Goal: Task Accomplishment & Management: Manage account settings

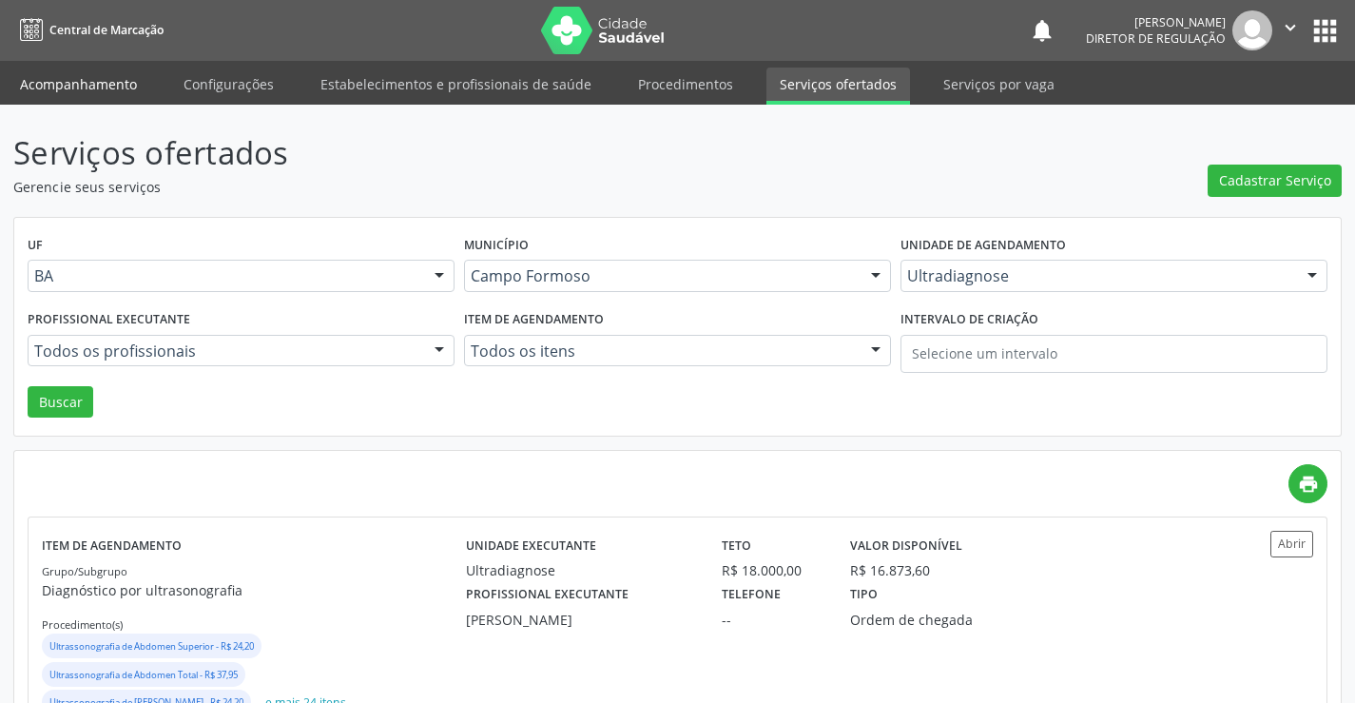
click at [93, 88] on link "Acompanhamento" at bounding box center [79, 84] width 144 height 33
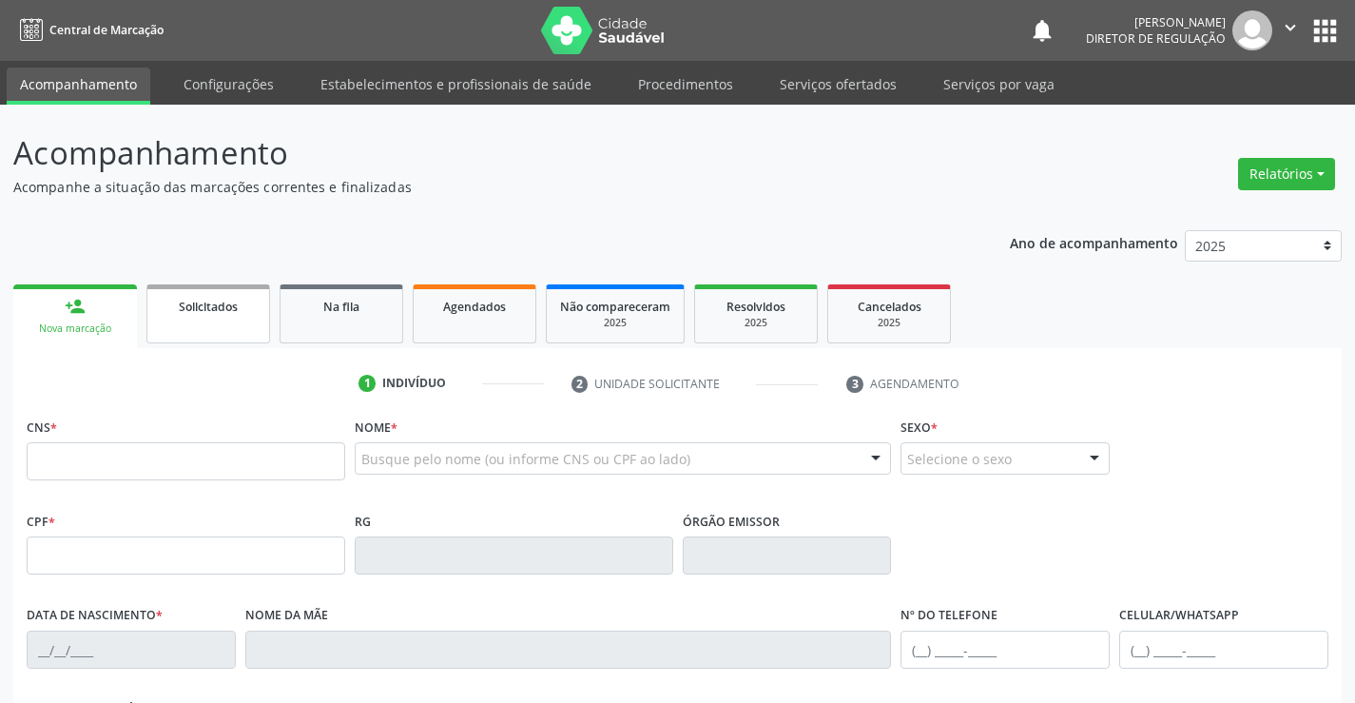
click at [235, 318] on link "Solicitados" at bounding box center [208, 313] width 124 height 59
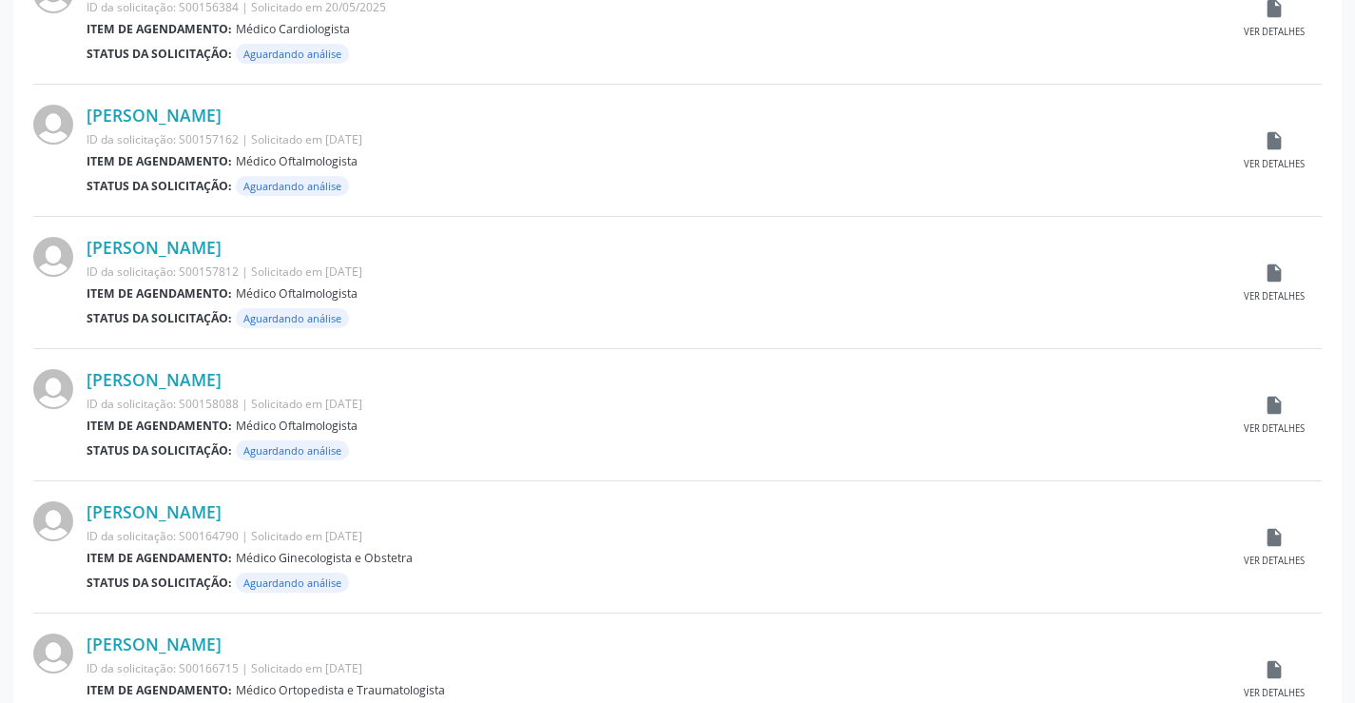
scroll to position [1876, 0]
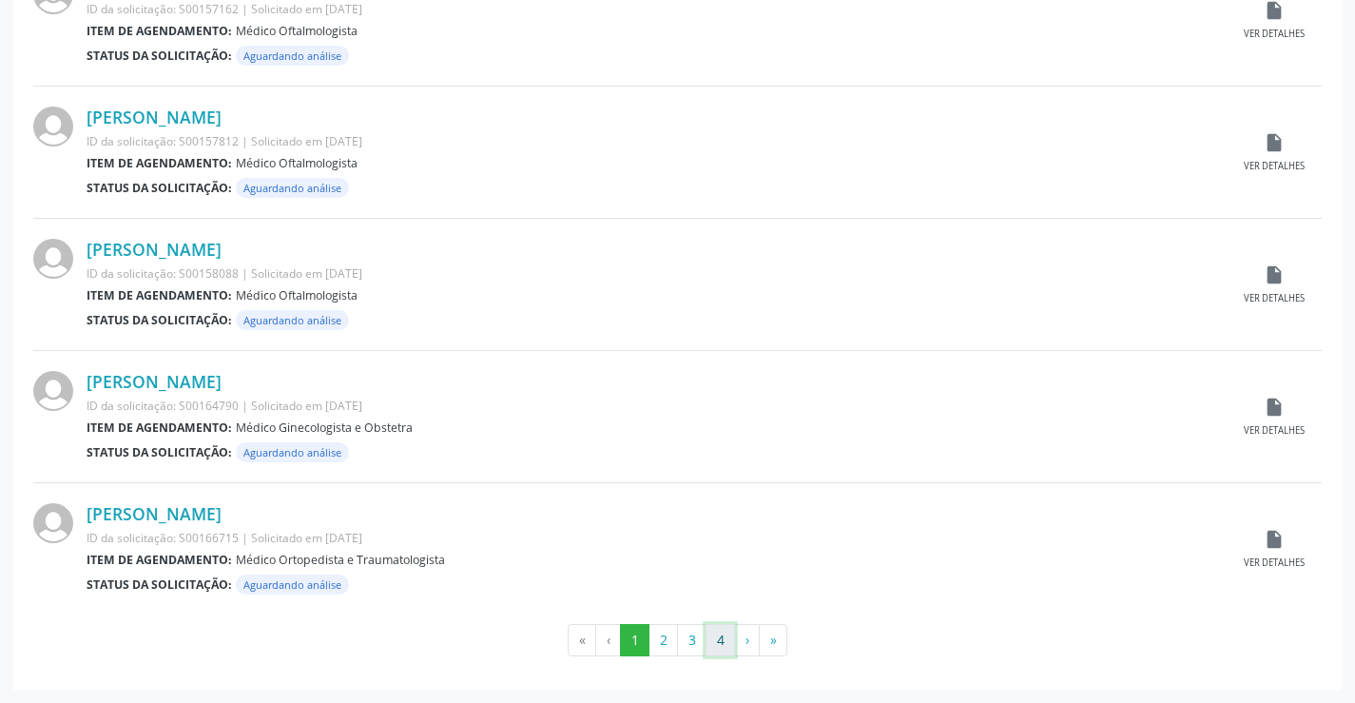
click at [718, 632] on button "4" at bounding box center [720, 640] width 29 height 32
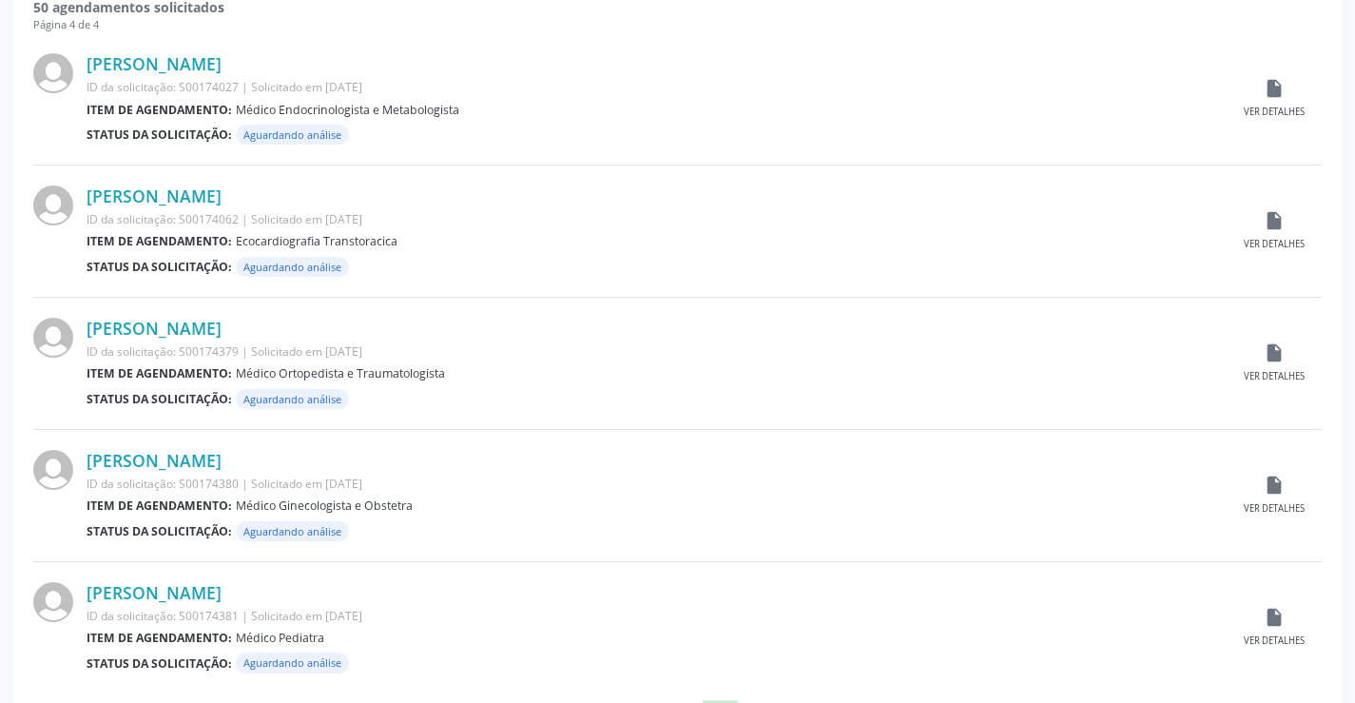
scroll to position [554, 0]
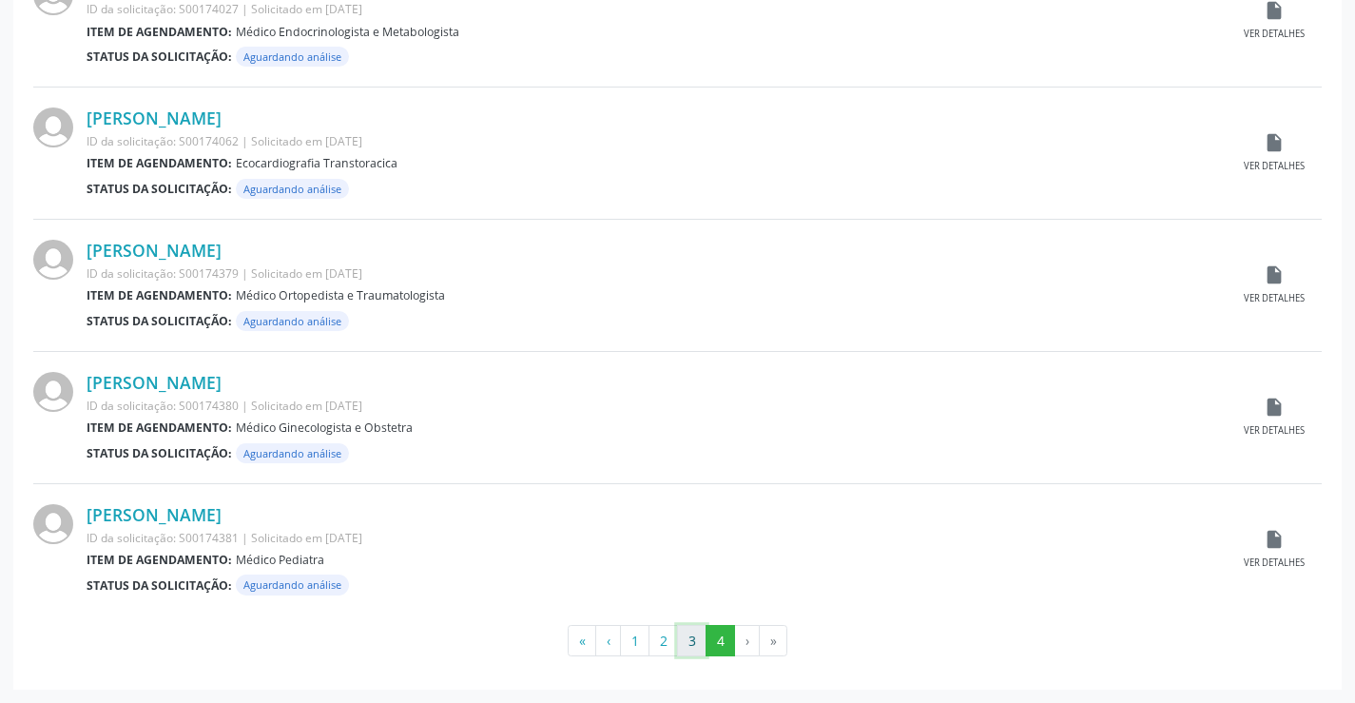
click at [695, 642] on button "3" at bounding box center [691, 641] width 29 height 32
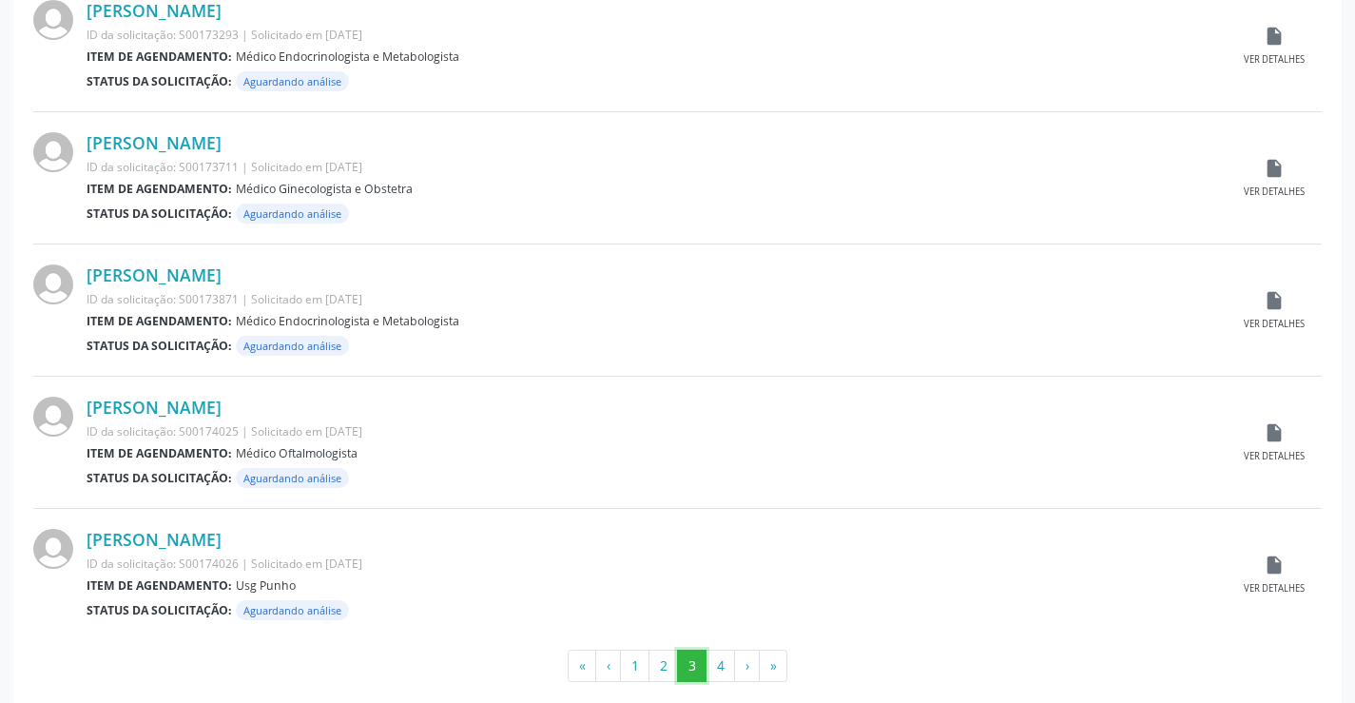
scroll to position [1876, 0]
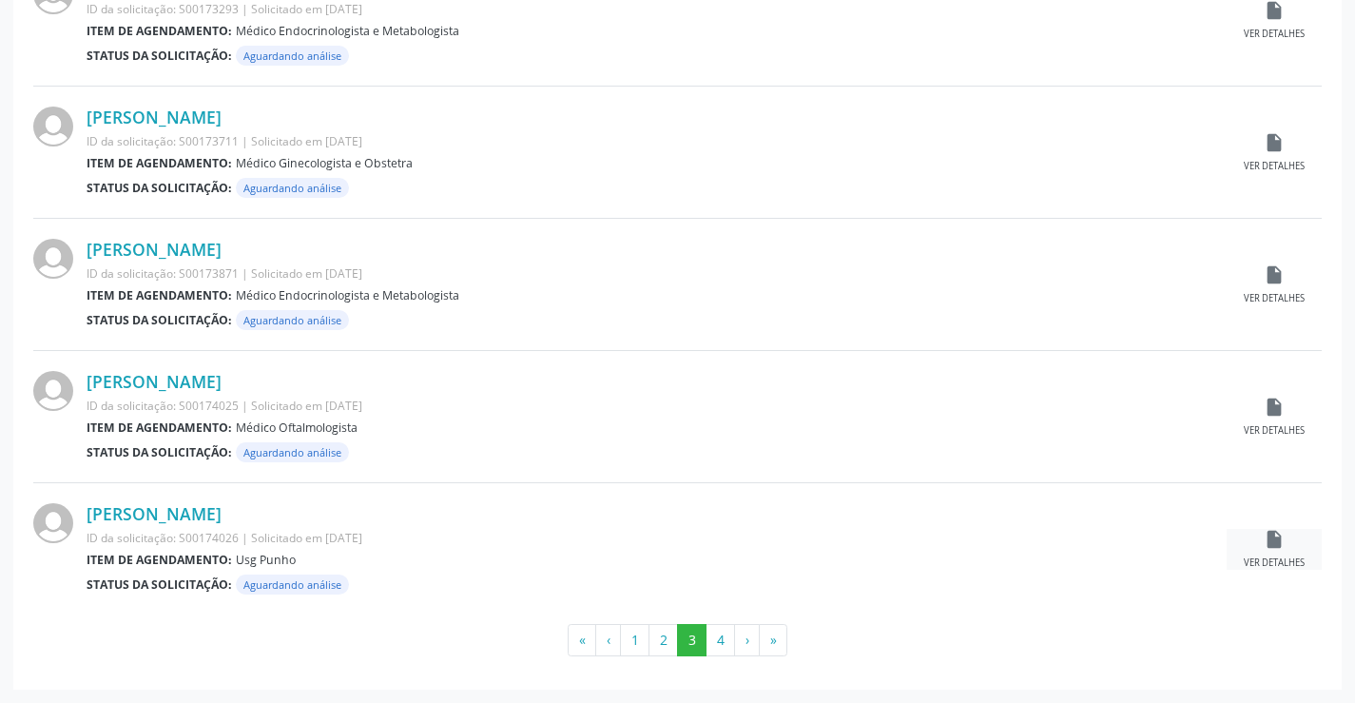
click at [1281, 554] on div "insert_drive_file Ver detalhes" at bounding box center [1274, 549] width 95 height 41
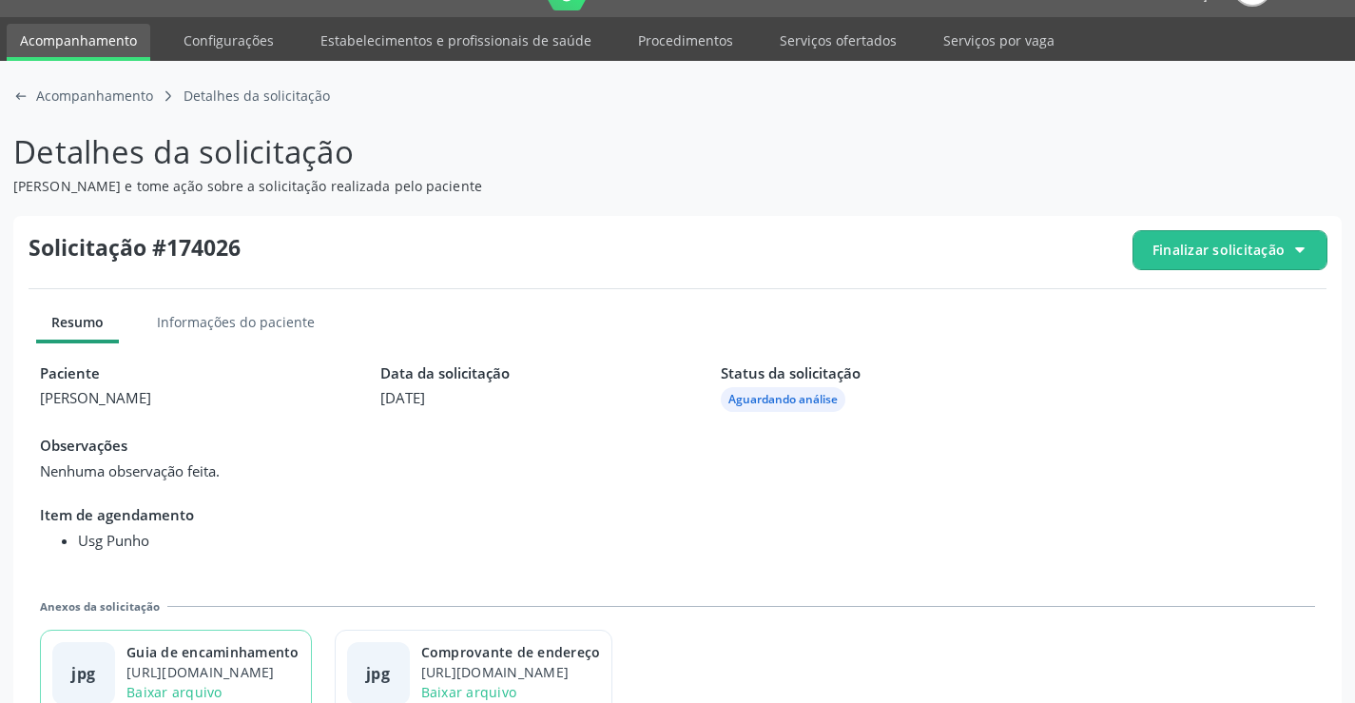
scroll to position [87, 0]
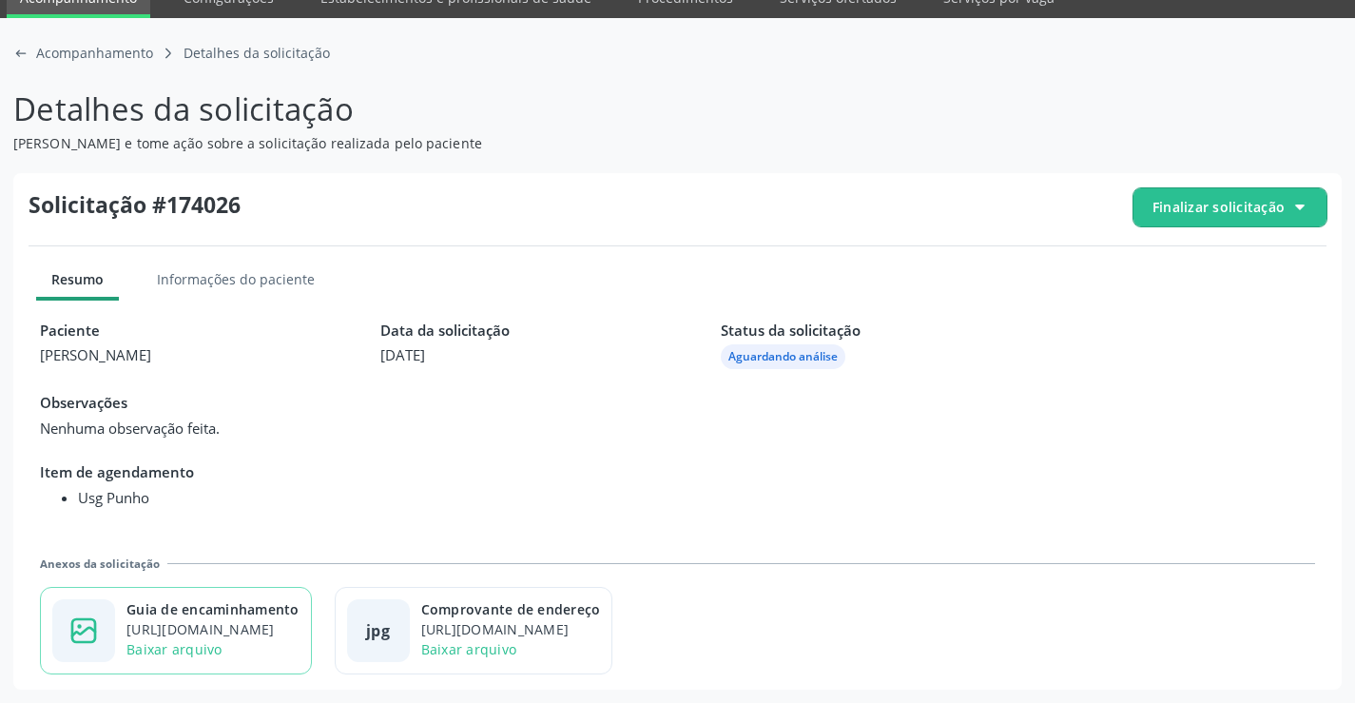
click at [300, 621] on div "[URL][DOMAIN_NAME]" at bounding box center [213, 629] width 173 height 20
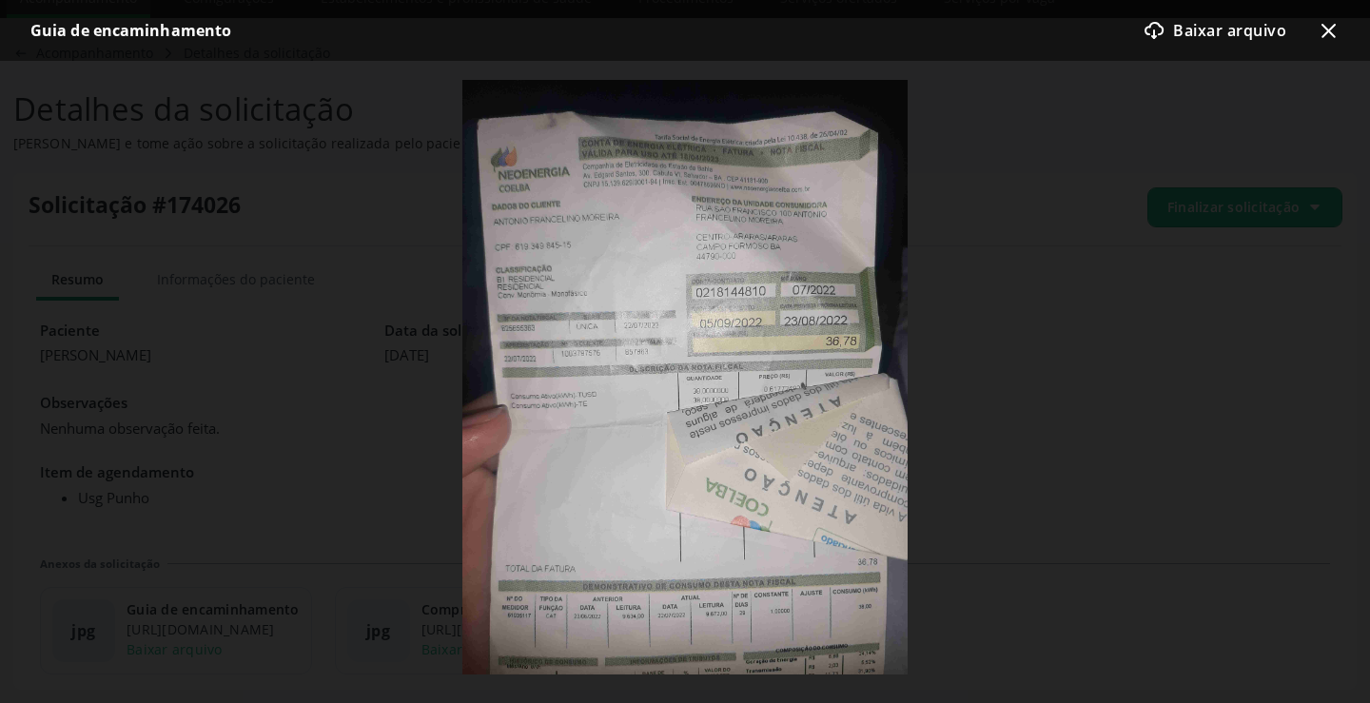
click at [1339, 22] on div "Guia de encaminhamento download-cloud-outline icon Baixar arquivo x-outline icon" at bounding box center [685, 30] width 1370 height 61
click at [1323, 23] on icon "x-outline icon" at bounding box center [1327, 30] width 23 height 23
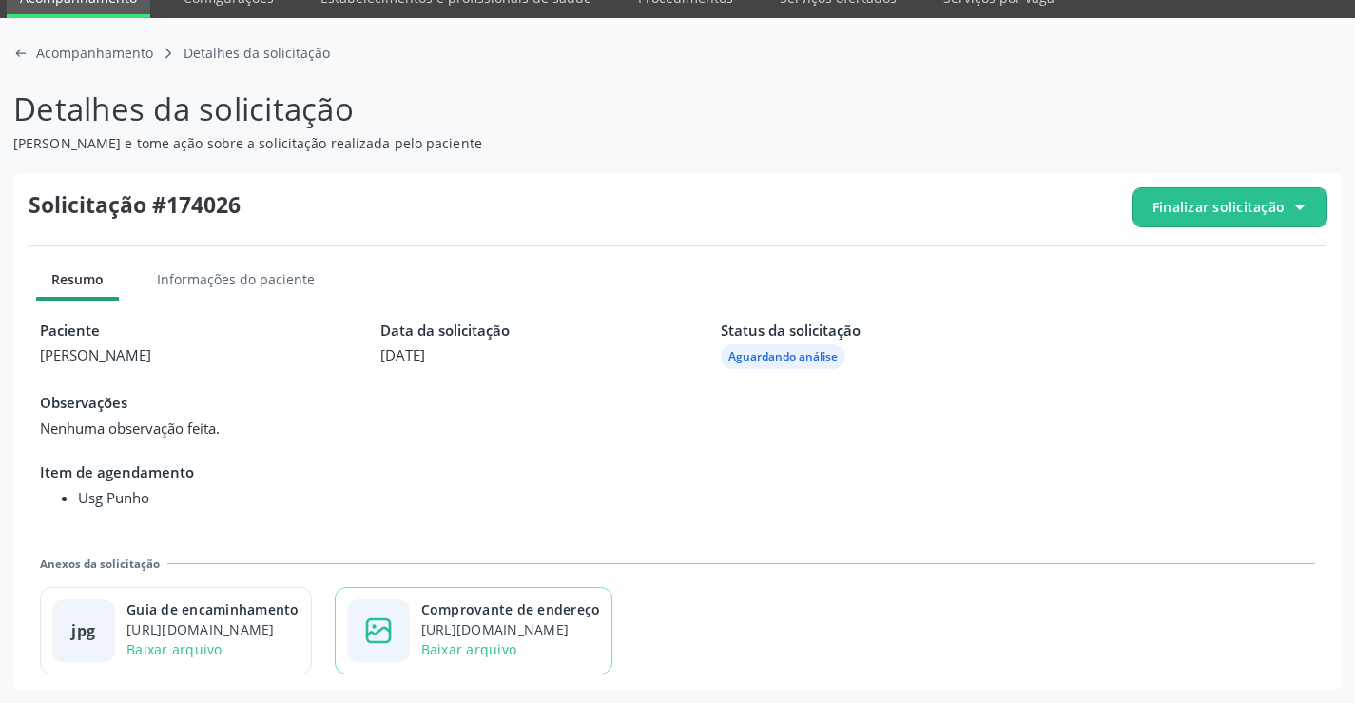
click at [558, 630] on div "[URL][DOMAIN_NAME]" at bounding box center [511, 629] width 180 height 20
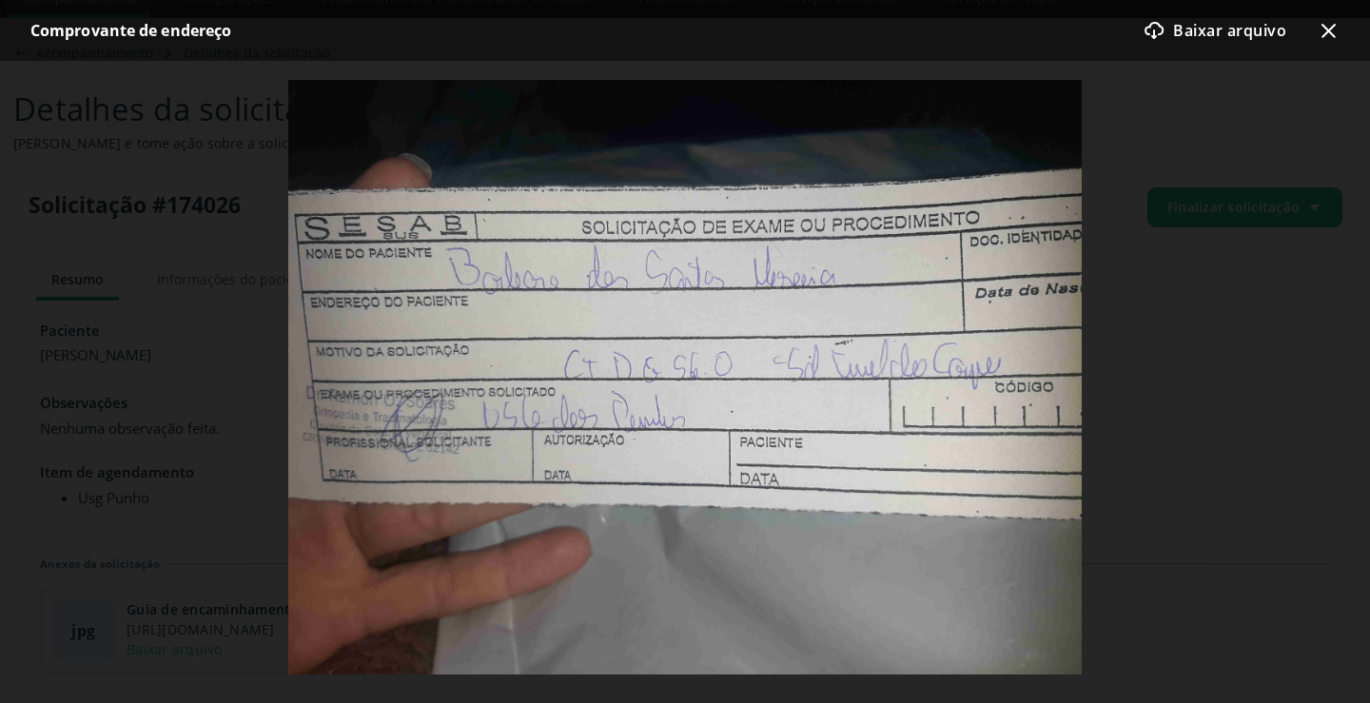
click at [1320, 23] on icon "x-outline icon" at bounding box center [1327, 30] width 23 height 23
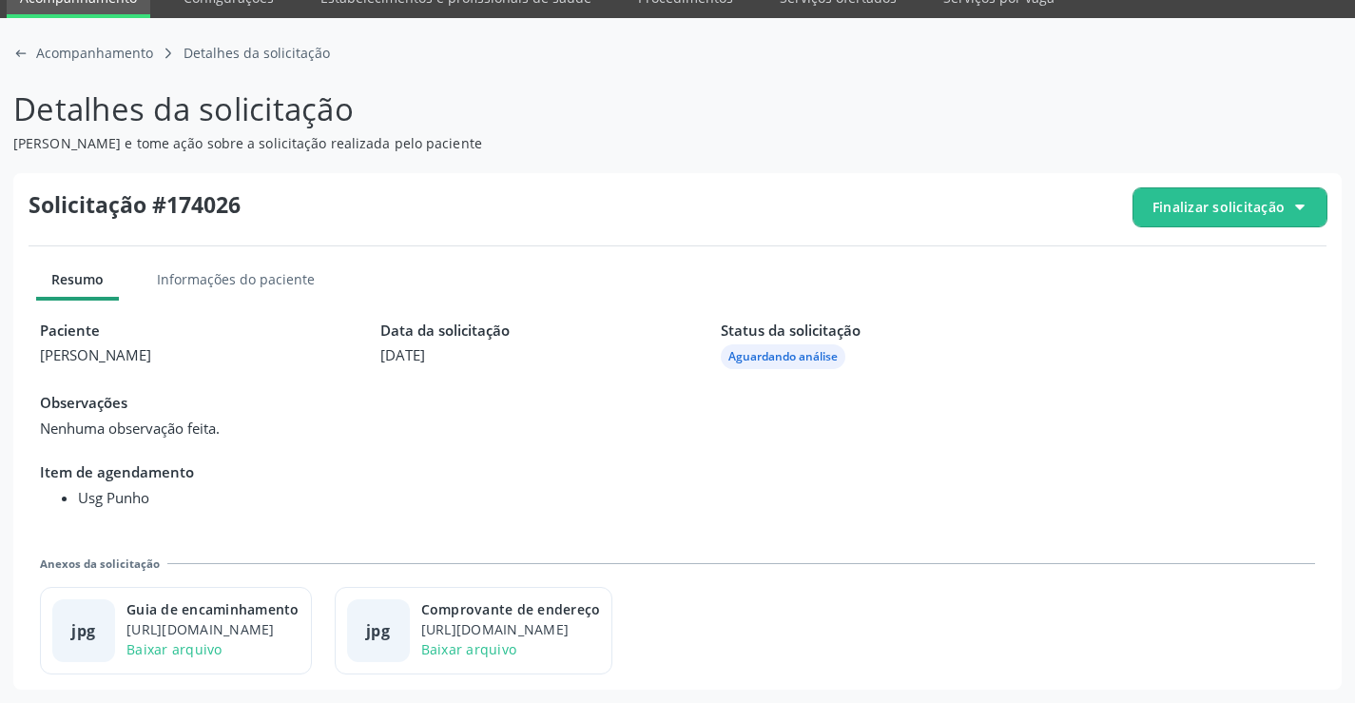
click at [1225, 200] on span "Finalizar solicitação" at bounding box center [1219, 207] width 132 height 20
click at [1195, 300] on span "Deferir solicitação" at bounding box center [1241, 314] width 120 height 28
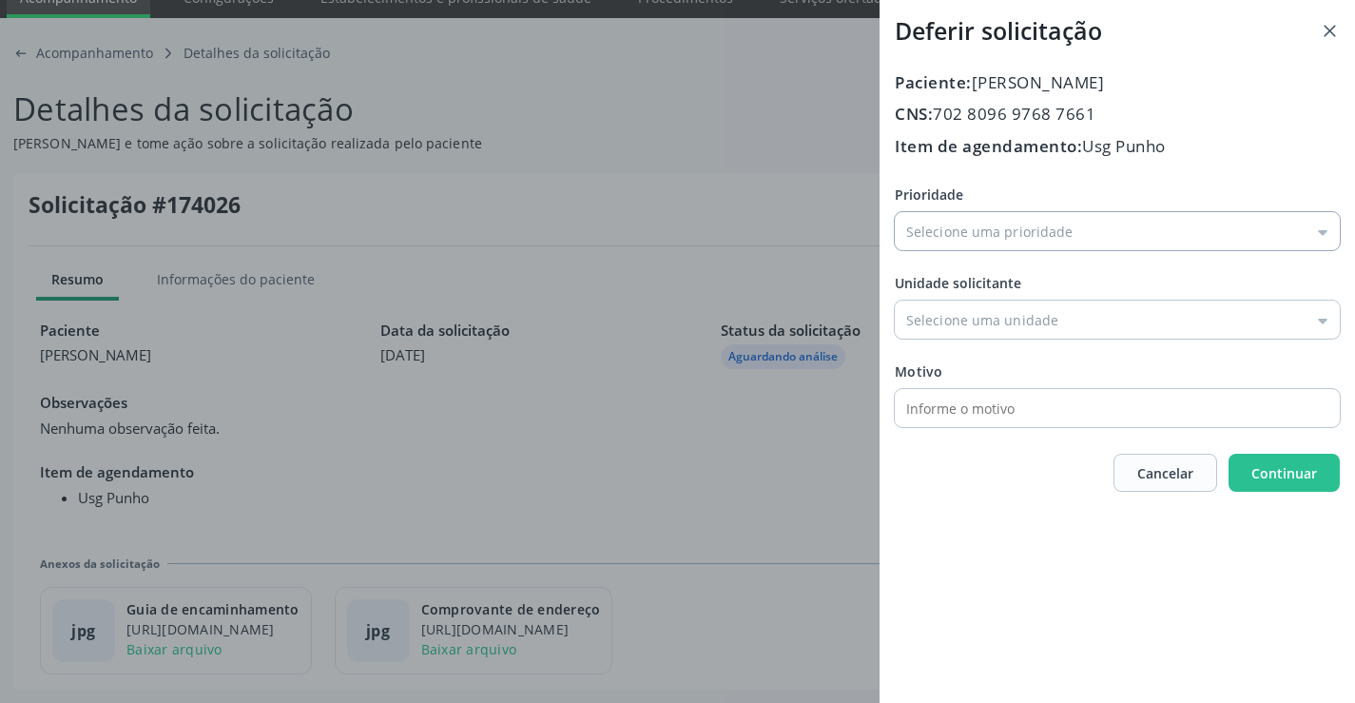
click at [1008, 244] on input "Prioridade" at bounding box center [1117, 231] width 445 height 38
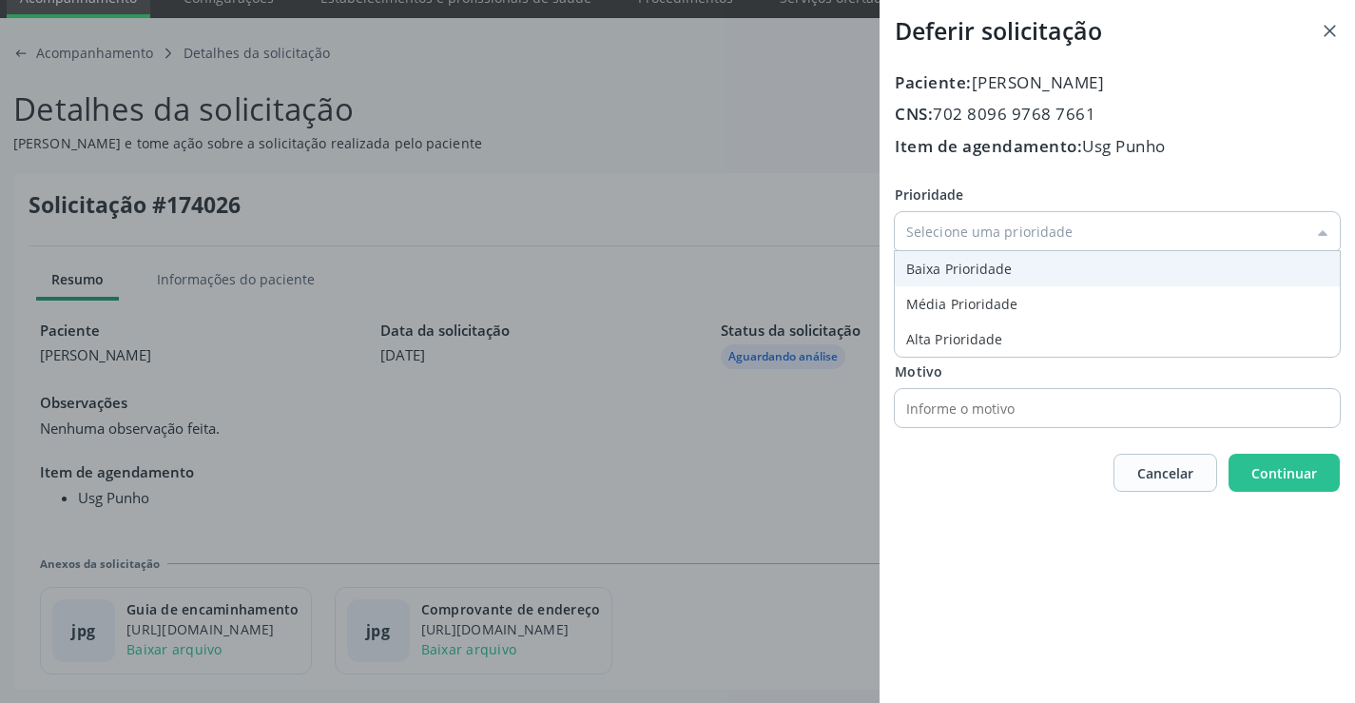
type input "Baixa Prioridade"
click at [961, 278] on div "Prioridade Baixa Prioridade Baixa Prioridade Média Prioridade Alta Prioridade U…" at bounding box center [1117, 306] width 445 height 243
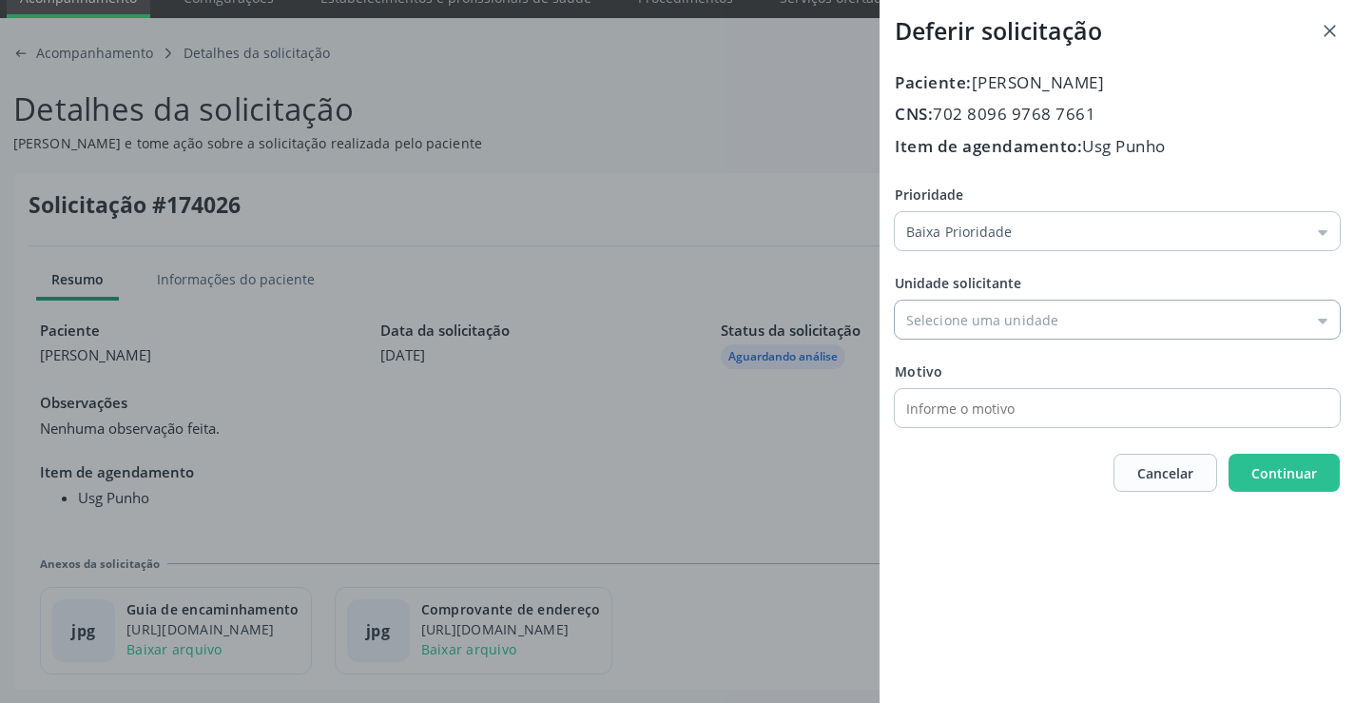
click at [959, 316] on input "Prioridade" at bounding box center [1117, 320] width 445 height 38
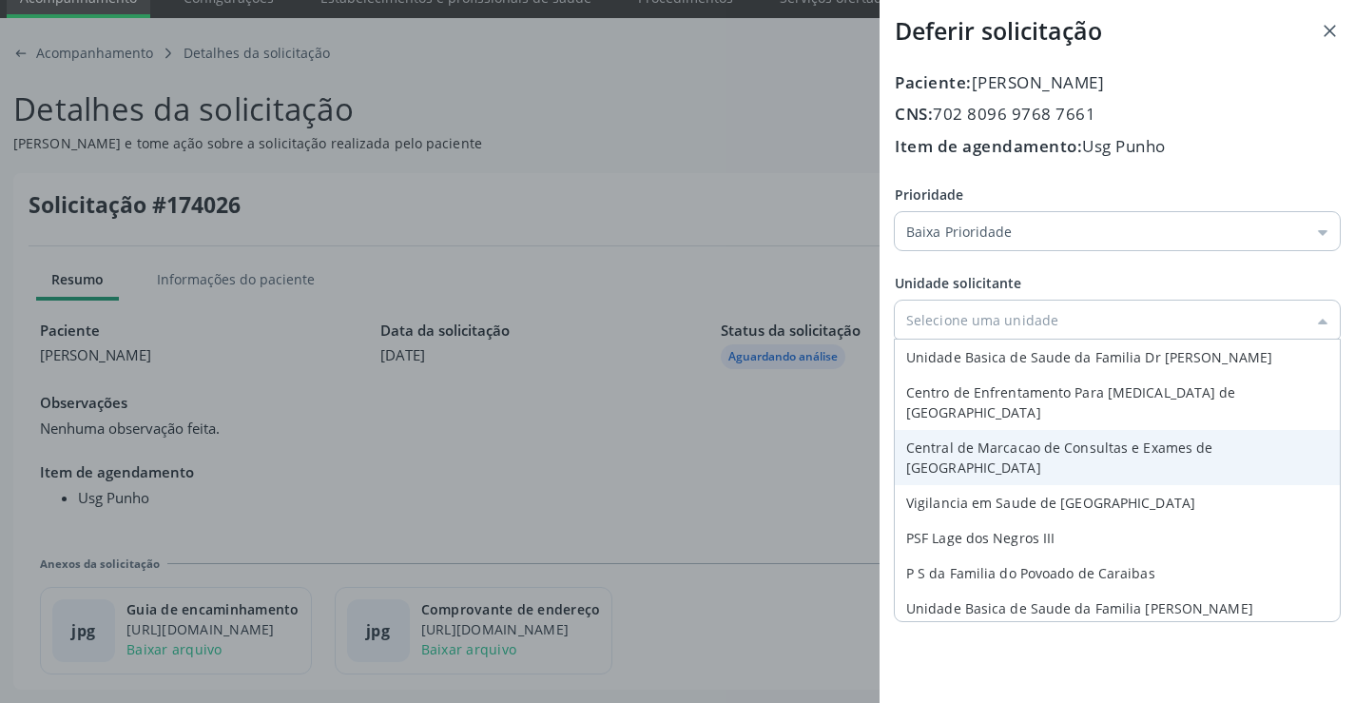
type input "Central de Marcacao de Consultas e Exames de [GEOGRAPHIC_DATA]"
drag, startPoint x: 973, startPoint y: 423, endPoint x: 1036, endPoint y: 437, distance: 64.2
click at [973, 424] on div "Prioridade Baixa Prioridade Baixa Prioridade Média Prioridade Alta Prioridade U…" at bounding box center [1117, 306] width 445 height 243
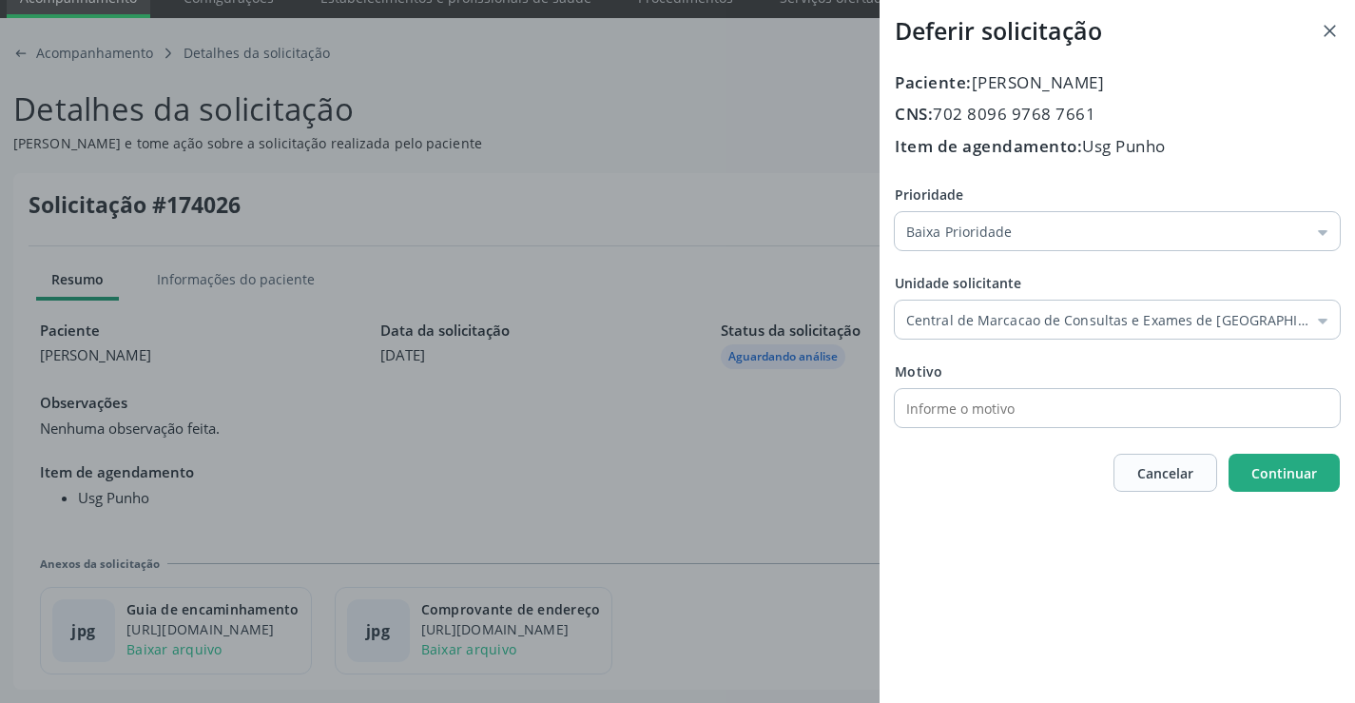
click at [1255, 484] on button "Continuar" at bounding box center [1284, 473] width 111 height 38
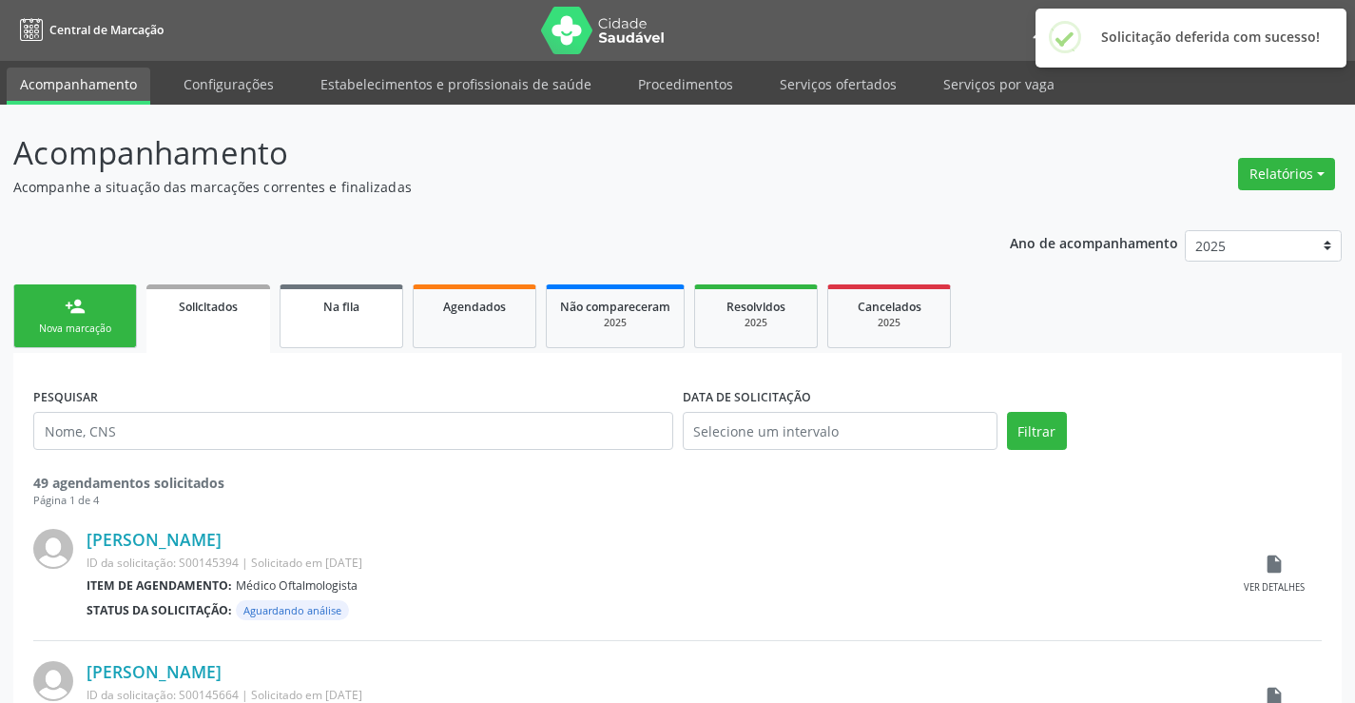
click at [342, 329] on link "Na fila" at bounding box center [342, 316] width 124 height 64
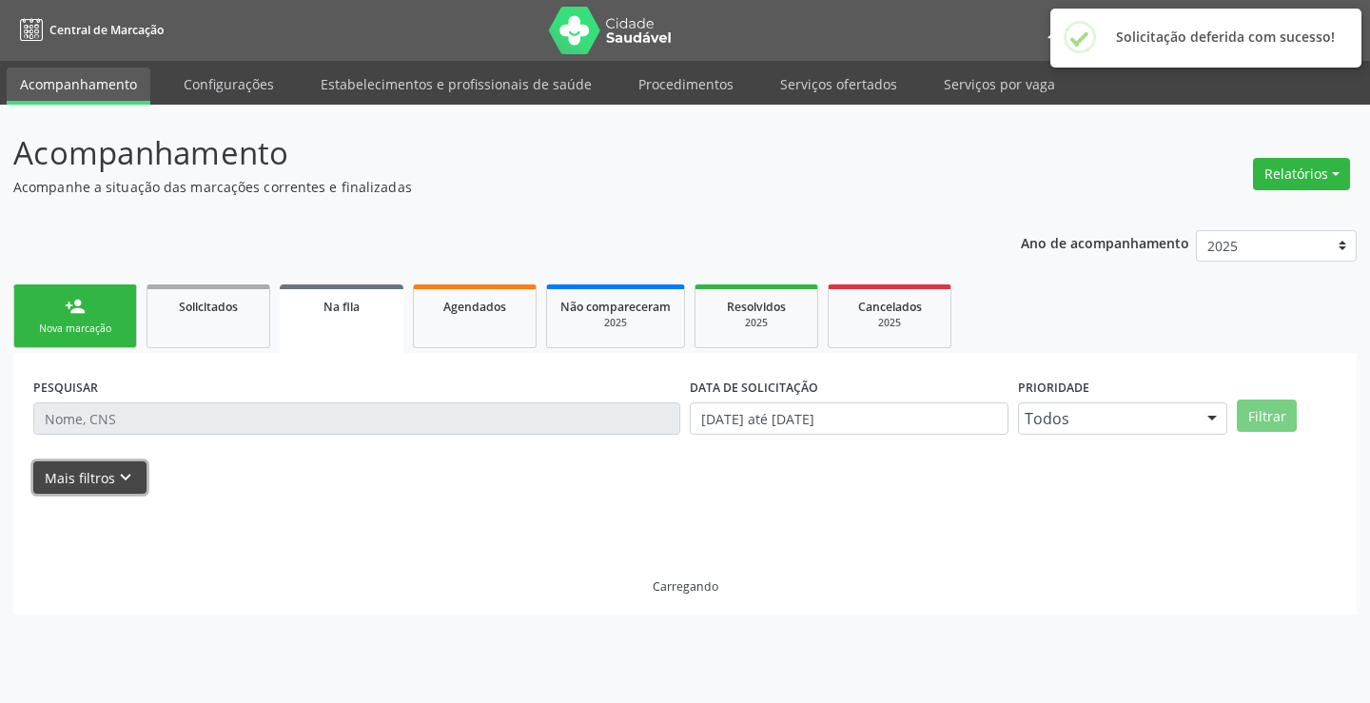
click at [130, 477] on icon "keyboard_arrow_down" at bounding box center [125, 477] width 21 height 21
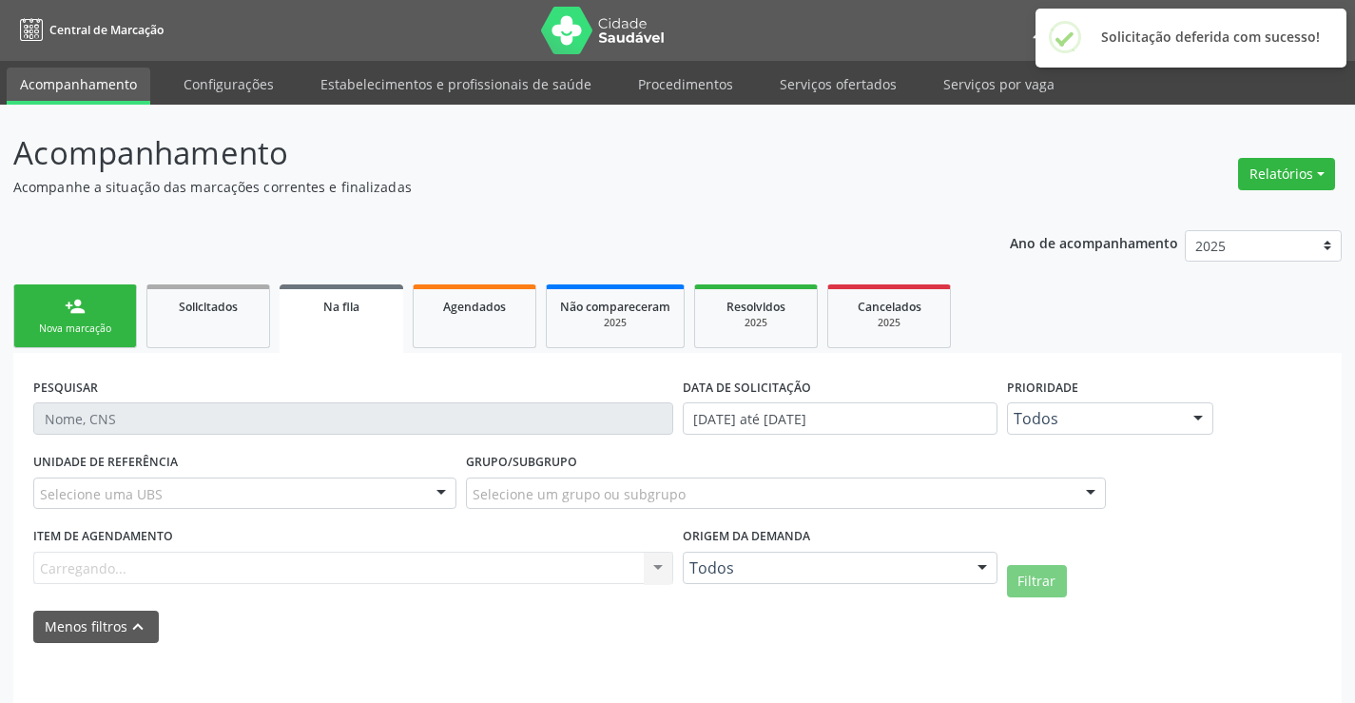
click at [866, 555] on div "Todos" at bounding box center [840, 568] width 315 height 32
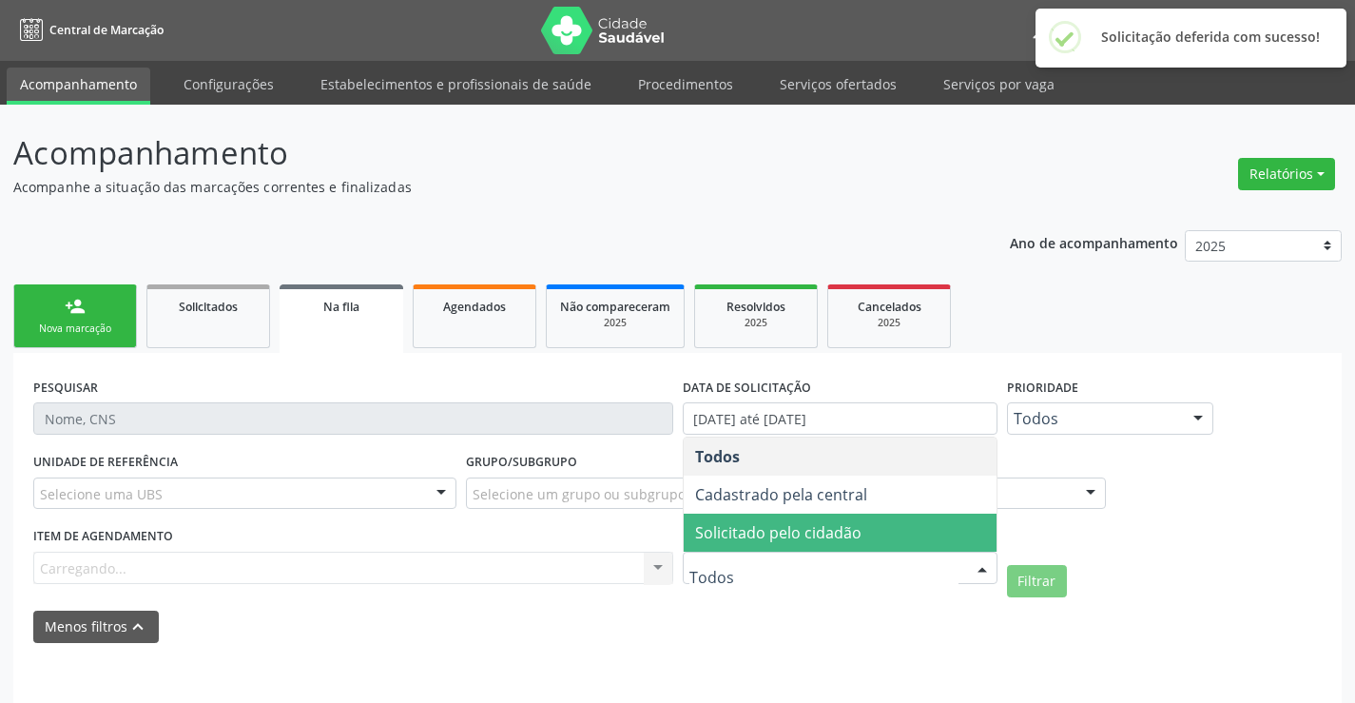
click at [847, 534] on span "Solicitado pelo cidadão" at bounding box center [778, 532] width 166 height 21
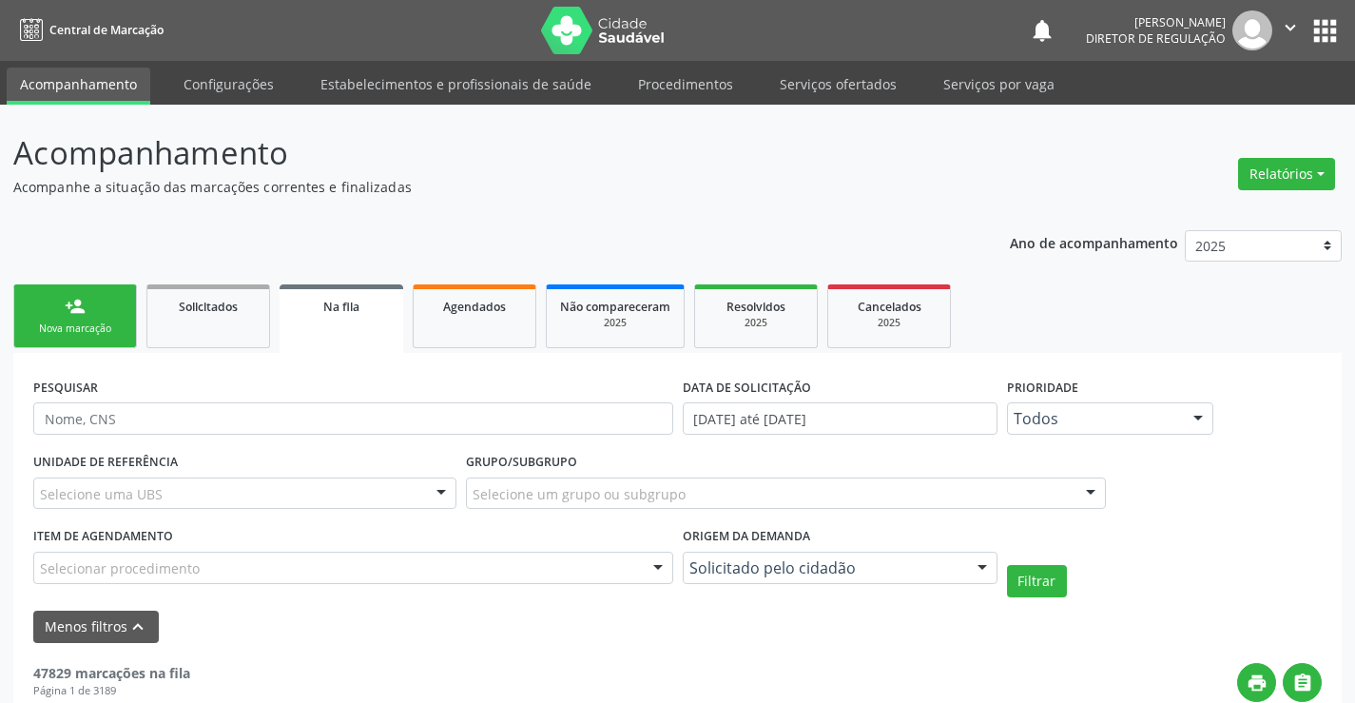
scroll to position [284, 0]
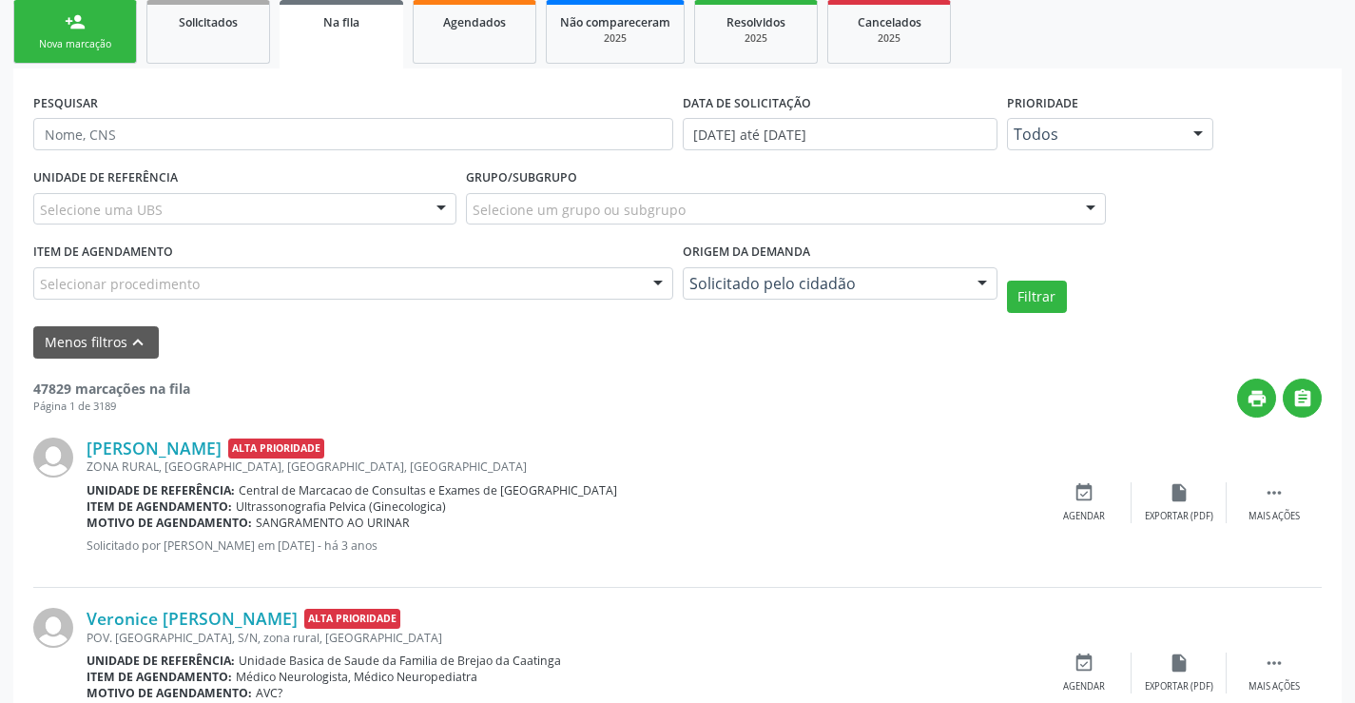
click at [1030, 280] on div "UNIDADE DE REFERÊNCIA Selecione uma UBS Todas as UBS Unidade Basica de Saude da…" at bounding box center [678, 238] width 1298 height 149
click at [1030, 311] on button "Filtrar" at bounding box center [1037, 297] width 60 height 32
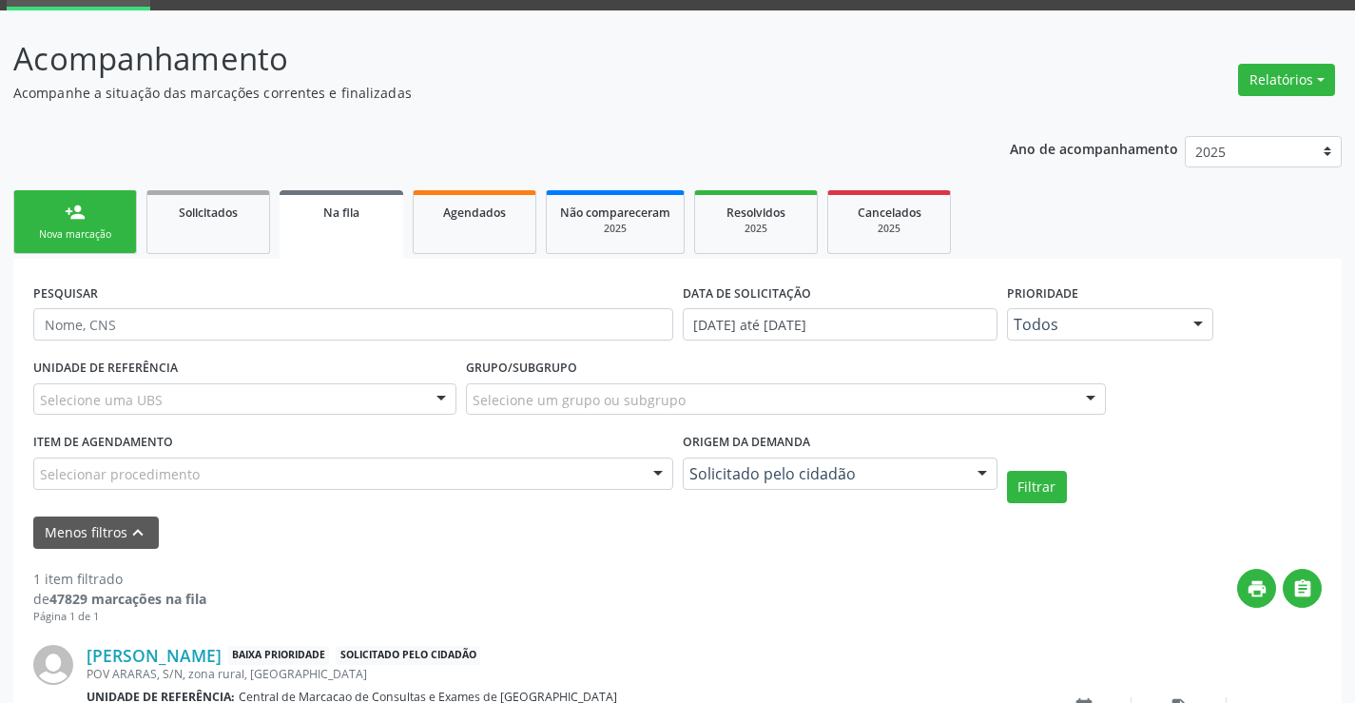
scroll to position [235, 0]
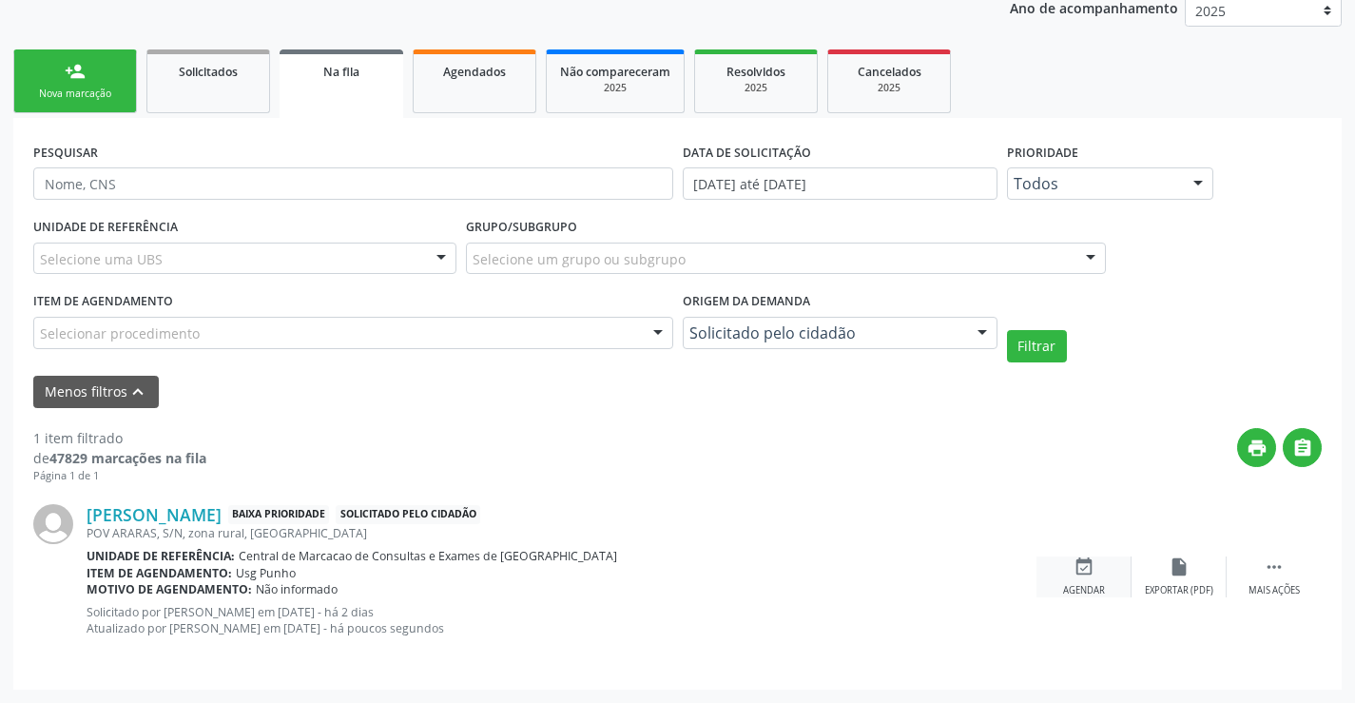
click at [1085, 573] on icon "event_available" at bounding box center [1084, 566] width 21 height 21
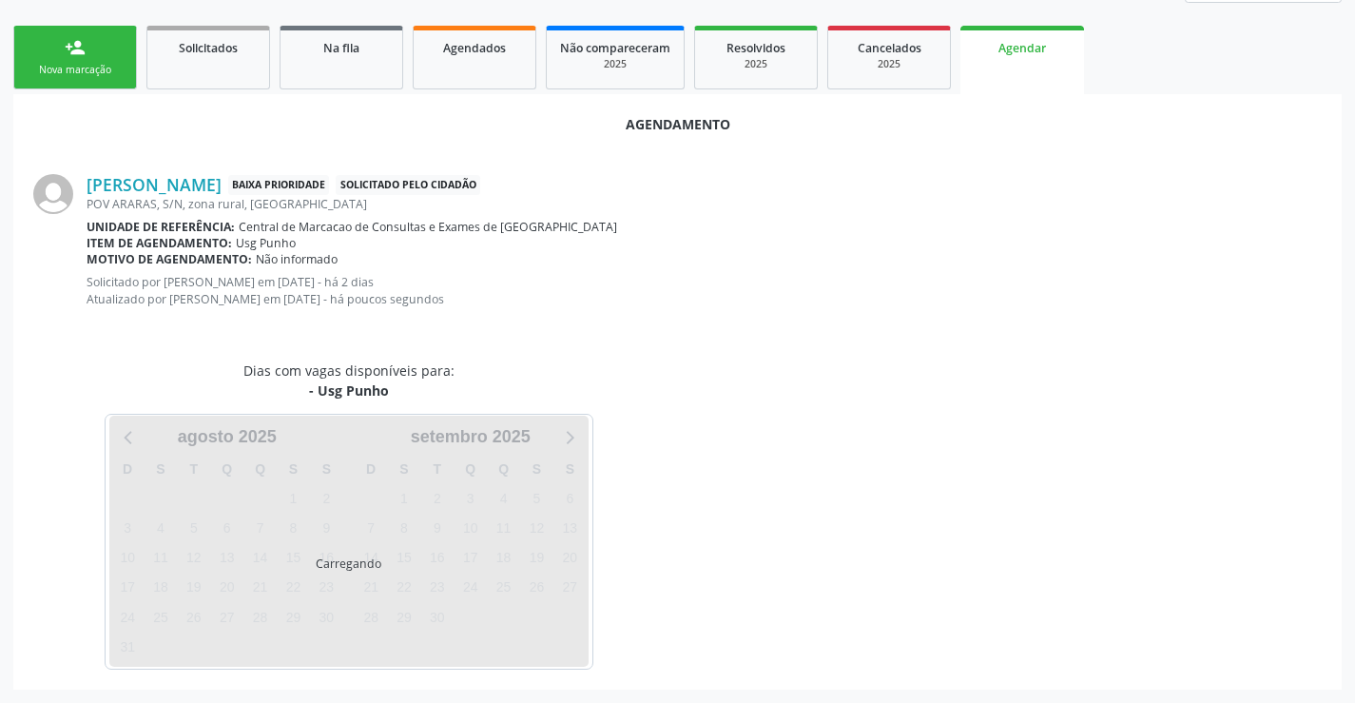
scroll to position [284, 0]
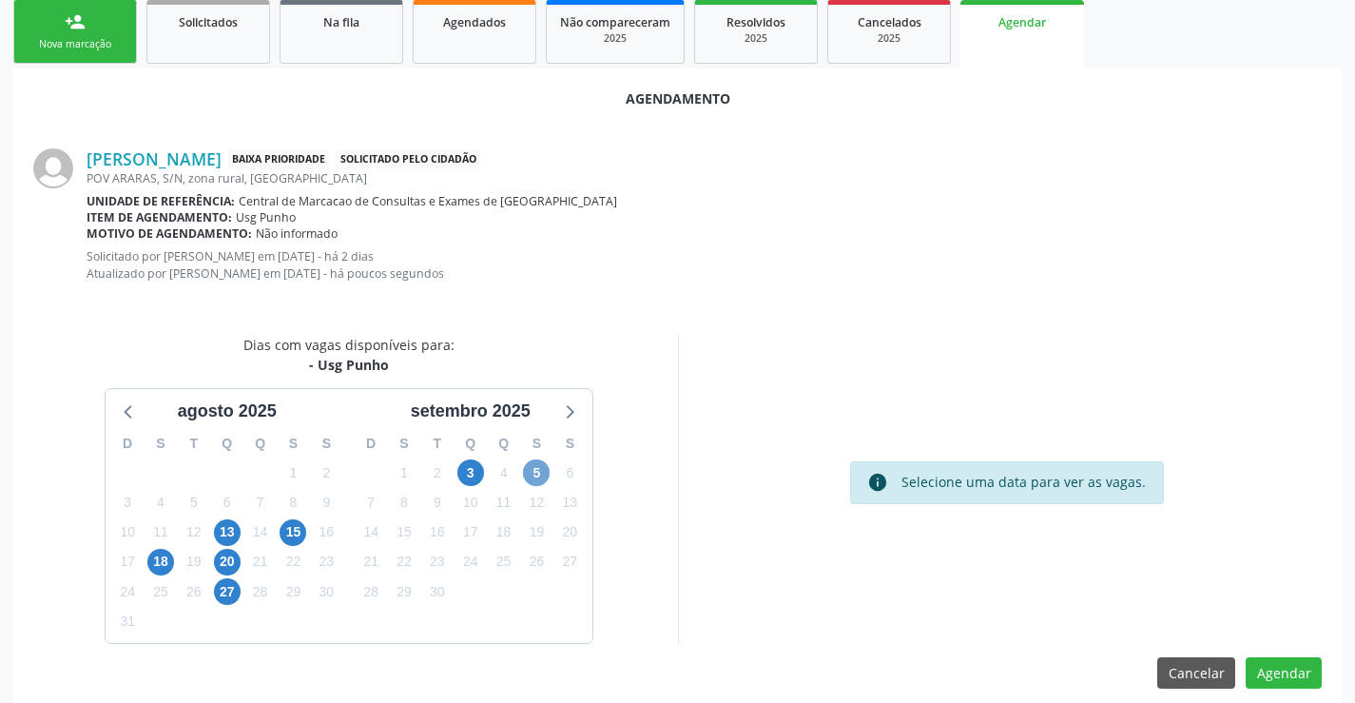
click at [544, 479] on span "5" at bounding box center [536, 472] width 27 height 27
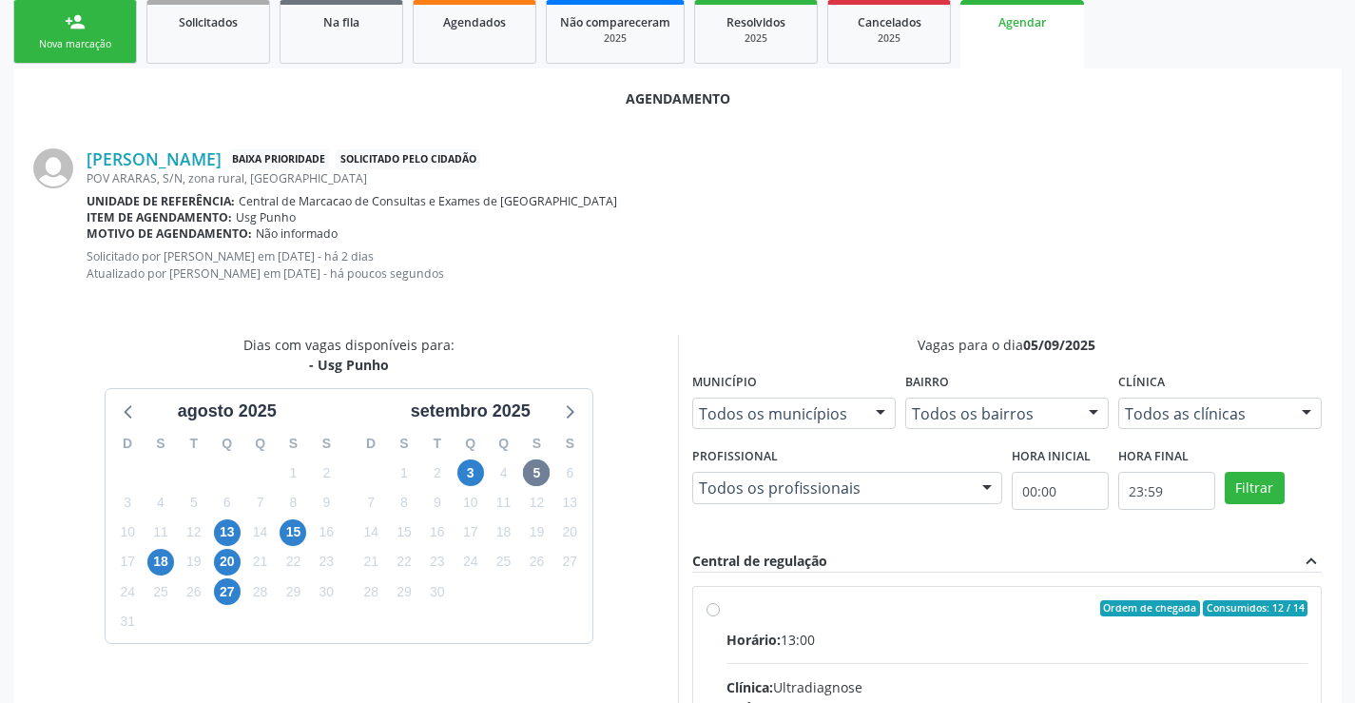
click at [720, 617] on input "Ordem de chegada Consumidos: 12 / 14 Horário: 13:00 Clínica: Ultradiagnose Rede…" at bounding box center [713, 608] width 13 height 17
radio input "true"
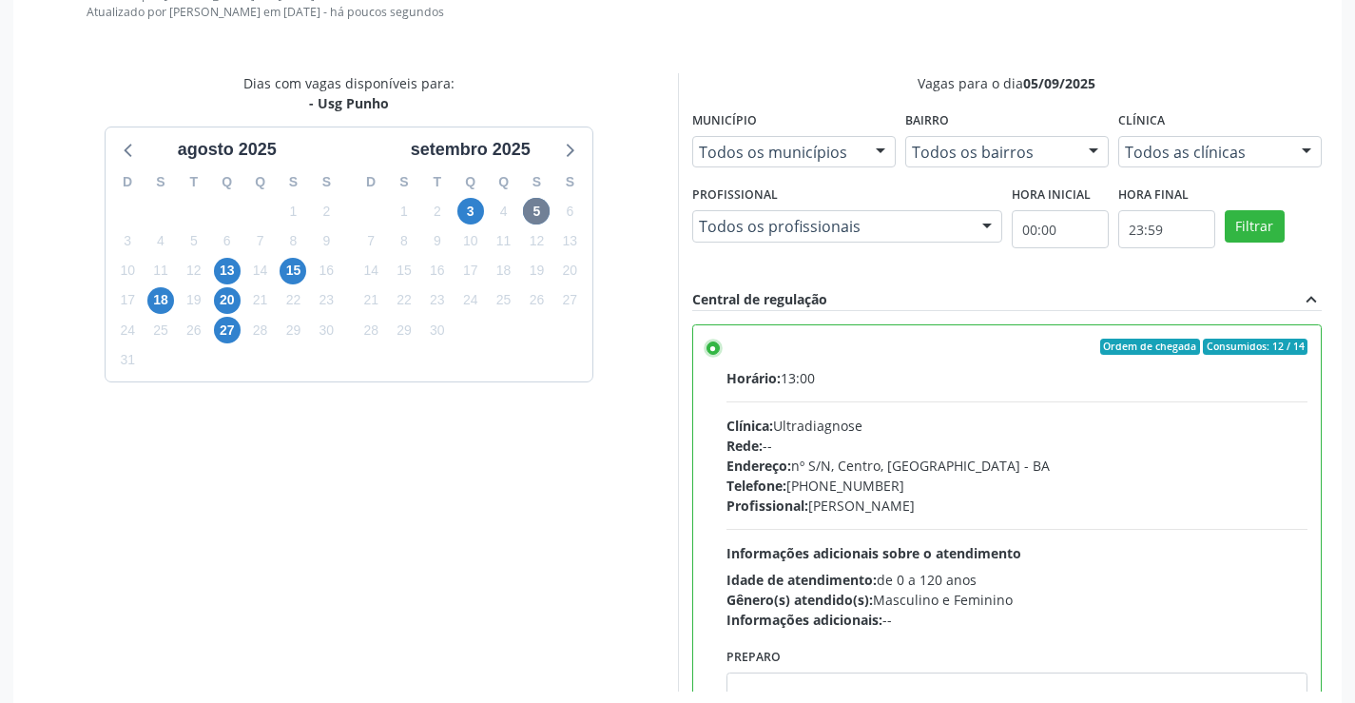
scroll to position [613, 0]
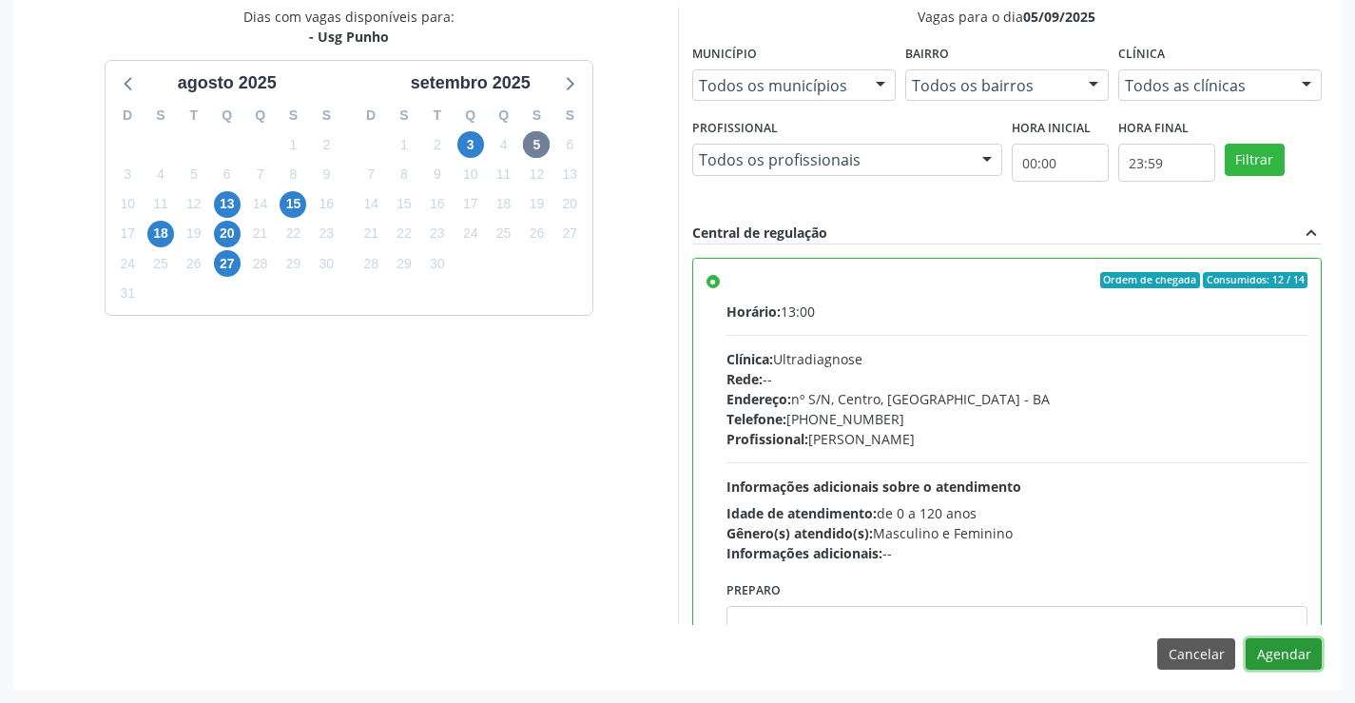
drag, startPoint x: 1259, startPoint y: 649, endPoint x: 974, endPoint y: 482, distance: 330.4
click at [1114, 491] on div "Agendamento [PERSON_NAME] Baixa Prioridade Solicitado pelo cidadão [GEOGRAPHIC_…" at bounding box center [677, 214] width 1329 height 949
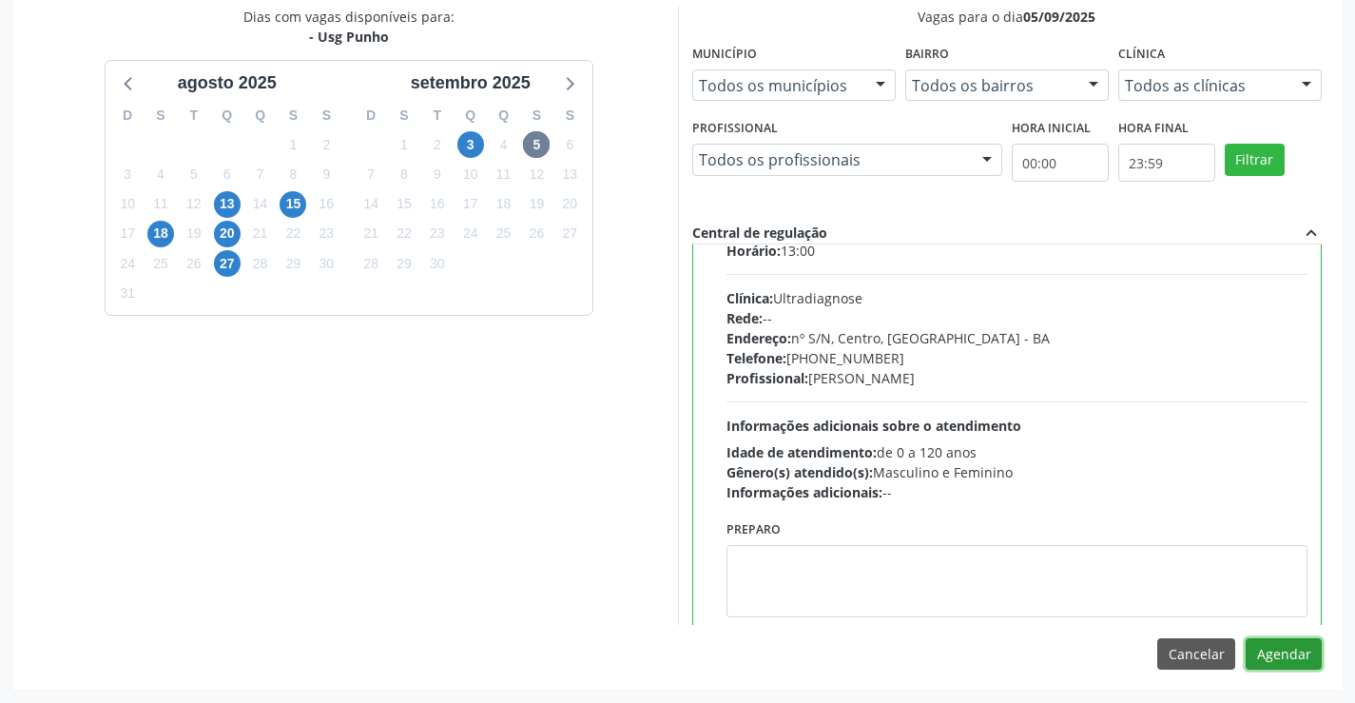
scroll to position [94, 0]
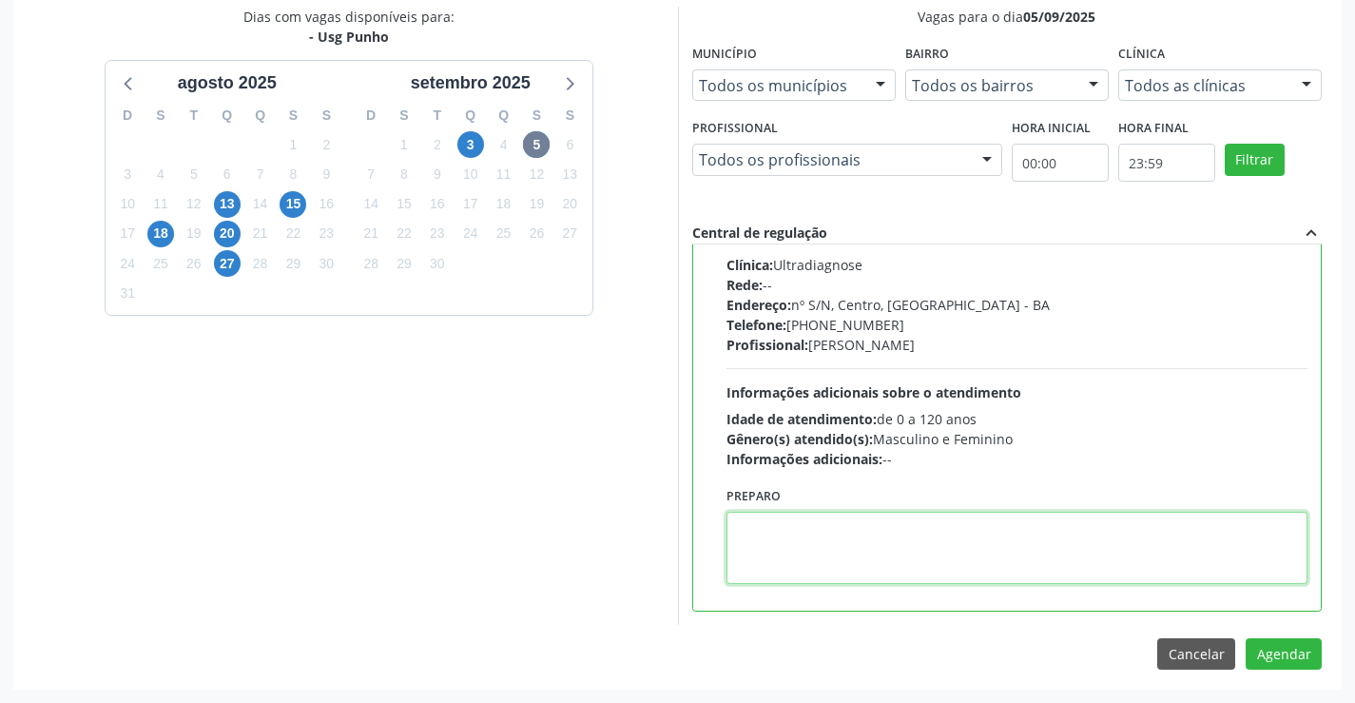
click at [819, 521] on textarea at bounding box center [1018, 548] width 582 height 72
type textarea "d"
type textarea "D"
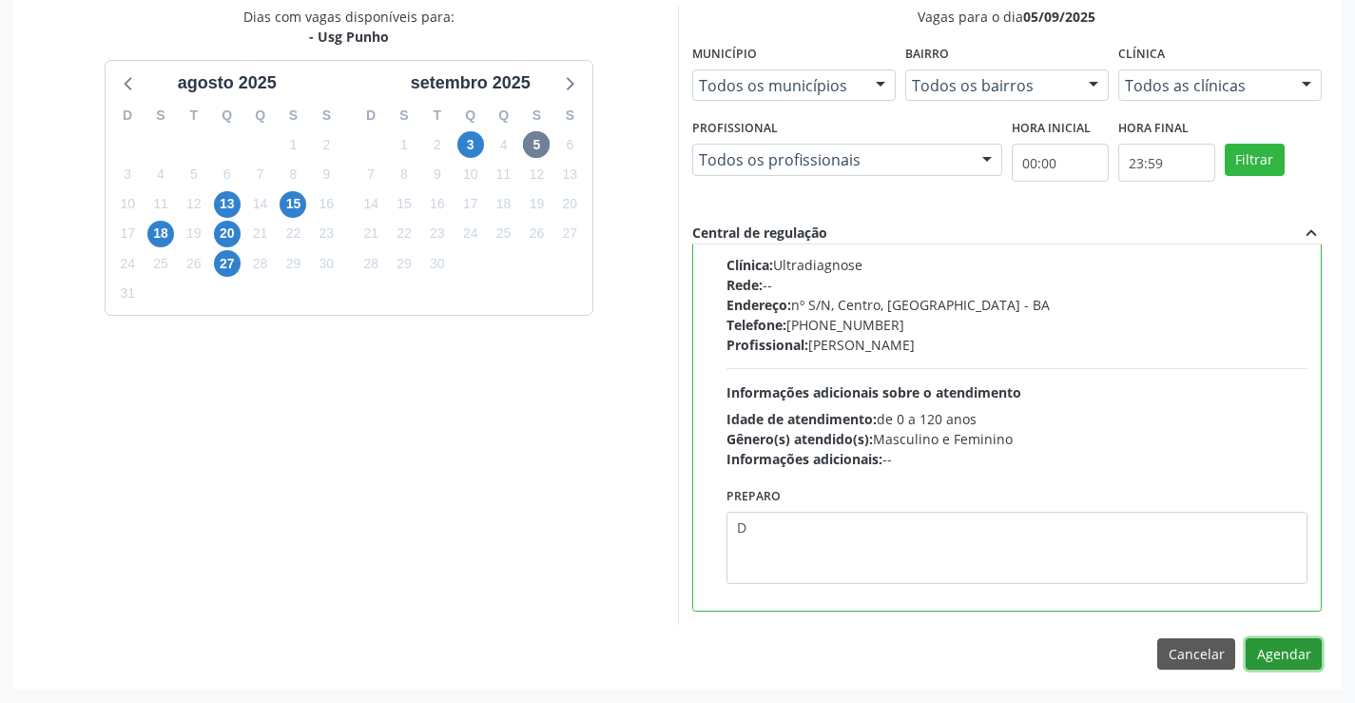
click at [1260, 653] on button "Agendar" at bounding box center [1284, 654] width 76 height 32
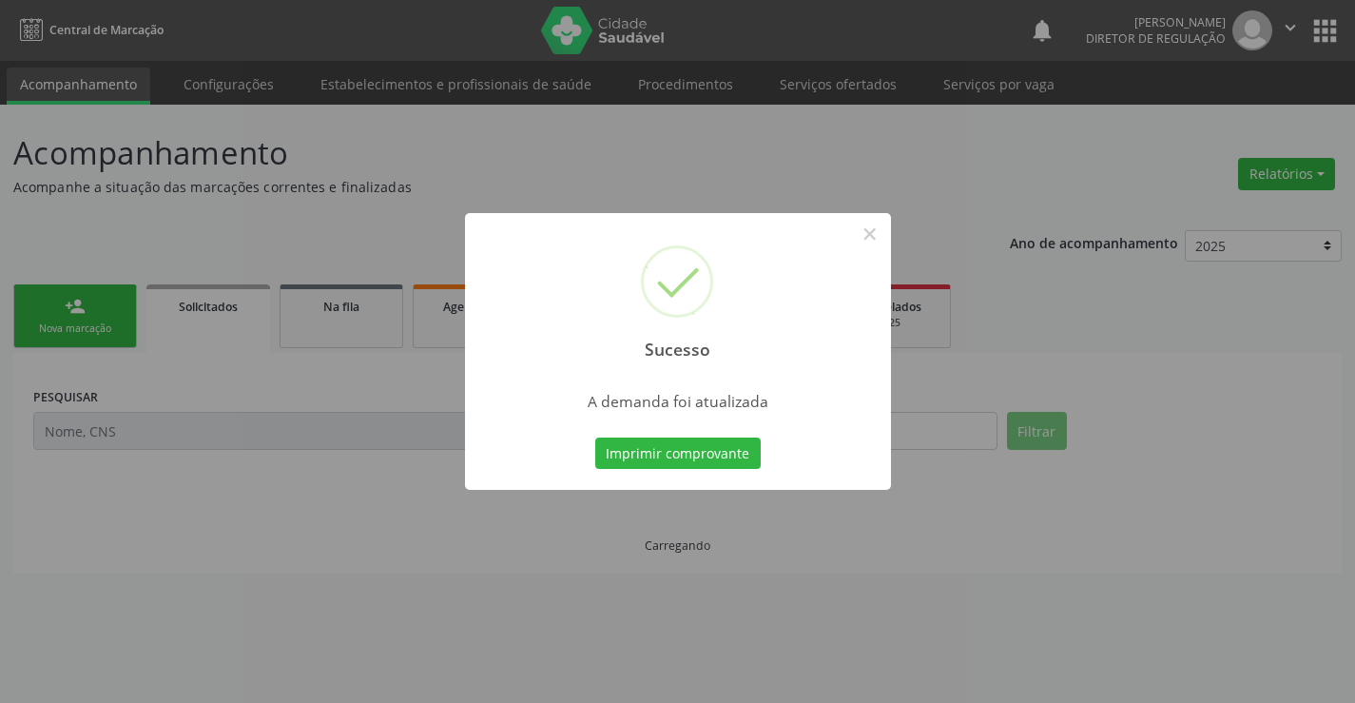
scroll to position [0, 0]
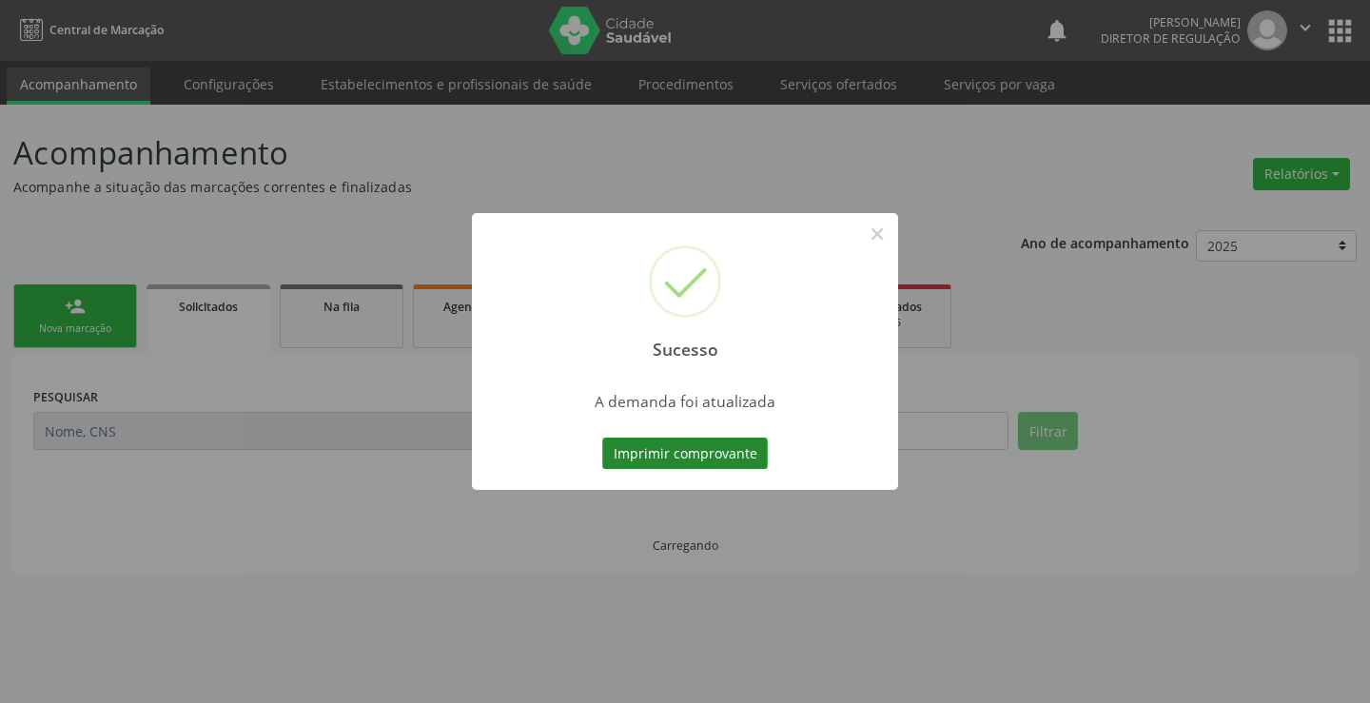
click at [697, 458] on button "Imprimir comprovante" at bounding box center [685, 454] width 166 height 32
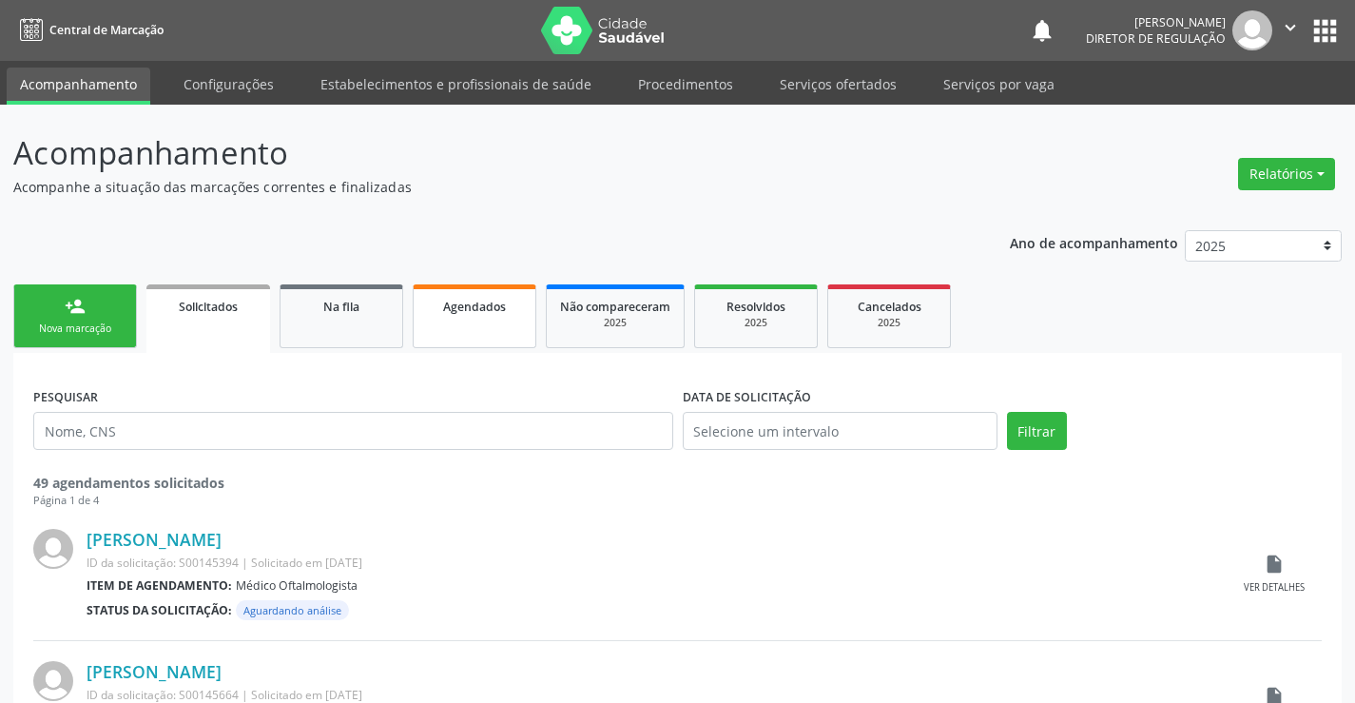
click at [456, 327] on link "Agendados" at bounding box center [475, 316] width 124 height 64
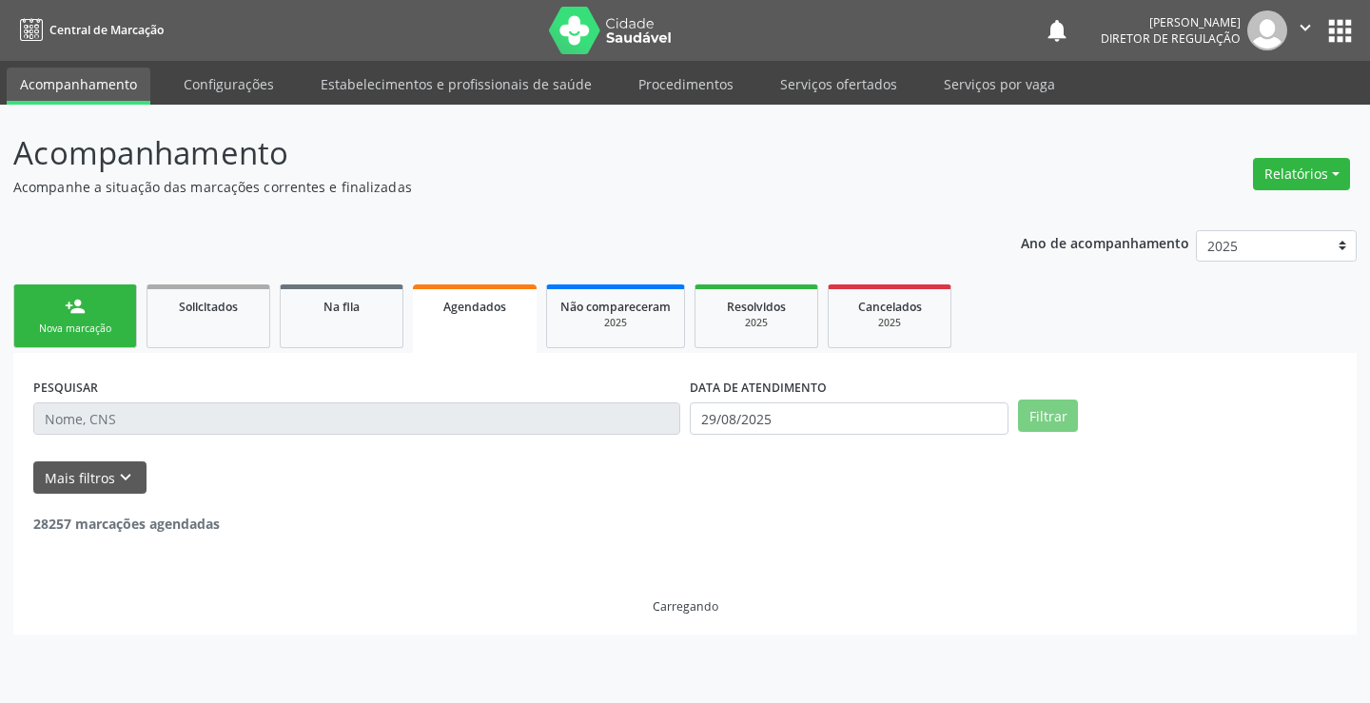
click at [71, 299] on div "person_add" at bounding box center [75, 306] width 21 height 21
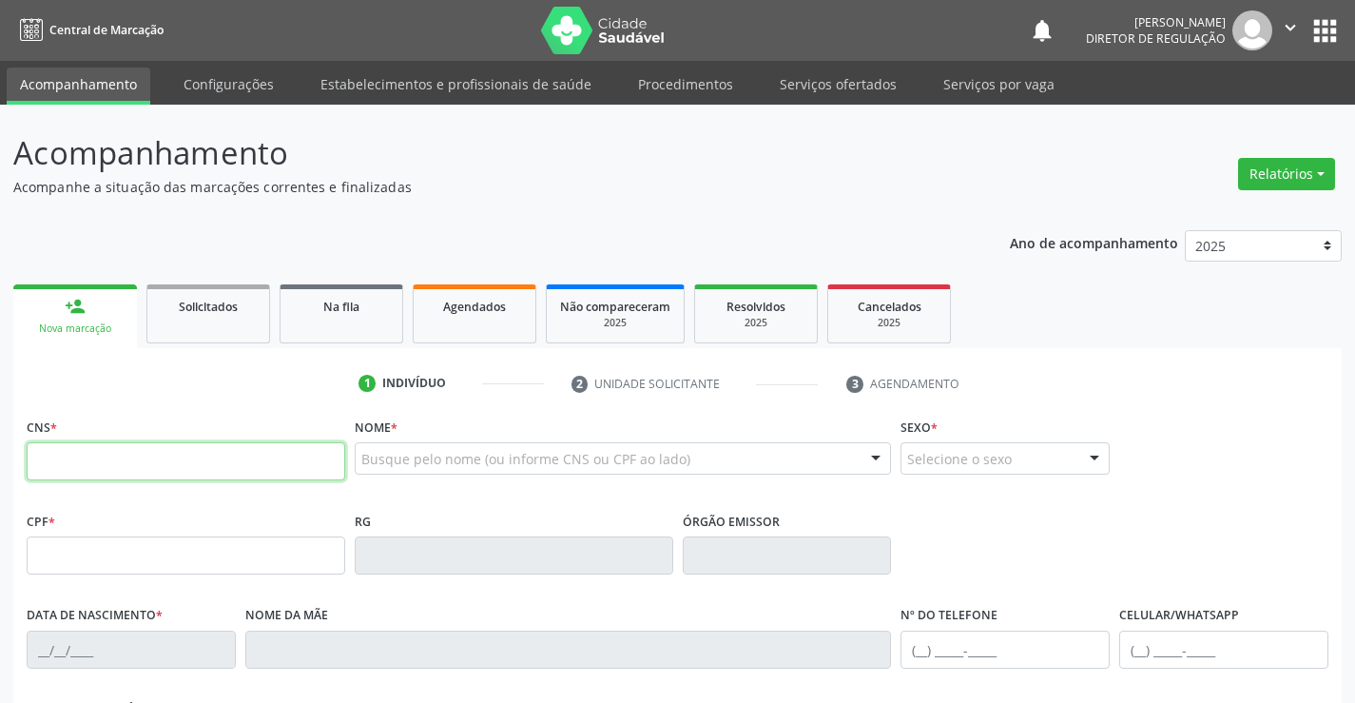
click at [145, 469] on input "text" at bounding box center [186, 461] width 319 height 38
paste input "702 8096 9768 7661"
type input "702 8096 9768 7661"
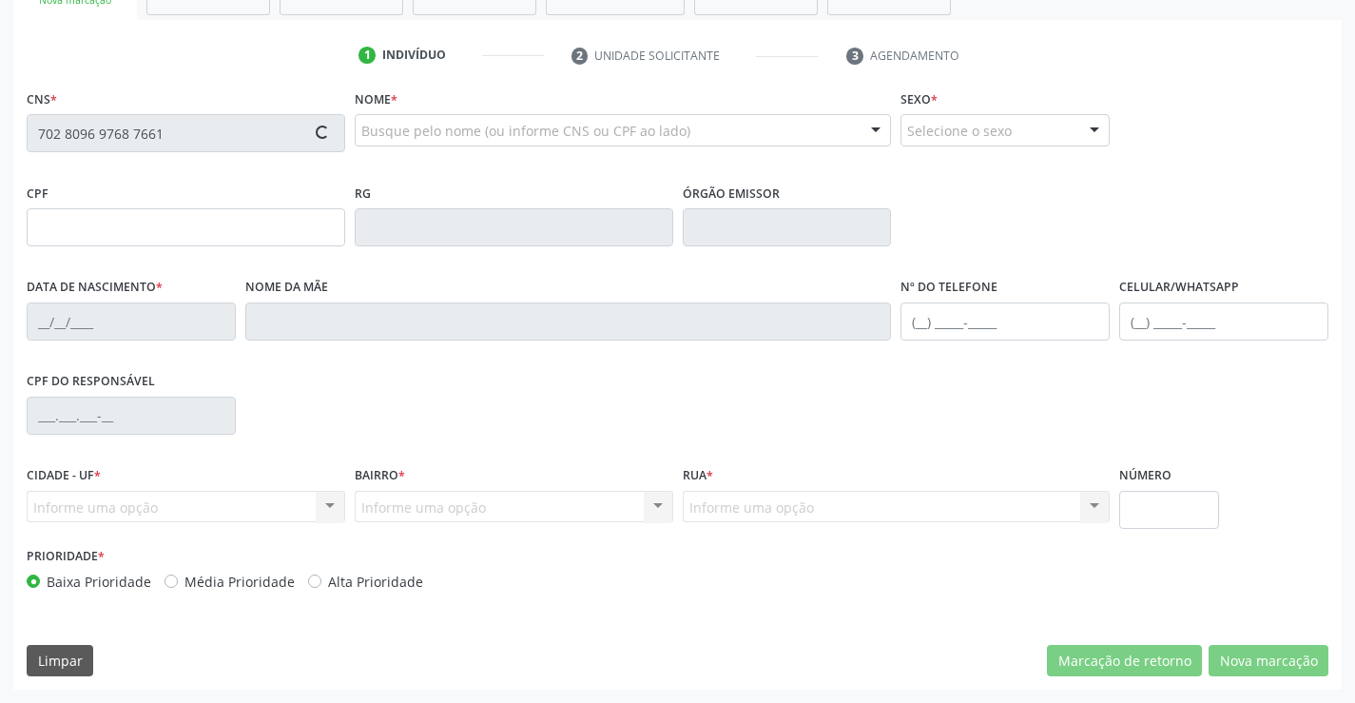
type input "867.233.025-08"
type input "[DATE]"
type input "[PHONE_NUMBER]"
type input "S/N"
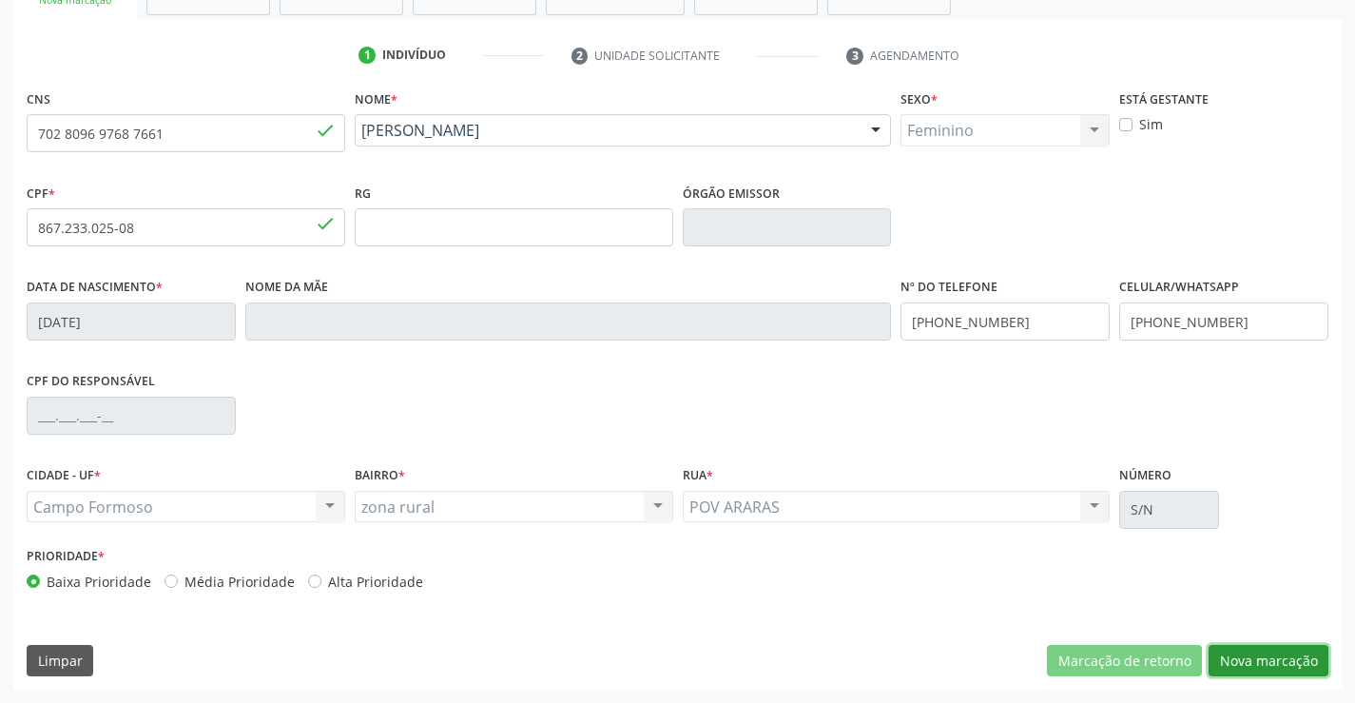
click at [1254, 667] on button "Nova marcação" at bounding box center [1269, 661] width 120 height 32
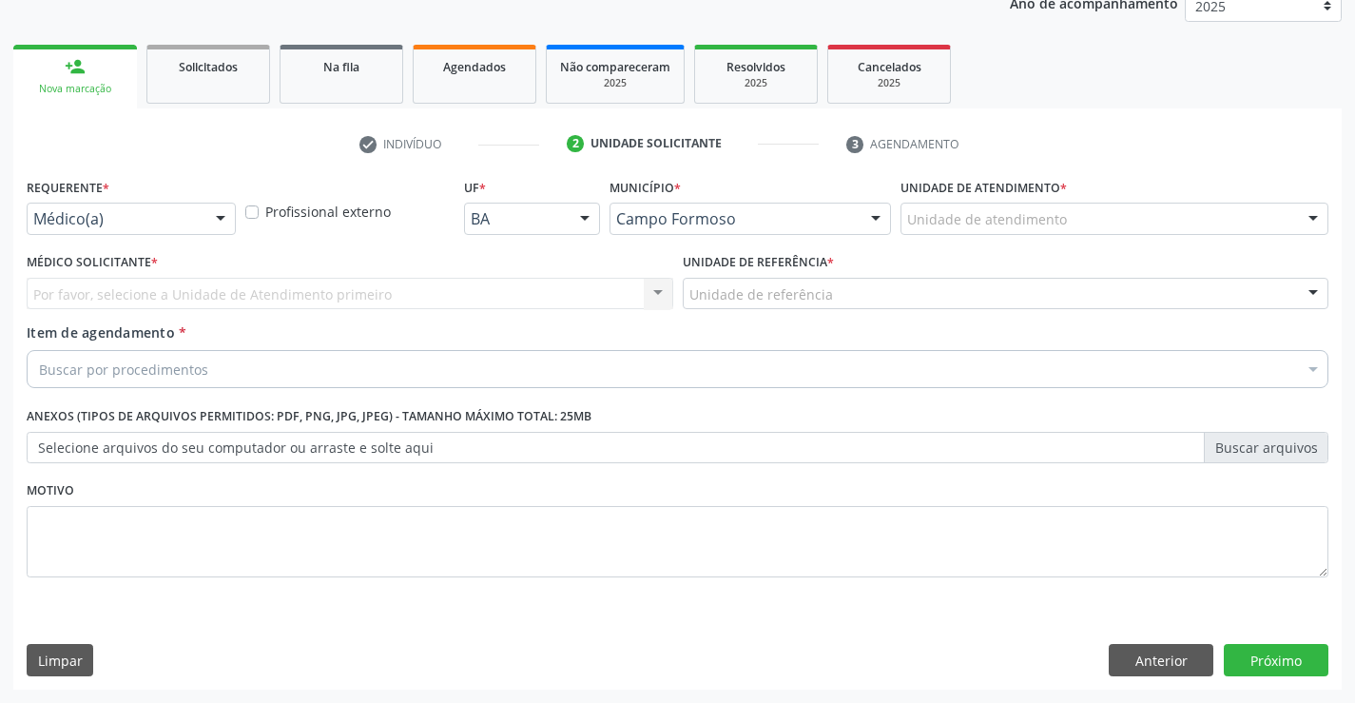
scroll to position [240, 0]
click at [198, 216] on div "Médico(a) Médico(a) Enfermeiro(a) Paciente Nenhum resultado encontrado para: " …" at bounding box center [131, 219] width 209 height 32
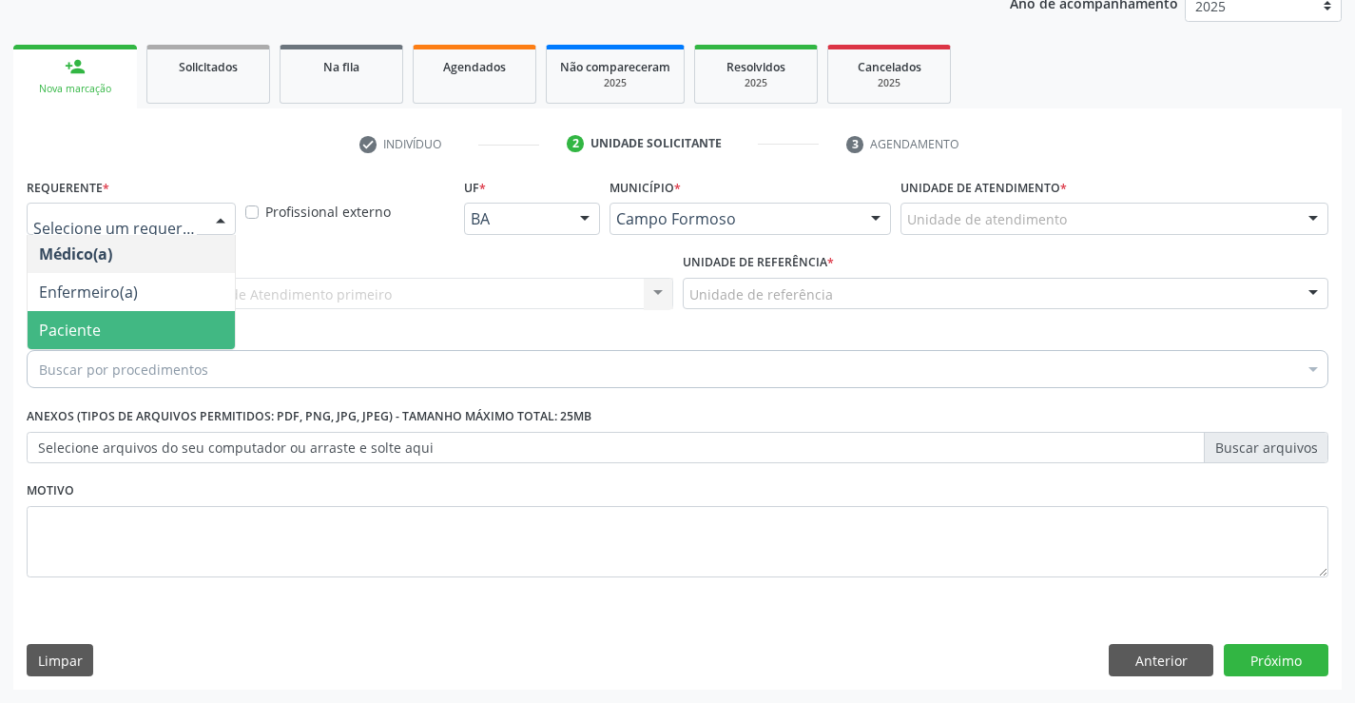
click at [171, 319] on span "Paciente" at bounding box center [131, 330] width 207 height 38
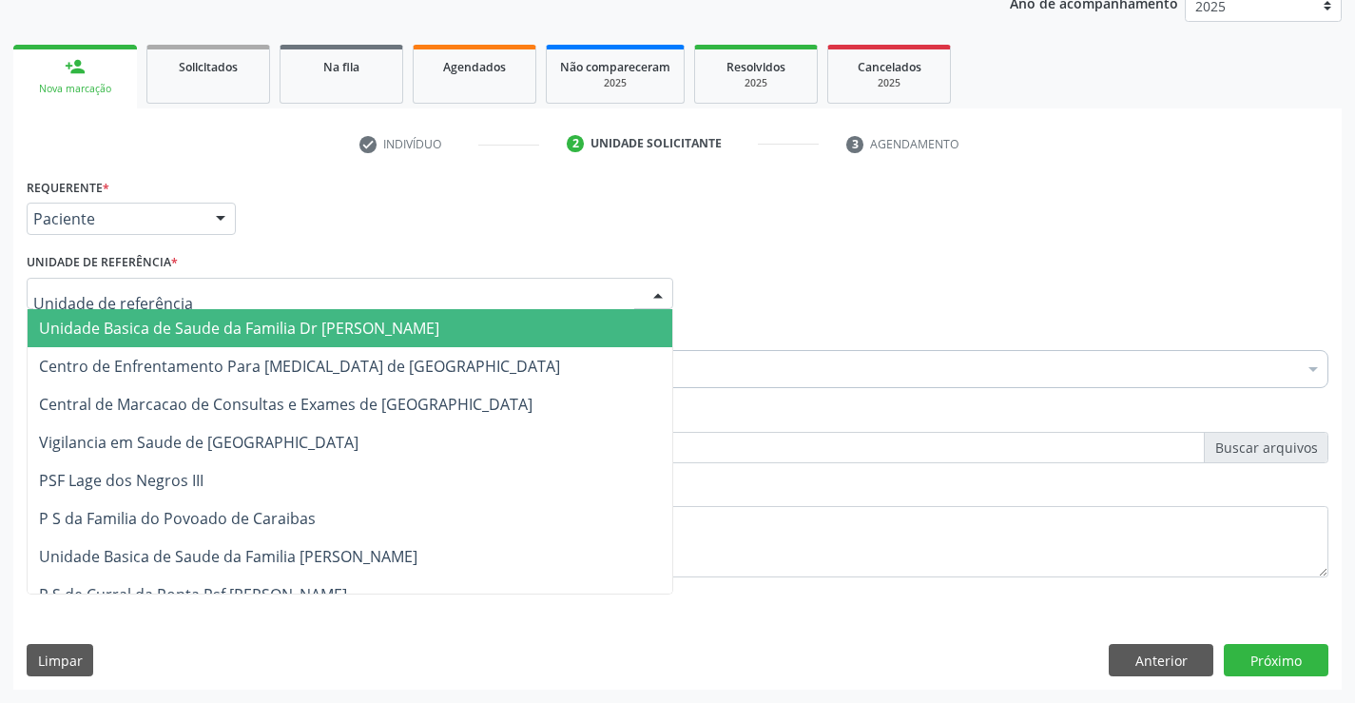
drag, startPoint x: 294, startPoint y: 290, endPoint x: 310, endPoint y: 365, distance: 76.9
click at [295, 290] on div at bounding box center [350, 294] width 647 height 32
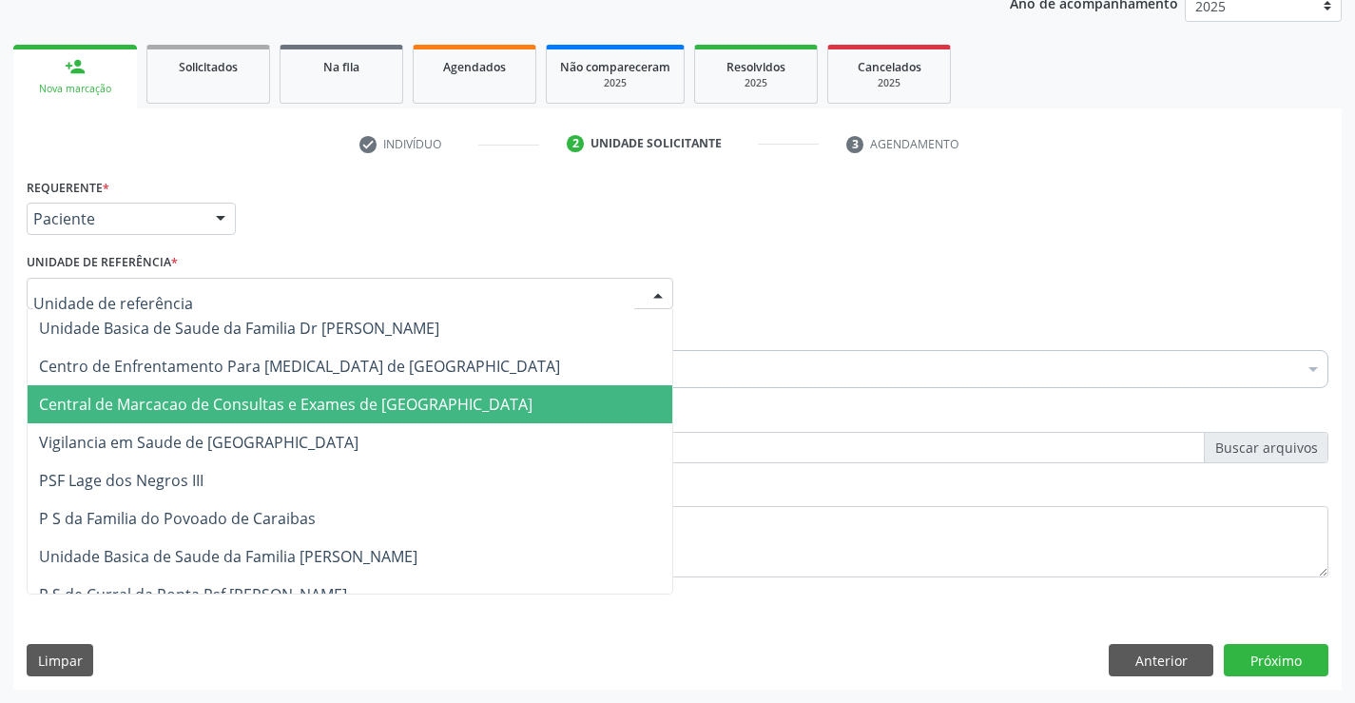
click at [312, 398] on span "Central de Marcacao de Consultas e Exames de [GEOGRAPHIC_DATA]" at bounding box center [286, 404] width 494 height 21
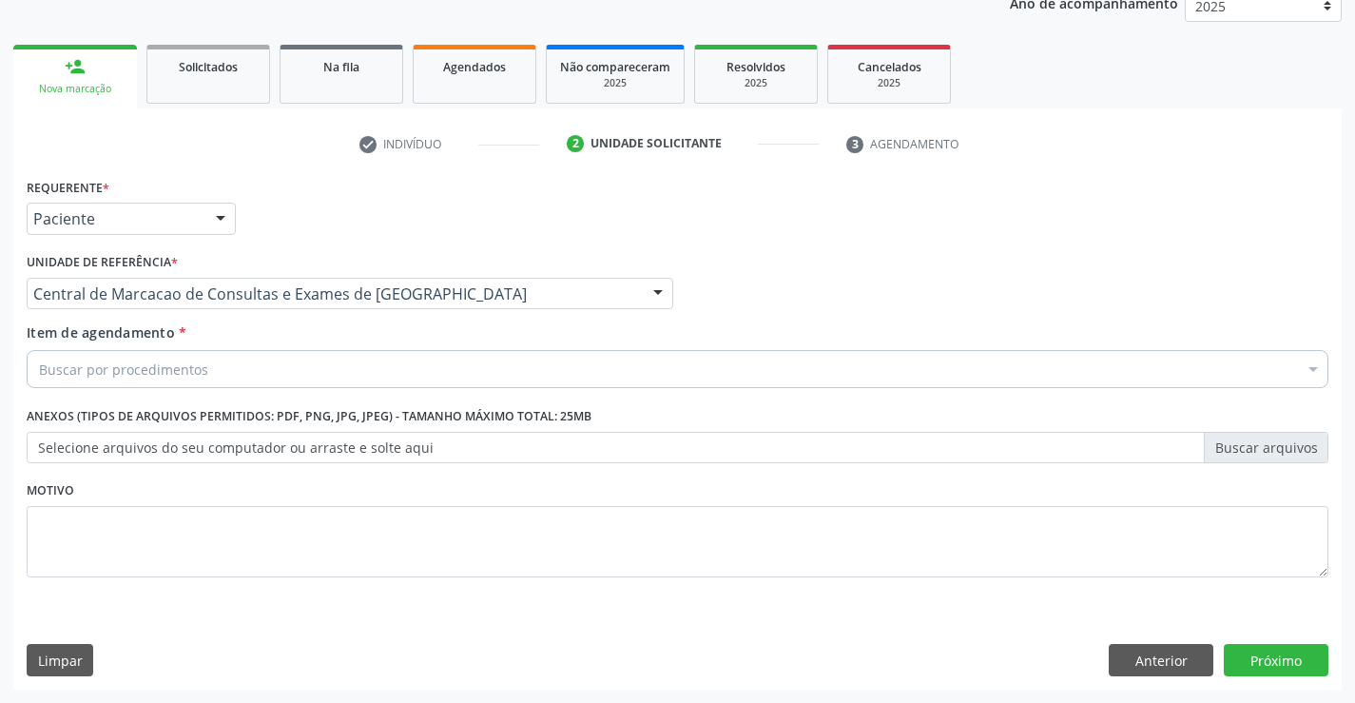
click at [331, 367] on div "Buscar por procedimentos" at bounding box center [678, 369] width 1302 height 38
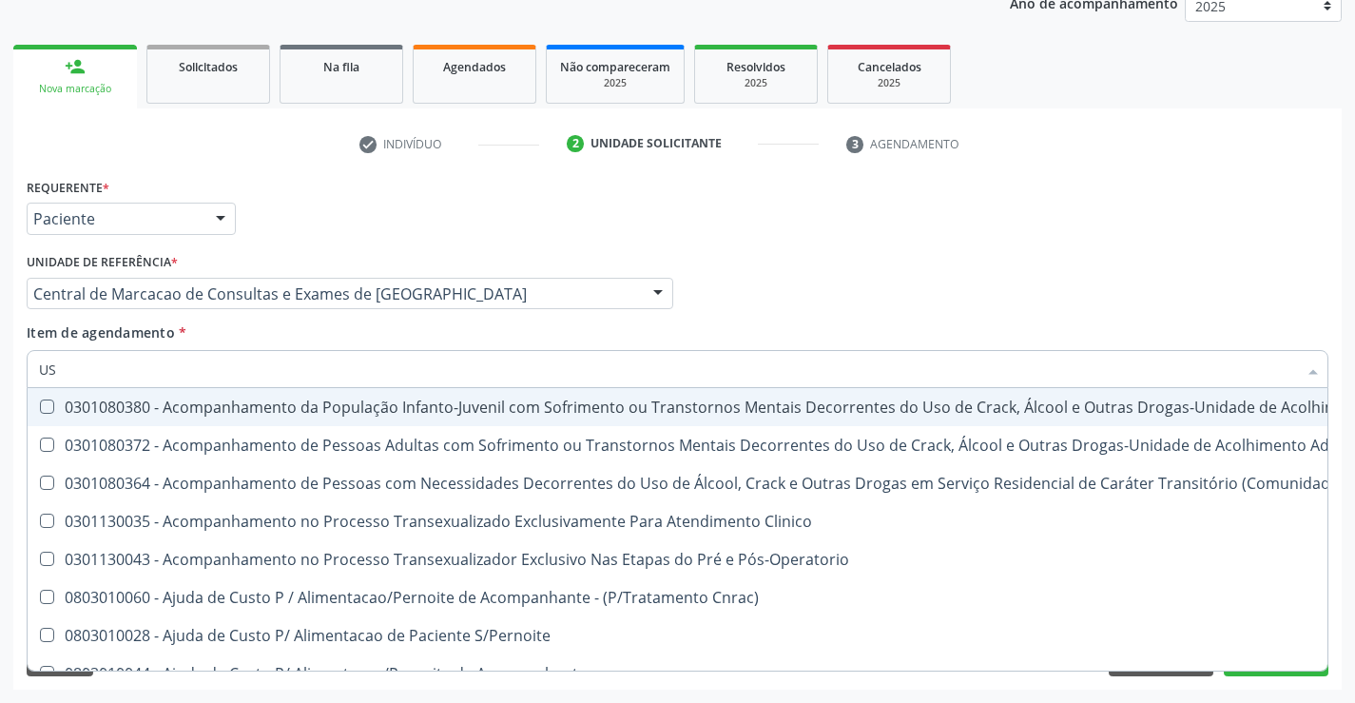
type input "USG"
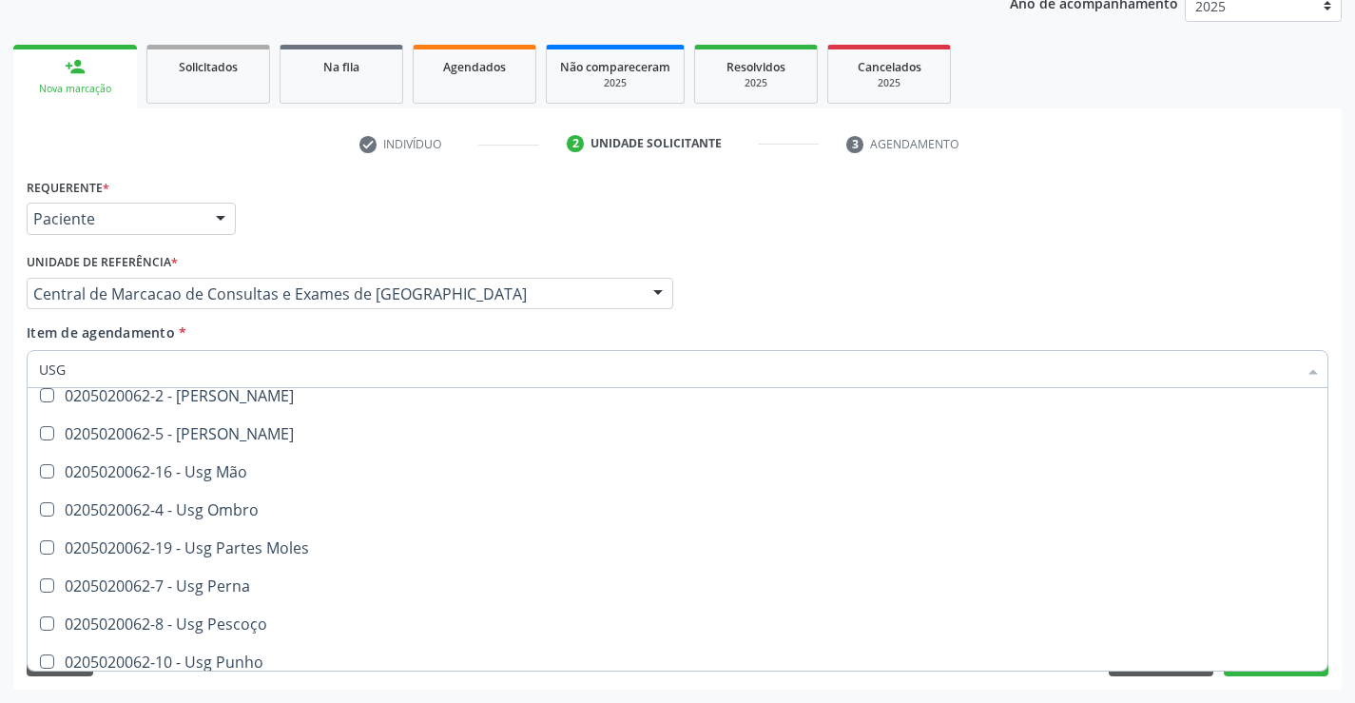
scroll to position [285, 0]
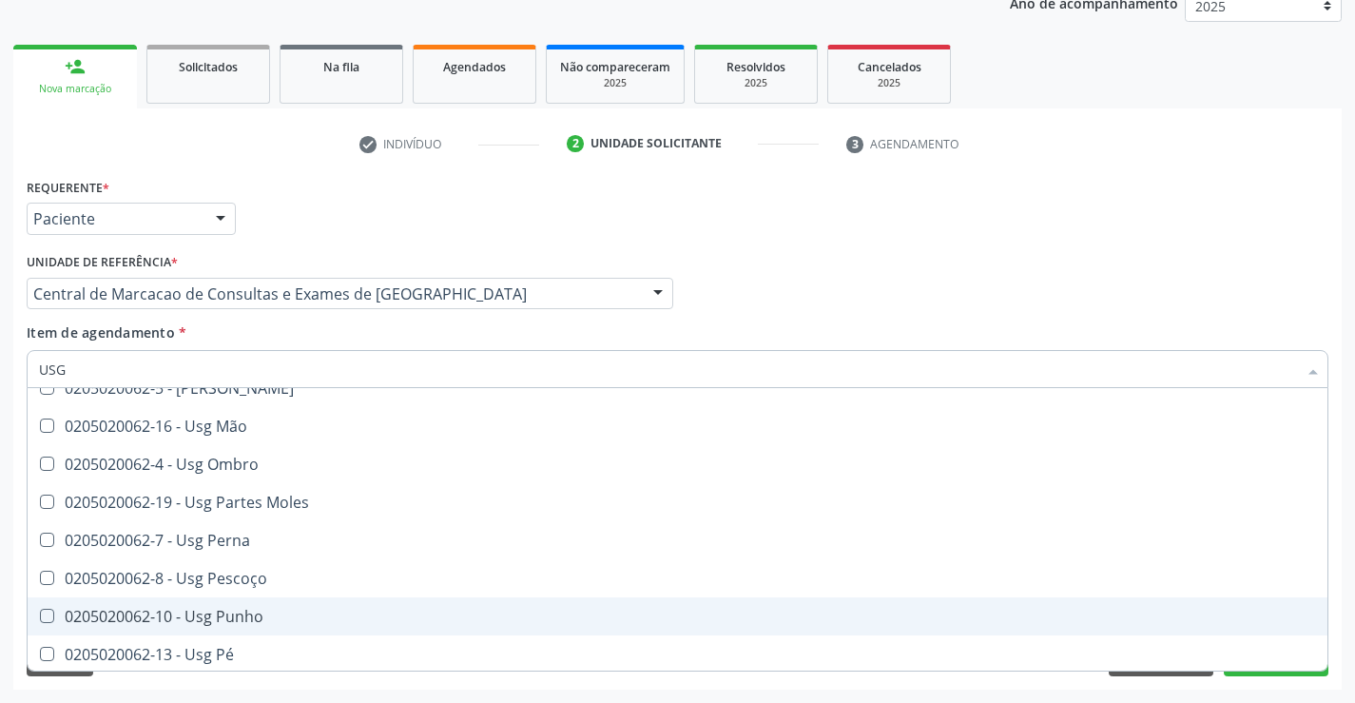
click at [282, 603] on span "0205020062-10 - Usg Punho" at bounding box center [678, 616] width 1300 height 38
checkbox Punho "true"
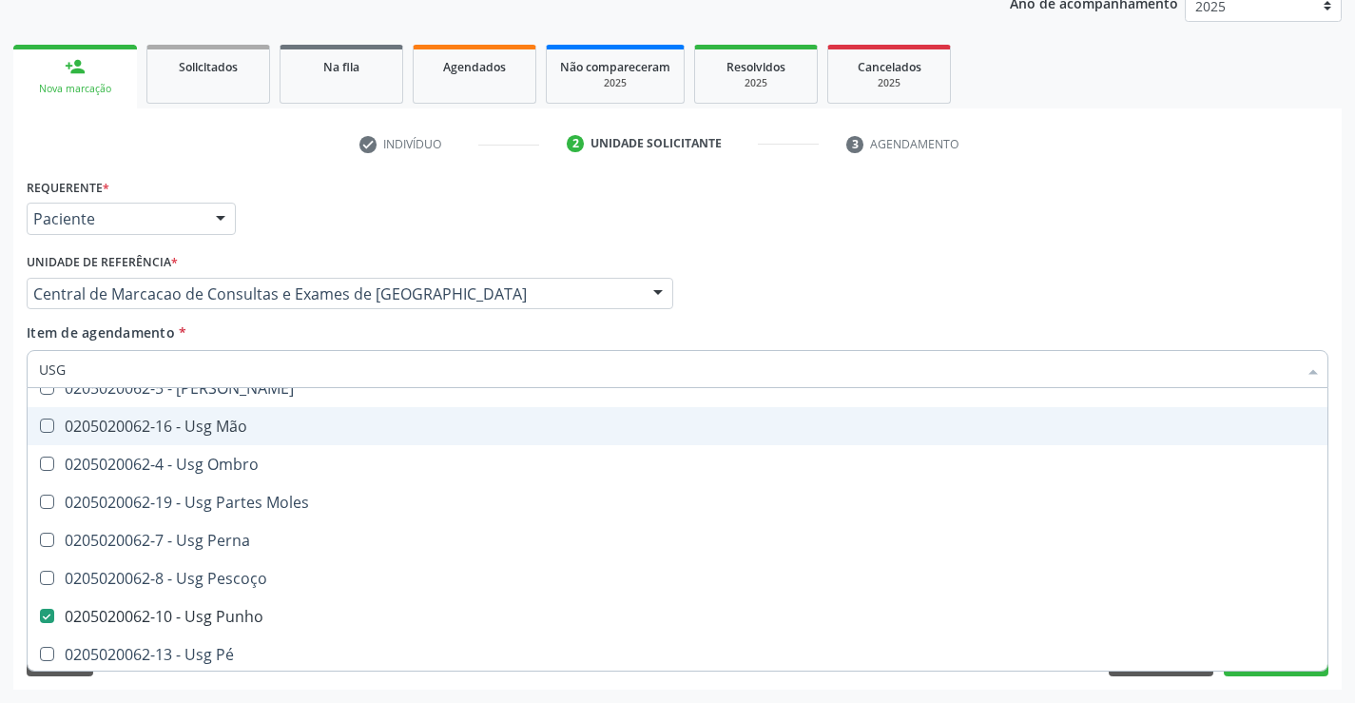
click at [839, 316] on div "Médico Solicitante Por favor, selecione a Unidade de Atendimento primeiro Nenhu…" at bounding box center [678, 285] width 1312 height 74
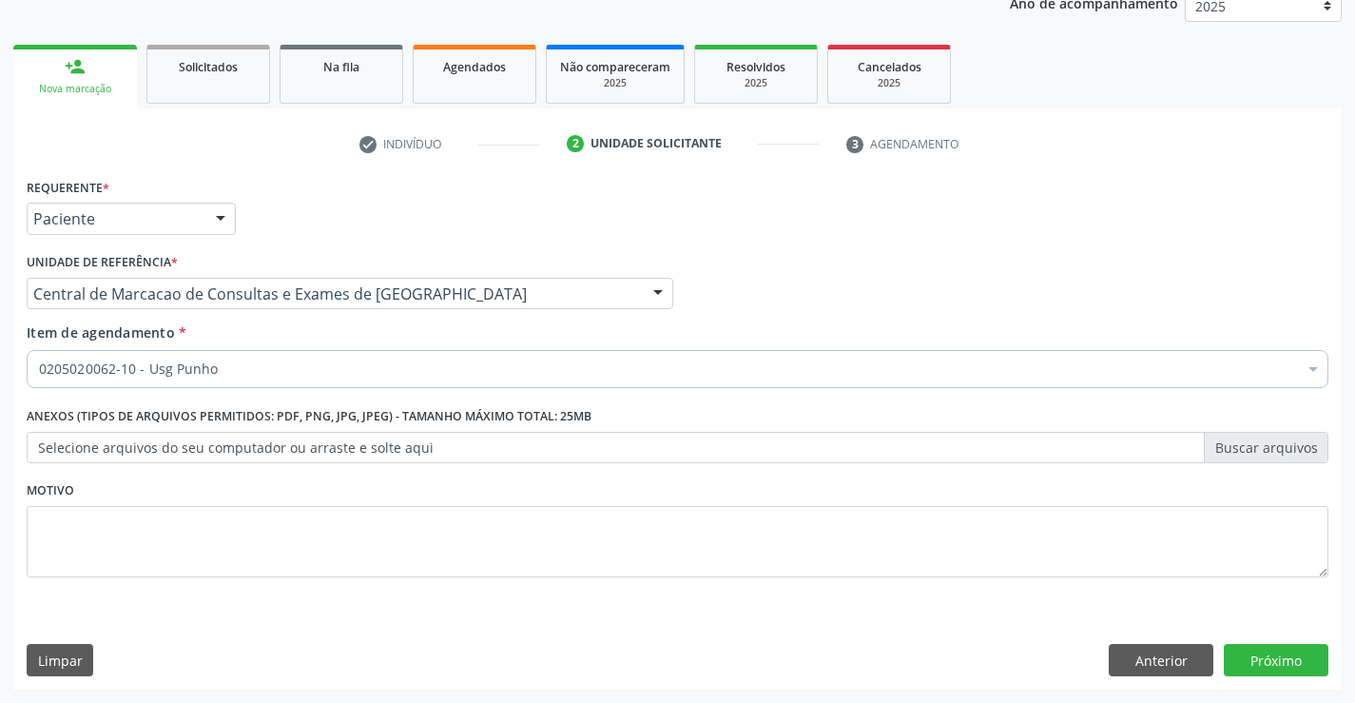
checkbox Punho "true"
checkbox Dente\) "false"
click at [1272, 661] on button "Próximo" at bounding box center [1276, 660] width 105 height 32
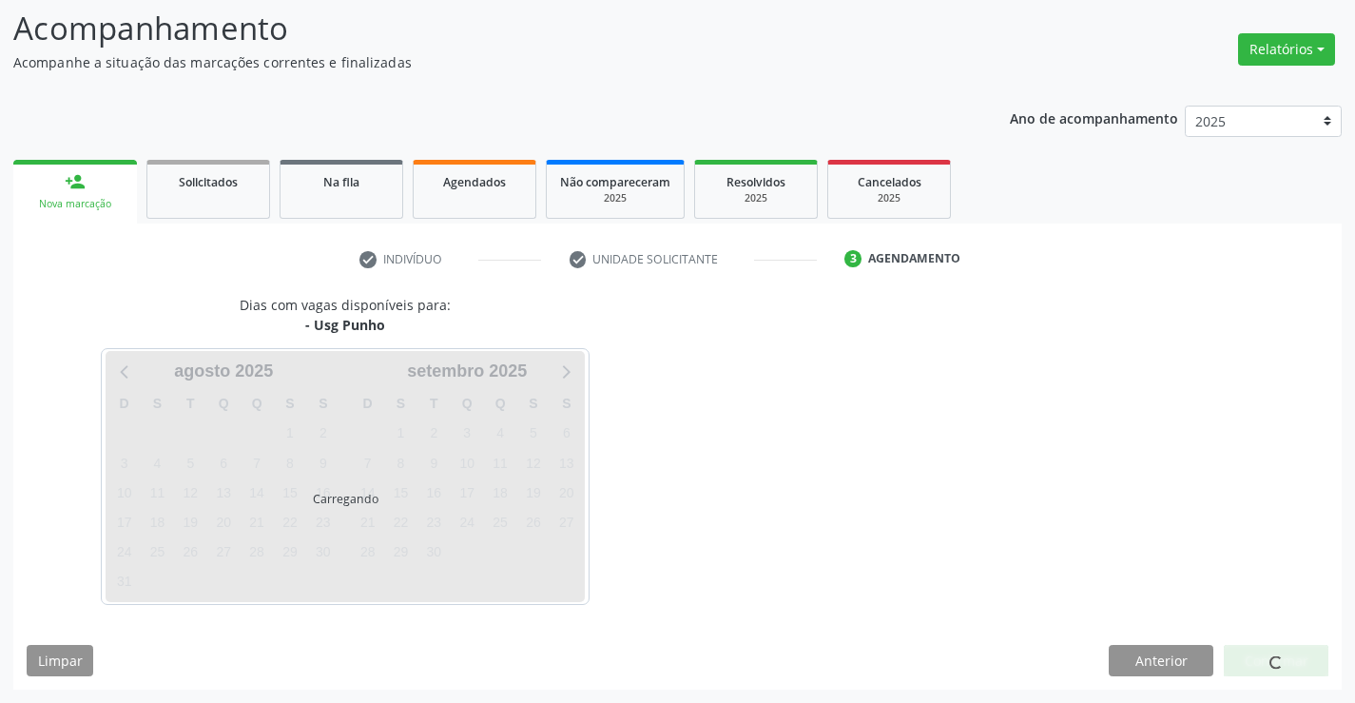
scroll to position [125, 0]
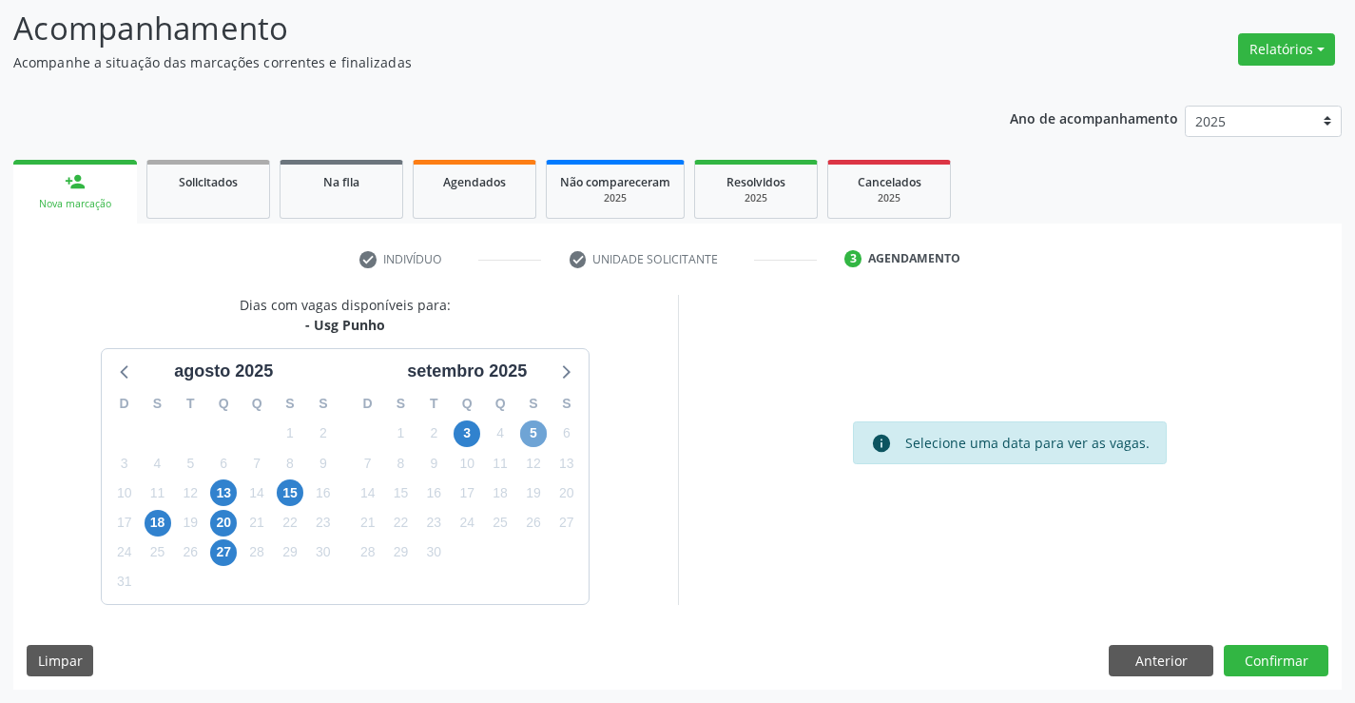
click at [536, 438] on span "5" at bounding box center [533, 433] width 27 height 27
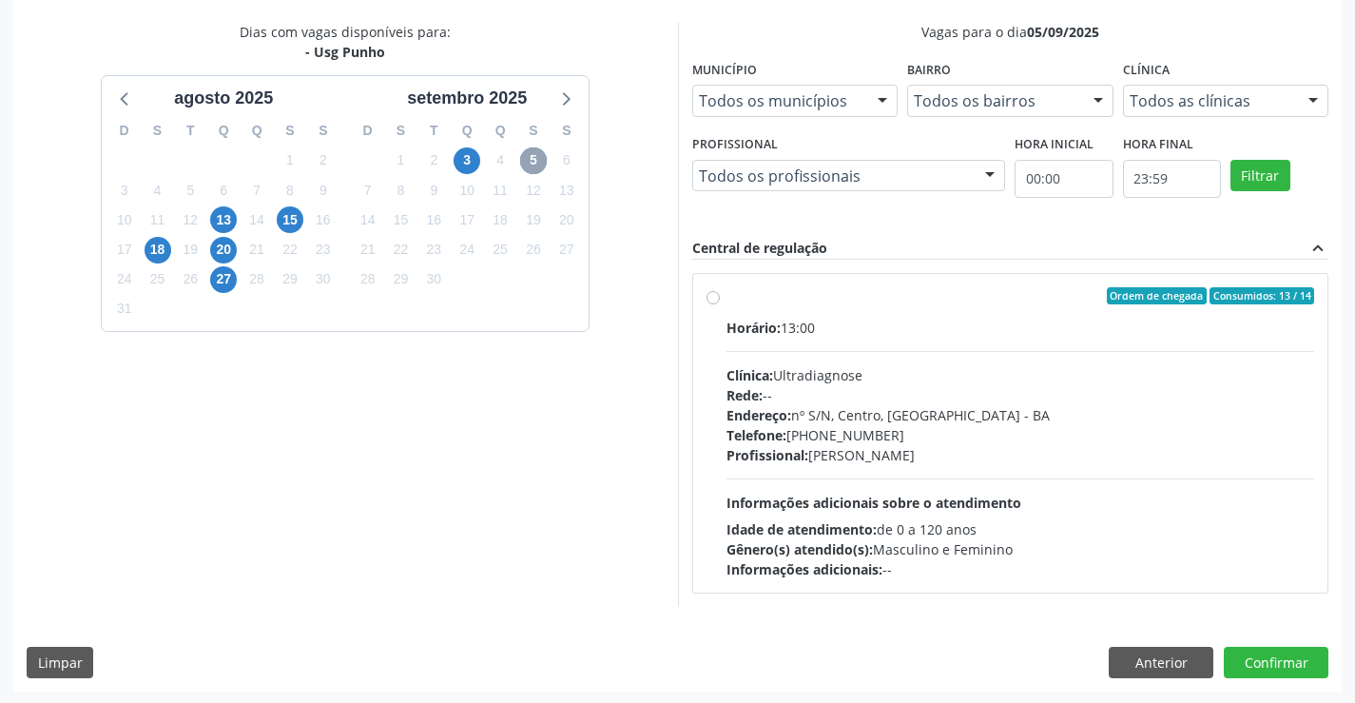
scroll to position [400, 0]
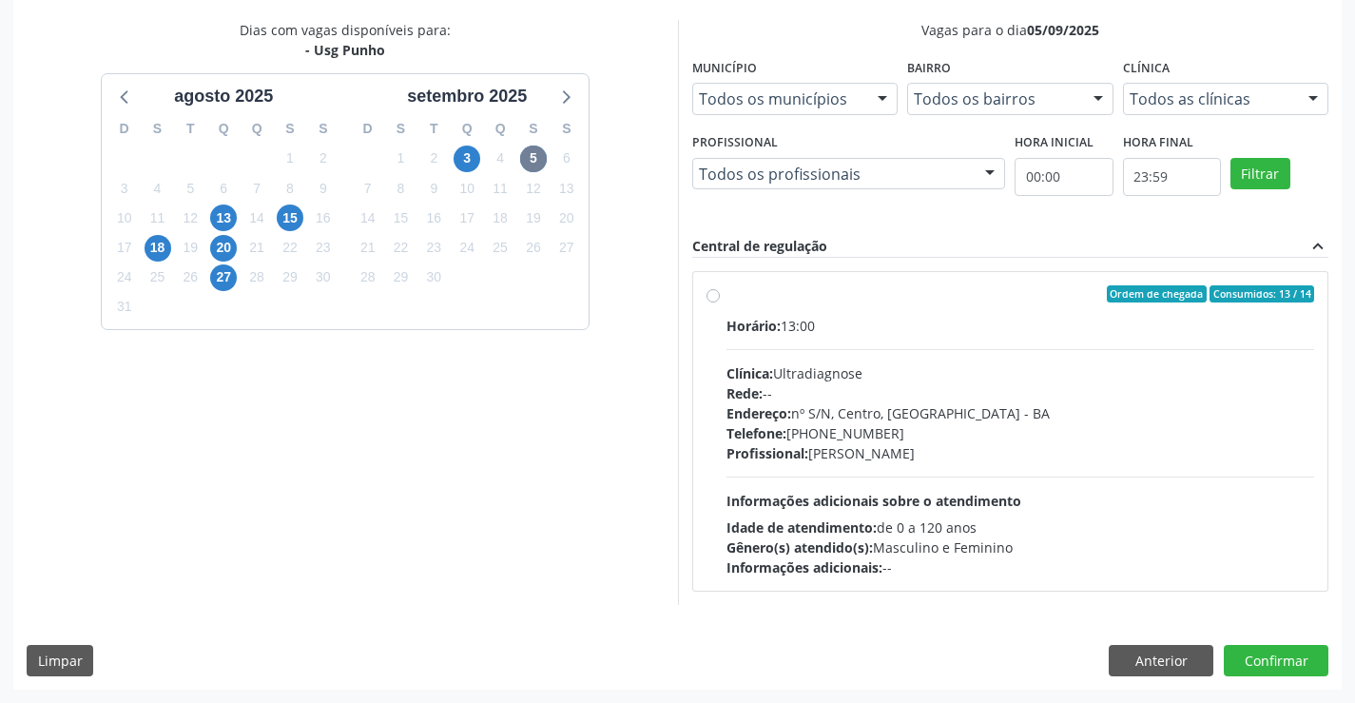
click at [902, 345] on div "Horário: 13:00 Clínica: Ultradiagnose Rede: -- Endereço: nº S/N, Centro, [GEOGR…" at bounding box center [1021, 447] width 589 height 262
click at [720, 302] on input "Ordem de chegada Consumidos: 13 / 14 Horário: 13:00 Clínica: Ultradiagnose Rede…" at bounding box center [713, 293] width 13 height 17
radio input "true"
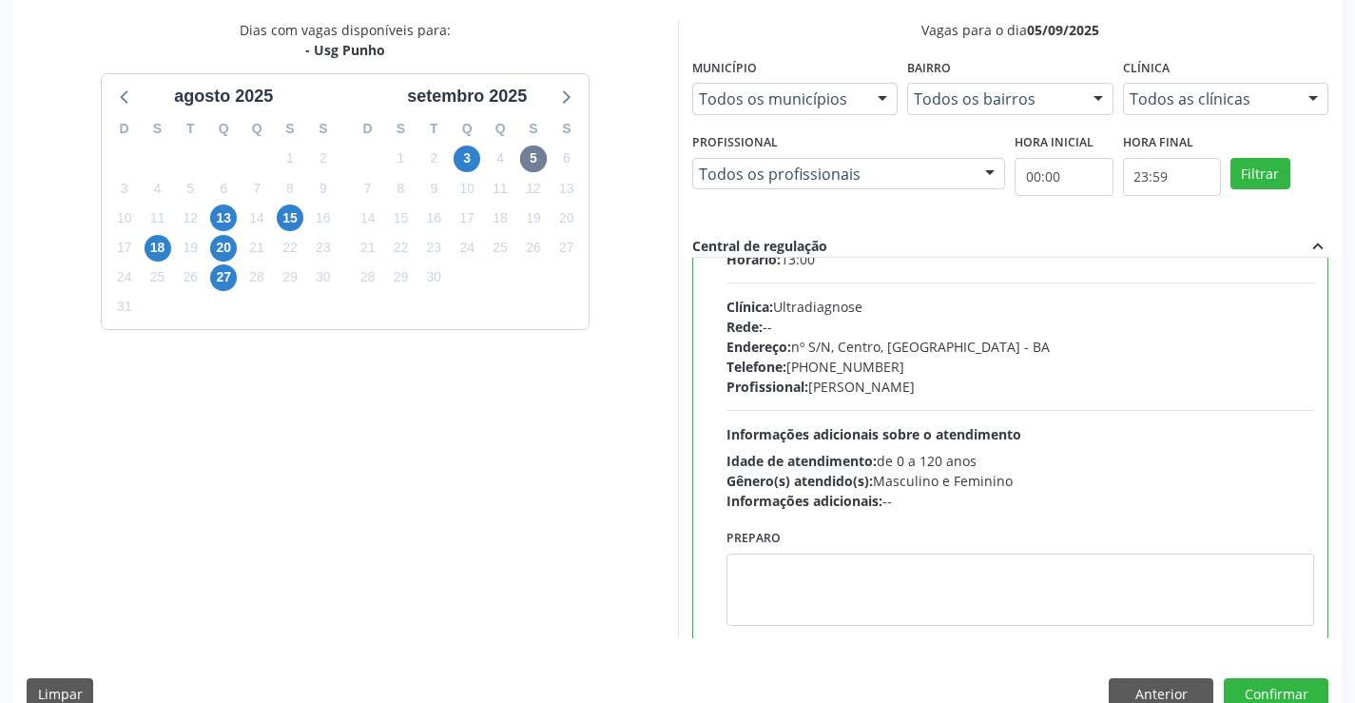
scroll to position [94, 0]
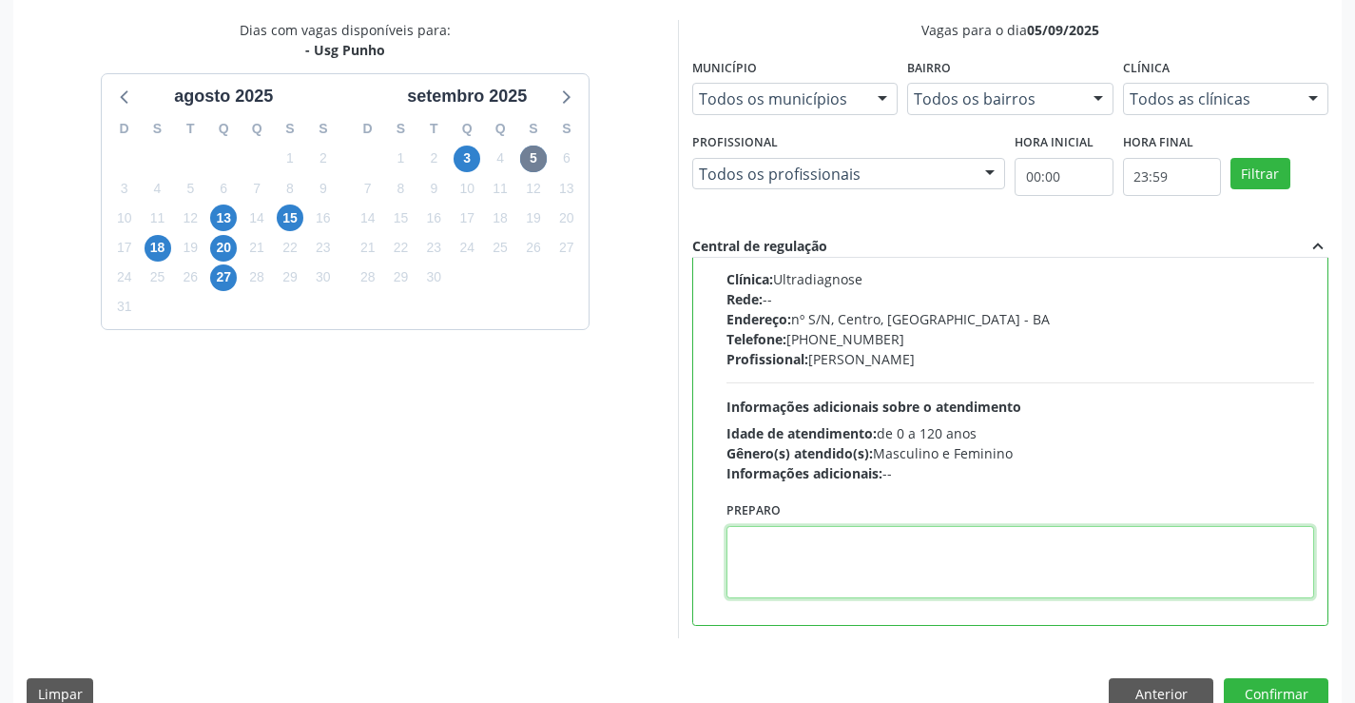
click at [828, 550] on textarea at bounding box center [1021, 562] width 589 height 72
type textarea "E"
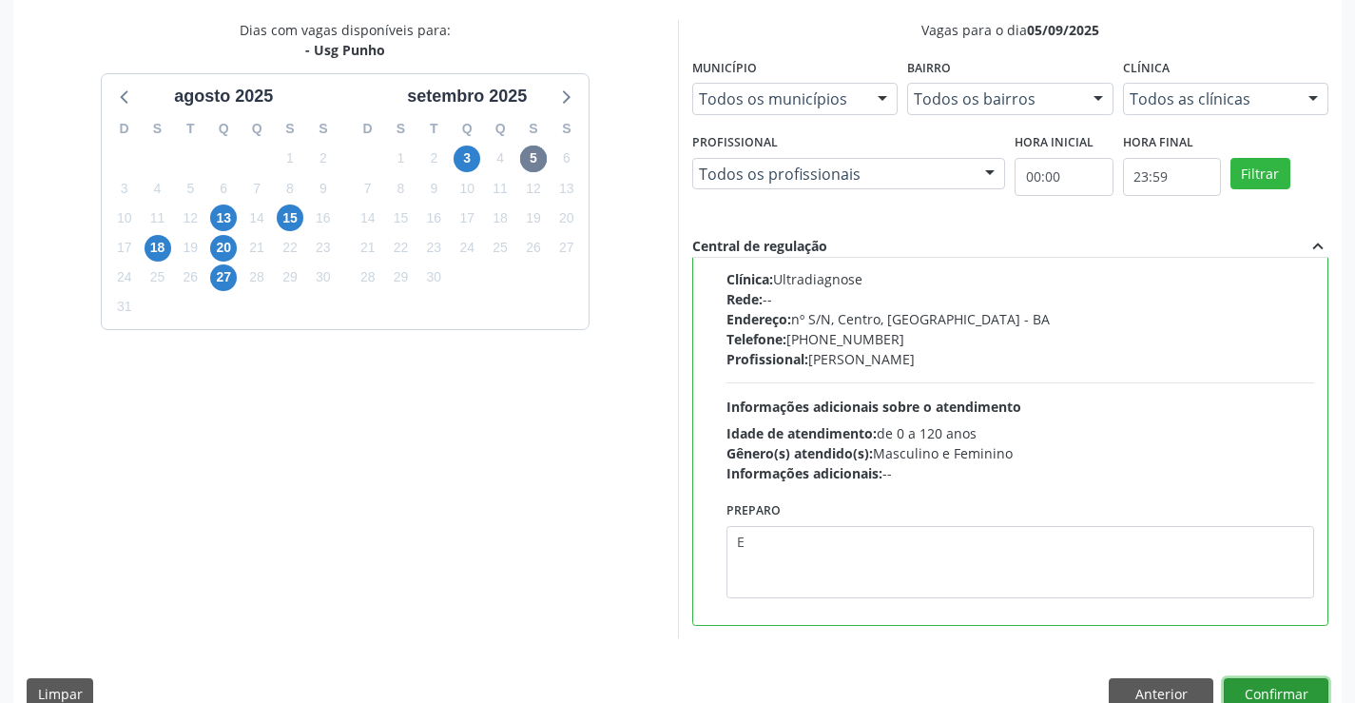
click at [1247, 685] on button "Confirmar" at bounding box center [1276, 694] width 105 height 32
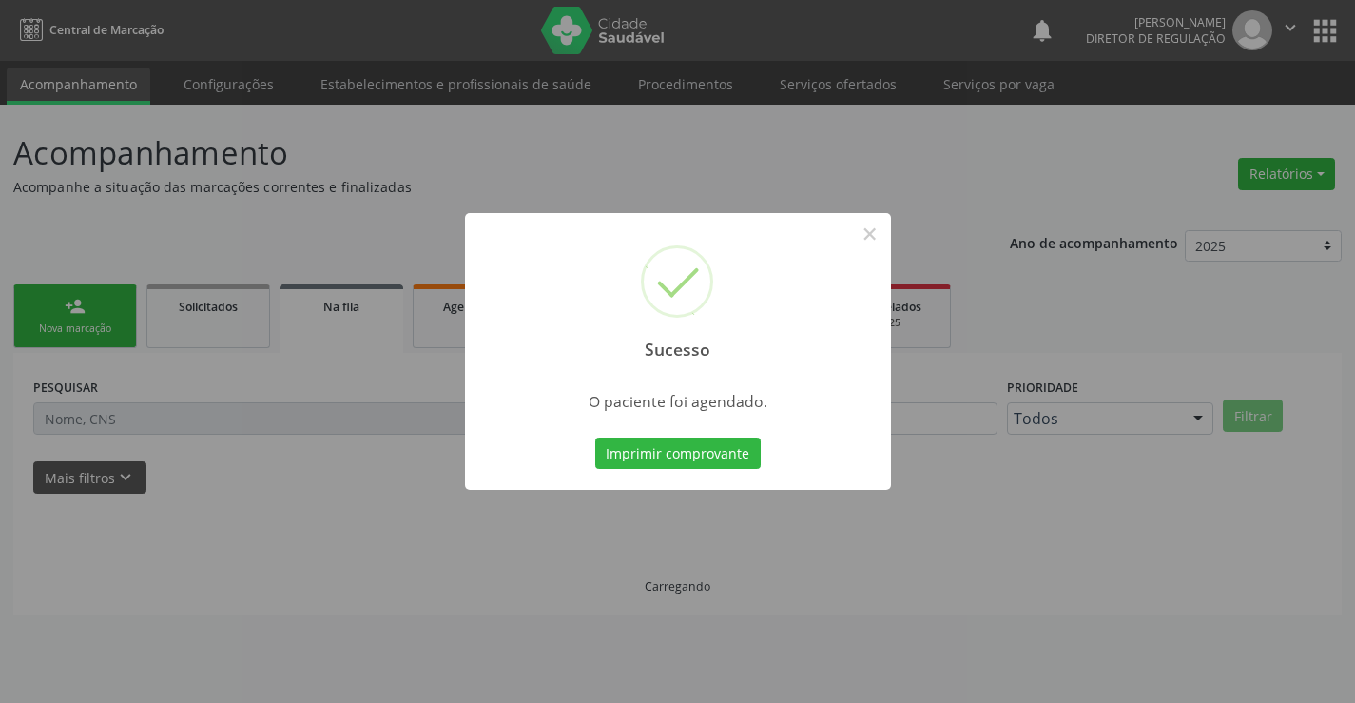
scroll to position [0, 0]
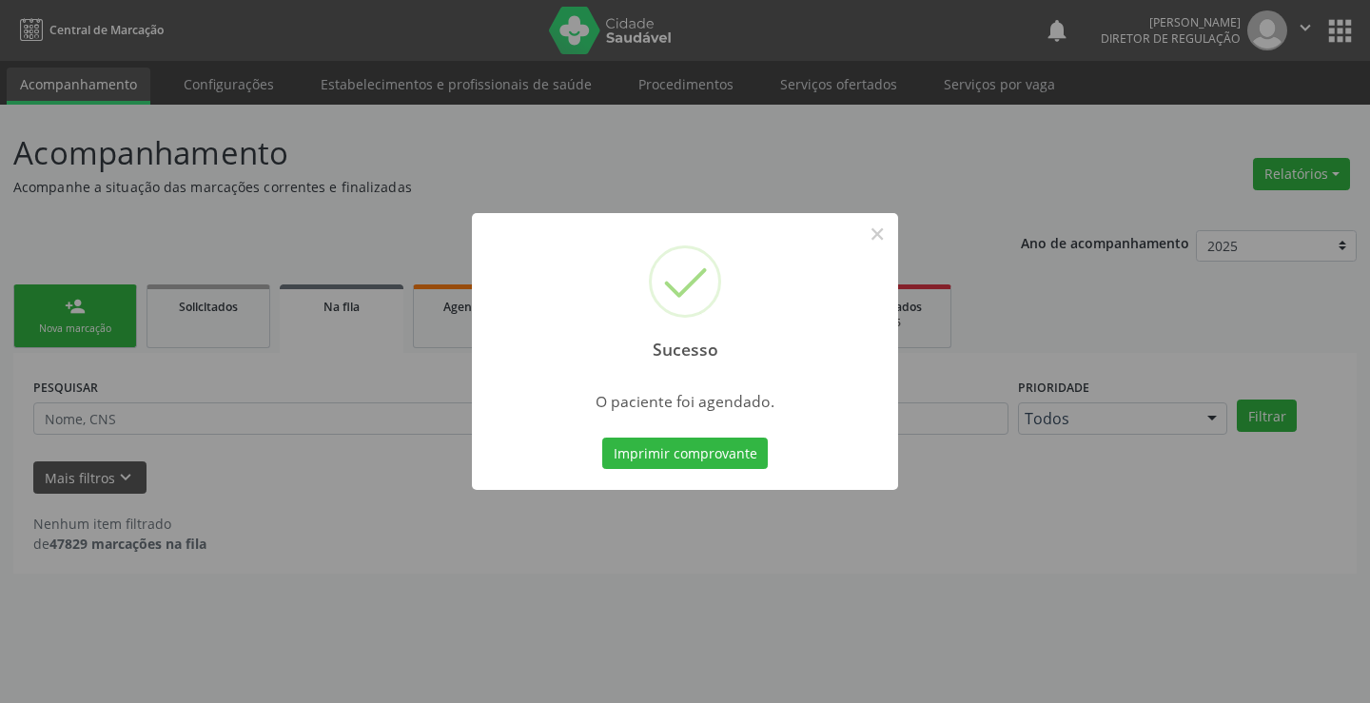
drag, startPoint x: 885, startPoint y: 259, endPoint x: 886, endPoint y: 183, distance: 76.1
click at [885, 237] on div "Sucesso ×" at bounding box center [685, 295] width 426 height 164
click at [878, 237] on button "×" at bounding box center [877, 234] width 32 height 32
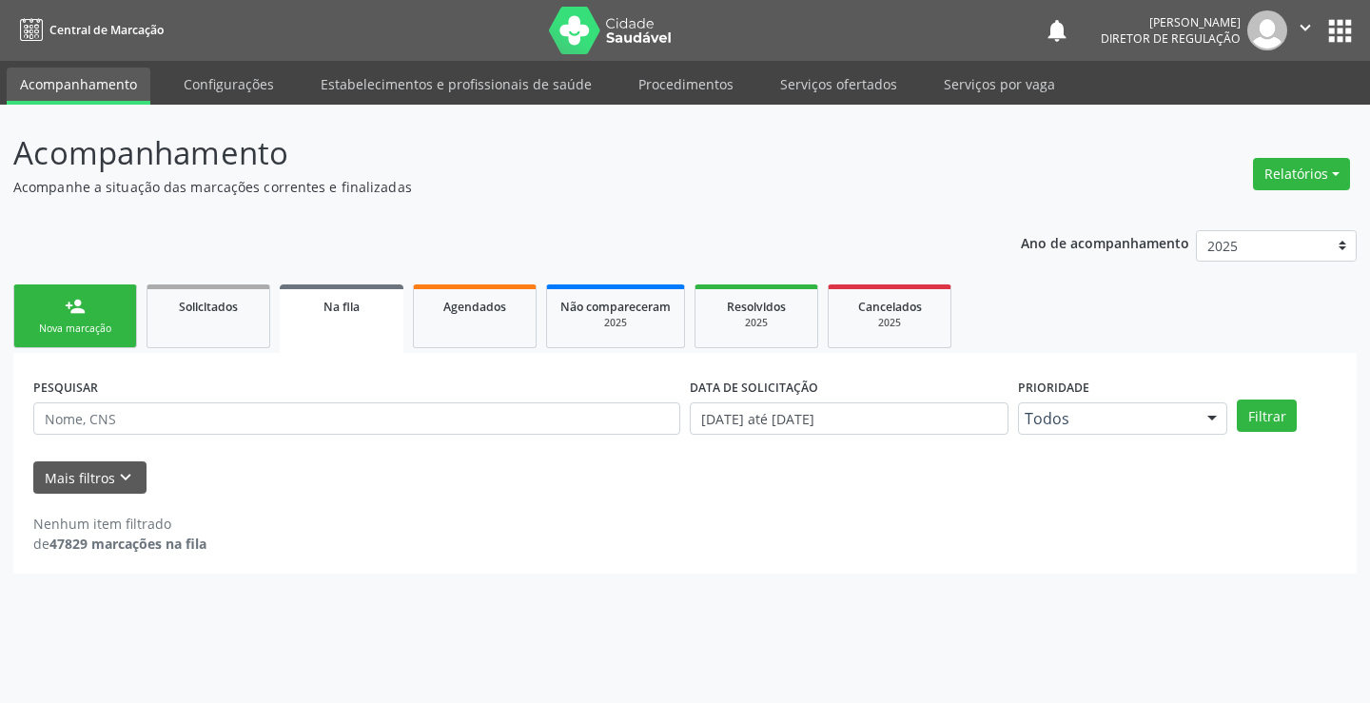
click at [53, 318] on link "person_add Nova marcação" at bounding box center [75, 316] width 124 height 64
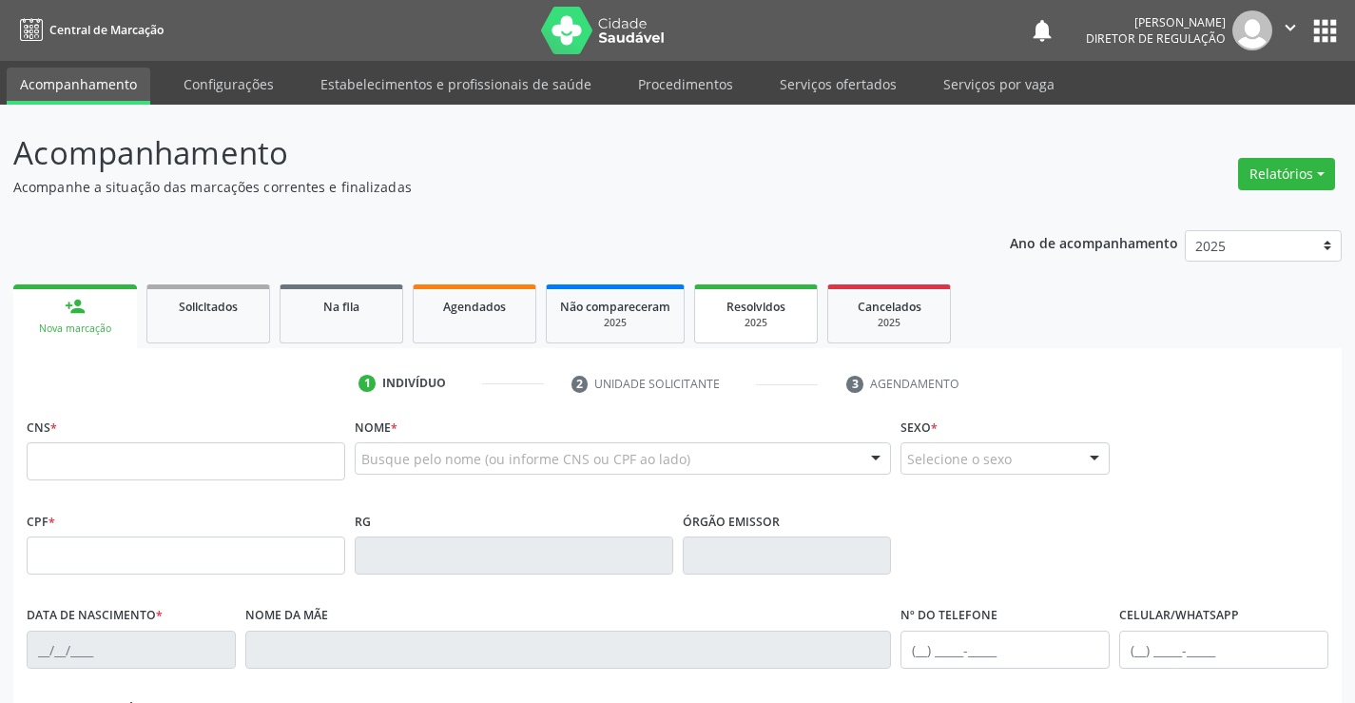
click at [744, 328] on div "2025" at bounding box center [756, 323] width 95 height 14
select select "7"
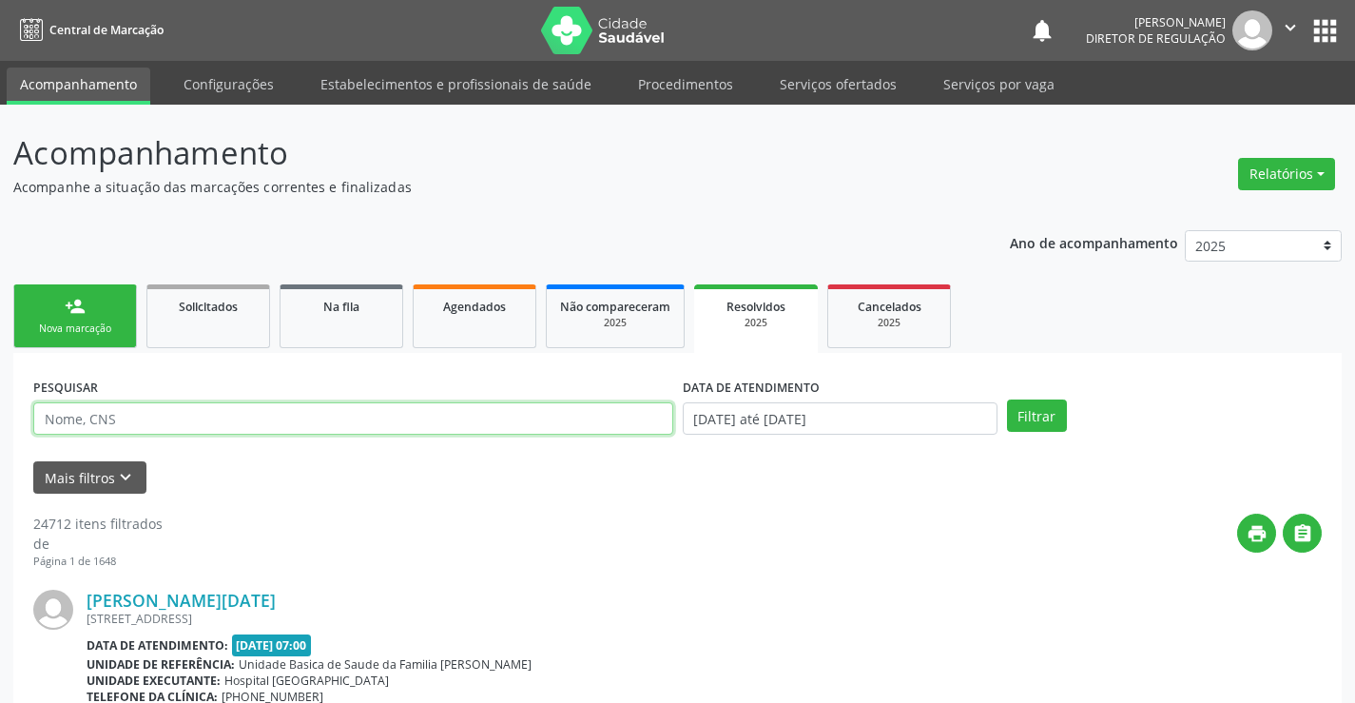
click at [91, 420] on input "text" at bounding box center [353, 418] width 640 height 32
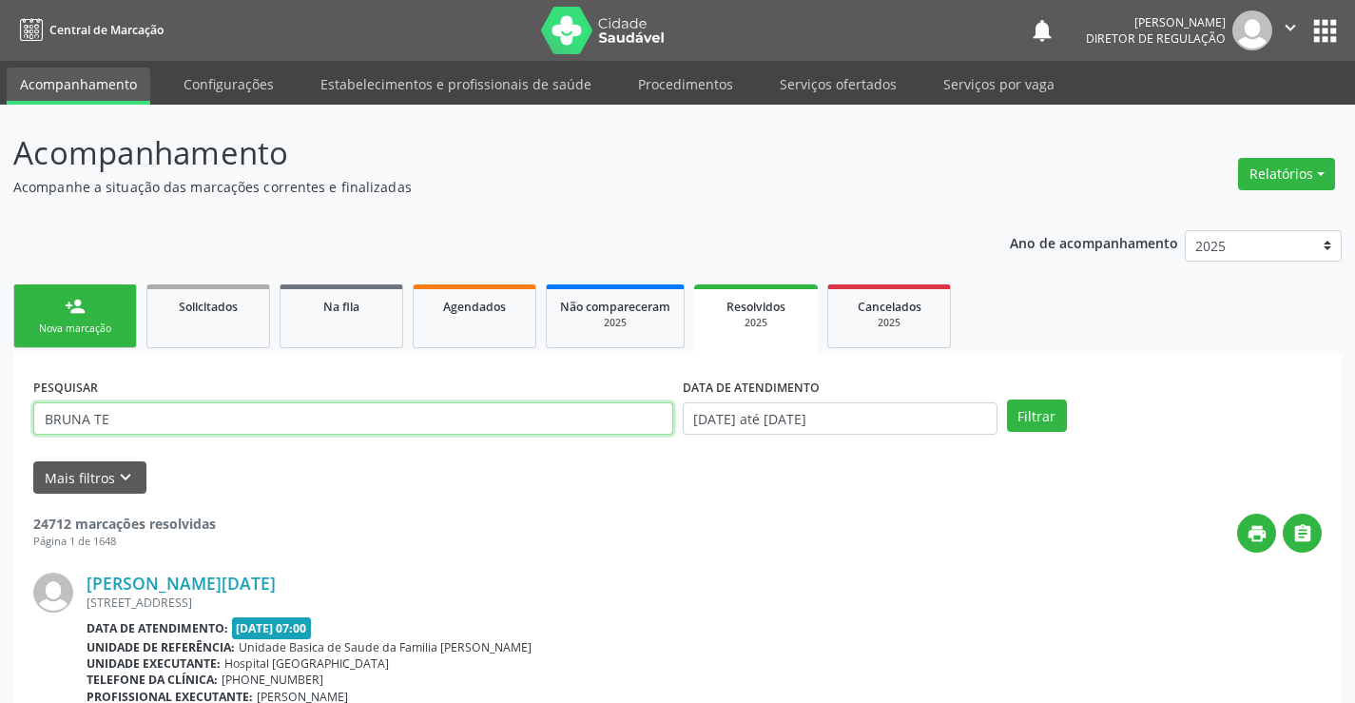
type input "BRUNA TE"
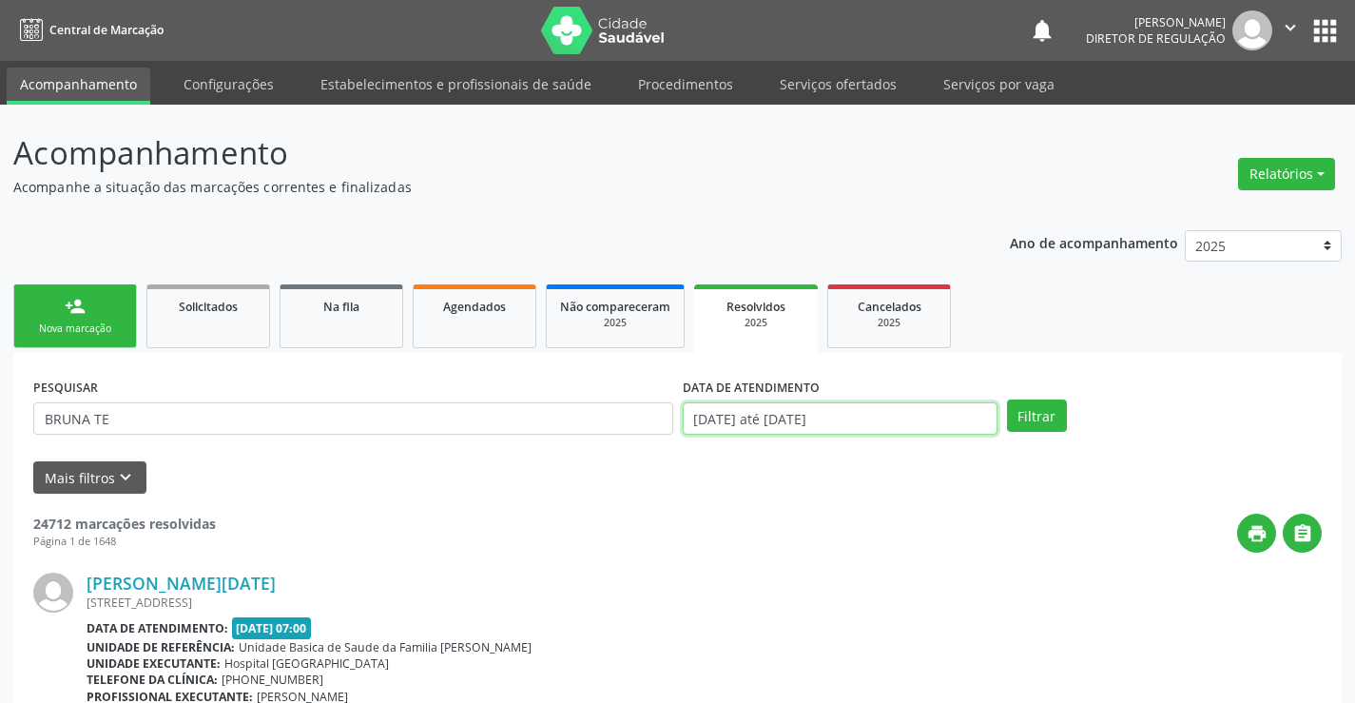
click at [830, 428] on input "[DATE] até [DATE]" at bounding box center [840, 418] width 315 height 32
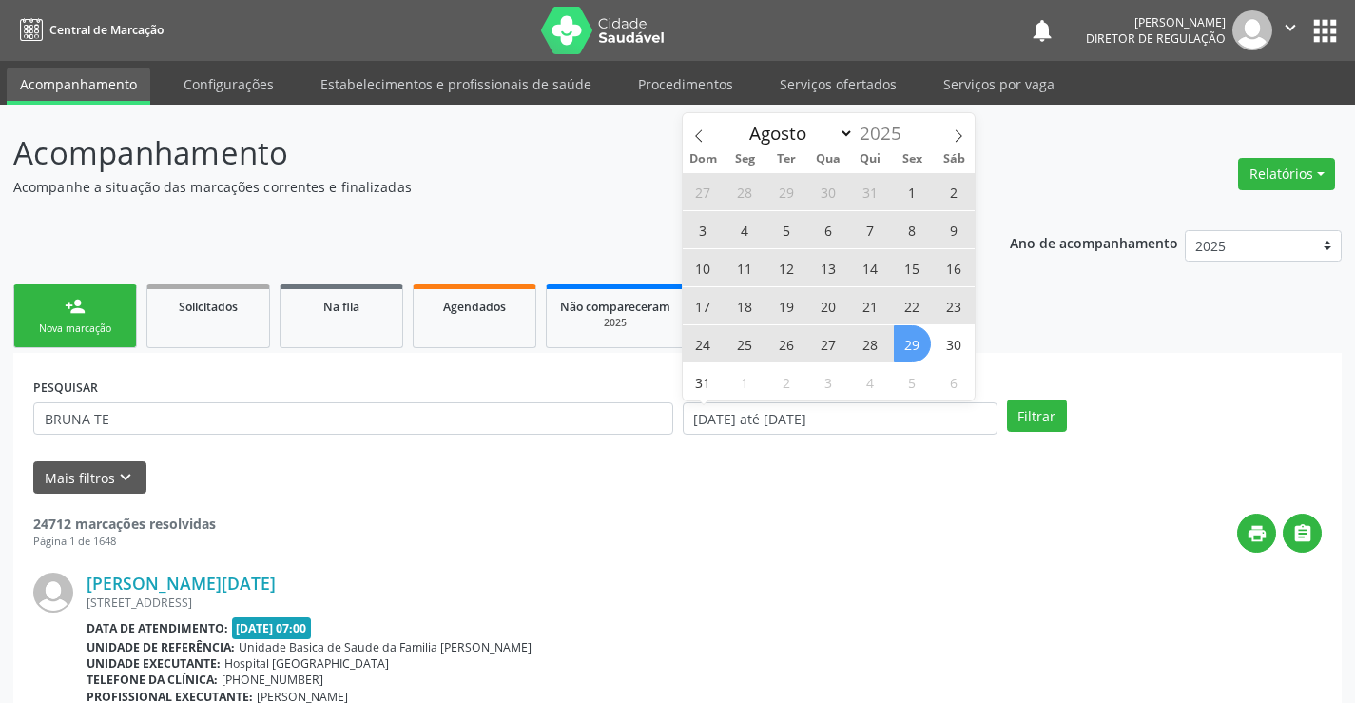
click at [871, 338] on span "28" at bounding box center [870, 343] width 37 height 37
type input "28/08/2025"
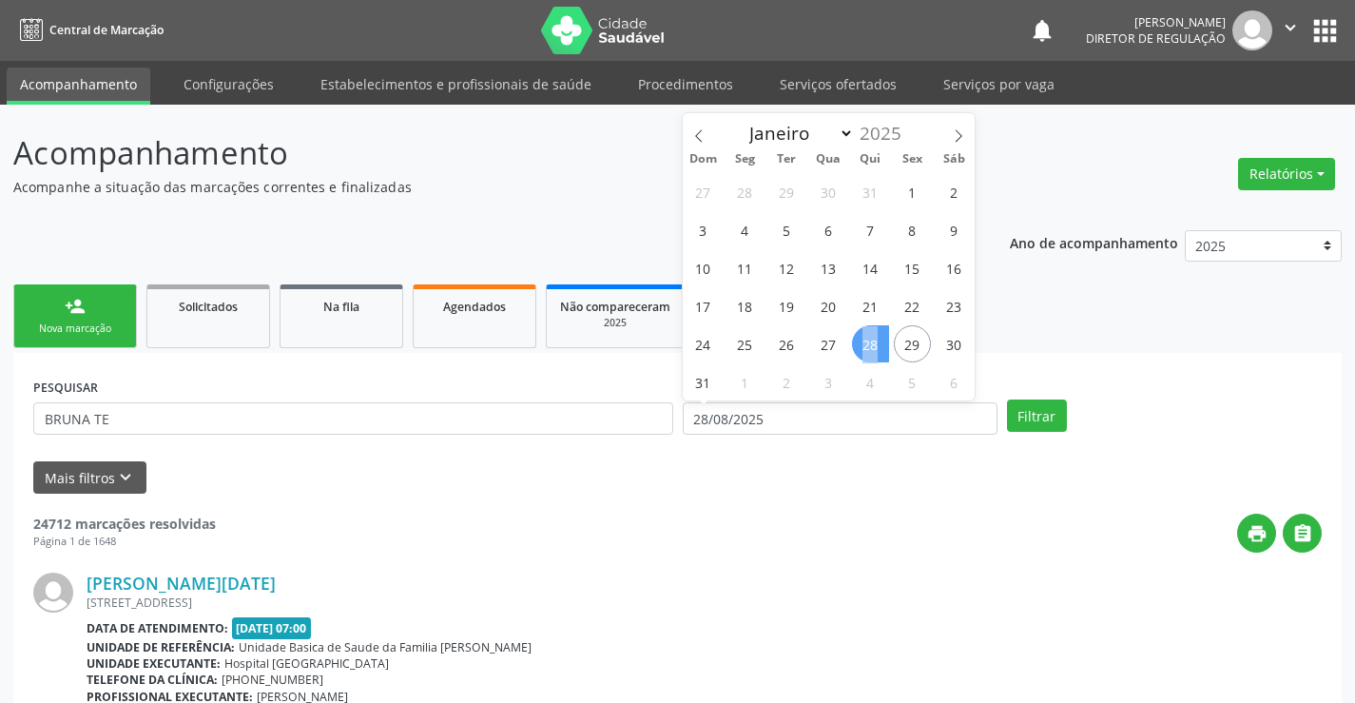
click at [871, 338] on span "28" at bounding box center [870, 343] width 37 height 37
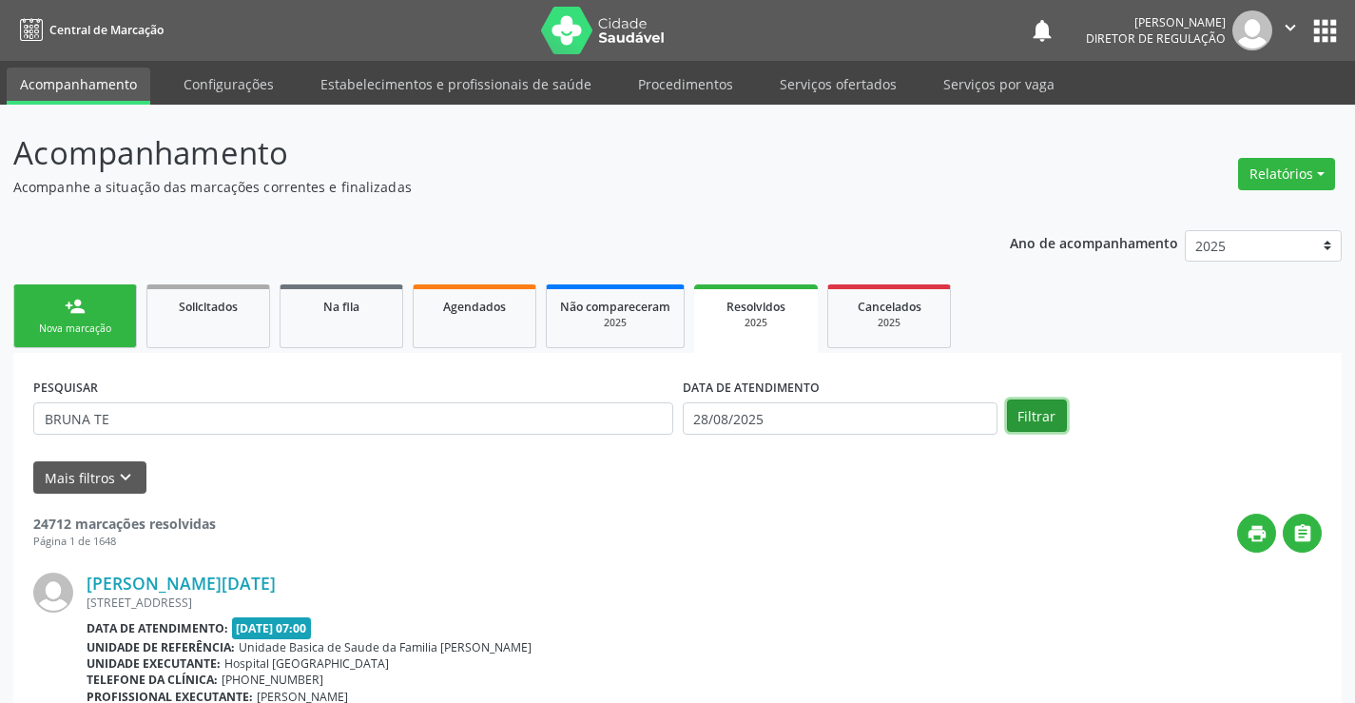
click at [1014, 413] on button "Filtrar" at bounding box center [1037, 416] width 60 height 32
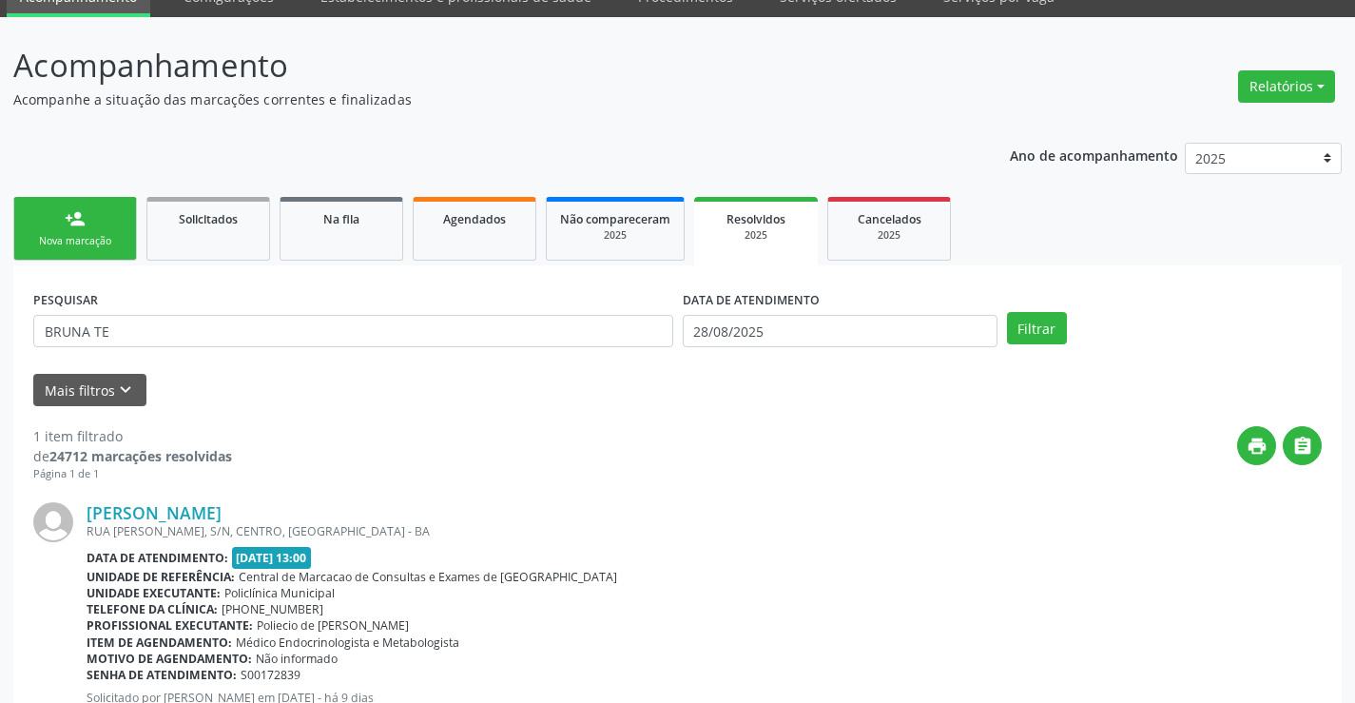
scroll to position [173, 0]
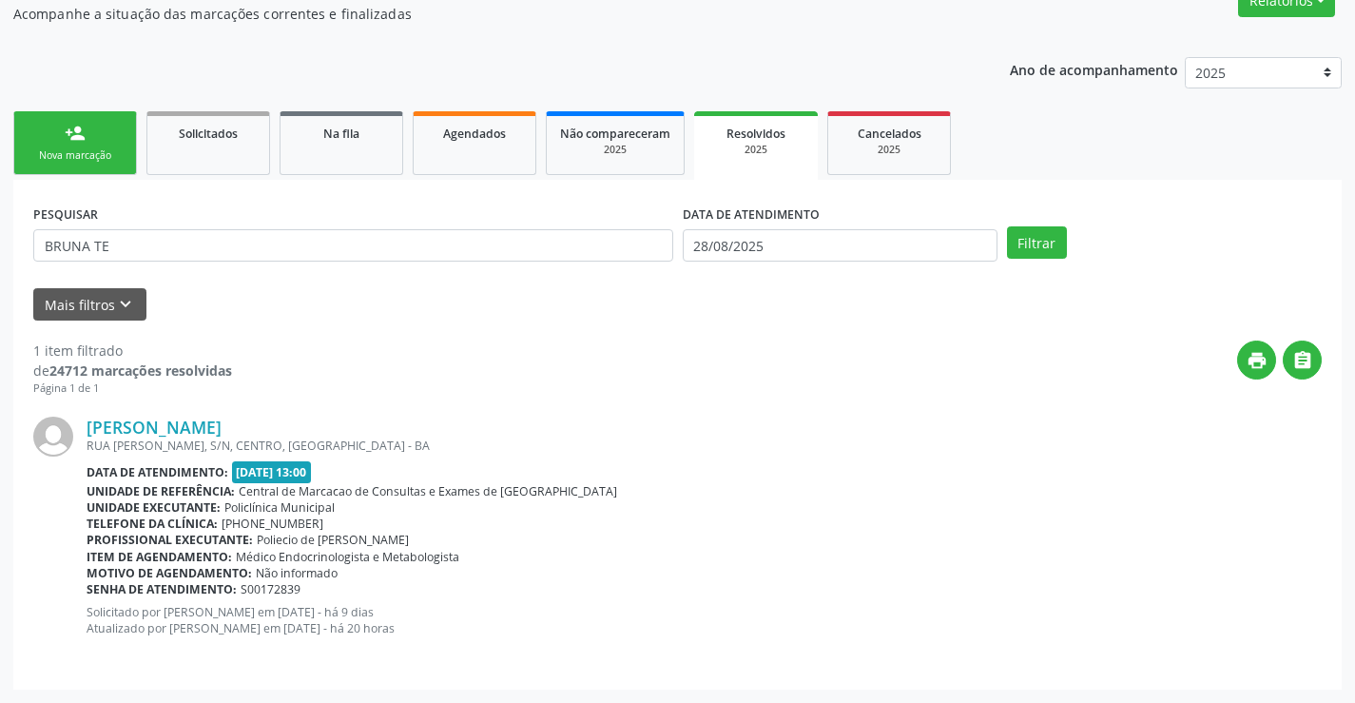
click at [186, 439] on div "RUA [PERSON_NAME], S/N, CENTRO, [GEOGRAPHIC_DATA] - BA" at bounding box center [705, 446] width 1236 height 16
click at [182, 425] on link "[PERSON_NAME]" at bounding box center [154, 427] width 135 height 21
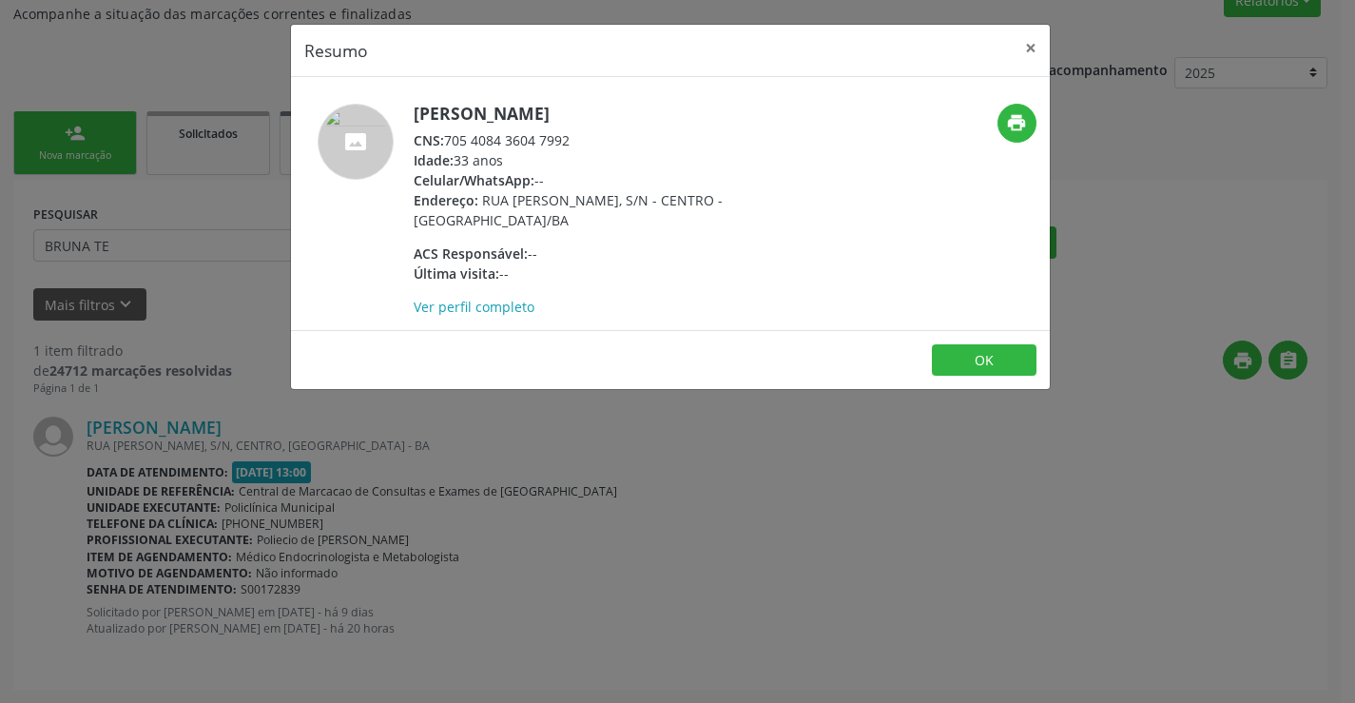
drag, startPoint x: 448, startPoint y: 138, endPoint x: 723, endPoint y: 140, distance: 274.9
click at [723, 140] on div "CNS: 705 4084 3604 7992" at bounding box center [599, 140] width 370 height 20
copy div "705 4084 3604 7992"
click at [1029, 47] on button "×" at bounding box center [1031, 48] width 38 height 47
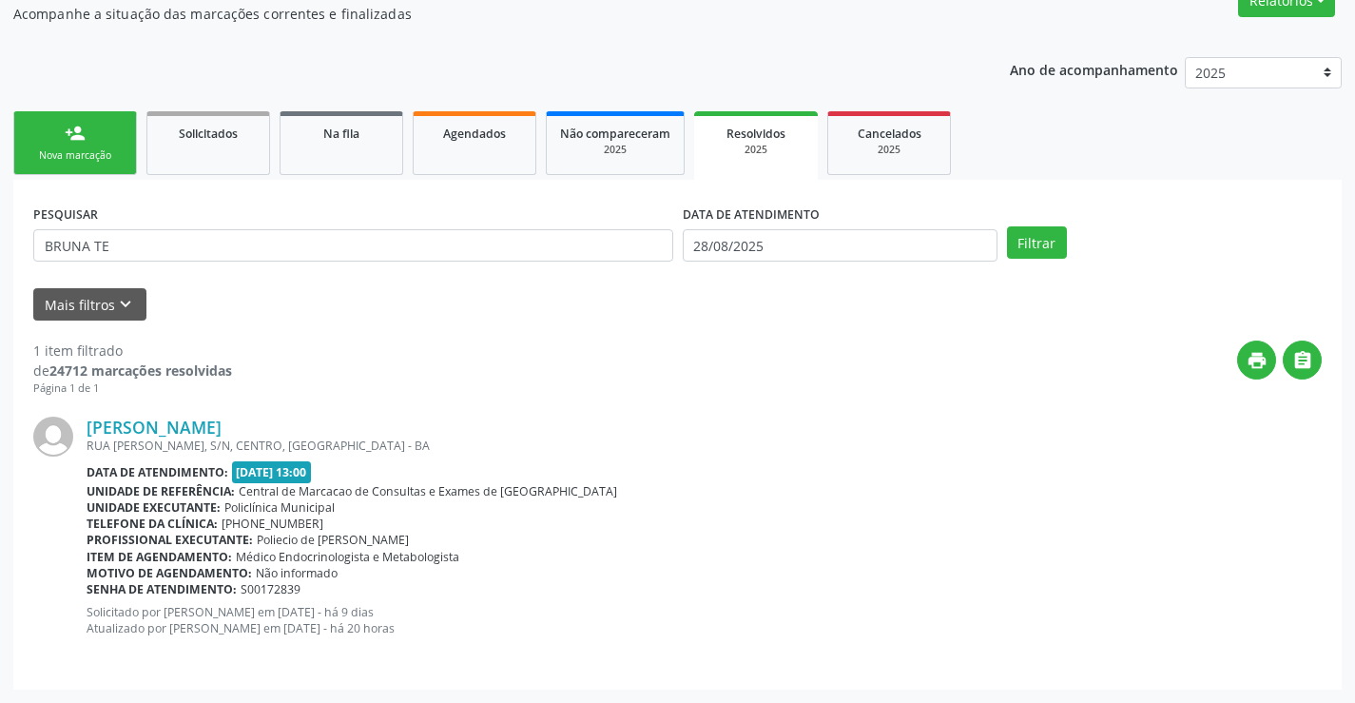
click at [55, 136] on link "person_add Nova marcação" at bounding box center [75, 143] width 124 height 64
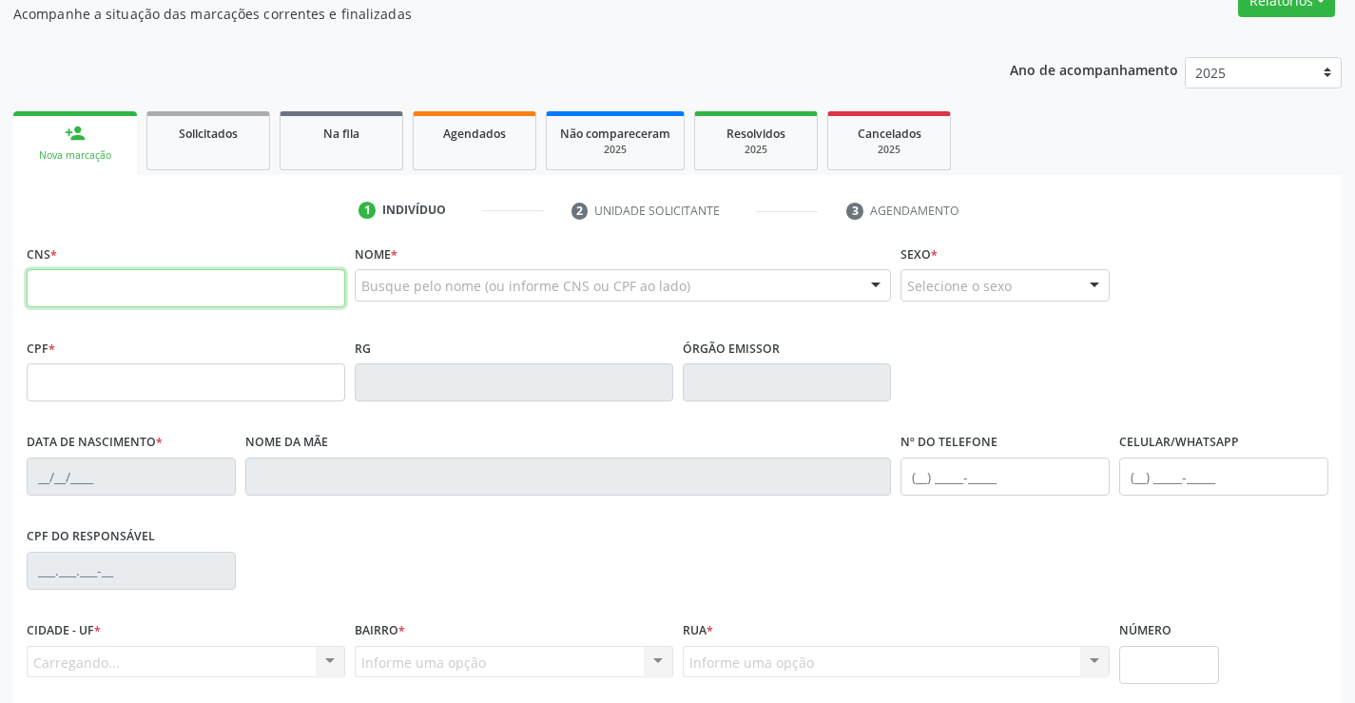
click at [108, 288] on input "text" at bounding box center [186, 288] width 319 height 38
paste input "705 4084 3604 7992"
type input "705 4084 3604 7992"
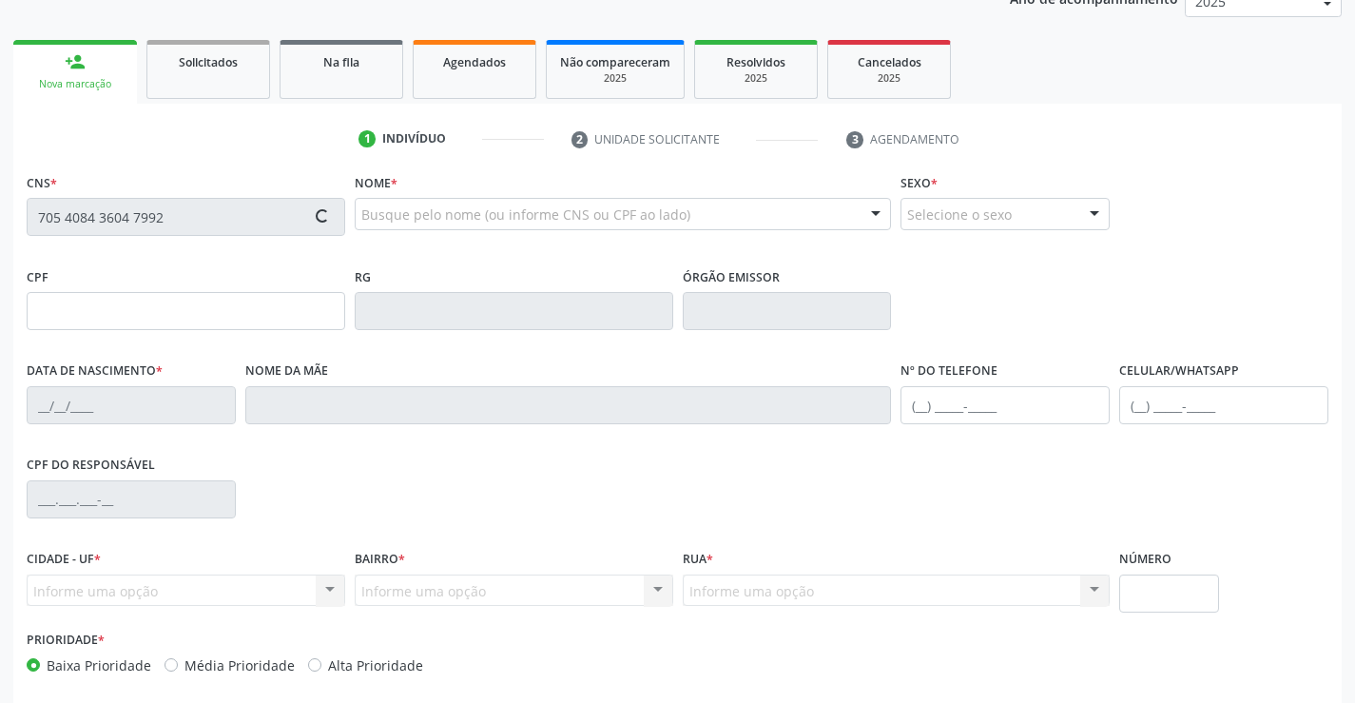
scroll to position [328, 0]
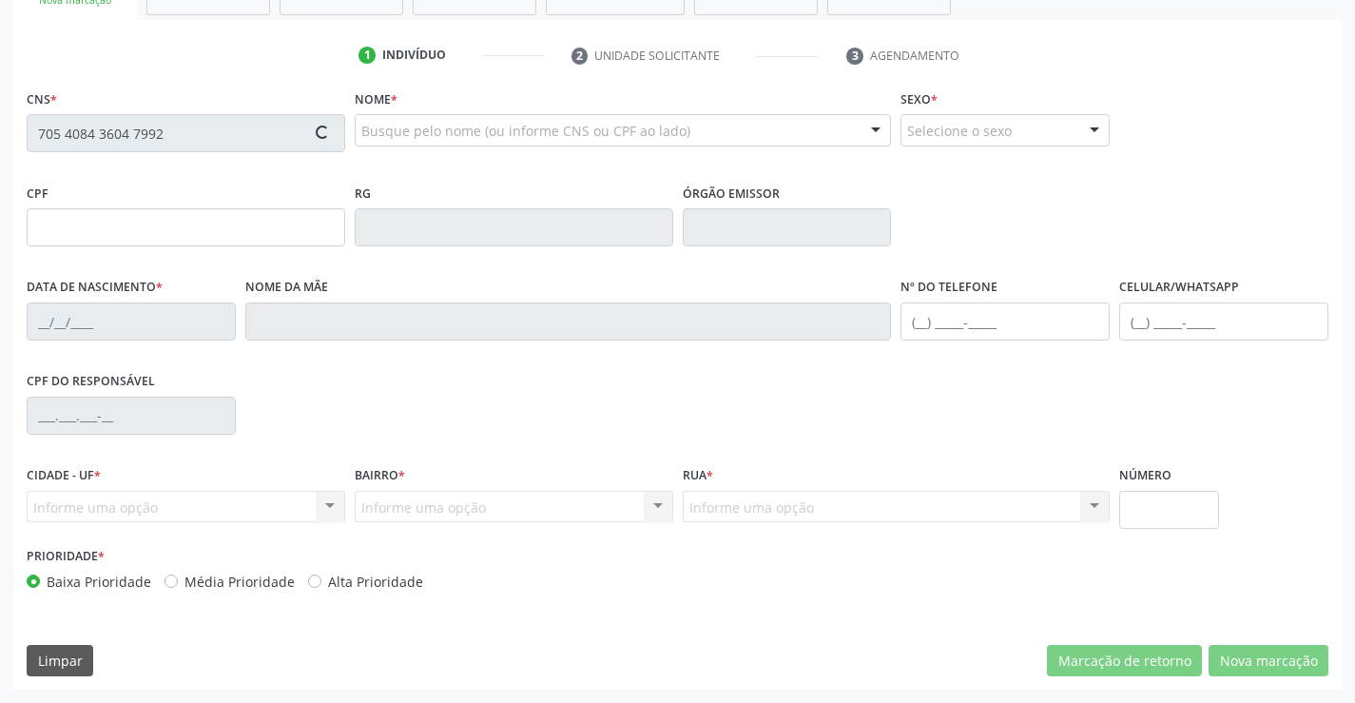
type input "056.983.715-47"
type input "[DATE]"
type input "Marineide [PERSON_NAME]"
type input "[PHONE_NUMBER]"
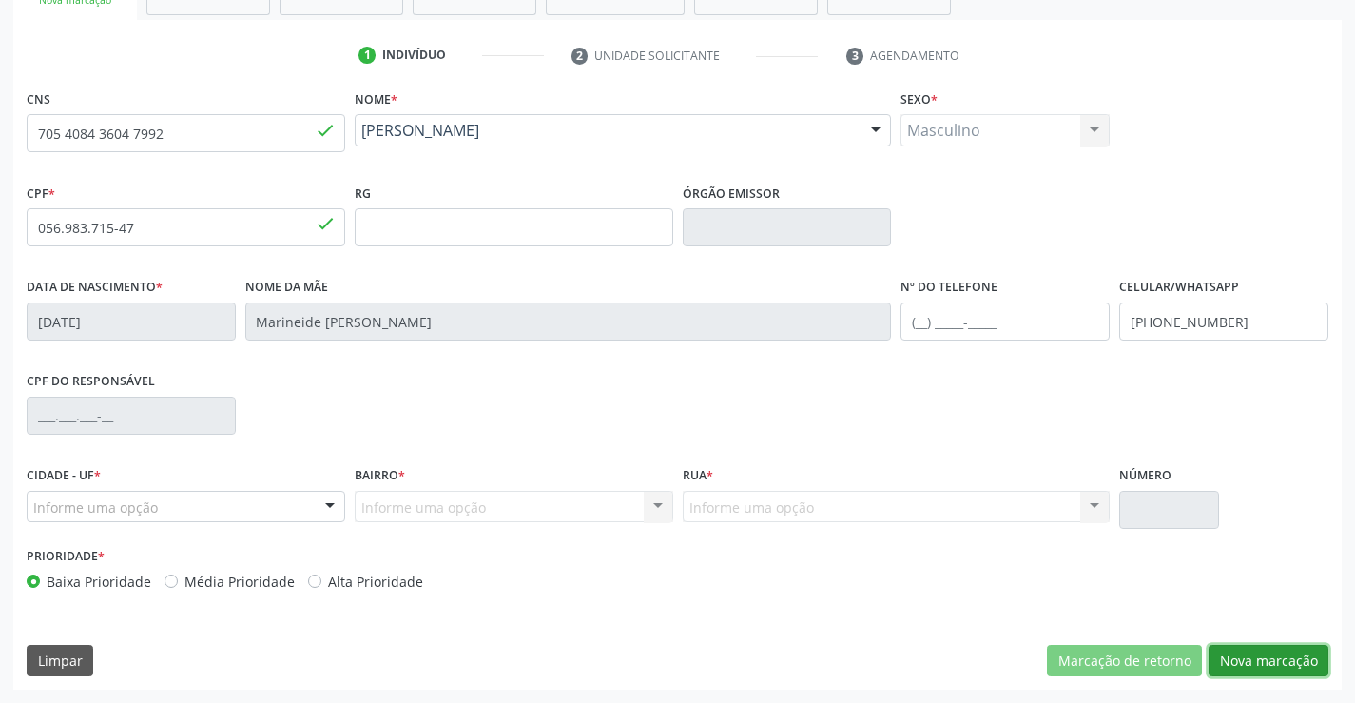
click at [1249, 650] on button "Nova marcação" at bounding box center [1269, 661] width 120 height 32
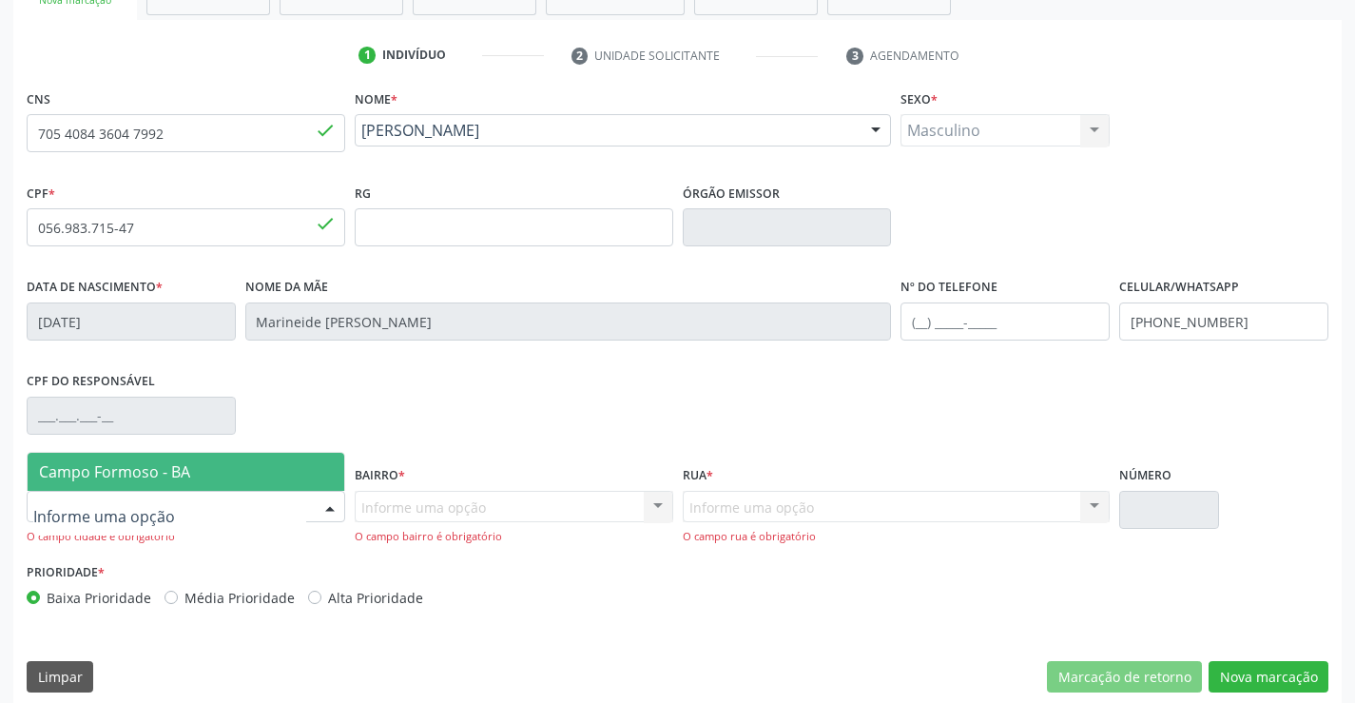
click at [265, 504] on div at bounding box center [186, 507] width 319 height 32
click at [245, 477] on span "Campo Formoso - BA" at bounding box center [186, 472] width 317 height 38
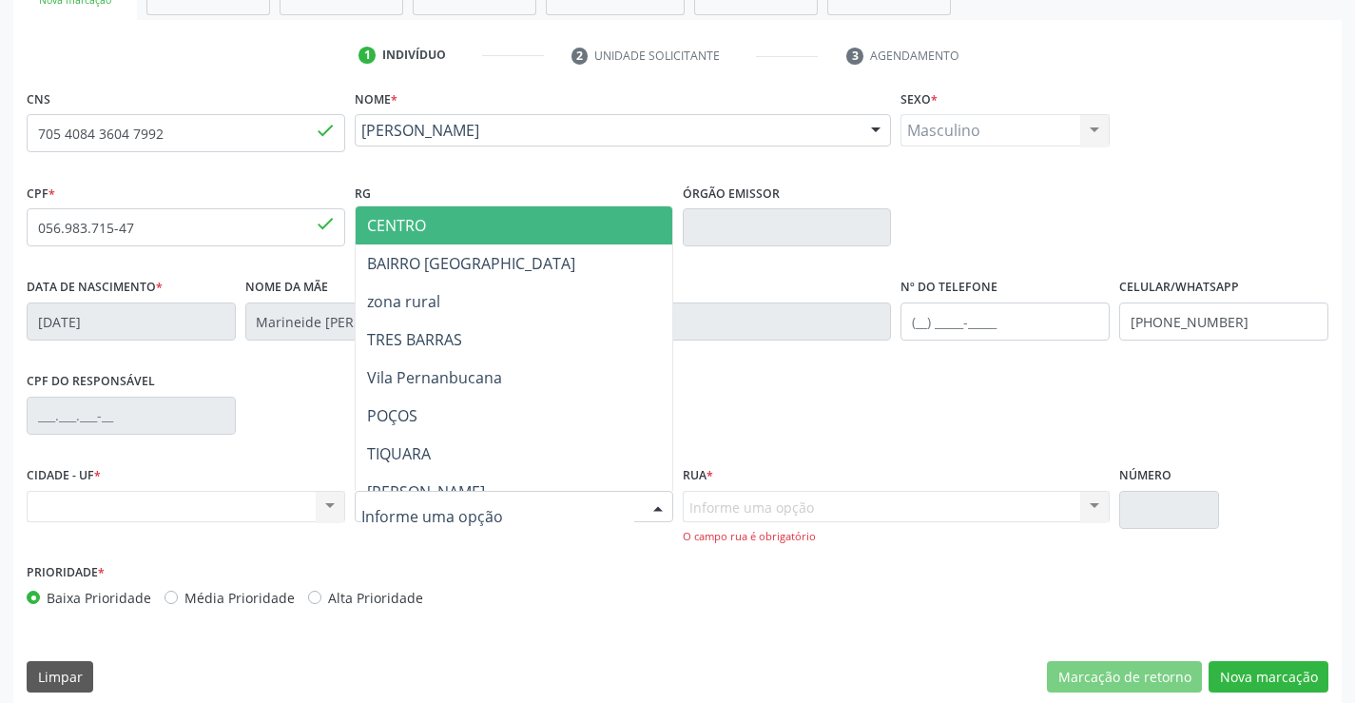
click at [485, 227] on span "CENTRO" at bounding box center [561, 225] width 411 height 38
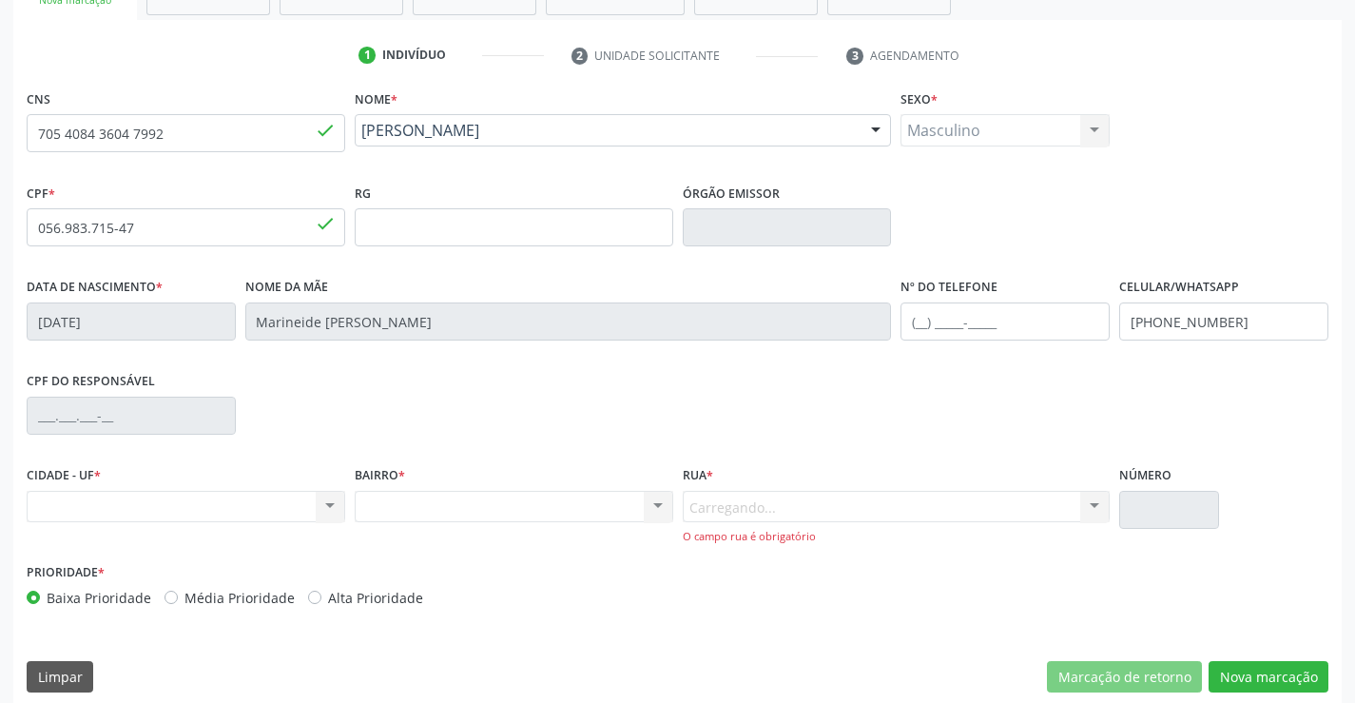
click at [809, 542] on div "O campo rua é obrigatório" at bounding box center [897, 537] width 428 height 16
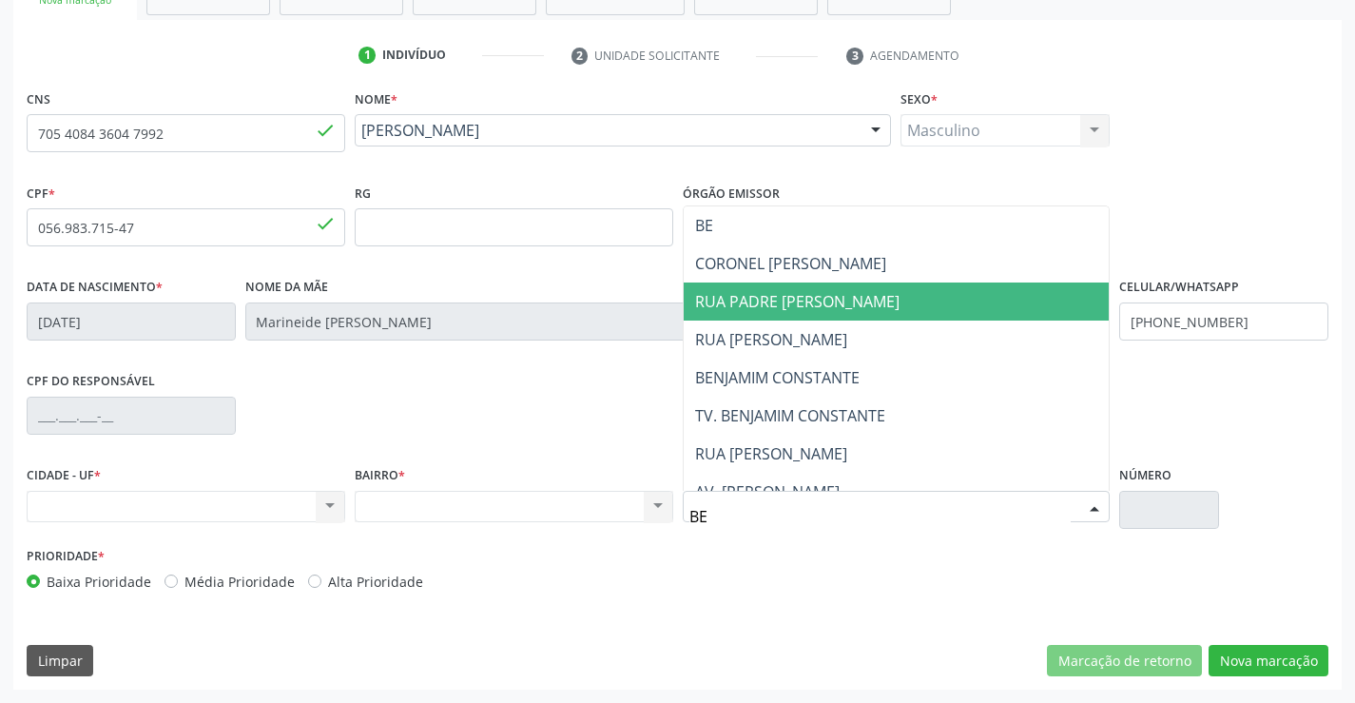
type input "BEN"
click at [828, 306] on span "TV. BENJAMIM CONSTANTE" at bounding box center [790, 301] width 190 height 21
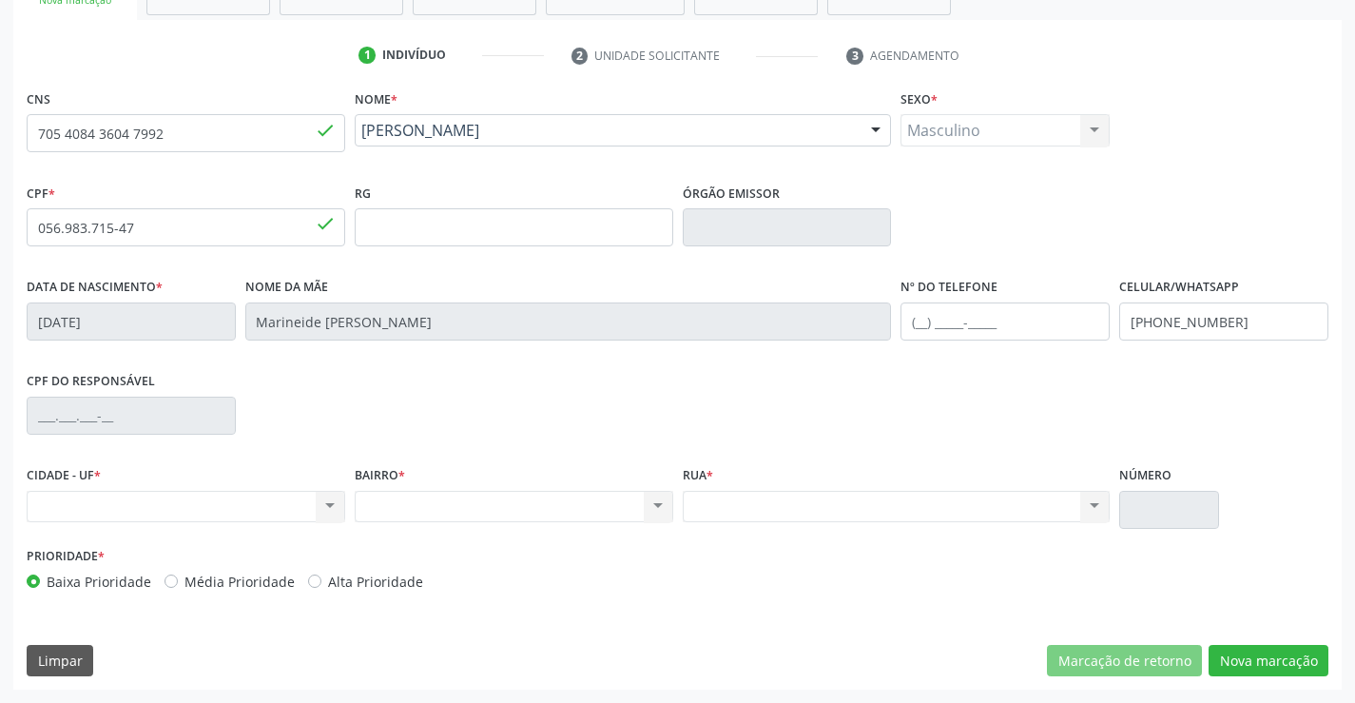
click at [1011, 127] on div "Masculino Masculino Feminino Nenhum resultado encontrado para: " " Não há nenhu…" at bounding box center [1005, 130] width 209 height 32
click at [1289, 667] on button "Nova marcação" at bounding box center [1269, 661] width 120 height 32
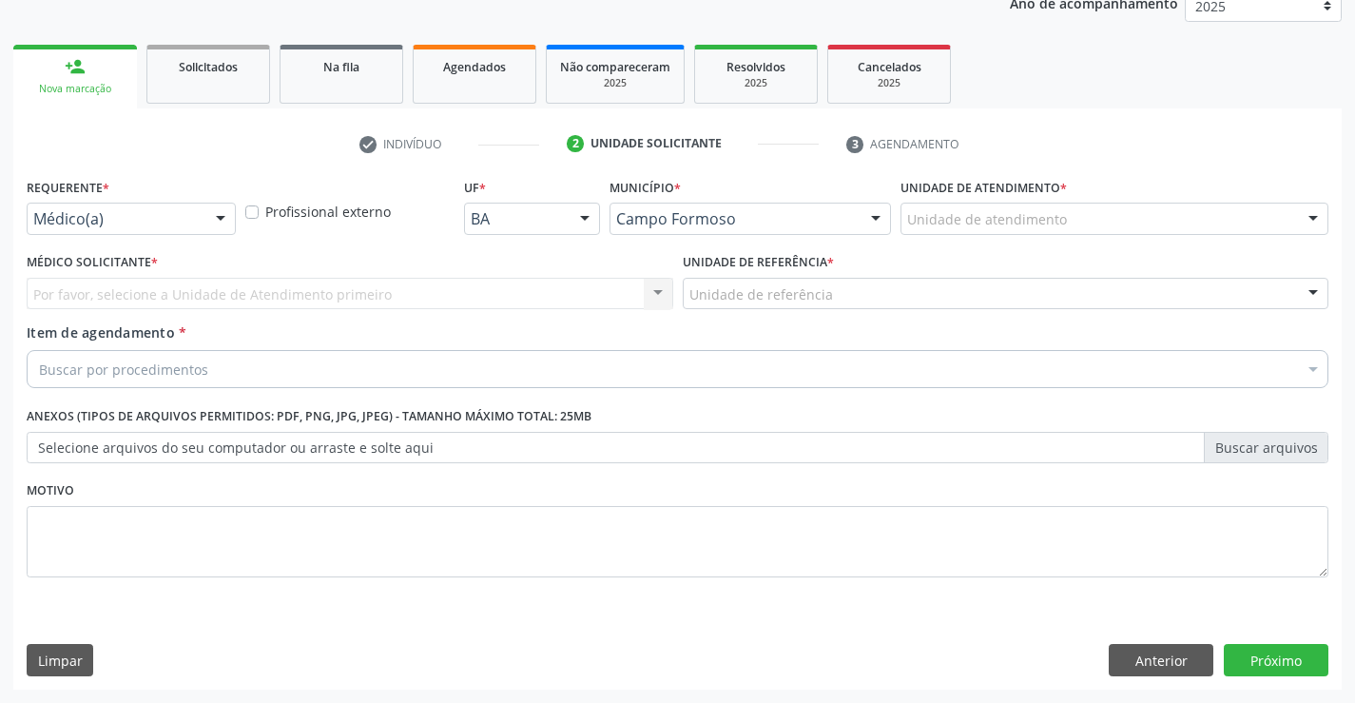
click at [177, 229] on div "Médico(a)" at bounding box center [131, 219] width 209 height 32
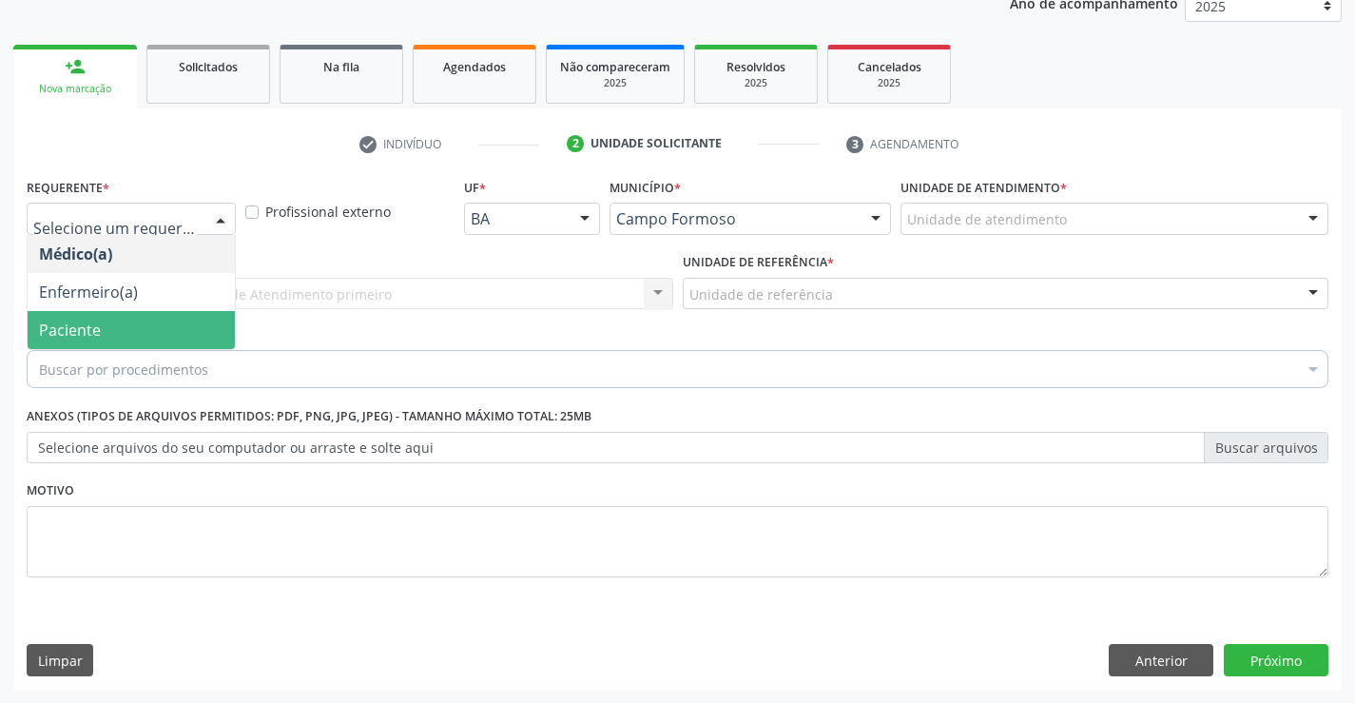
click at [151, 321] on span "Paciente" at bounding box center [131, 330] width 207 height 38
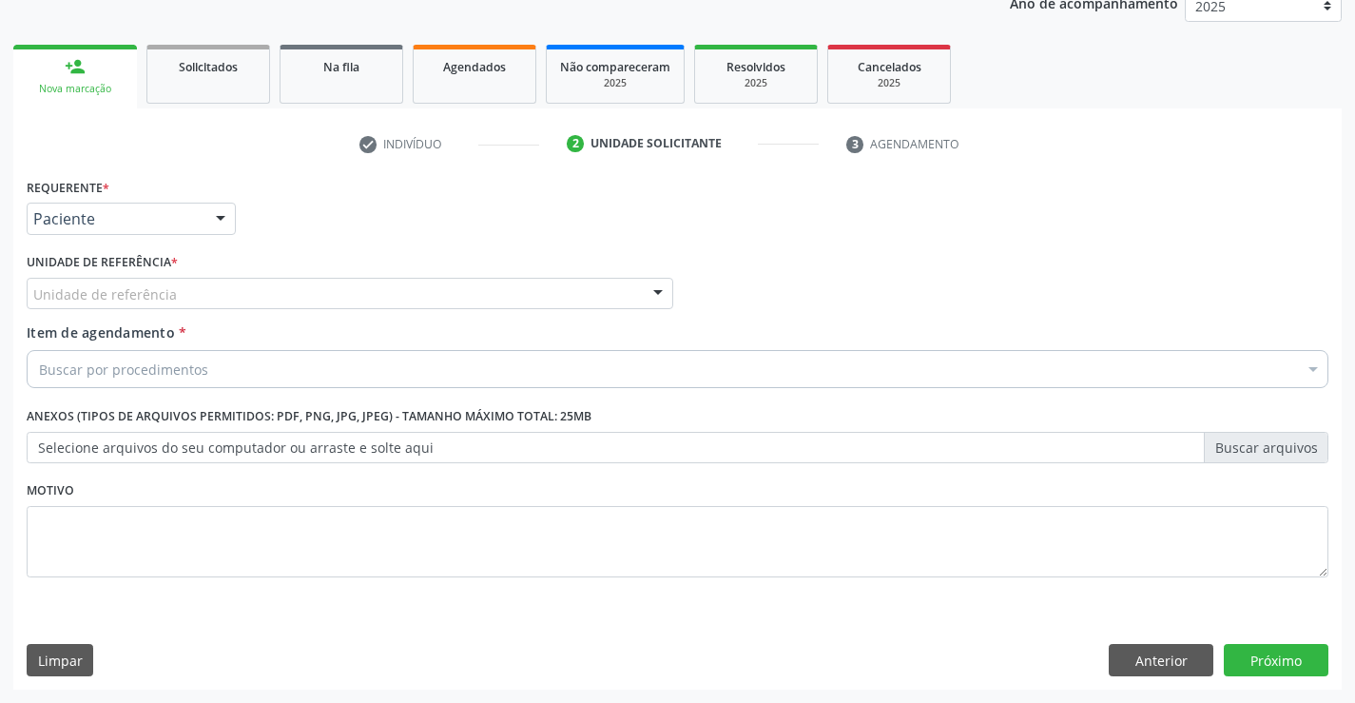
drag, startPoint x: 325, startPoint y: 289, endPoint x: 335, endPoint y: 306, distance: 19.6
click at [326, 289] on div "Unidade de referência" at bounding box center [350, 294] width 647 height 32
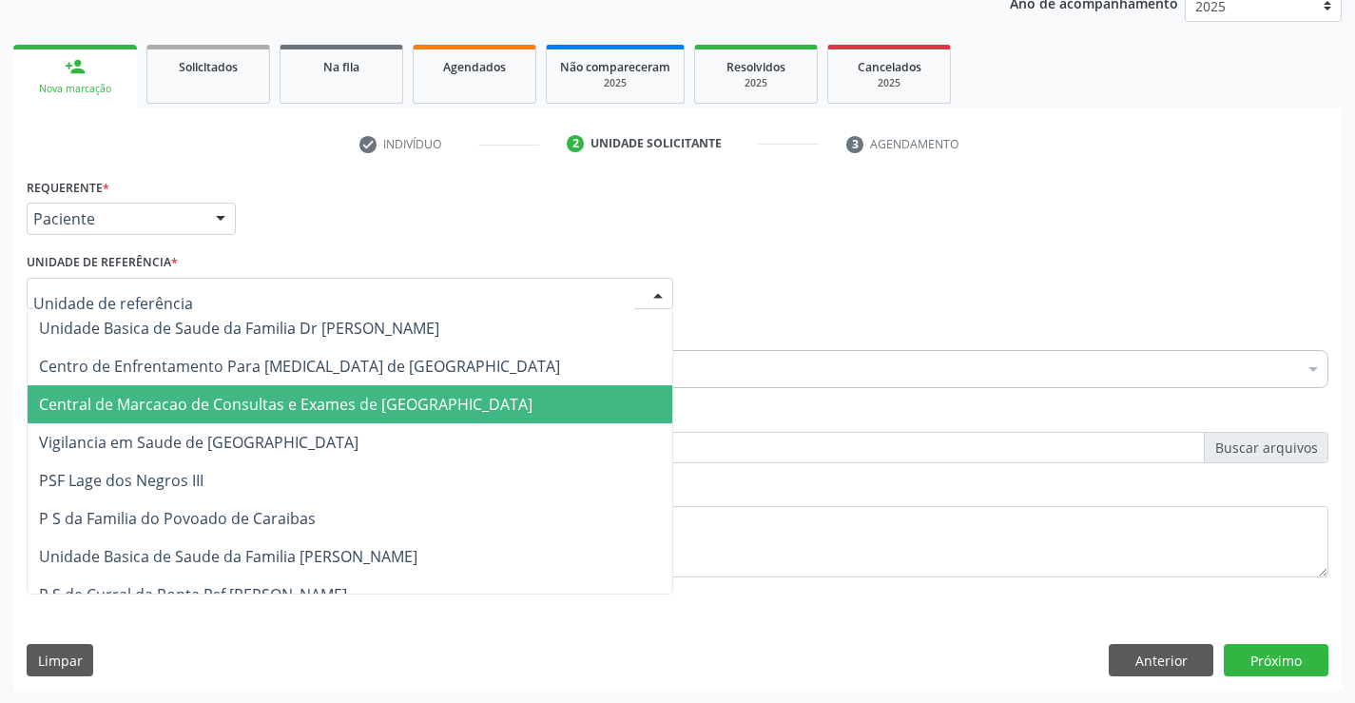
click at [346, 413] on span "Central de Marcacao de Consultas e Exames de [GEOGRAPHIC_DATA]" at bounding box center [286, 404] width 494 height 21
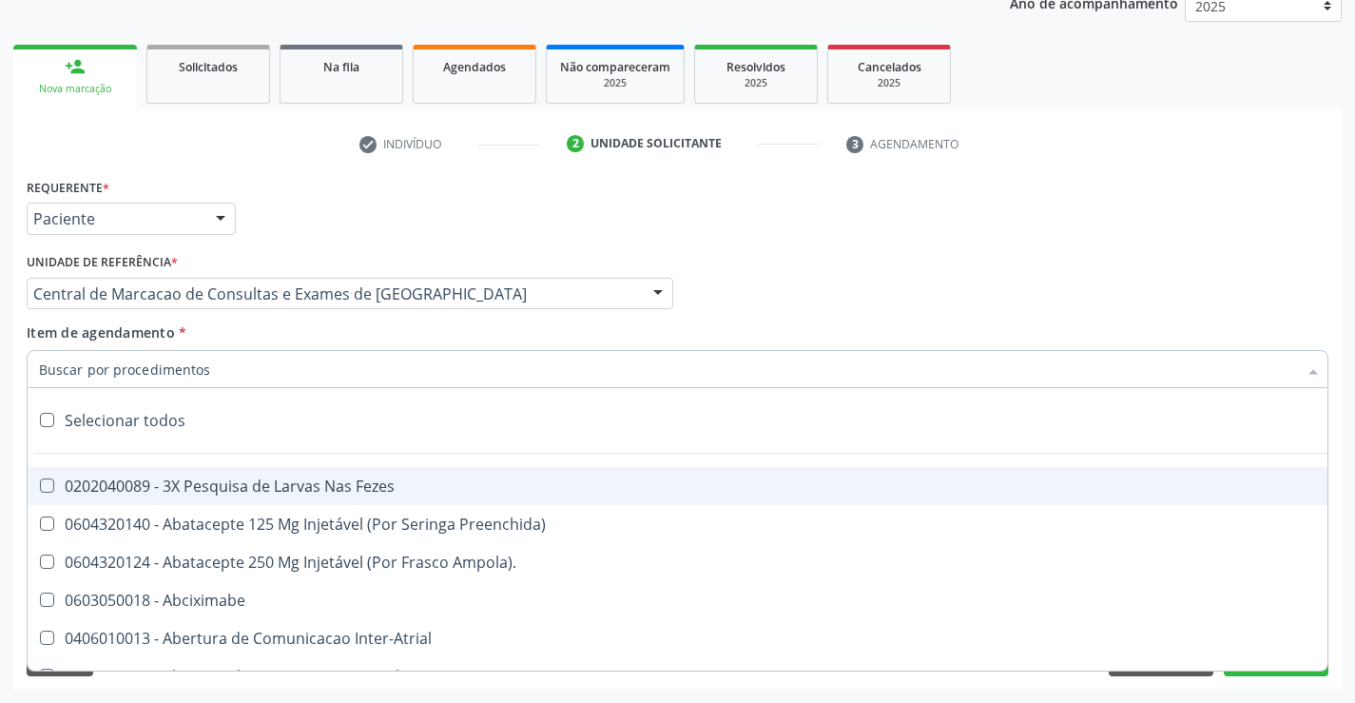
click at [414, 373] on div at bounding box center [678, 369] width 1302 height 38
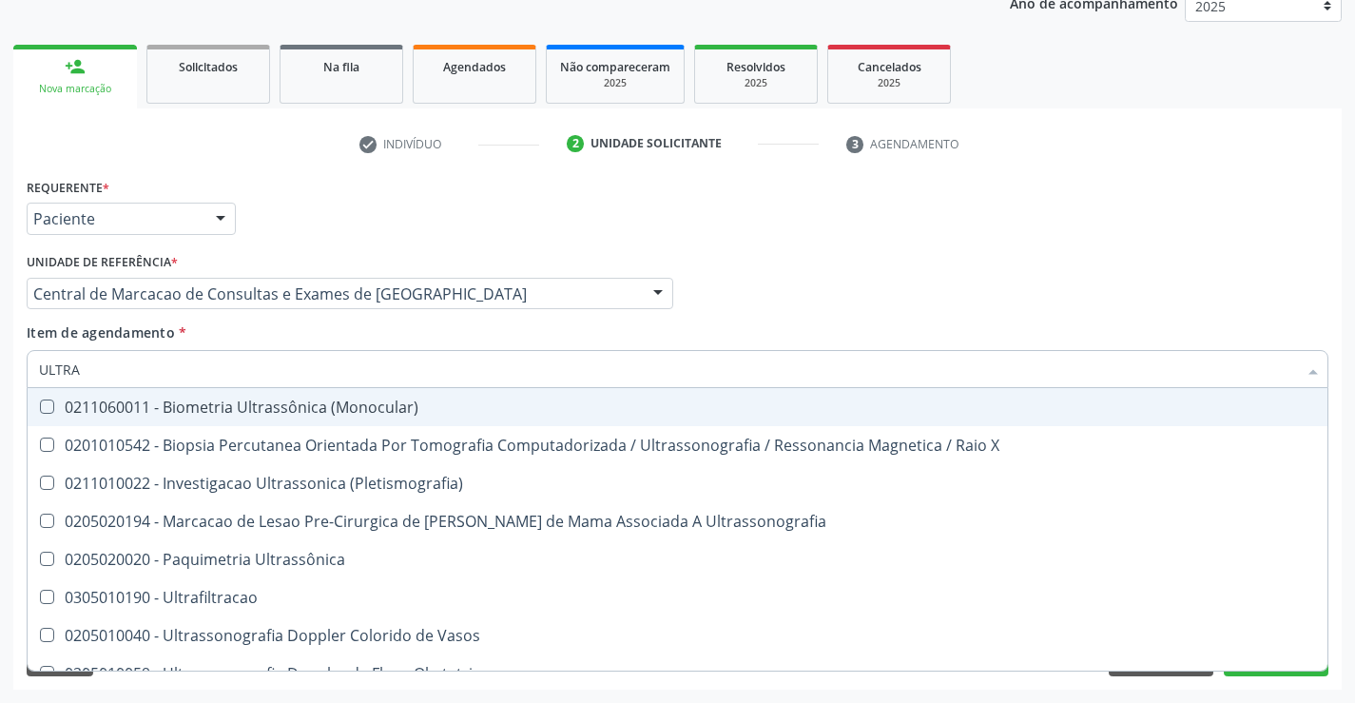
type input "ULTRAS"
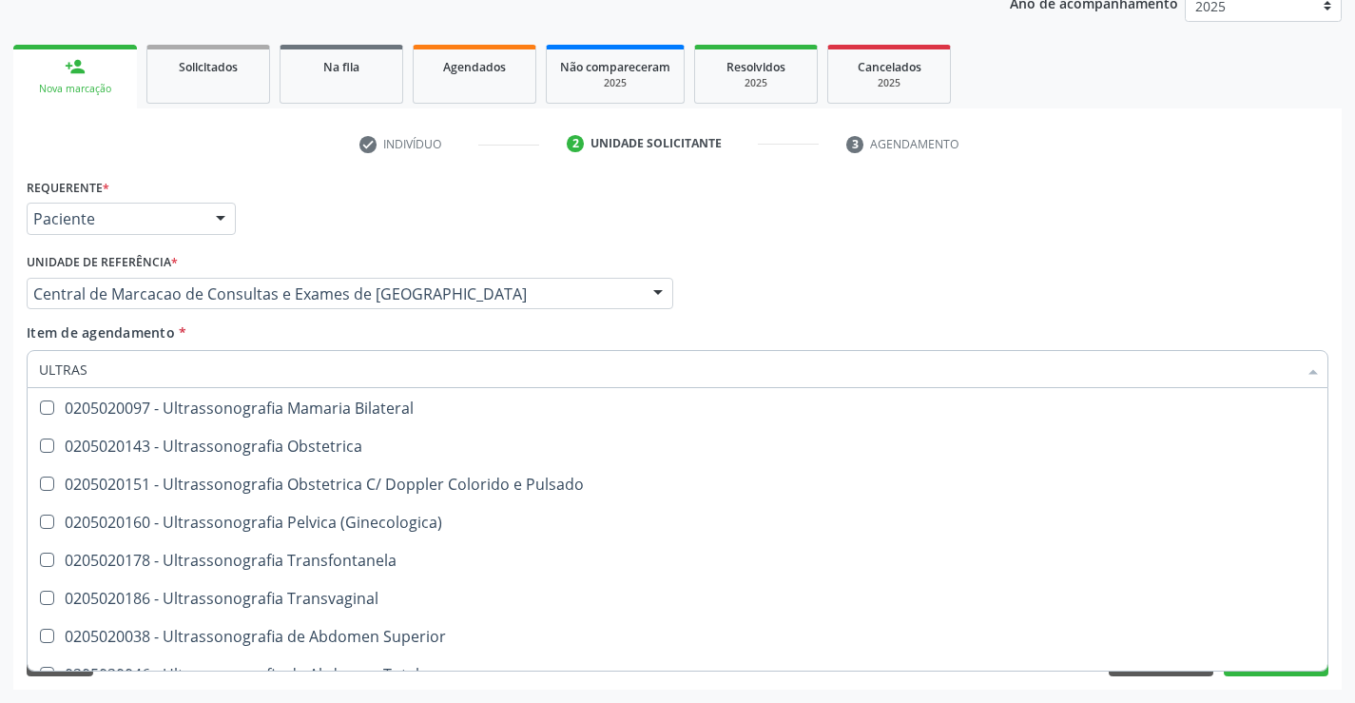
scroll to position [285, 0]
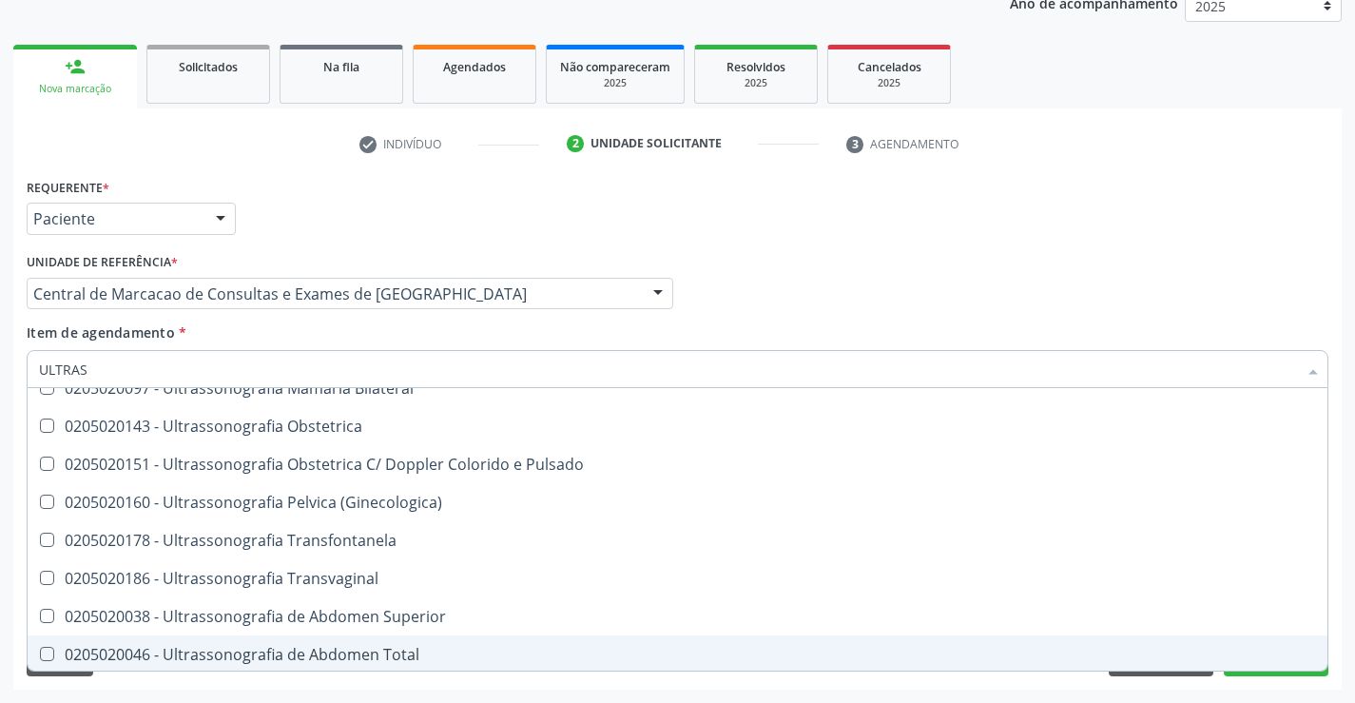
click at [353, 639] on span "0205020046 - Ultrassonografia de Abdomen Total" at bounding box center [678, 654] width 1300 height 38
checkbox Total "true"
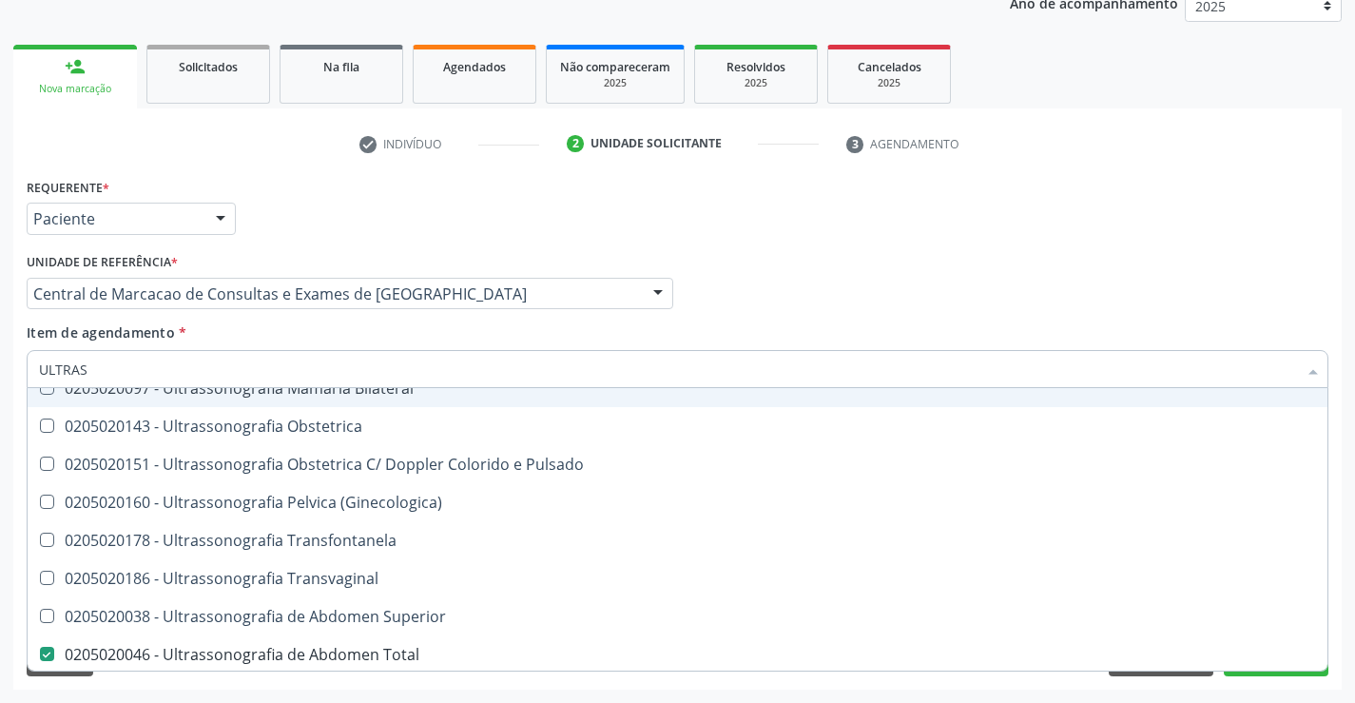
click at [1238, 331] on div "Item de agendamento * ULTRAS Desfazer seleção 0211060011 - Biometria Ultrassôni…" at bounding box center [678, 352] width 1302 height 60
checkbox X "true"
checkbox Total "false"
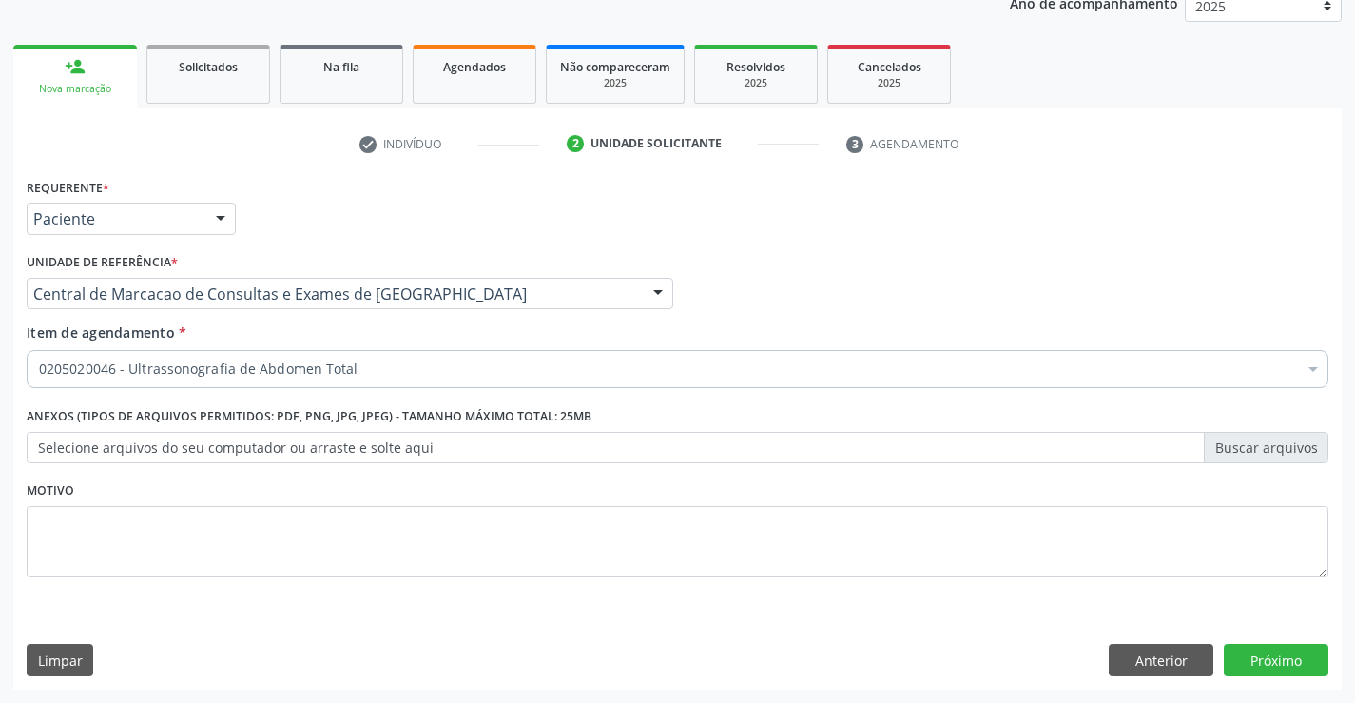
scroll to position [0, 0]
click at [1281, 672] on button "Próximo" at bounding box center [1276, 660] width 105 height 32
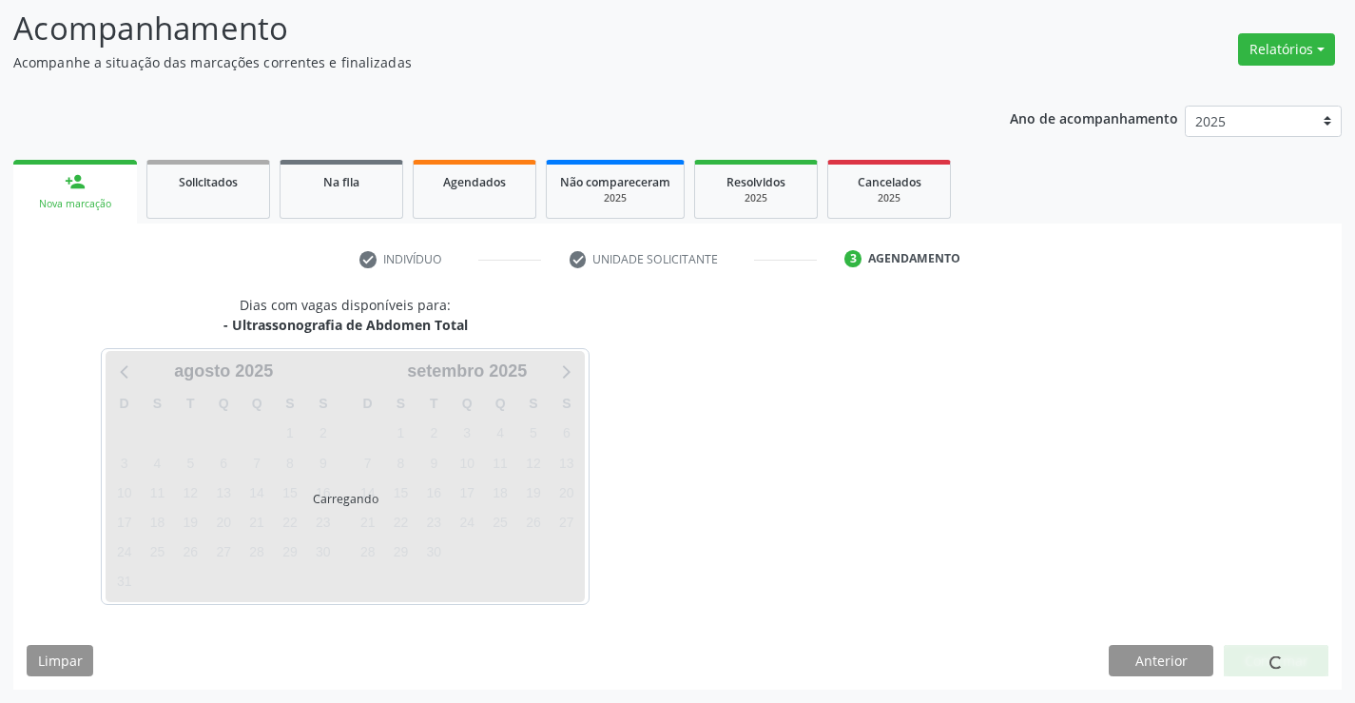
scroll to position [125, 0]
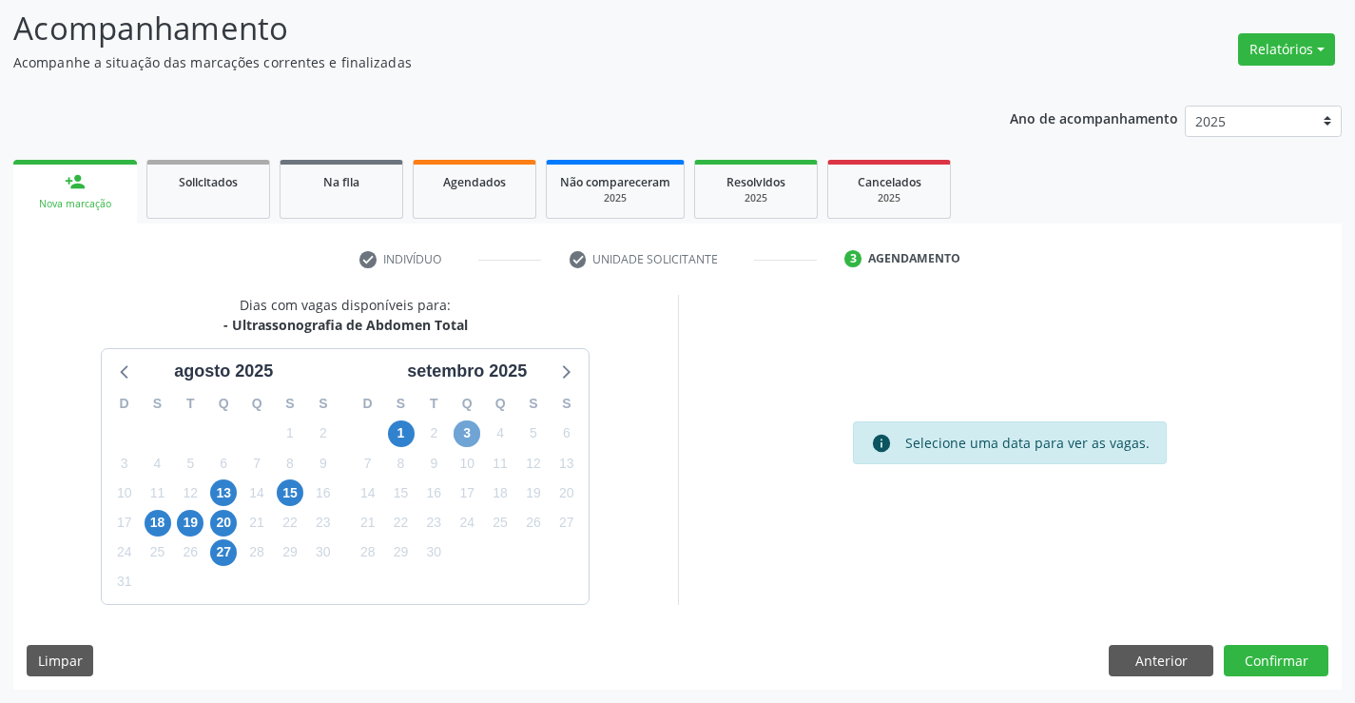
click at [478, 435] on span "3" at bounding box center [467, 433] width 27 height 27
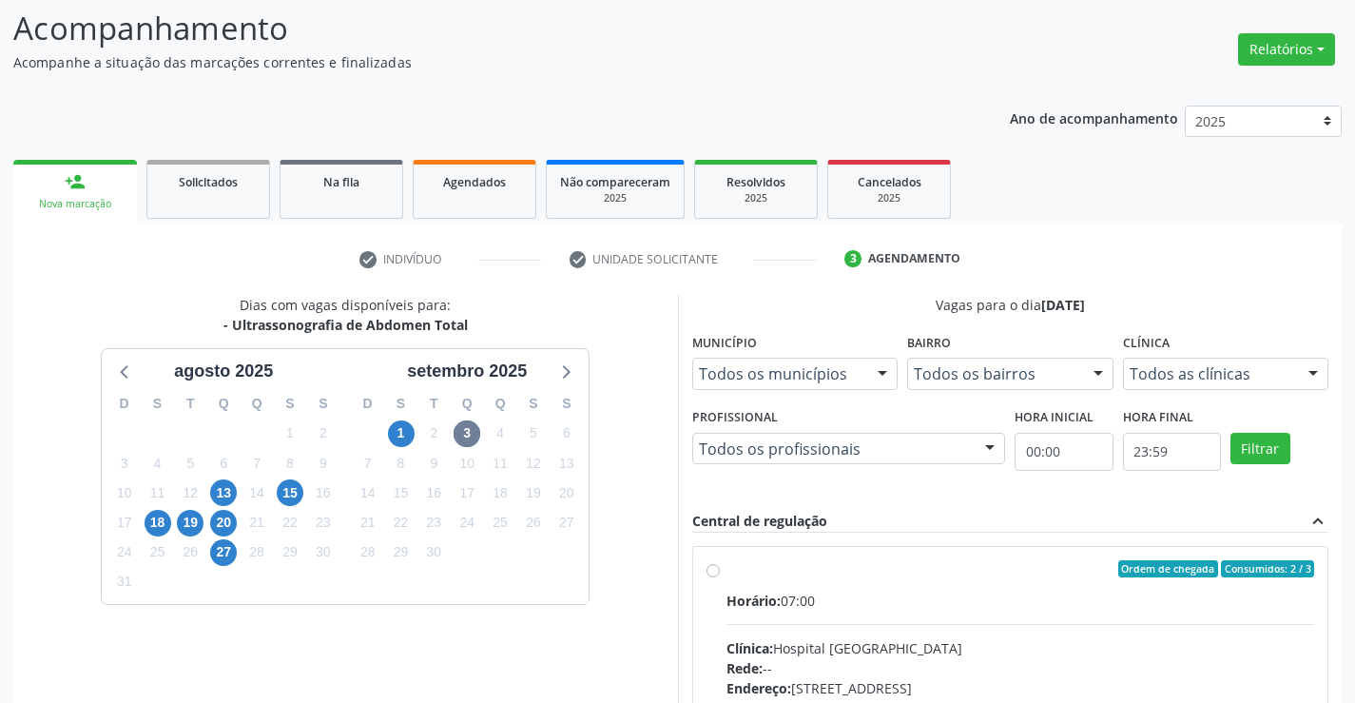
click at [900, 624] on hr at bounding box center [1021, 624] width 589 height 1
click at [720, 577] on input "Ordem de chegada Consumidos: 2 / 3 Horário: 07:00 Clínica: Hospital [GEOGRAPHIC…" at bounding box center [713, 568] width 13 height 17
radio input "true"
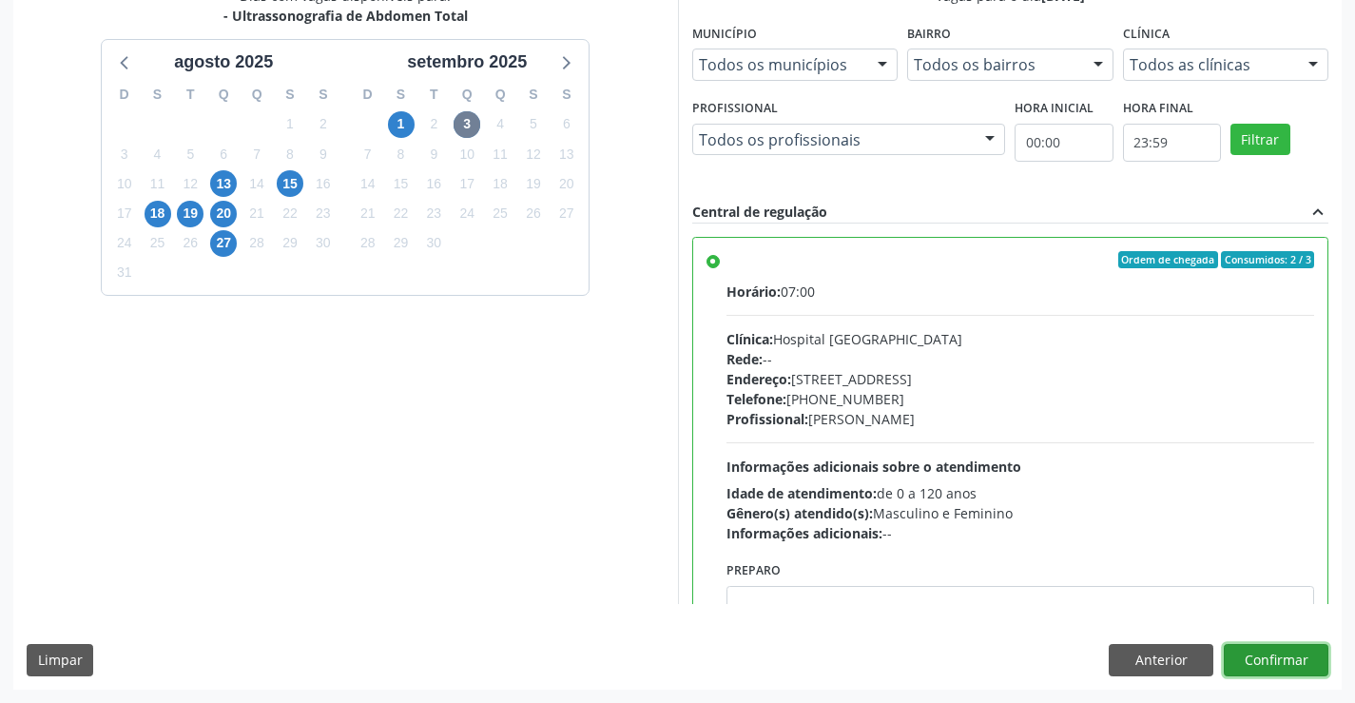
click at [1272, 668] on button "Confirmar" at bounding box center [1276, 660] width 105 height 32
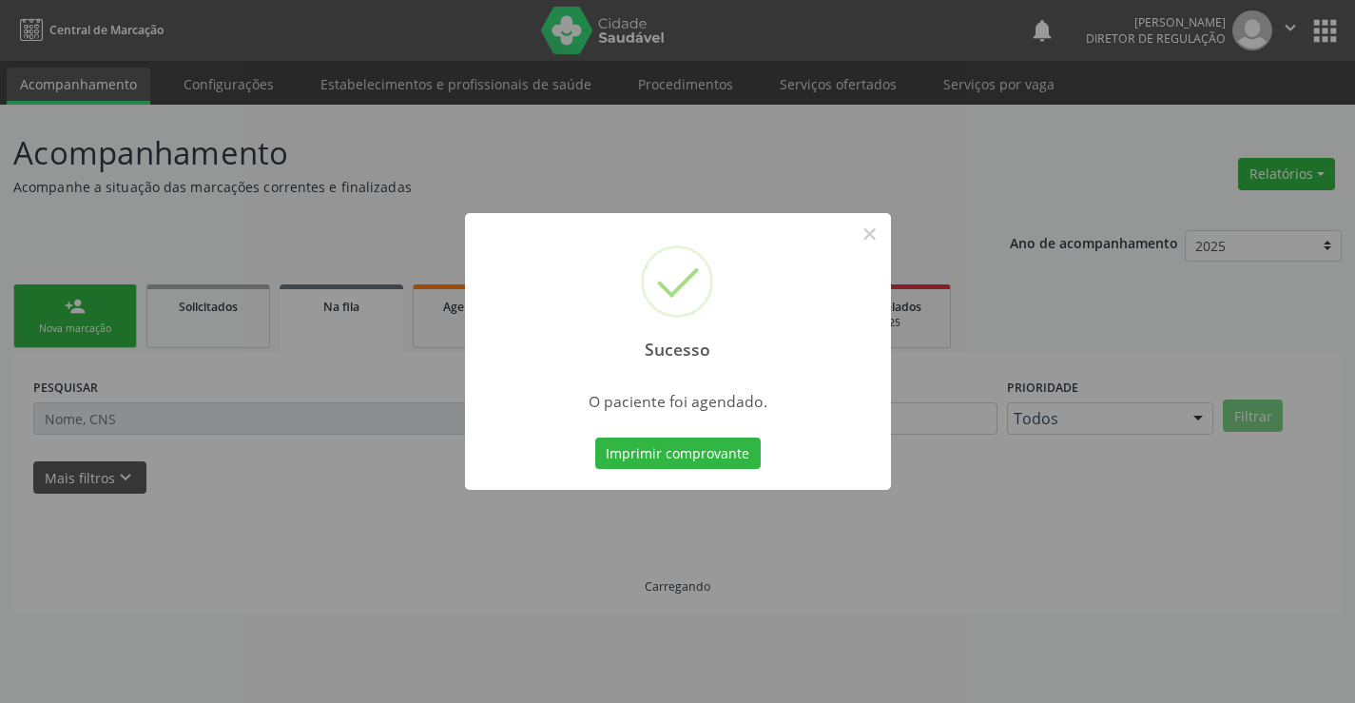
scroll to position [0, 0]
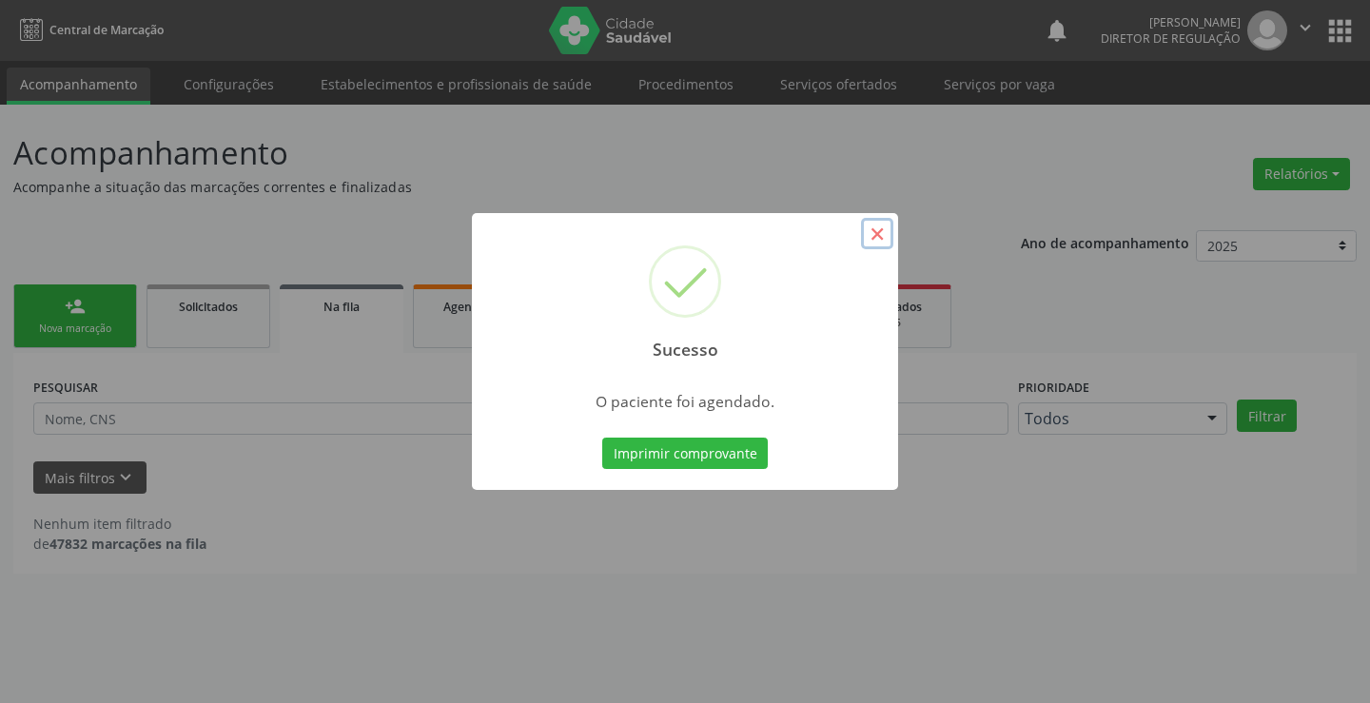
click at [879, 239] on button "×" at bounding box center [877, 234] width 32 height 32
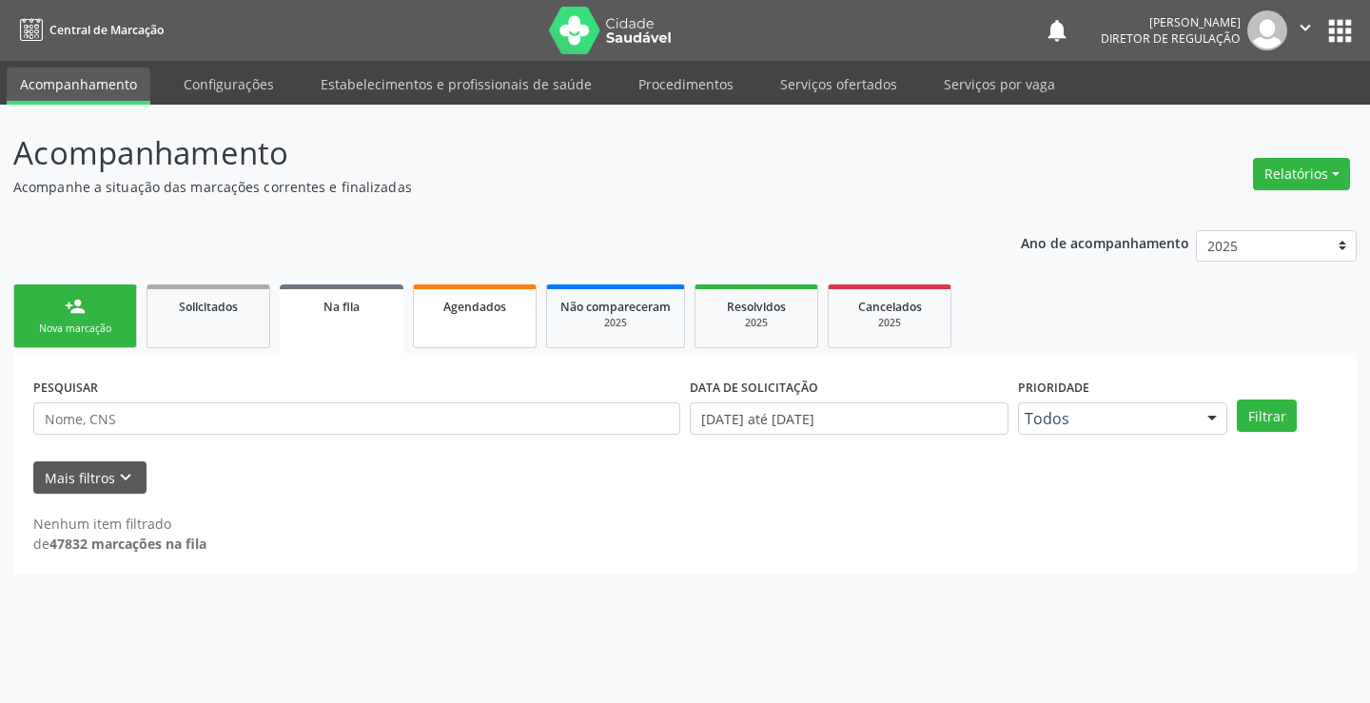
click at [462, 322] on link "Agendados" at bounding box center [475, 316] width 124 height 64
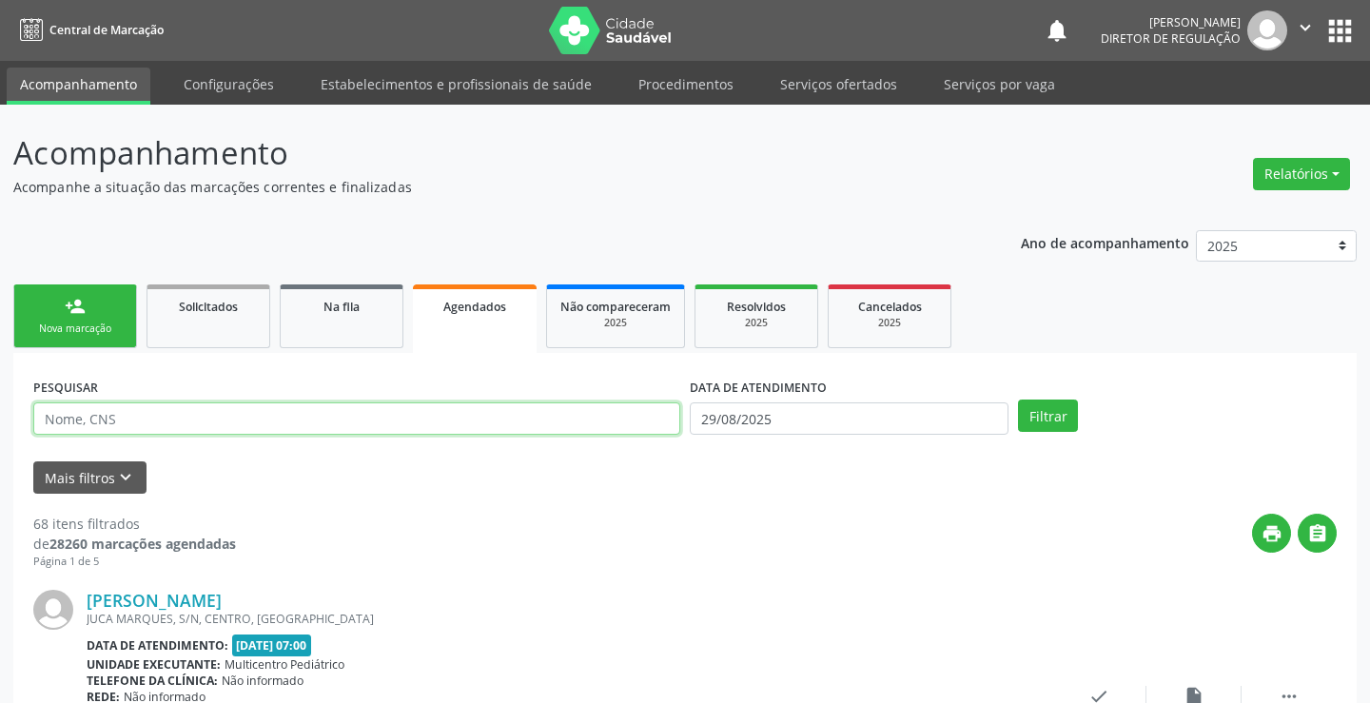
click at [119, 422] on input "text" at bounding box center [356, 418] width 647 height 32
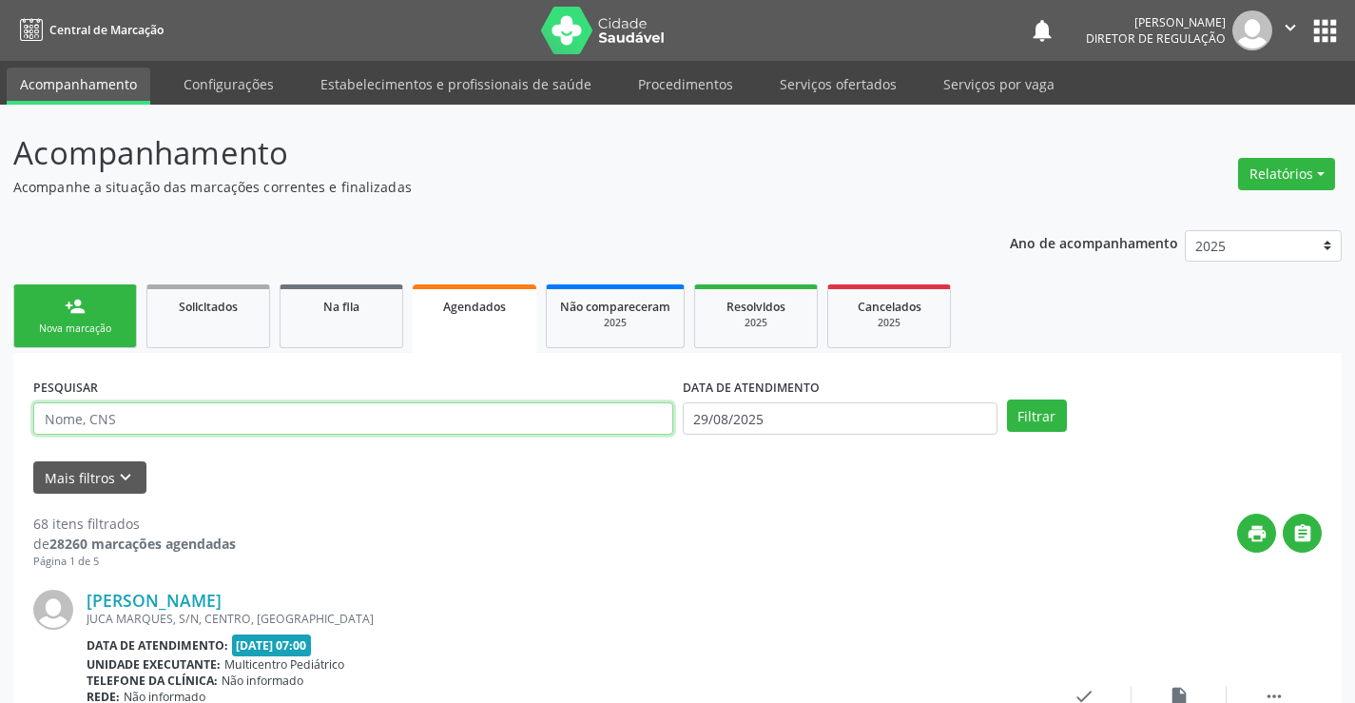
paste input "705 4084 3604 7992"
type input "705 4084 3604 7992"
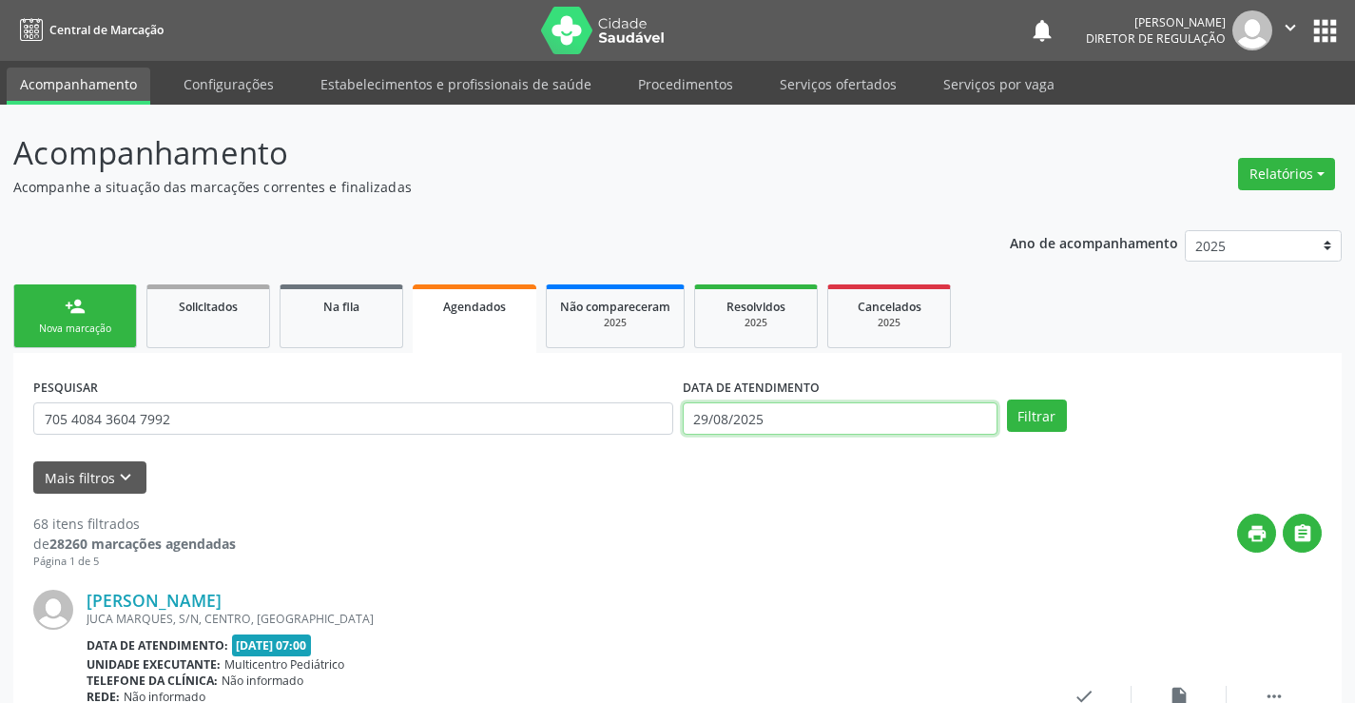
click at [865, 427] on input "29/08/2025" at bounding box center [840, 418] width 315 height 32
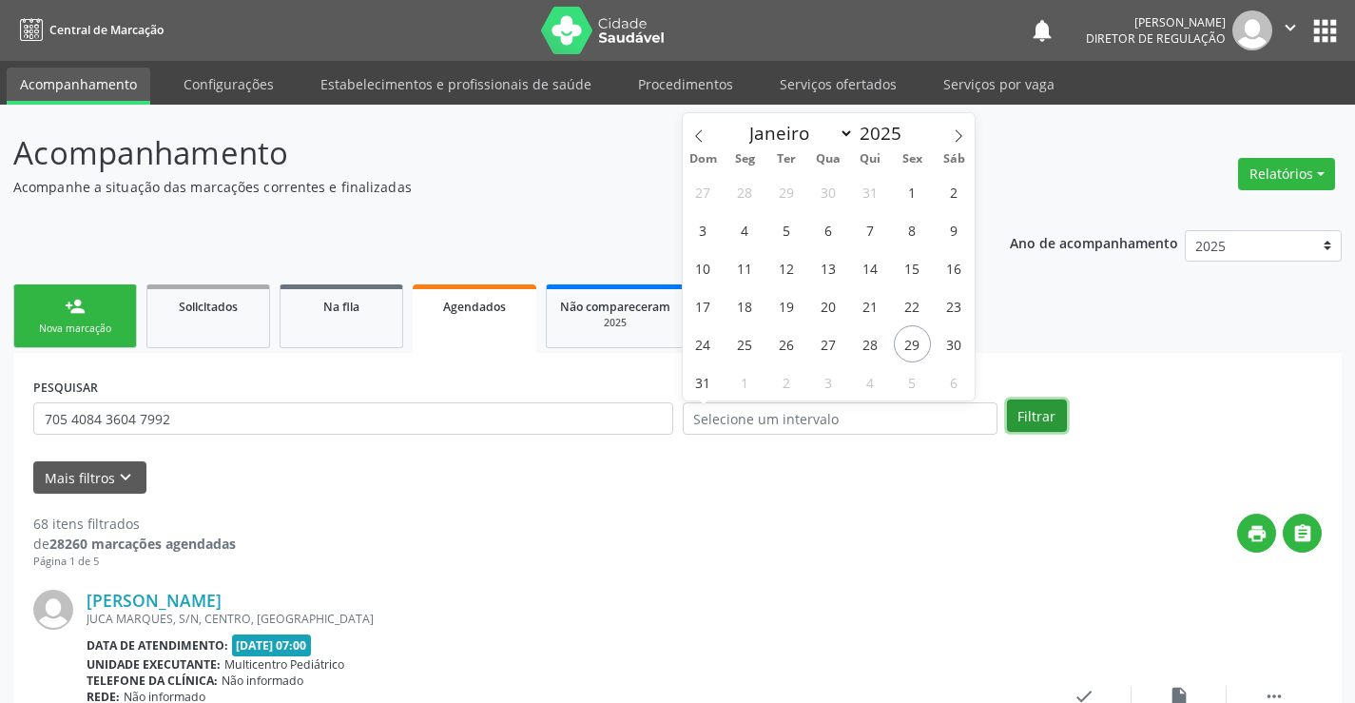
click at [1029, 419] on button "Filtrar" at bounding box center [1037, 416] width 60 height 32
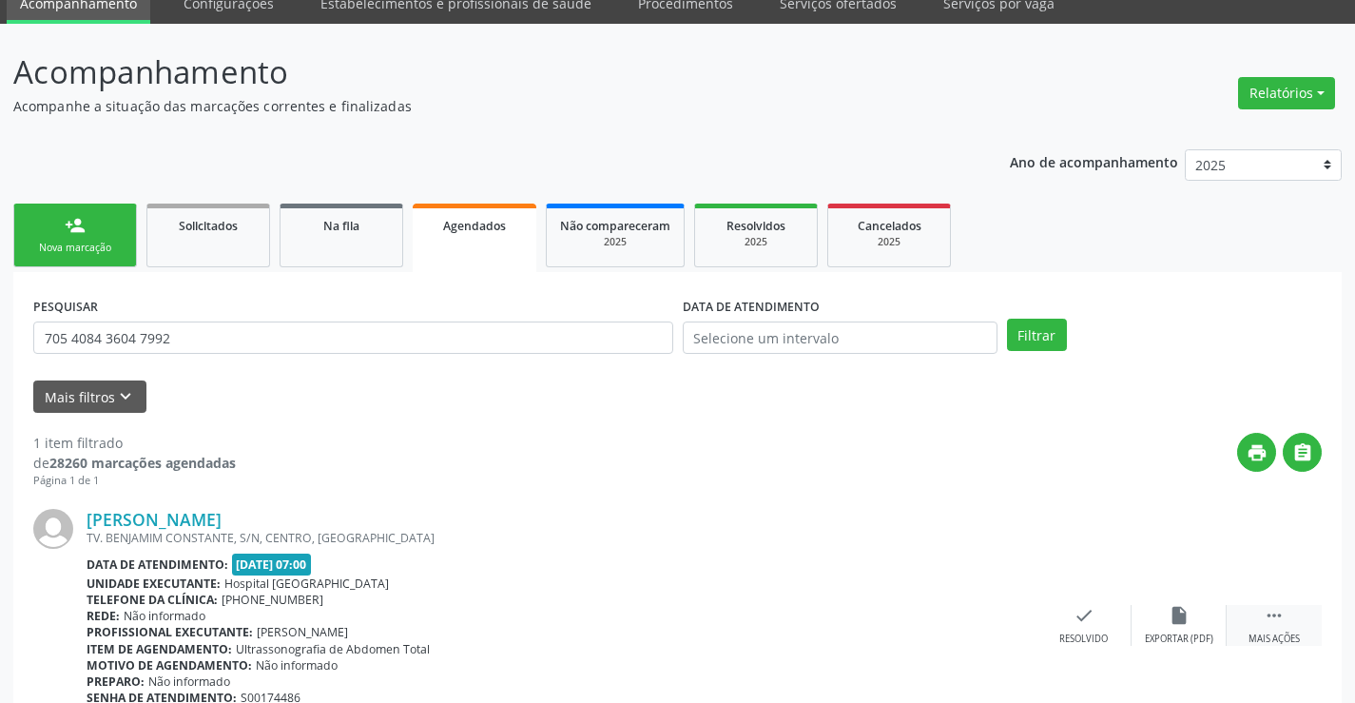
scroll to position [173, 0]
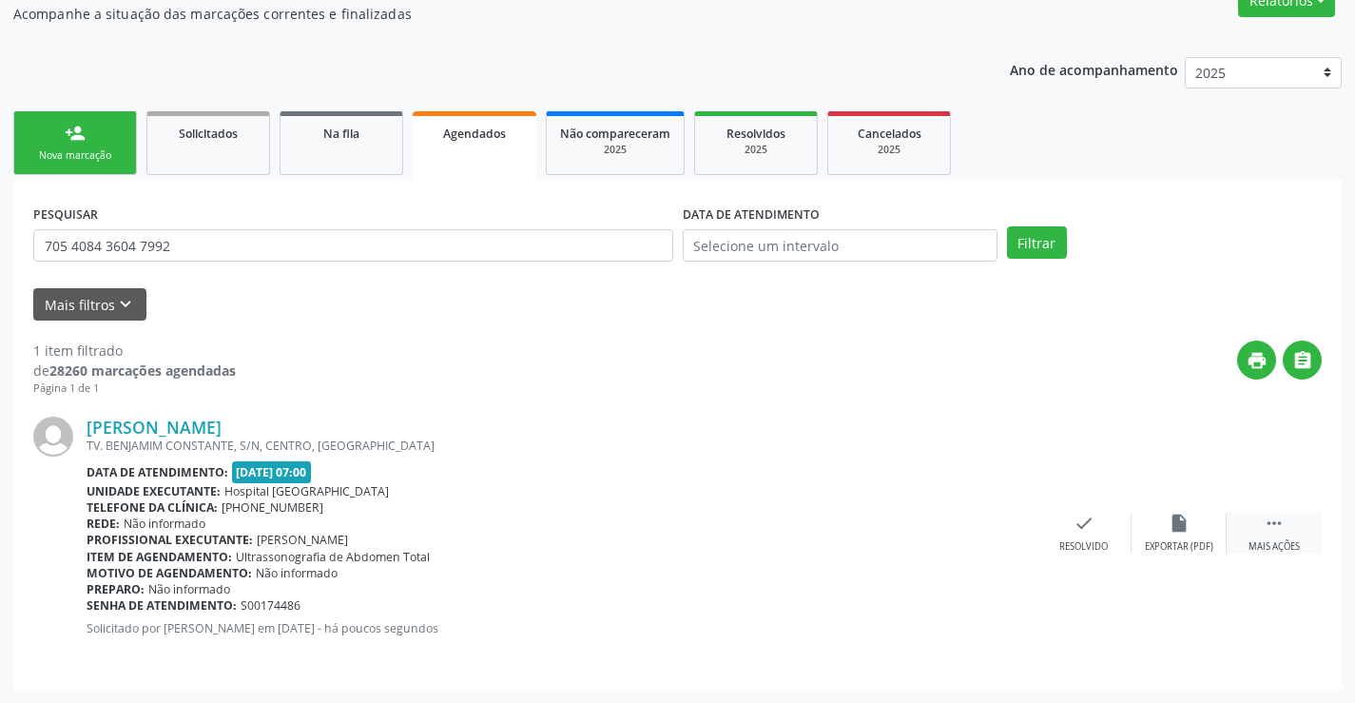
click at [1289, 548] on div "Mais ações" at bounding box center [1274, 546] width 51 height 13
click at [1179, 524] on icon "edit" at bounding box center [1179, 523] width 21 height 21
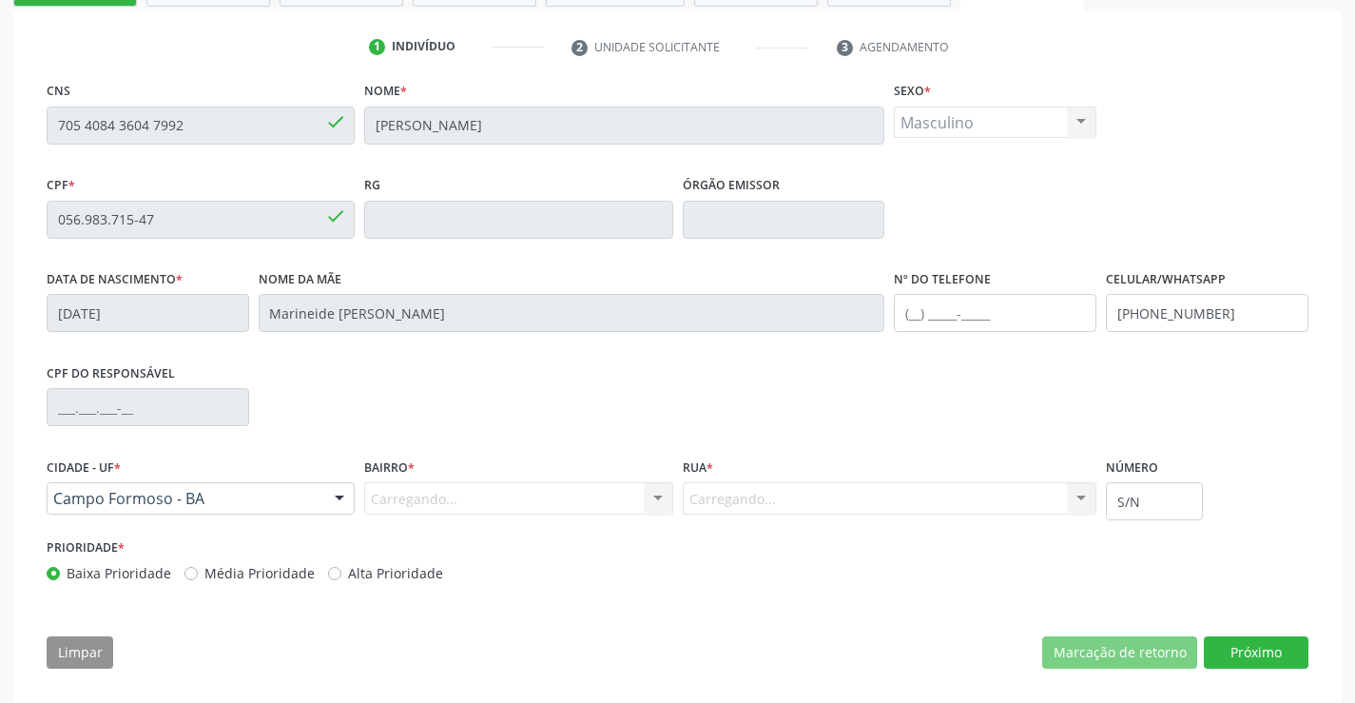
scroll to position [354, 0]
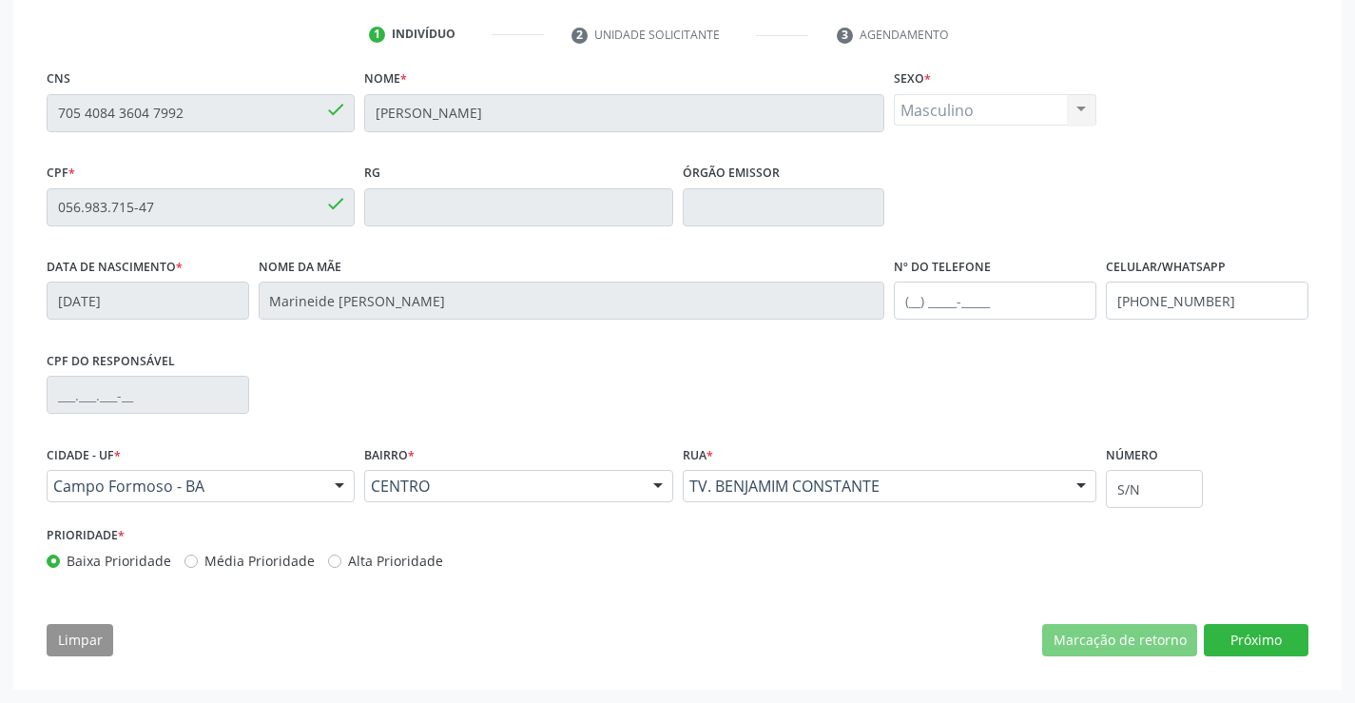
click at [960, 115] on div "Masculino Masculino Feminino Nenhum resultado encontrado para: " " Não há nenhu…" at bounding box center [995, 110] width 203 height 32
click at [970, 111] on div "Masculino Masculino Feminino Nenhum resultado encontrado para: " " Não há nenhu…" at bounding box center [995, 110] width 203 height 32
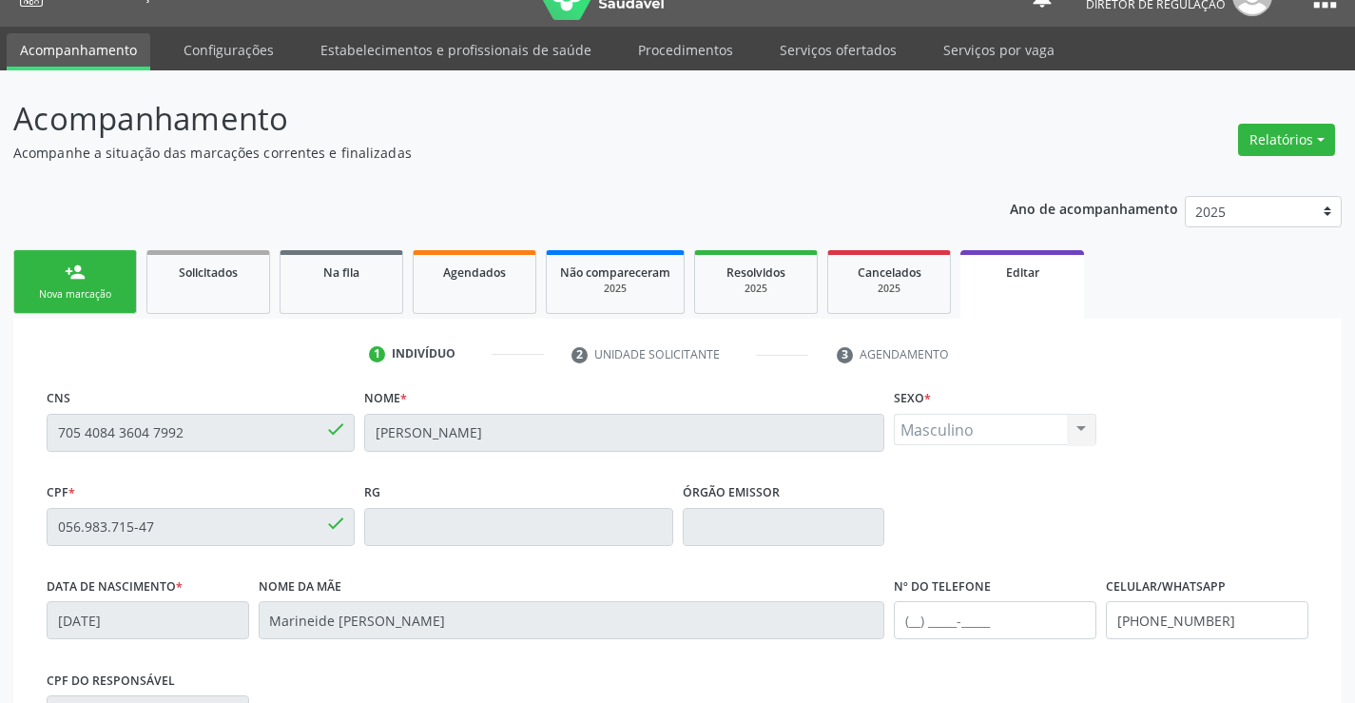
scroll to position [0, 0]
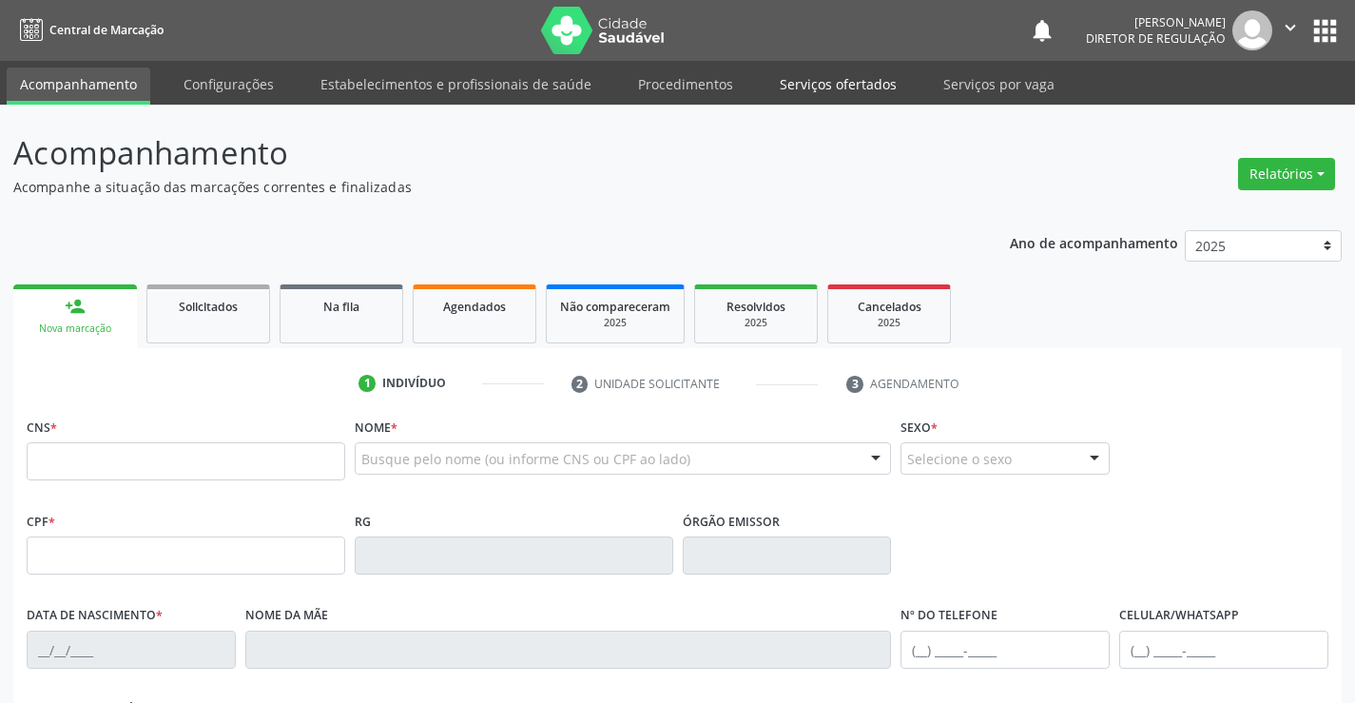
click at [834, 88] on link "Serviços ofertados" at bounding box center [839, 84] width 144 height 33
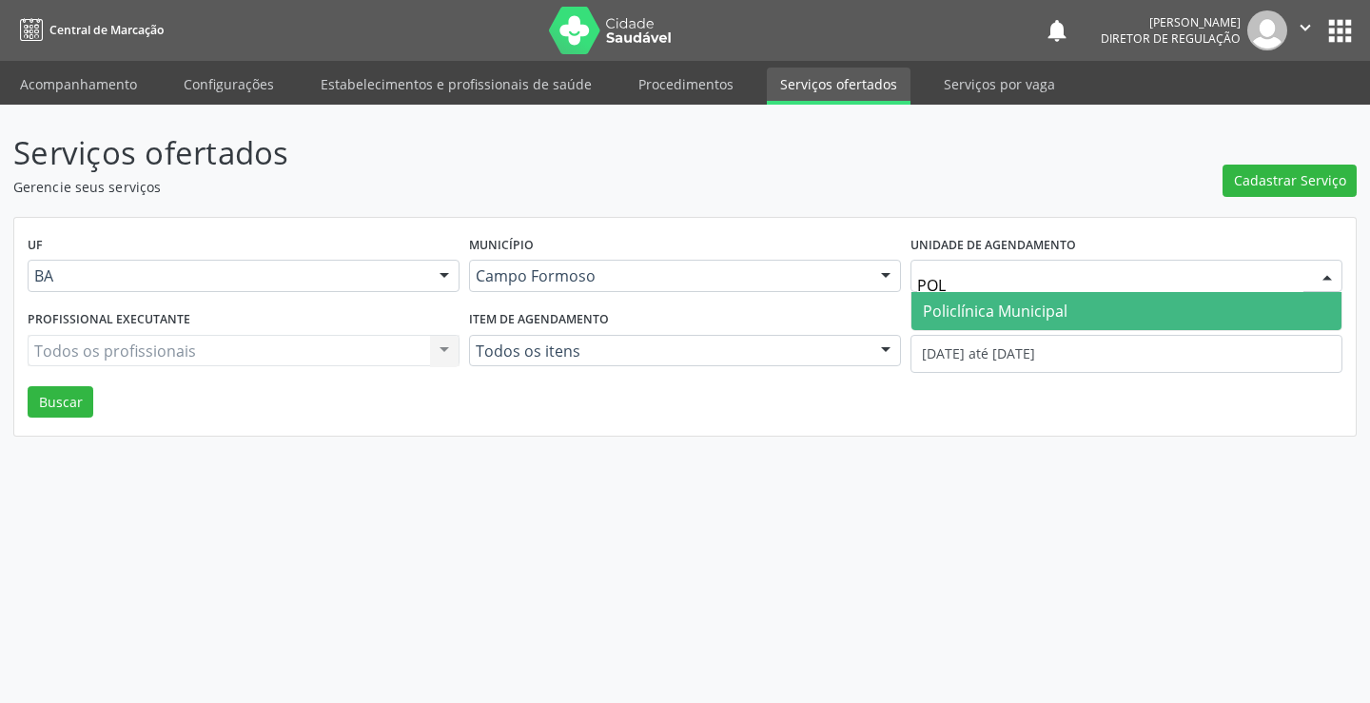
type input "POLI"
click at [1028, 322] on span "Policlínica Municipal" at bounding box center [1126, 311] width 430 height 38
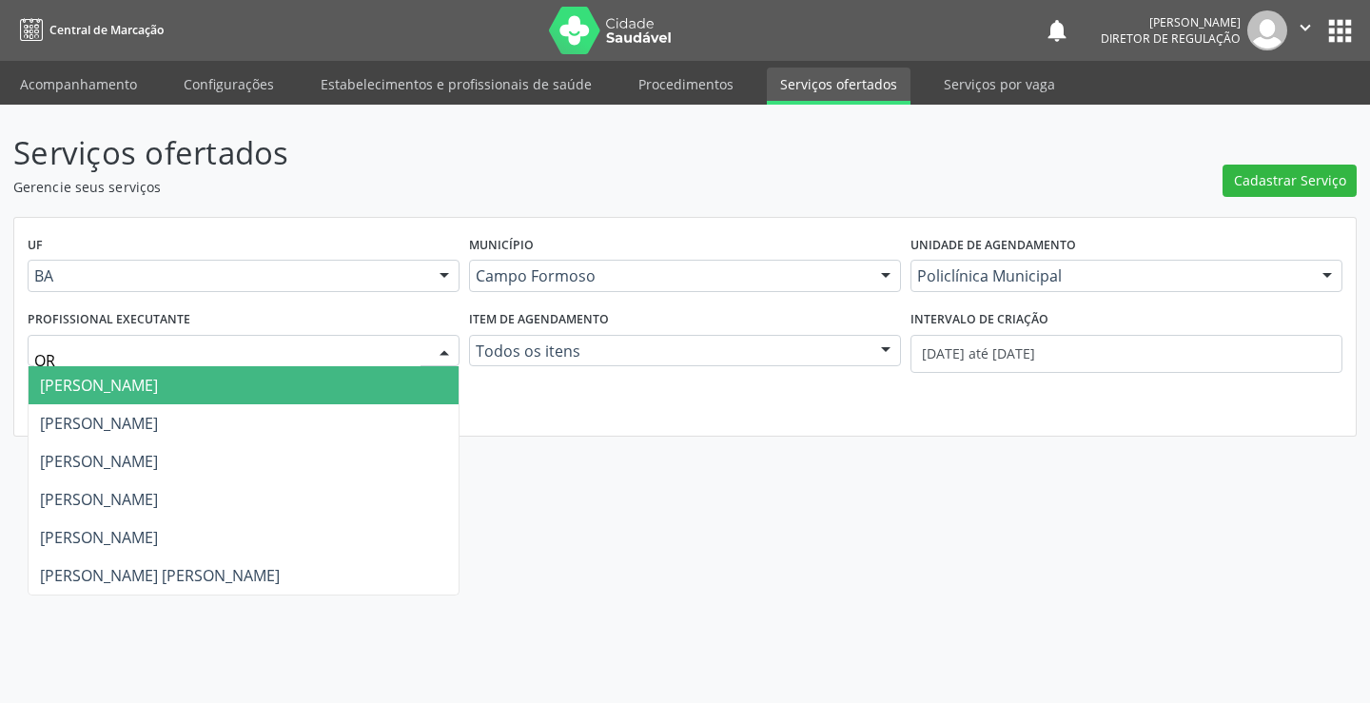
type input "ORL"
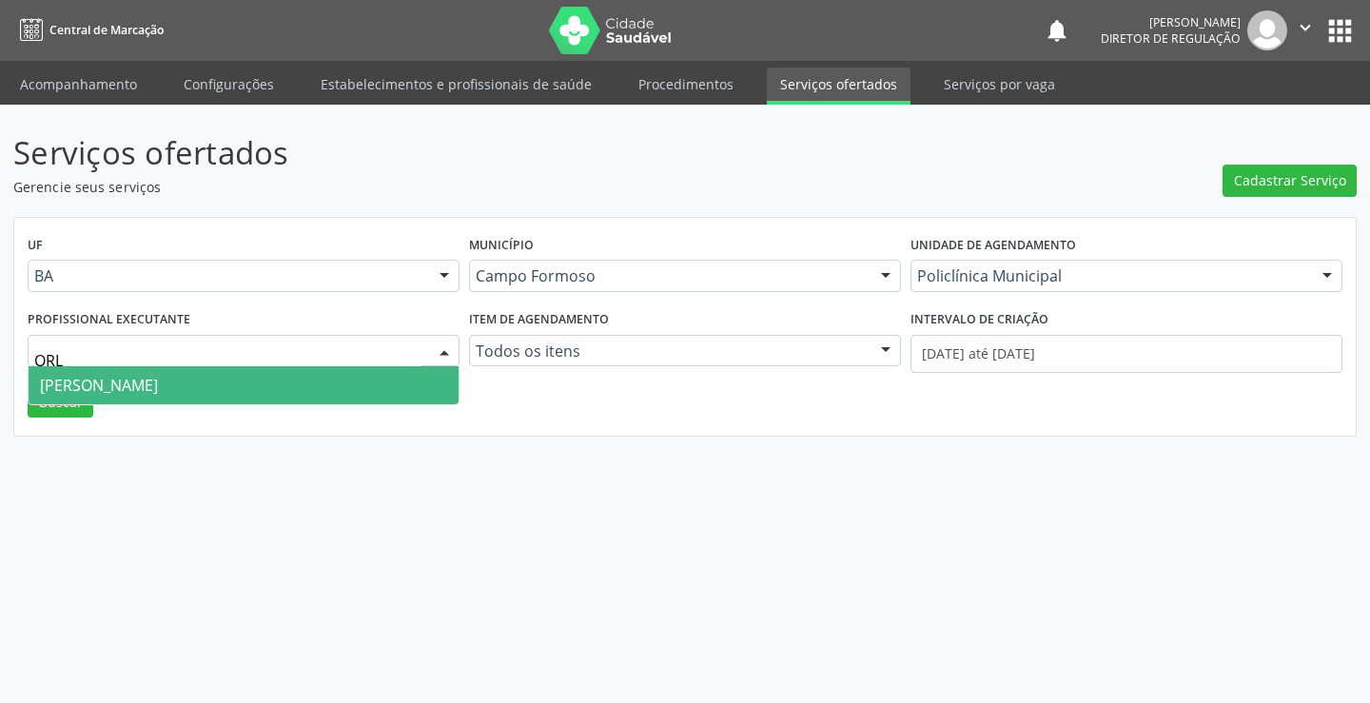
click at [119, 402] on span "Orlindo Carvalho dos Santos" at bounding box center [244, 385] width 430 height 38
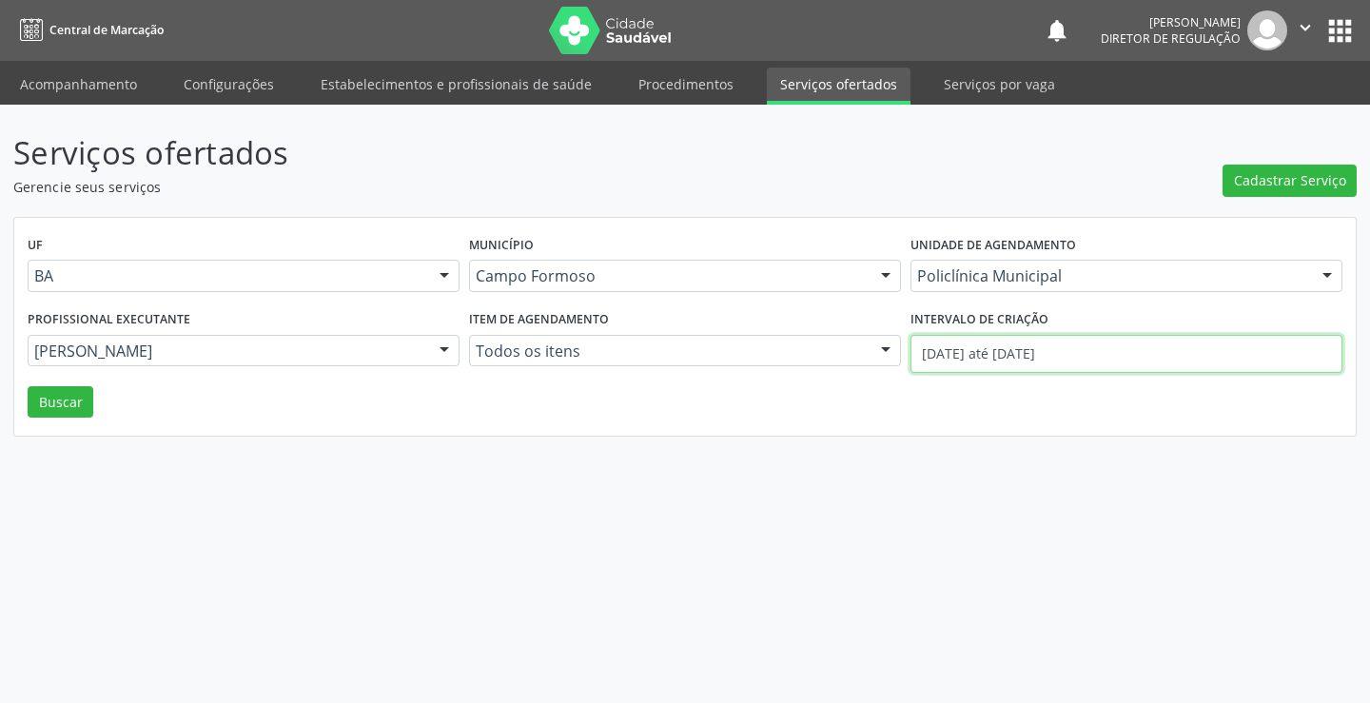
click at [1137, 349] on input "01/08/2025 até 29/08/2025" at bounding box center [1126, 354] width 432 height 38
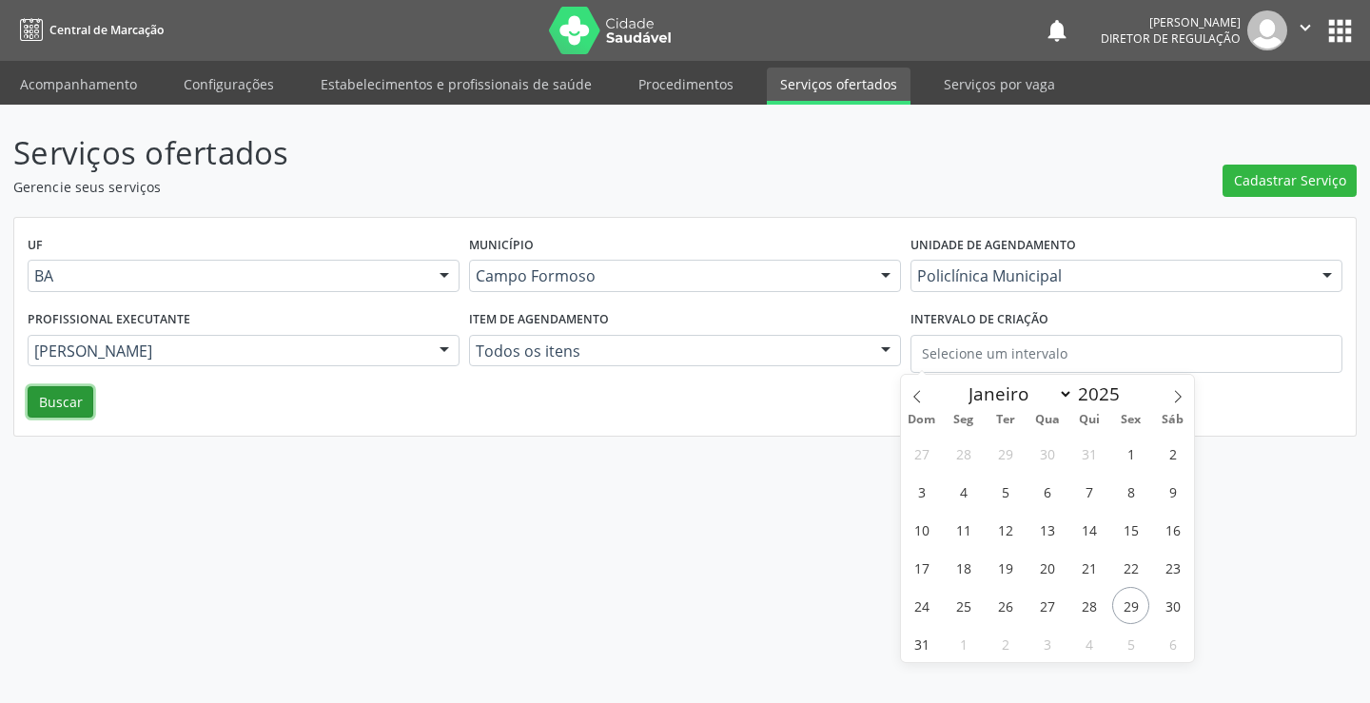
click at [53, 414] on button "Buscar" at bounding box center [61, 402] width 66 height 32
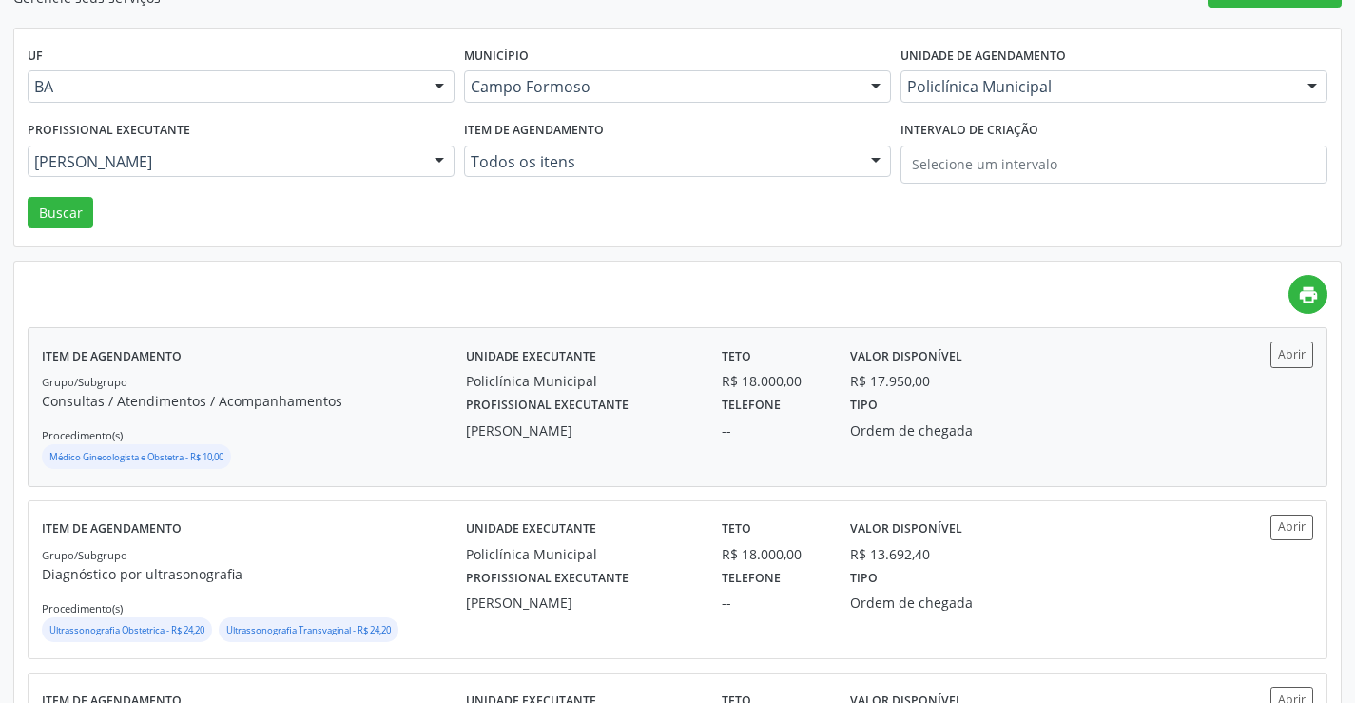
scroll to position [190, 0]
click at [1280, 530] on button "Abrir" at bounding box center [1292, 527] width 43 height 26
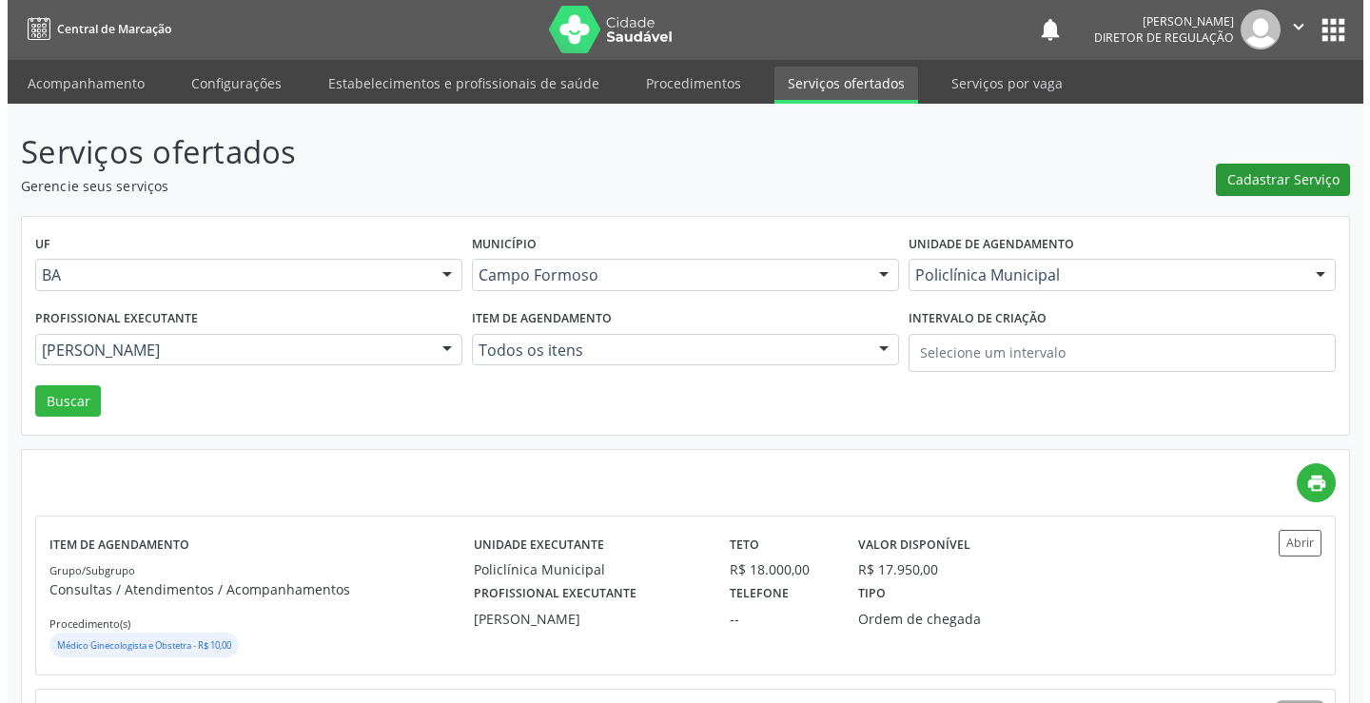
scroll to position [0, 0]
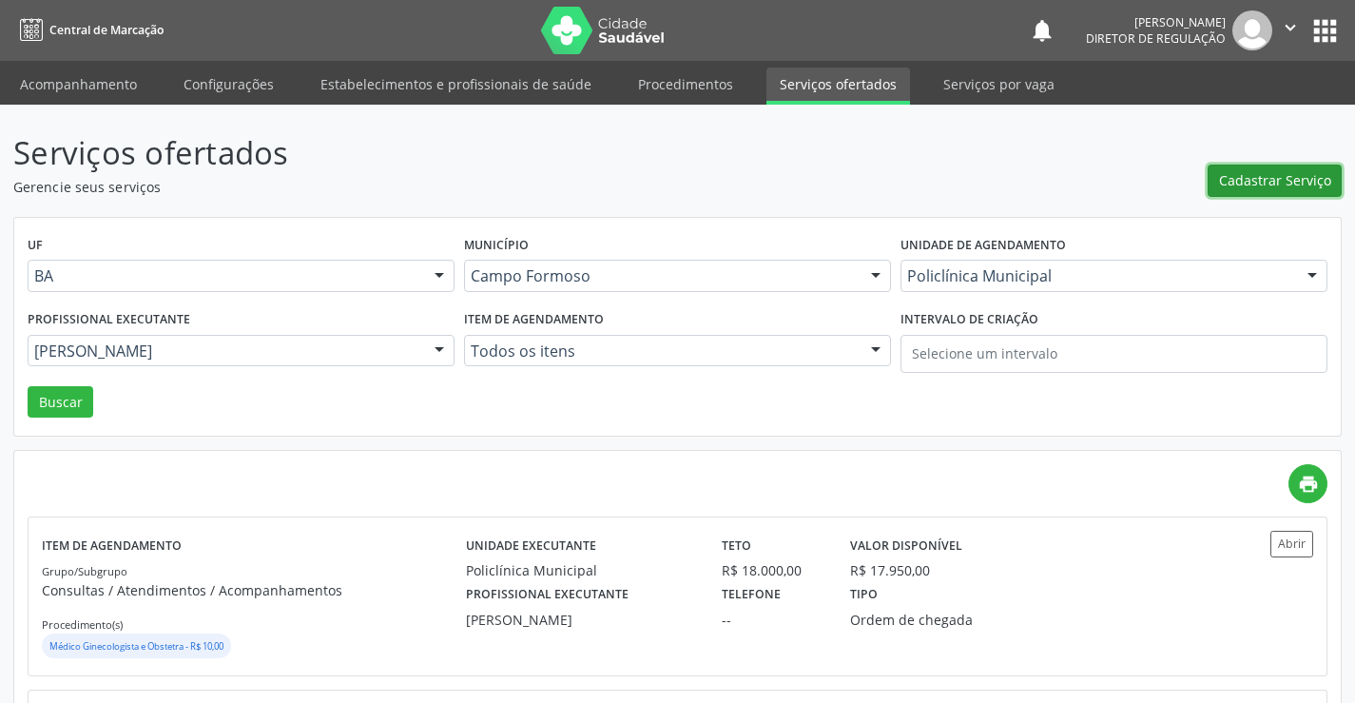
click at [1286, 183] on span "Cadastrar Serviço" at bounding box center [1275, 180] width 112 height 20
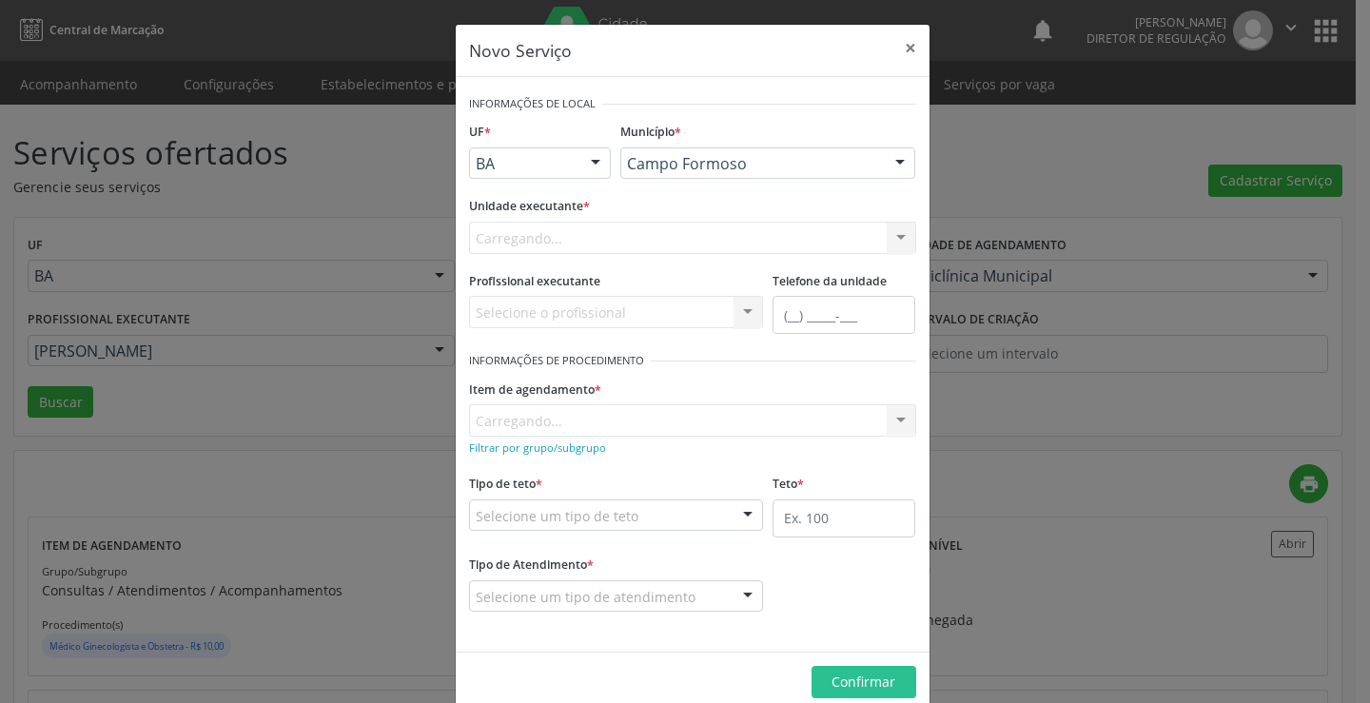
click at [653, 244] on div "Carregando... Nenhum resultado encontrado para: " " Não há nenhuma opção para s…" at bounding box center [692, 238] width 447 height 32
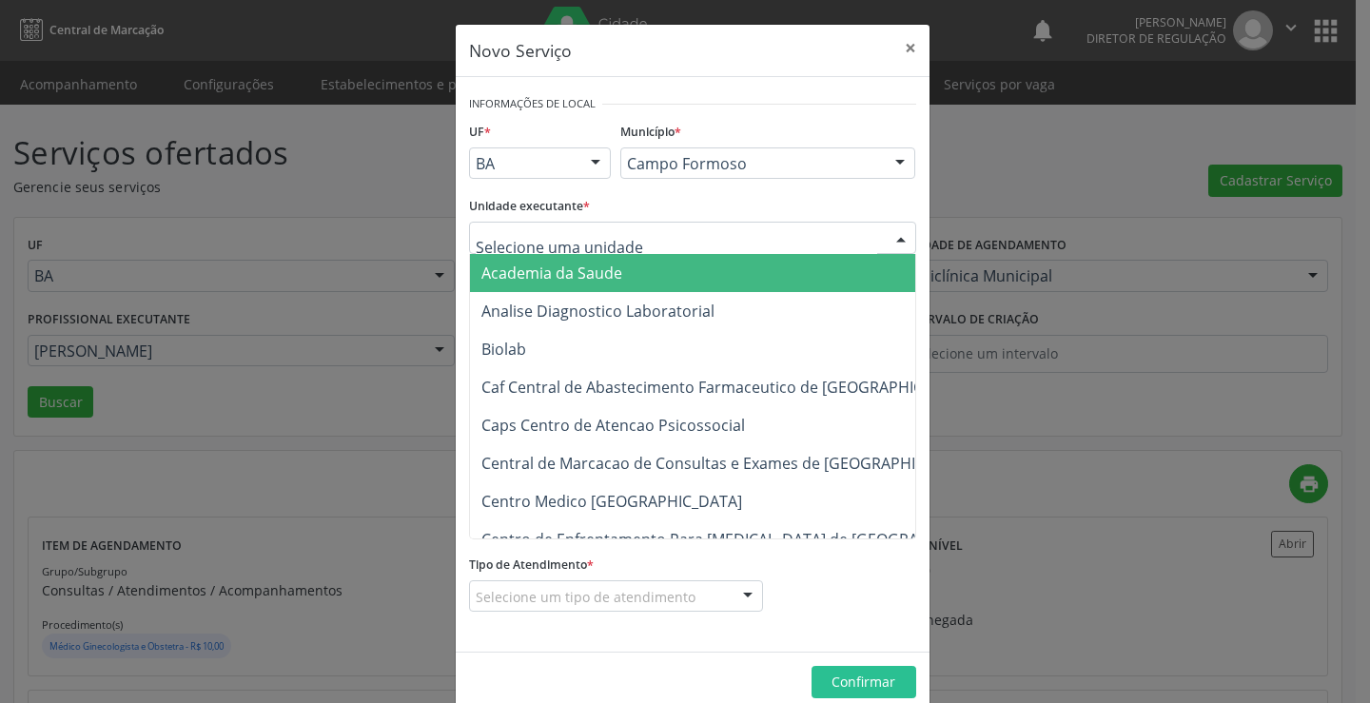
click at [653, 244] on div at bounding box center [692, 238] width 447 height 32
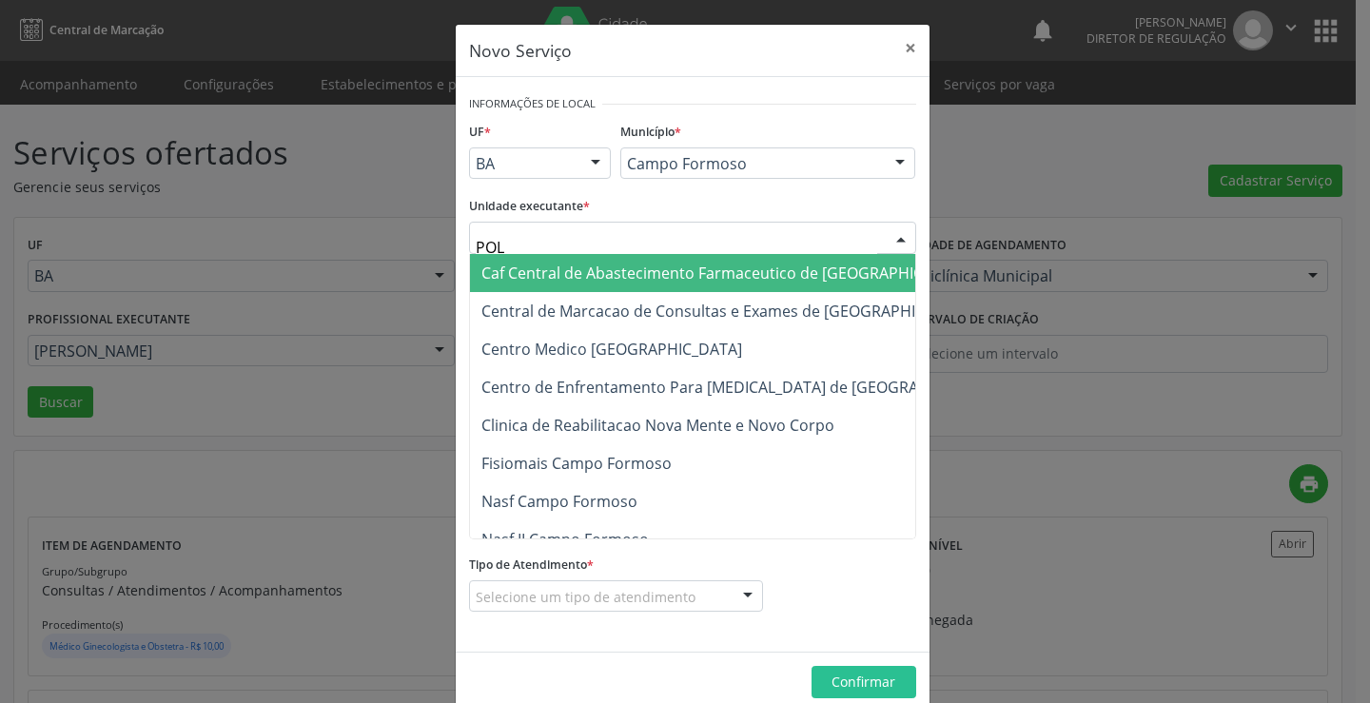
type input "POLI"
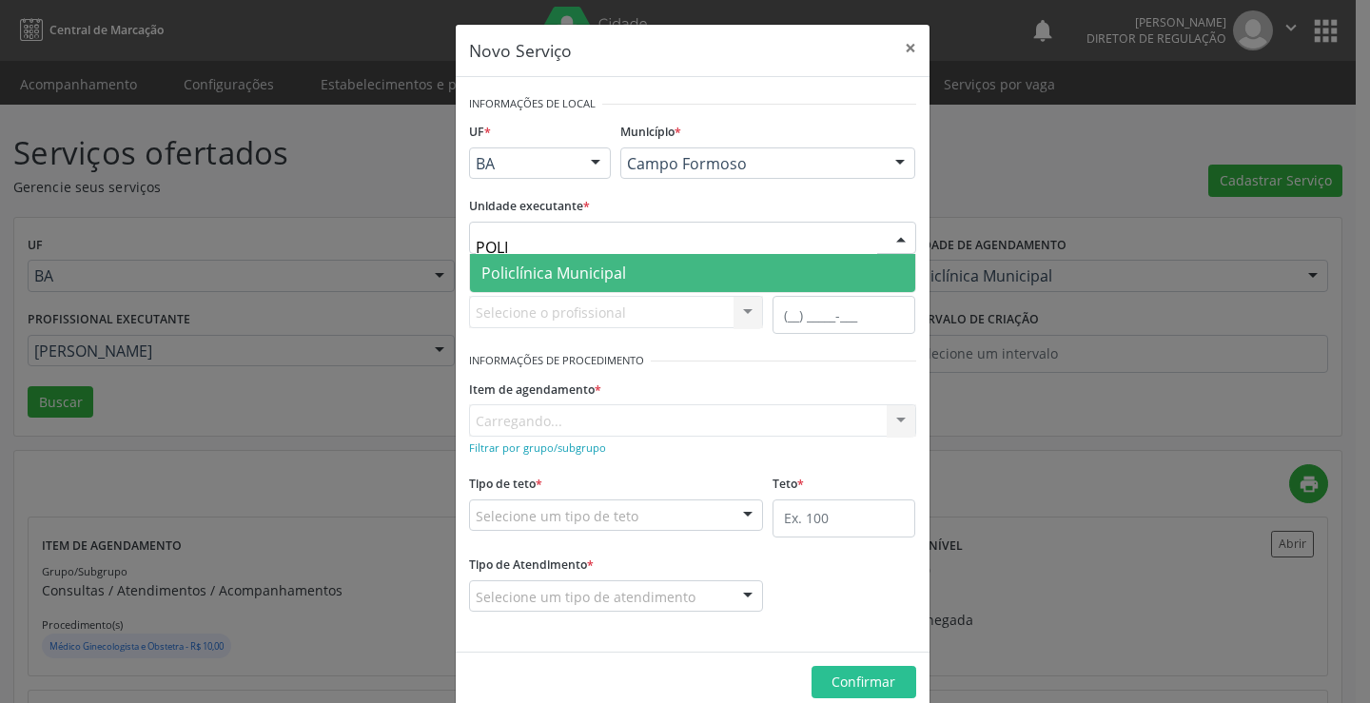
click at [638, 273] on span "Policlínica Municipal" at bounding box center [692, 273] width 445 height 38
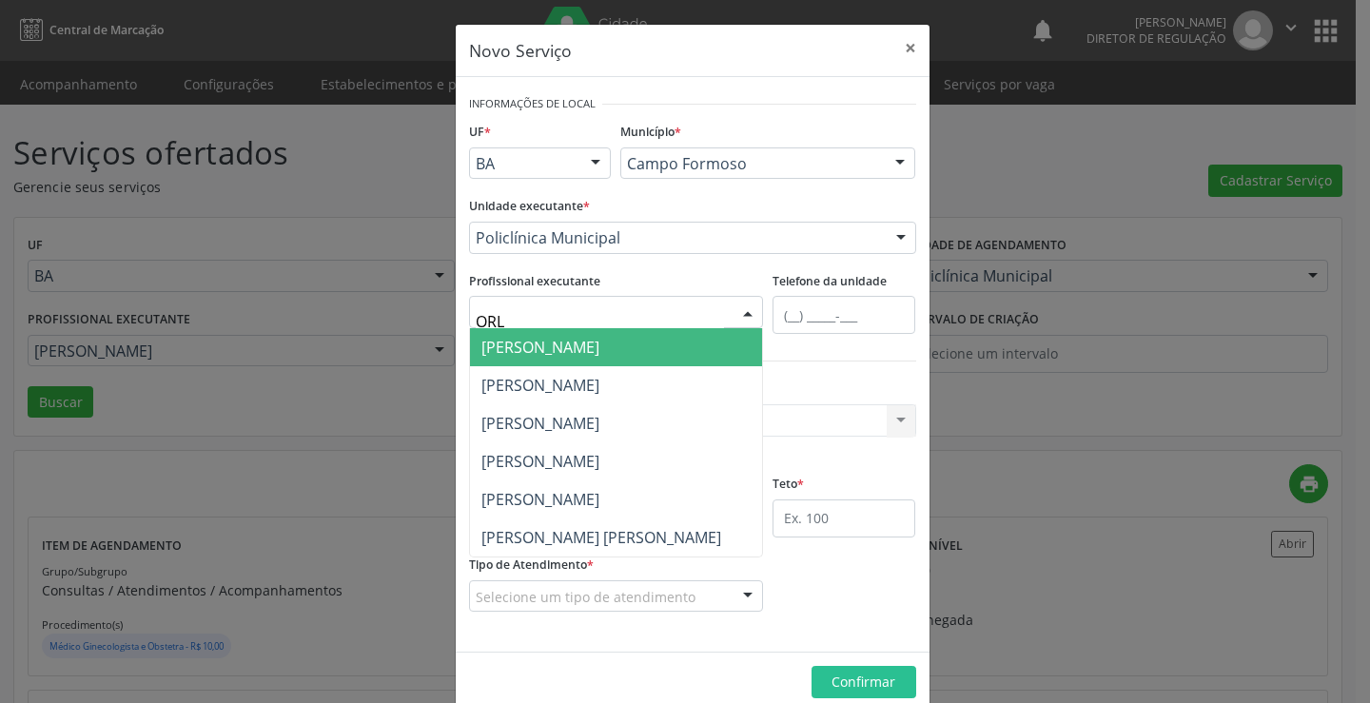
type input "ORLI"
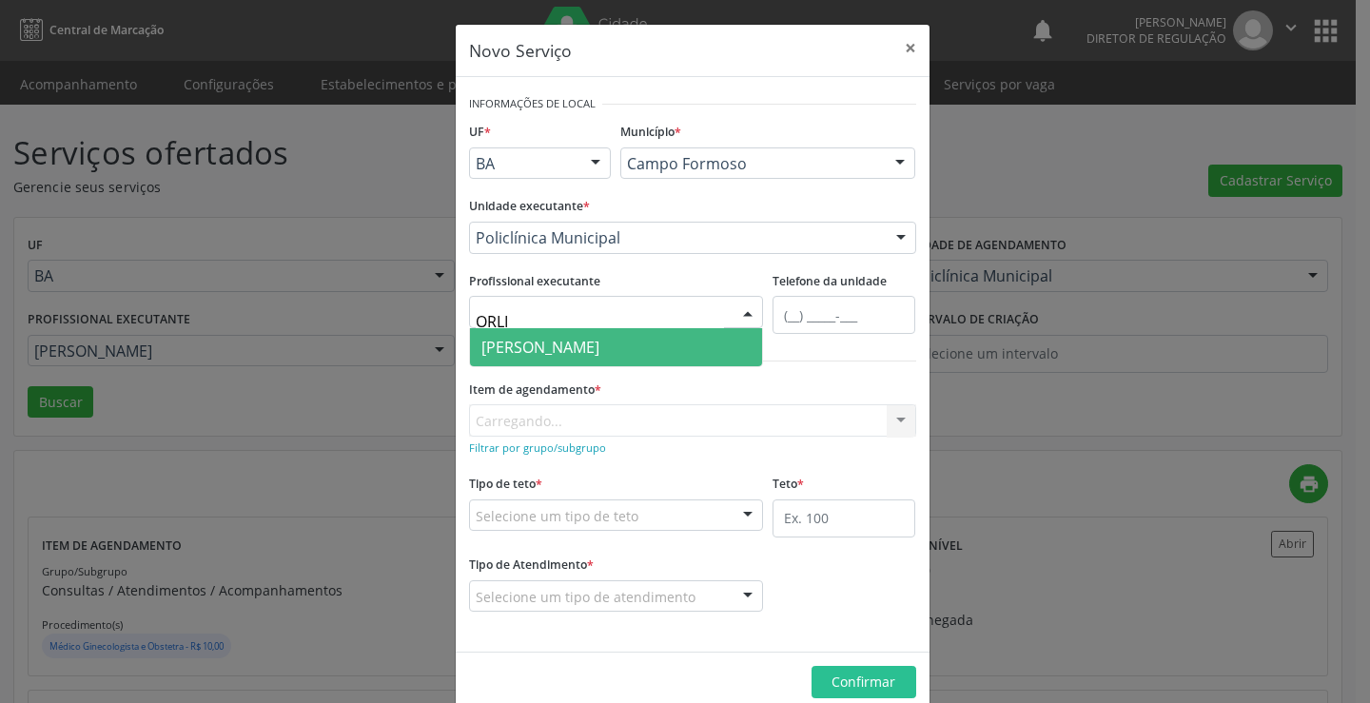
click at [584, 354] on span "Orlindo Carvalho dos Santos" at bounding box center [540, 347] width 118 height 21
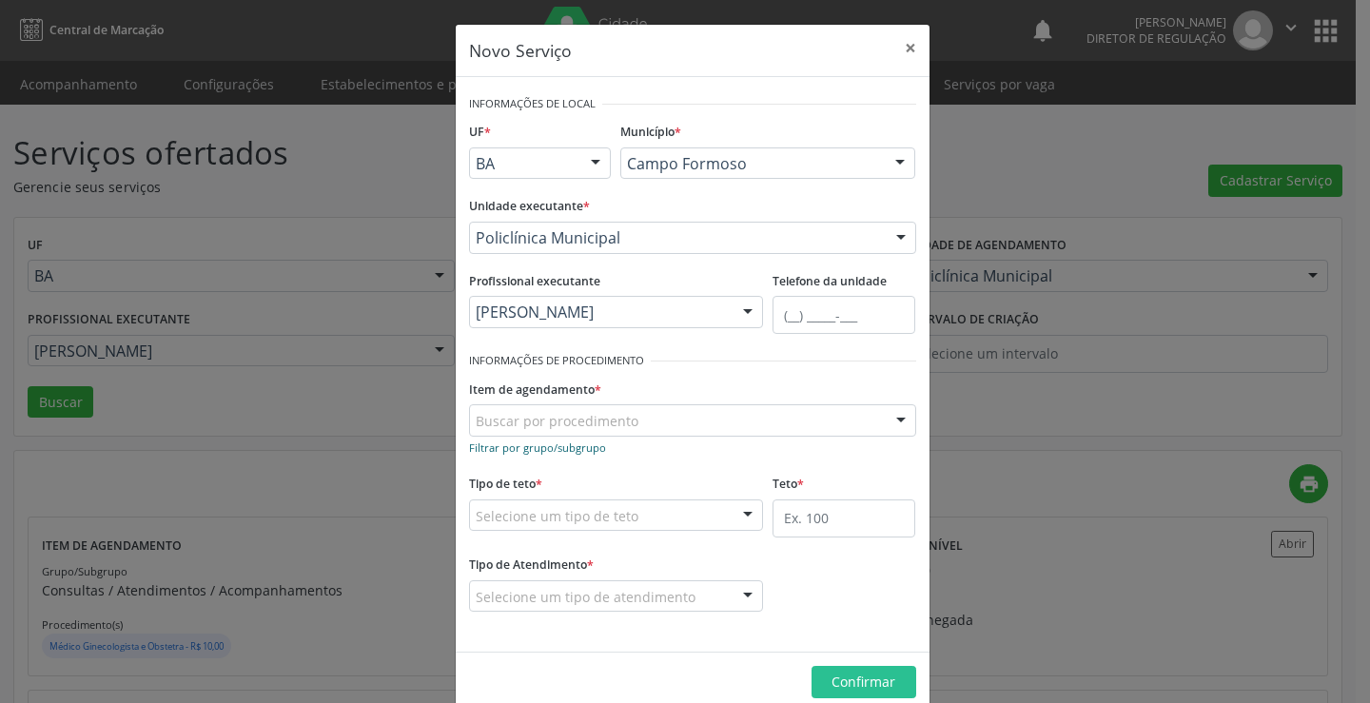
click at [530, 452] on small "Filtrar por grupo/subgrupo" at bounding box center [537, 447] width 137 height 14
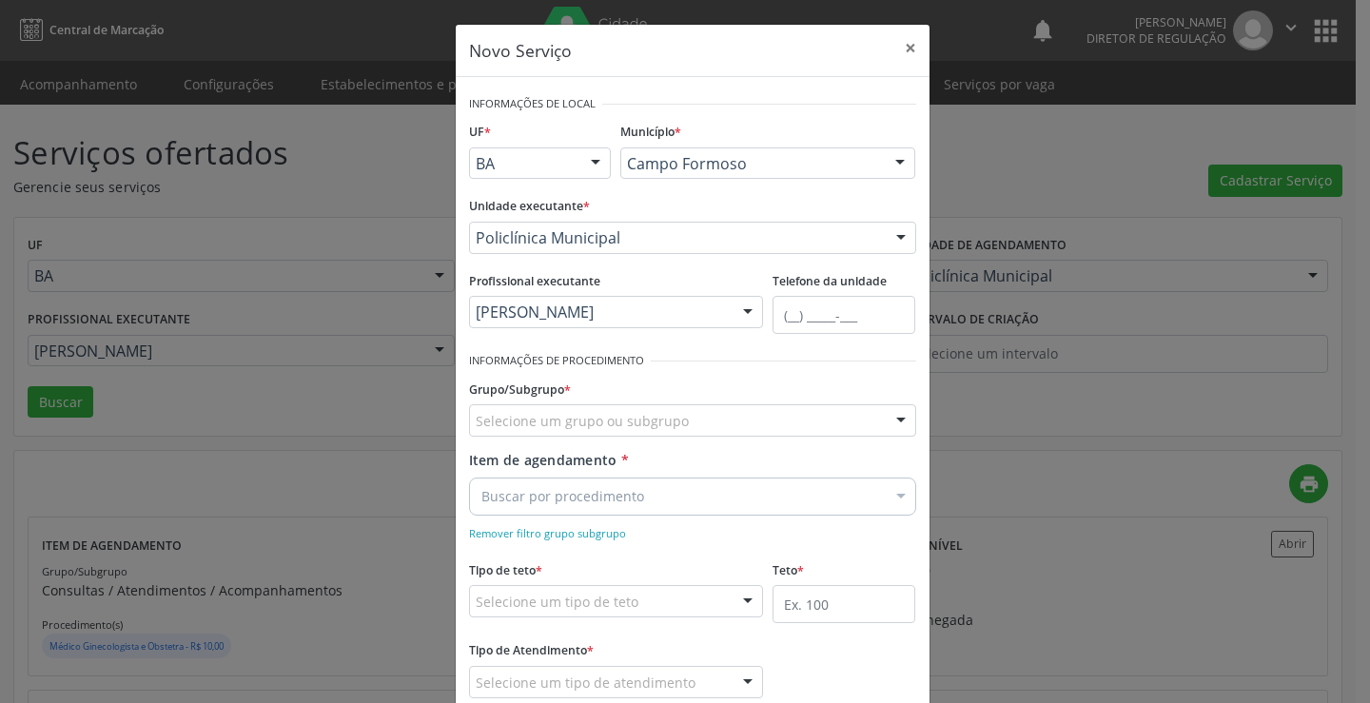
click at [531, 432] on div "Selecione um grupo ou subgrupo" at bounding box center [692, 420] width 447 height 32
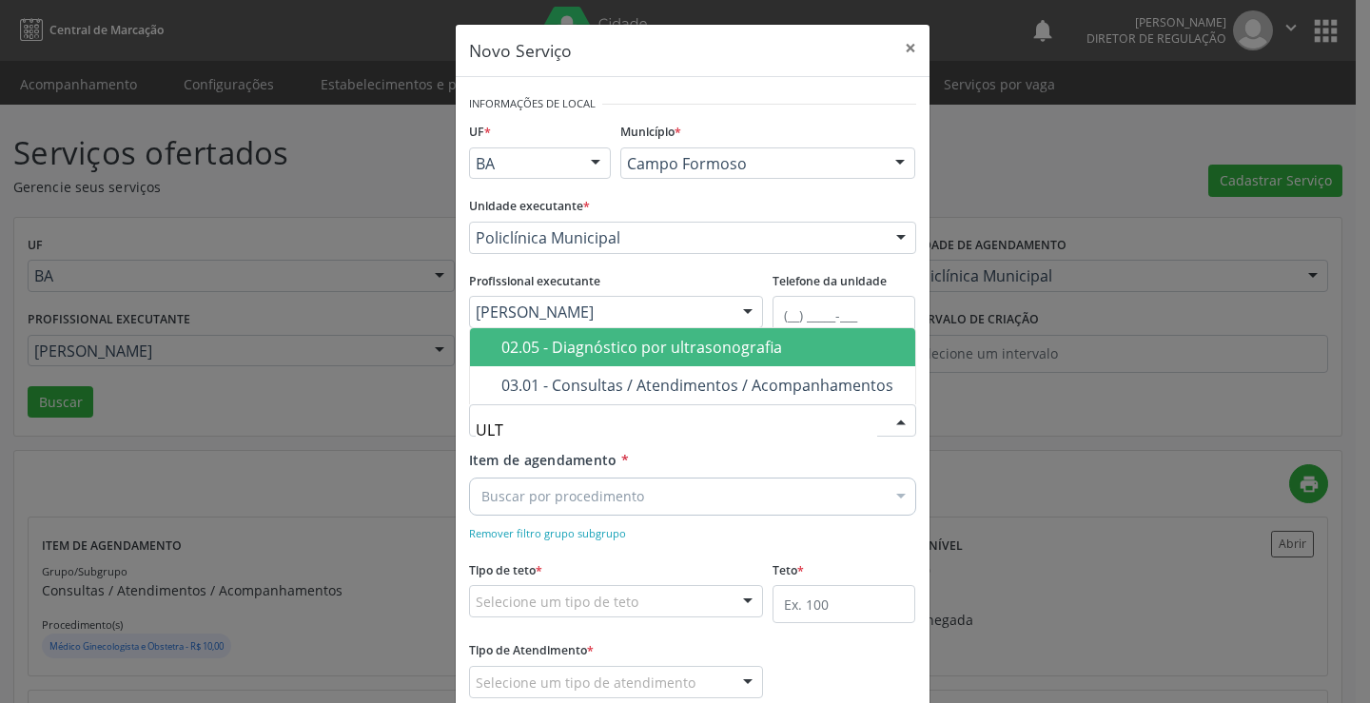
type input "ULTR"
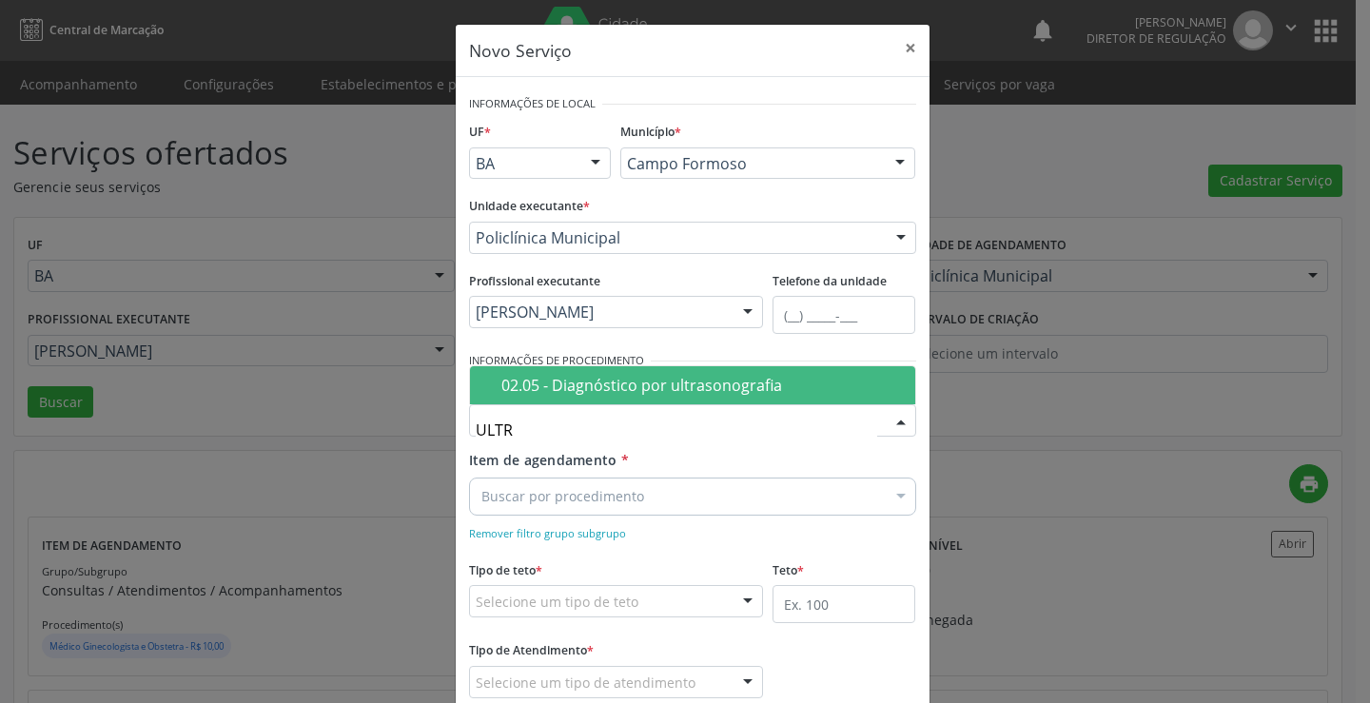
click at [575, 390] on div "02.05 - Diagnóstico por ultrasonografia" at bounding box center [702, 385] width 402 height 15
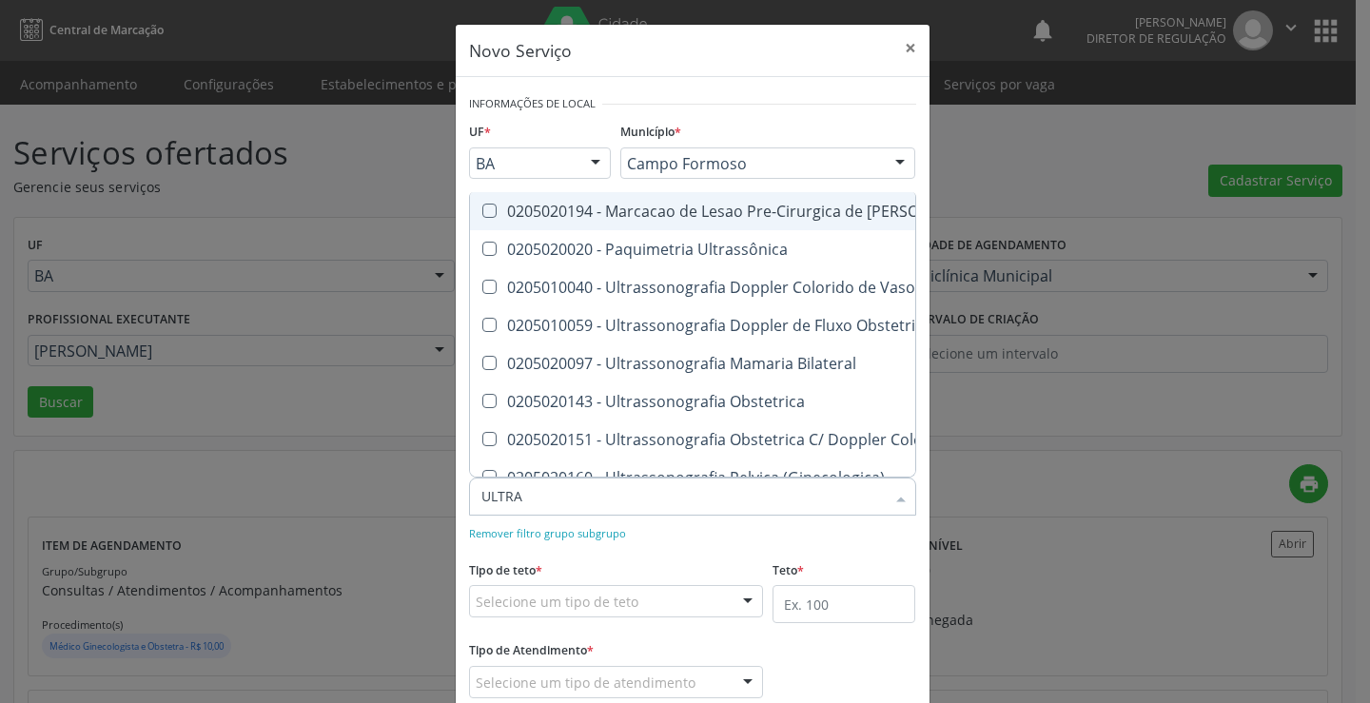
type input "ULTRAS"
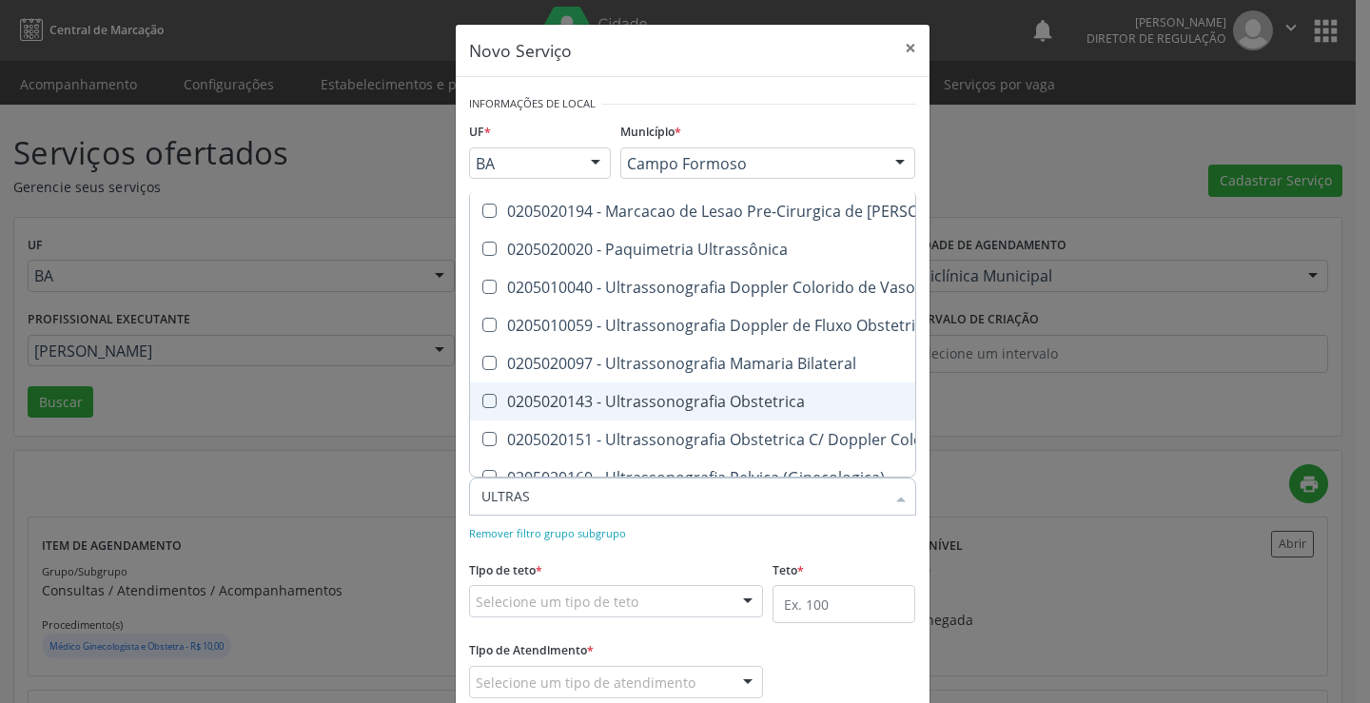
click at [713, 396] on div "0205020143 - Ultrassonografia Obstetrica" at bounding box center [875, 401] width 788 height 15
checkbox Obstetrica "true"
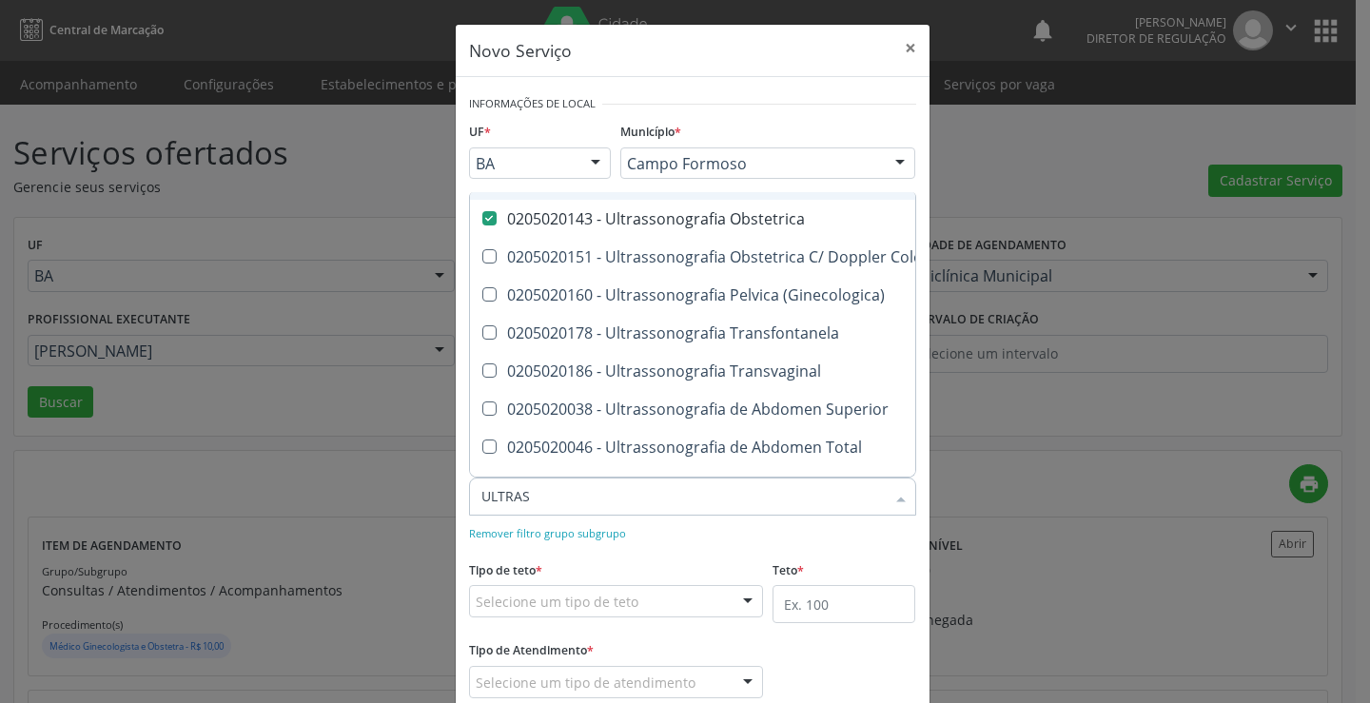
scroll to position [190, 0]
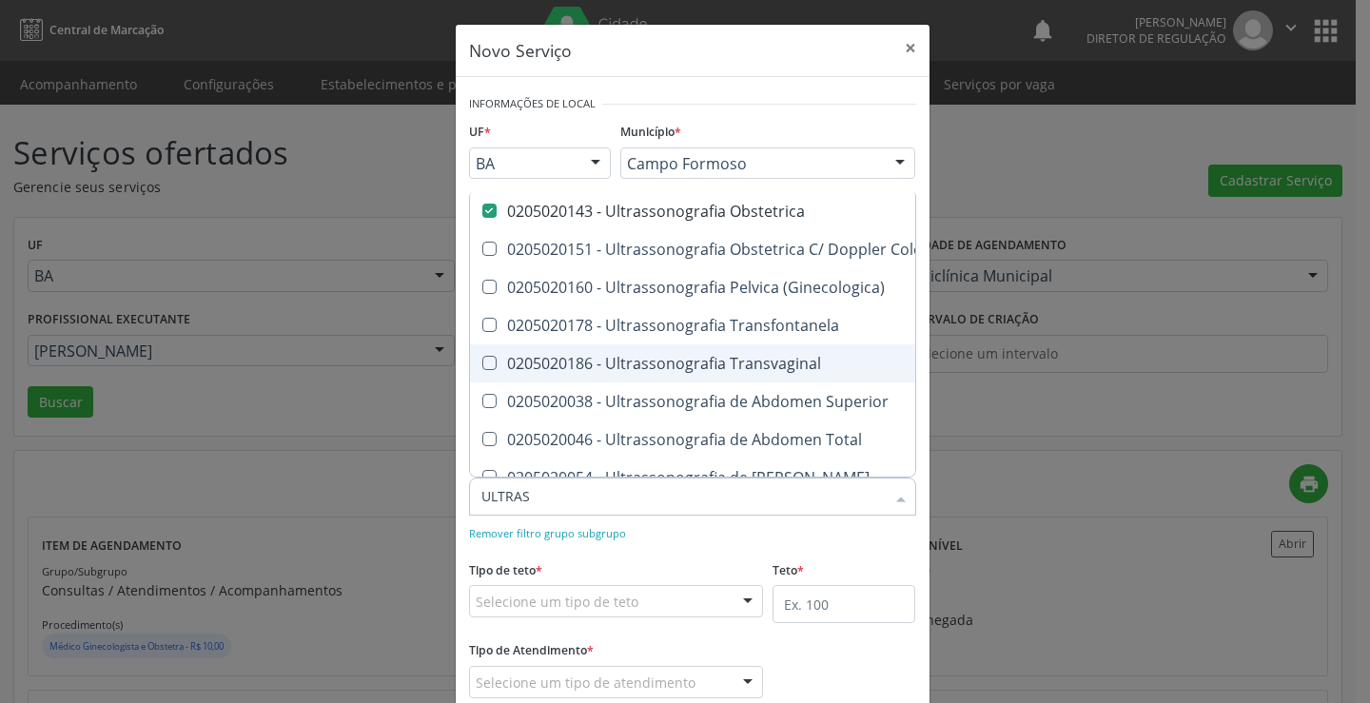
click at [713, 363] on div "0205020186 - Ultrassonografia Transvaginal" at bounding box center [875, 363] width 788 height 15
checkbox Transvaginal "true"
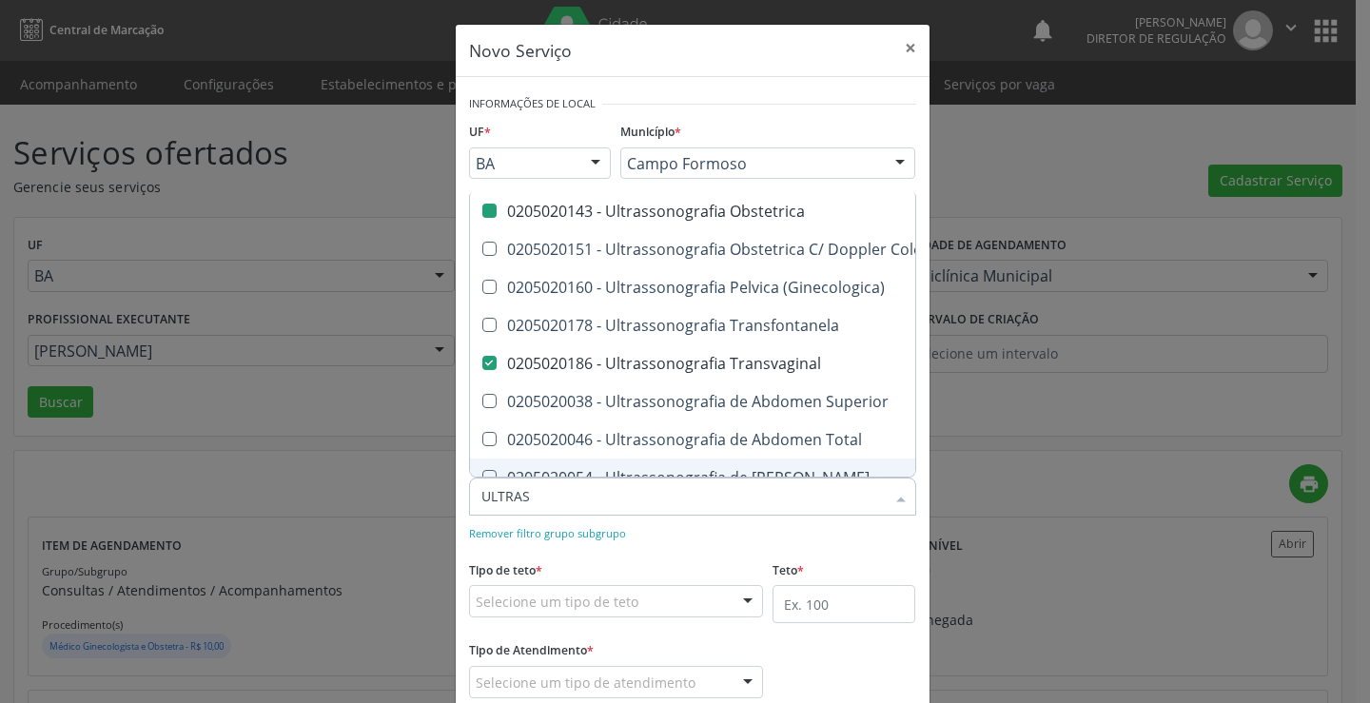
checkbox Ultrassônica "true"
checkbox Vasos "true"
checkbox Obstetrica "false"
checkbox Transvaginal "false"
click at [751, 536] on div "Remover filtro grupo subgrupo" at bounding box center [692, 532] width 447 height 20
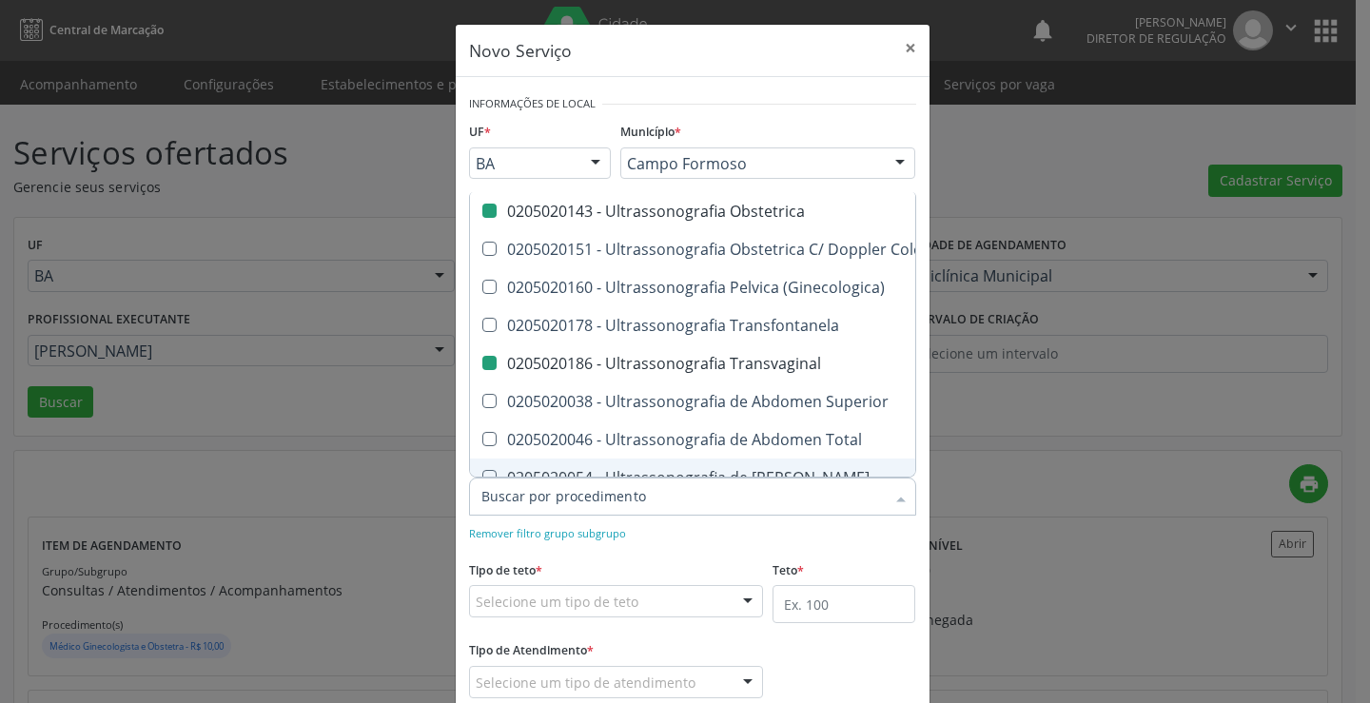
scroll to position [0, 0]
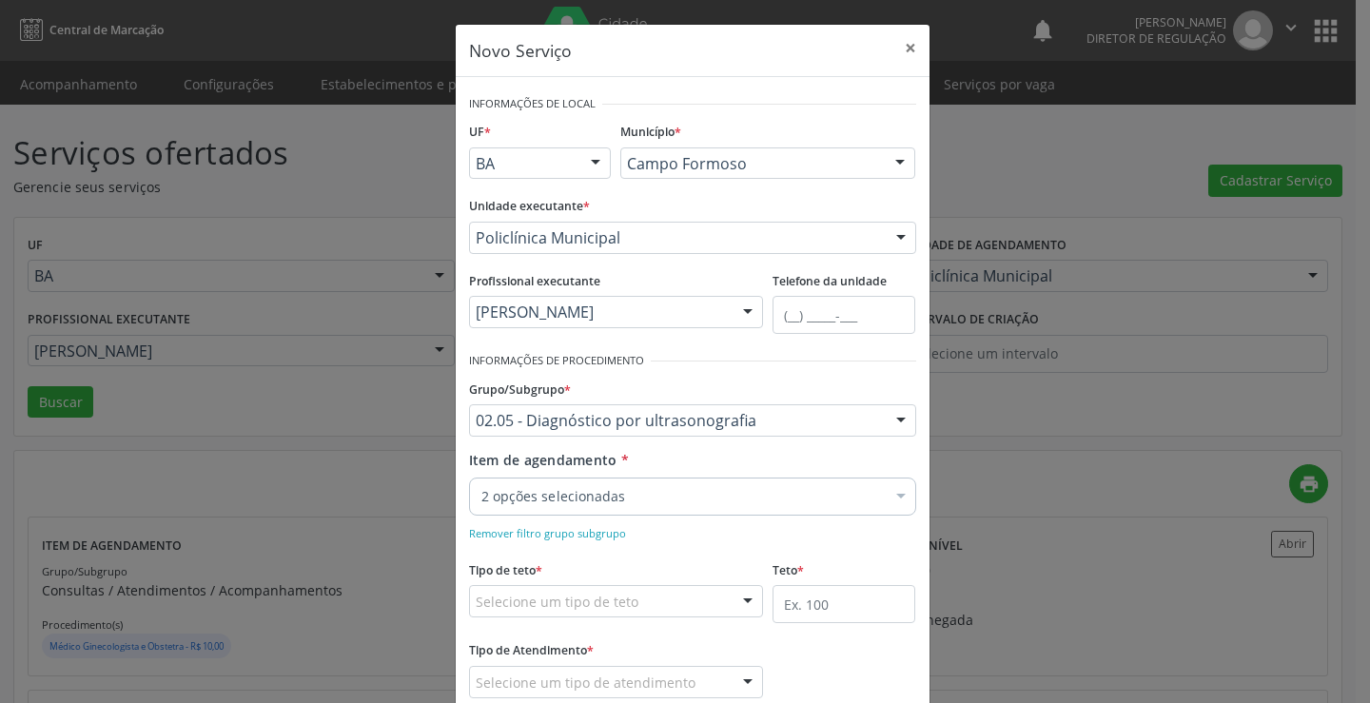
click at [678, 598] on div "Selecione um tipo de teto" at bounding box center [616, 601] width 295 height 32
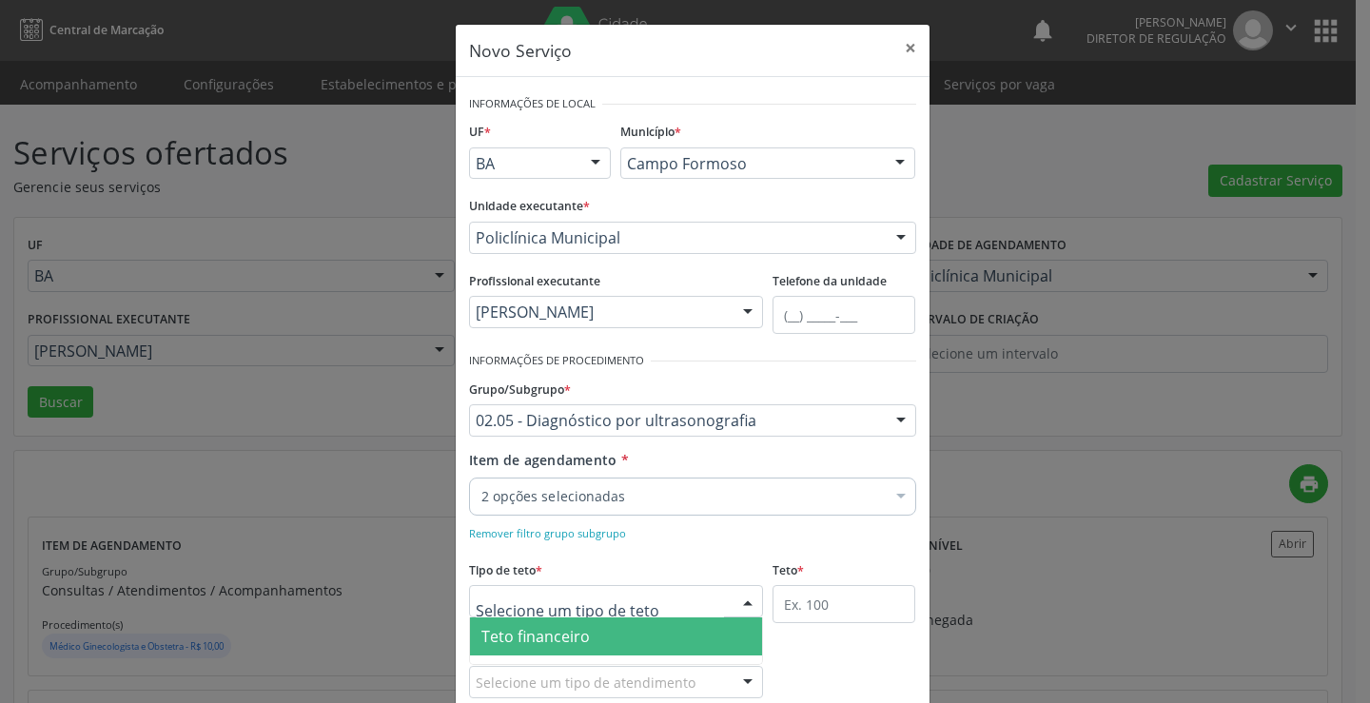
click at [632, 634] on span "Teto financeiro" at bounding box center [616, 636] width 293 height 38
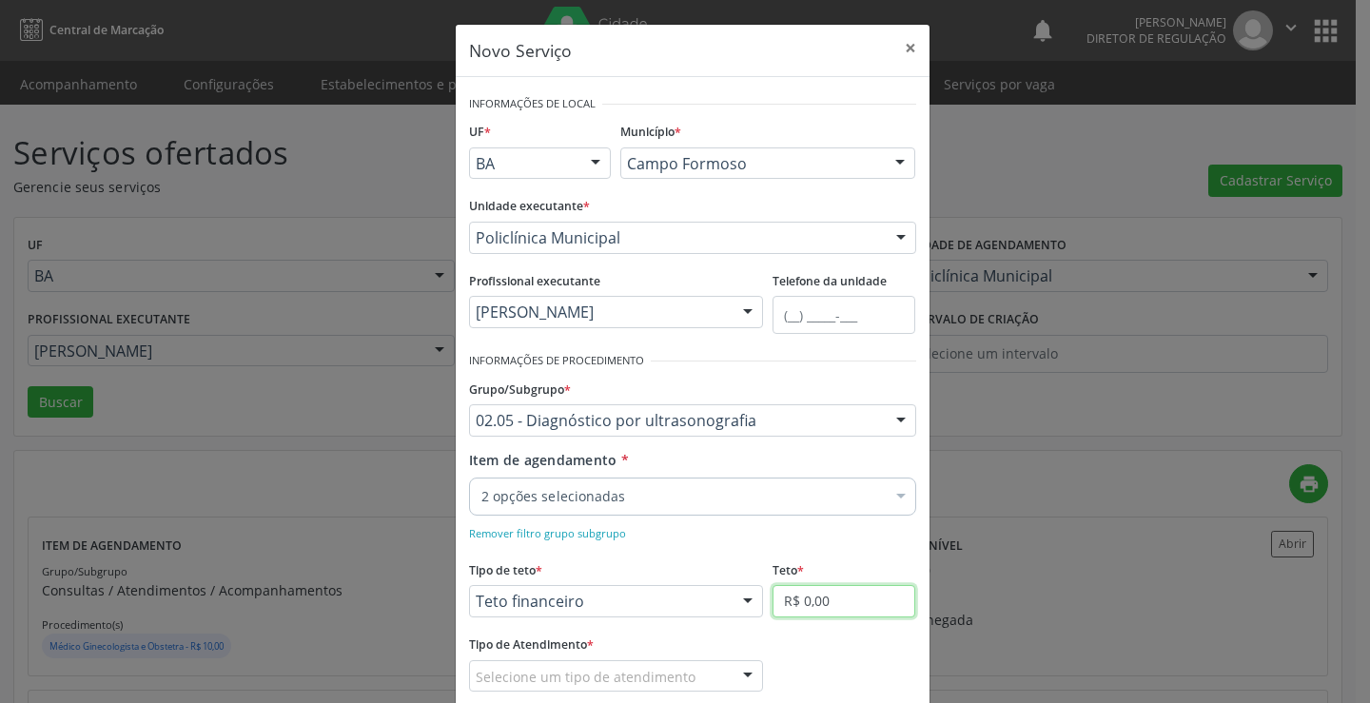
click at [812, 610] on input "R$ 0,00" at bounding box center [843, 601] width 143 height 32
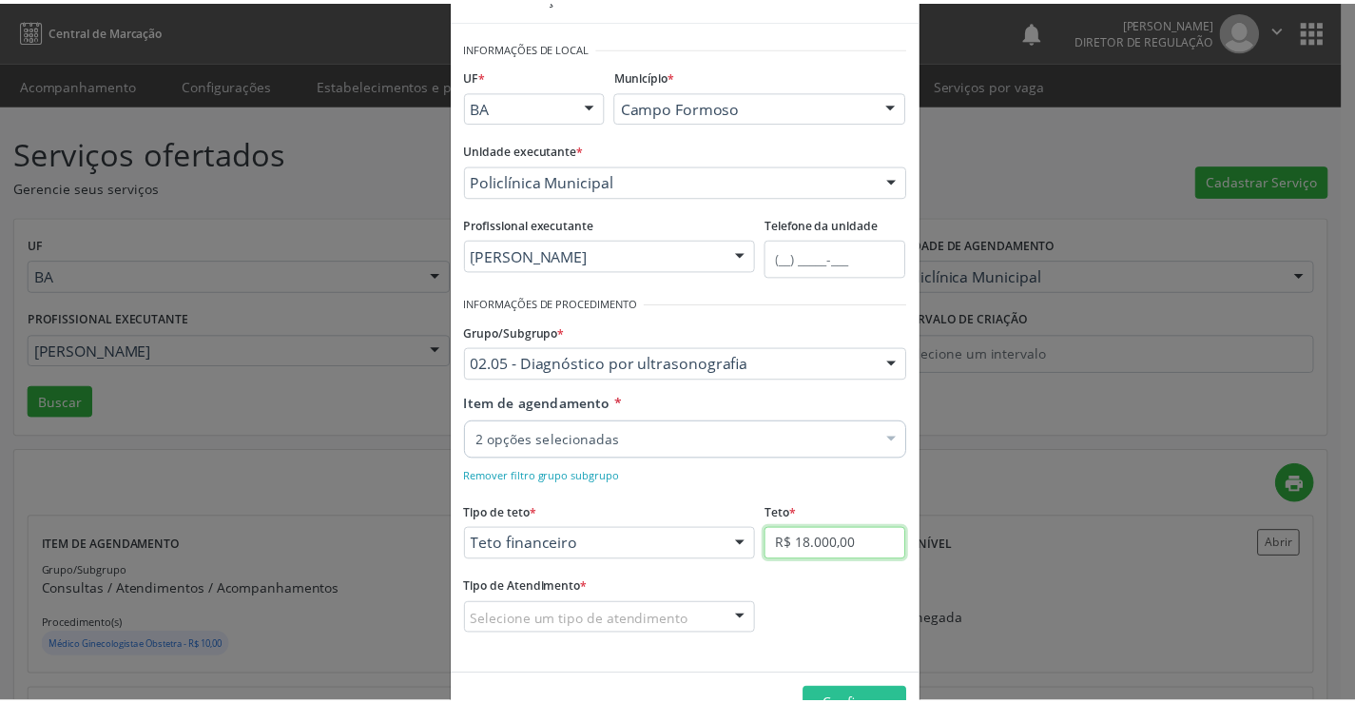
scroll to position [112, 0]
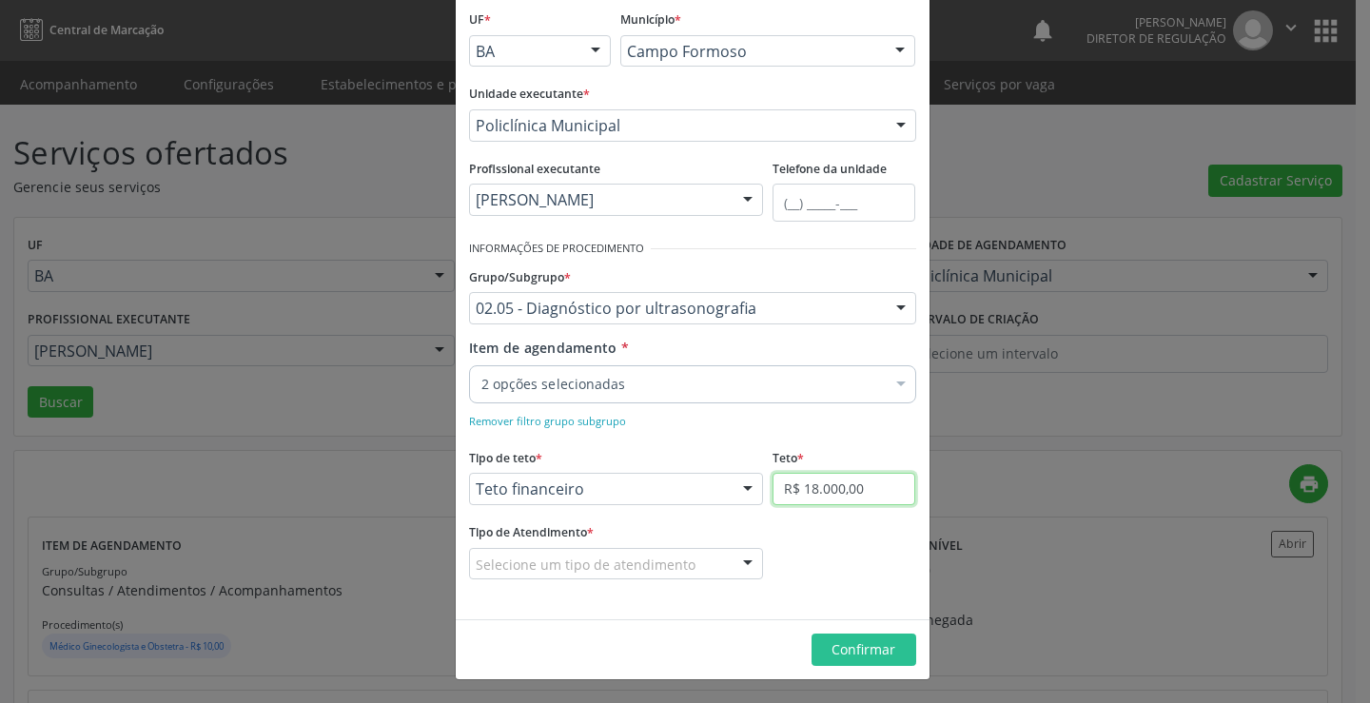
type input "R$ 18.000,00"
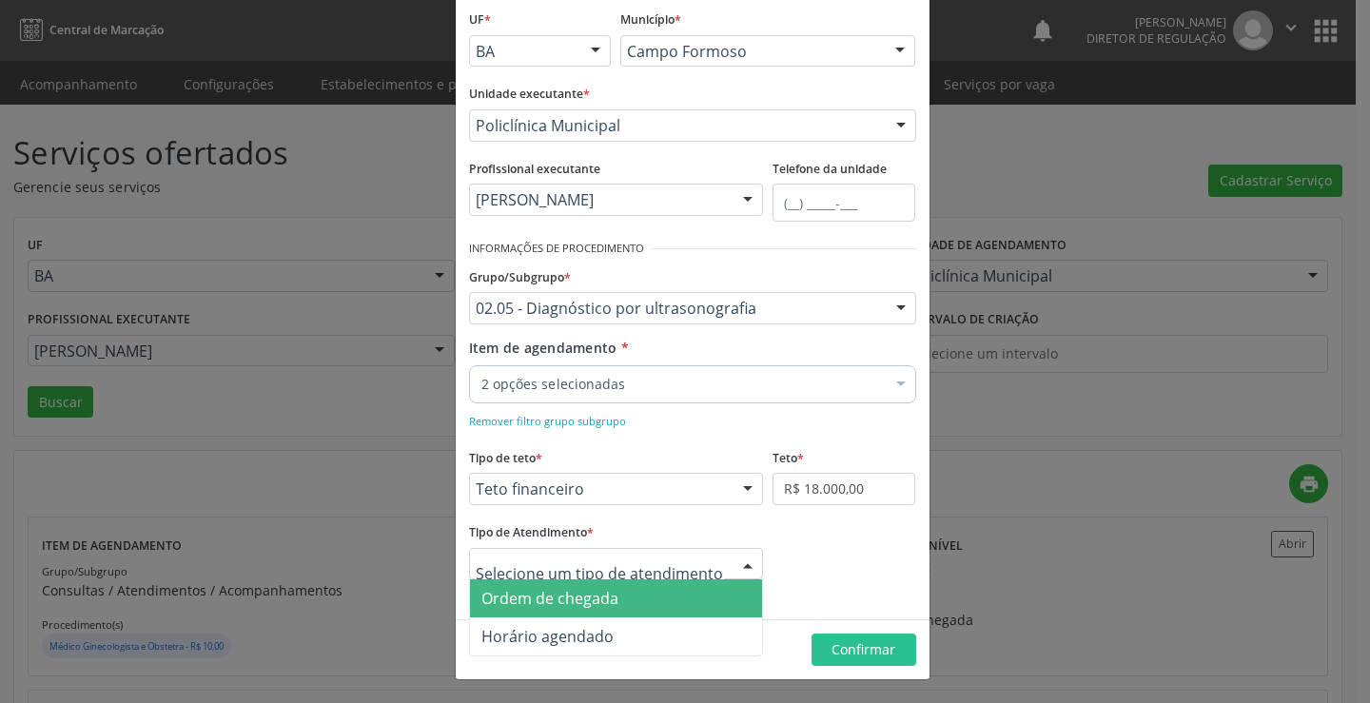
click at [733, 563] on div at bounding box center [747, 565] width 29 height 32
click at [657, 608] on span "Ordem de chegada" at bounding box center [616, 598] width 293 height 38
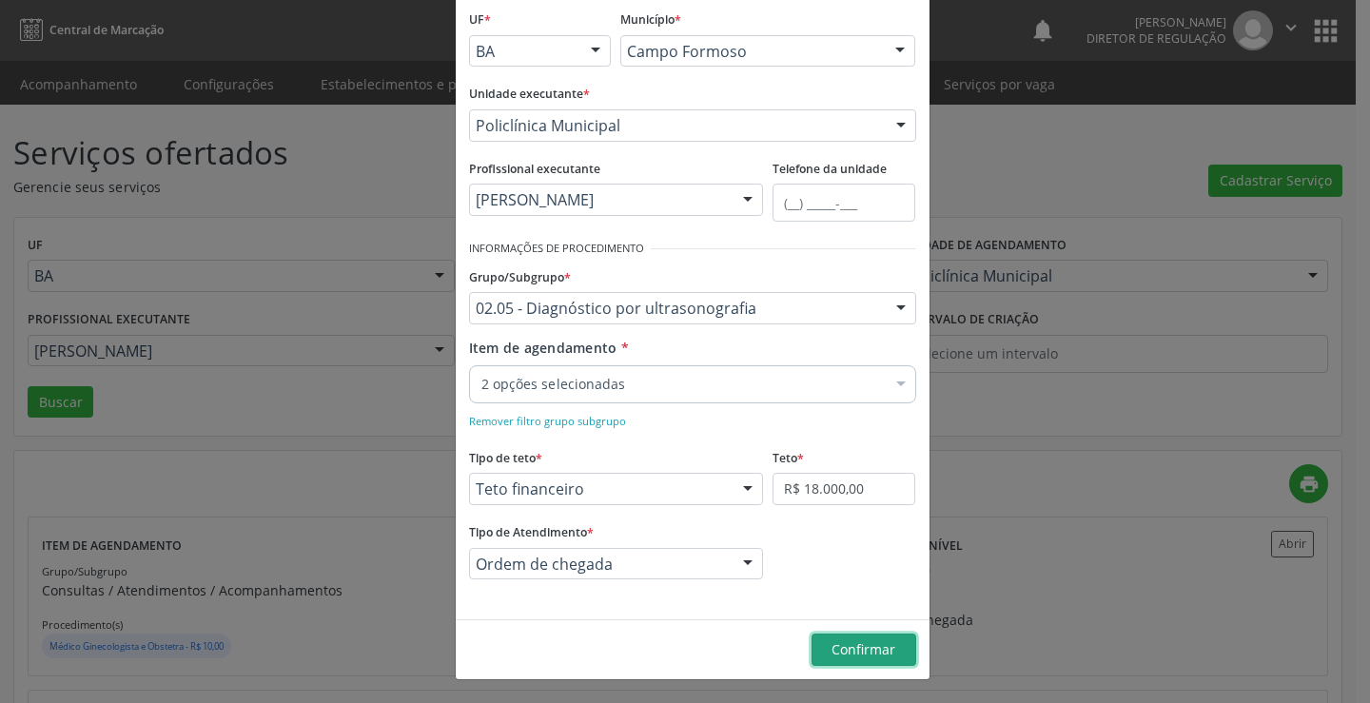
click at [815, 639] on button "Confirmar" at bounding box center [863, 649] width 105 height 32
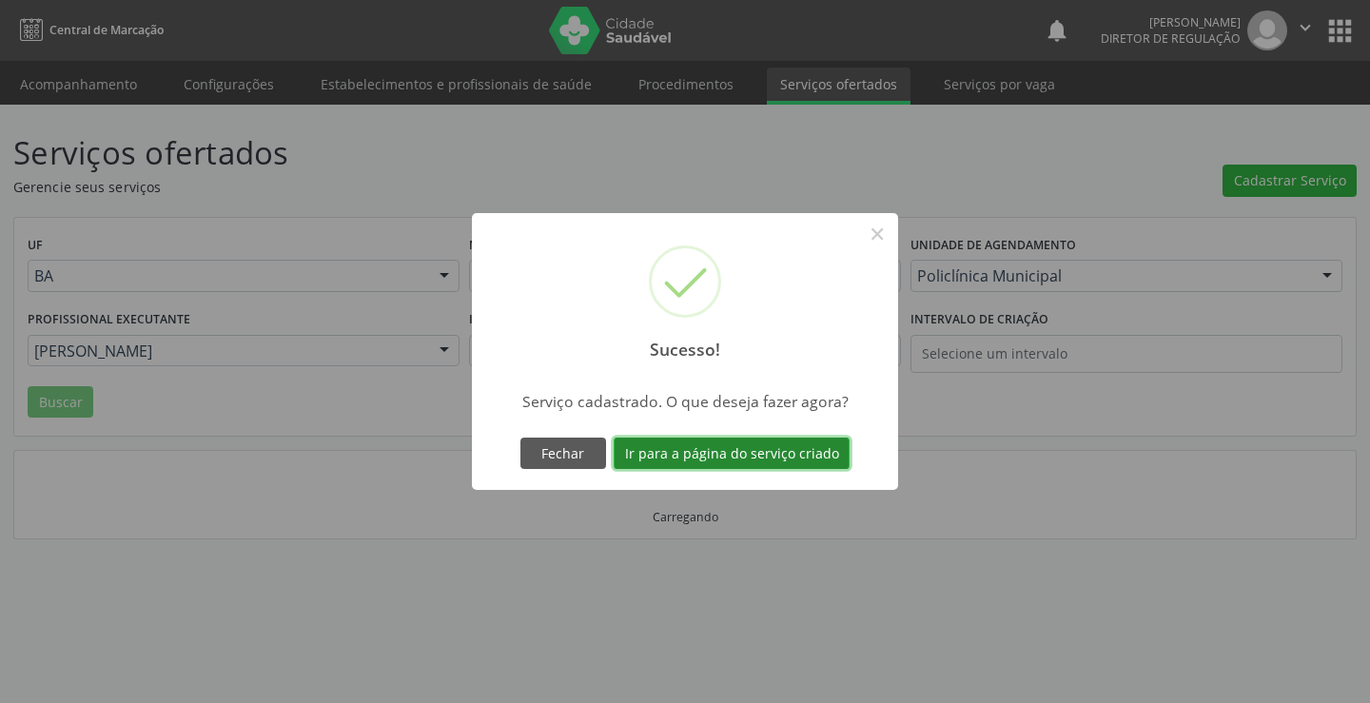
click at [689, 441] on button "Ir para a página do serviço criado" at bounding box center [732, 454] width 236 height 32
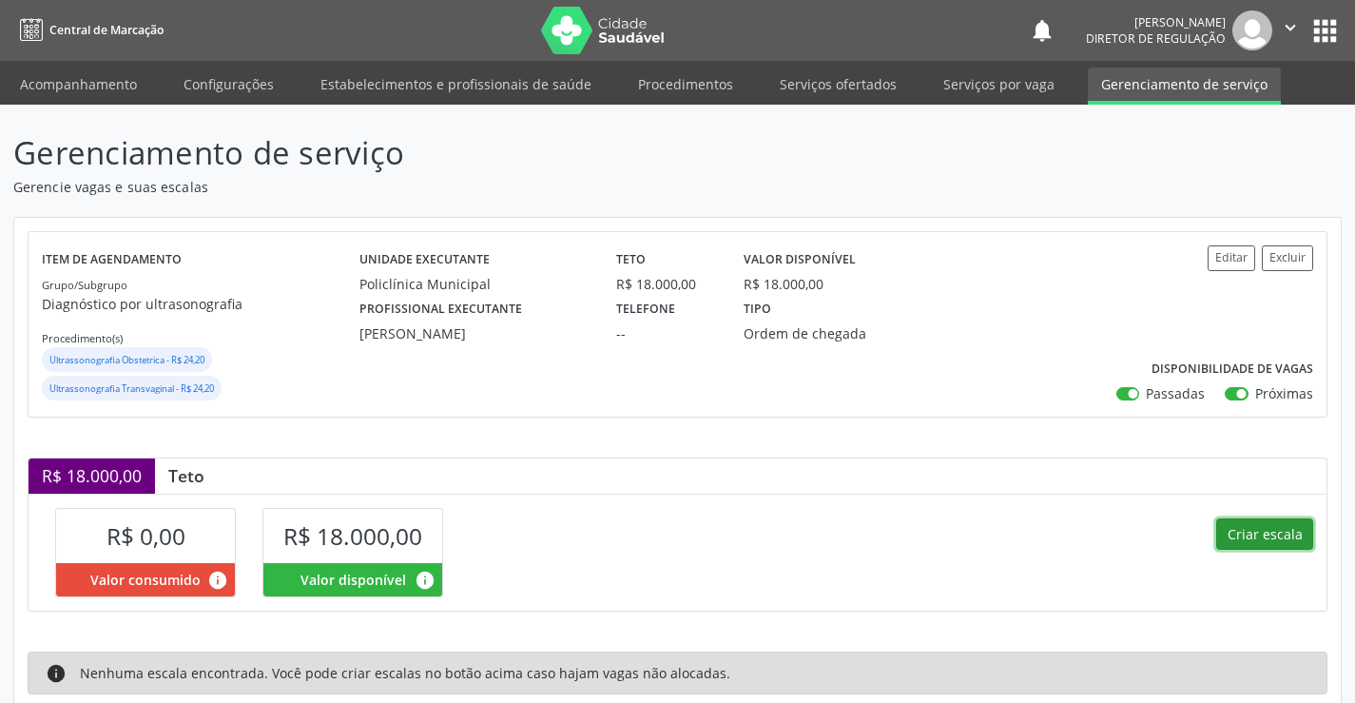
click at [1266, 545] on button "Criar escala" at bounding box center [1265, 534] width 97 height 32
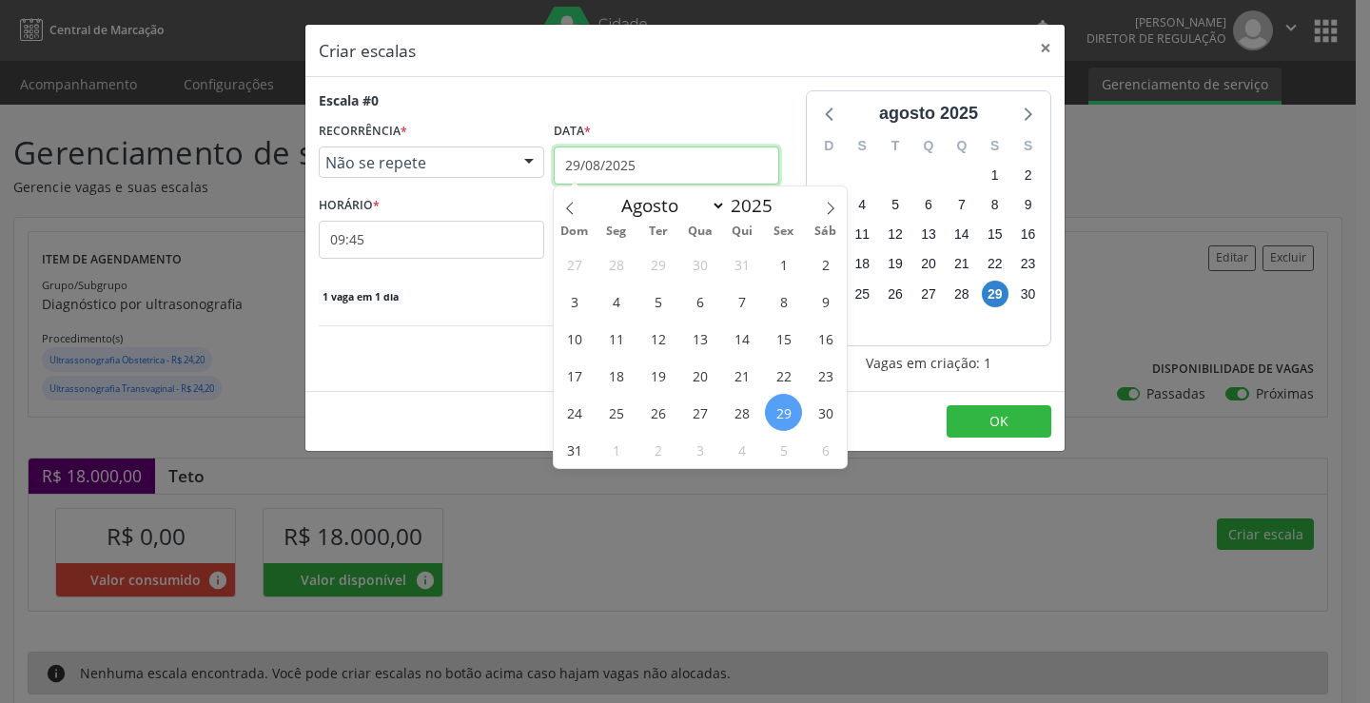
click at [613, 151] on input "29/08/2025" at bounding box center [666, 165] width 225 height 38
click at [832, 205] on icon at bounding box center [830, 208] width 13 height 13
select select "8"
click at [711, 275] on span "3" at bounding box center [699, 263] width 37 height 37
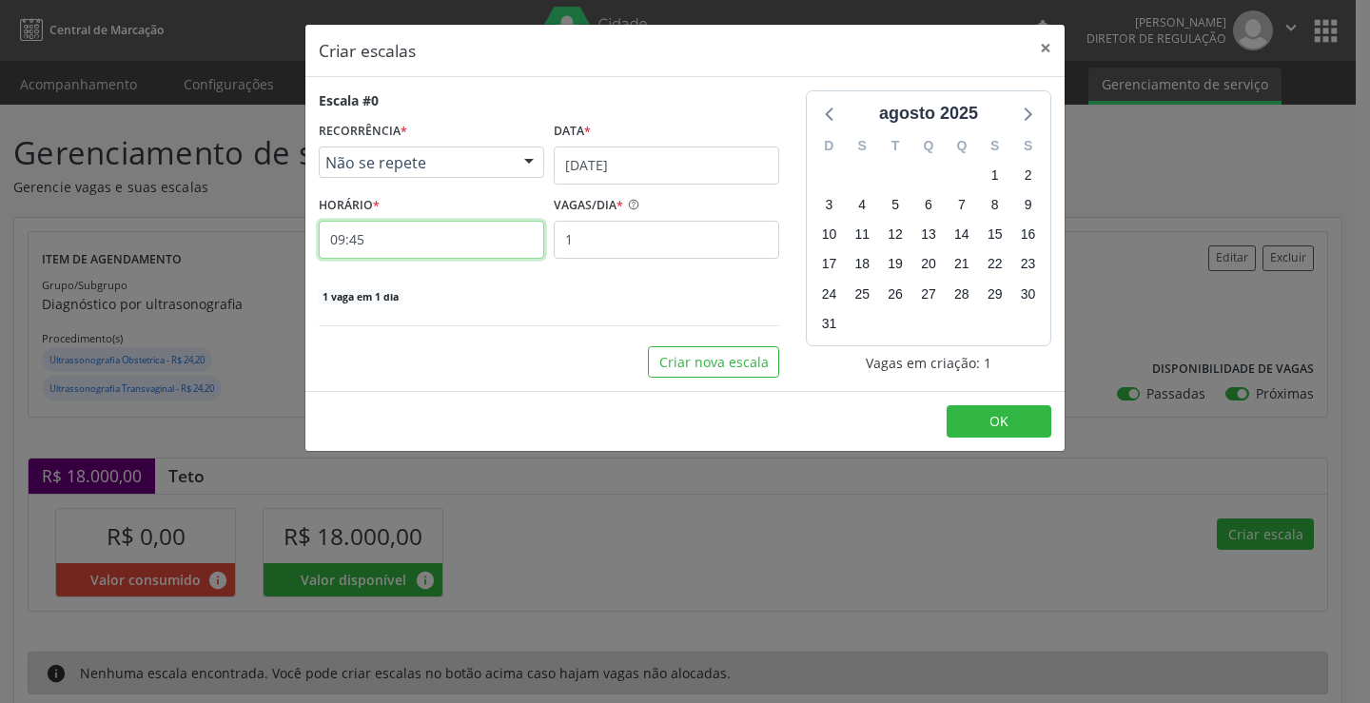
click at [468, 238] on input "09:45" at bounding box center [431, 240] width 225 height 38
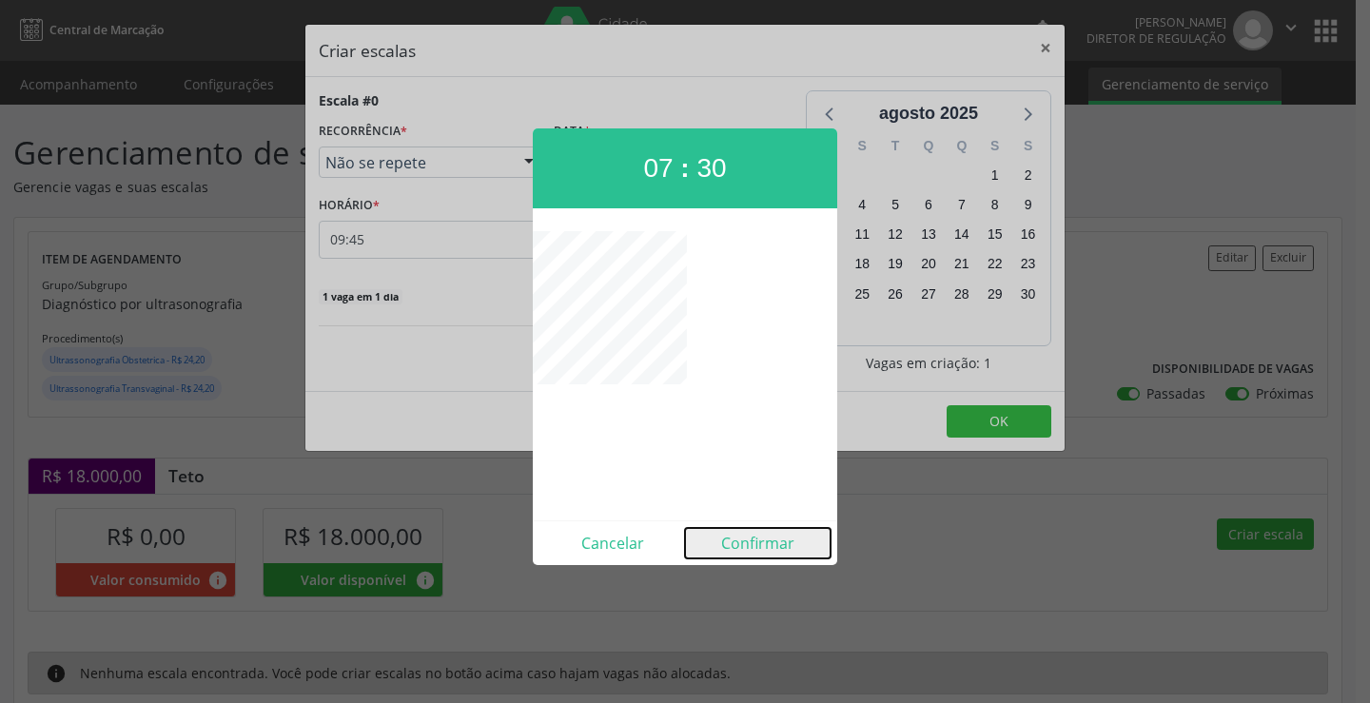
click at [753, 539] on button "Confirmar" at bounding box center [758, 543] width 146 height 30
type input "07:30"
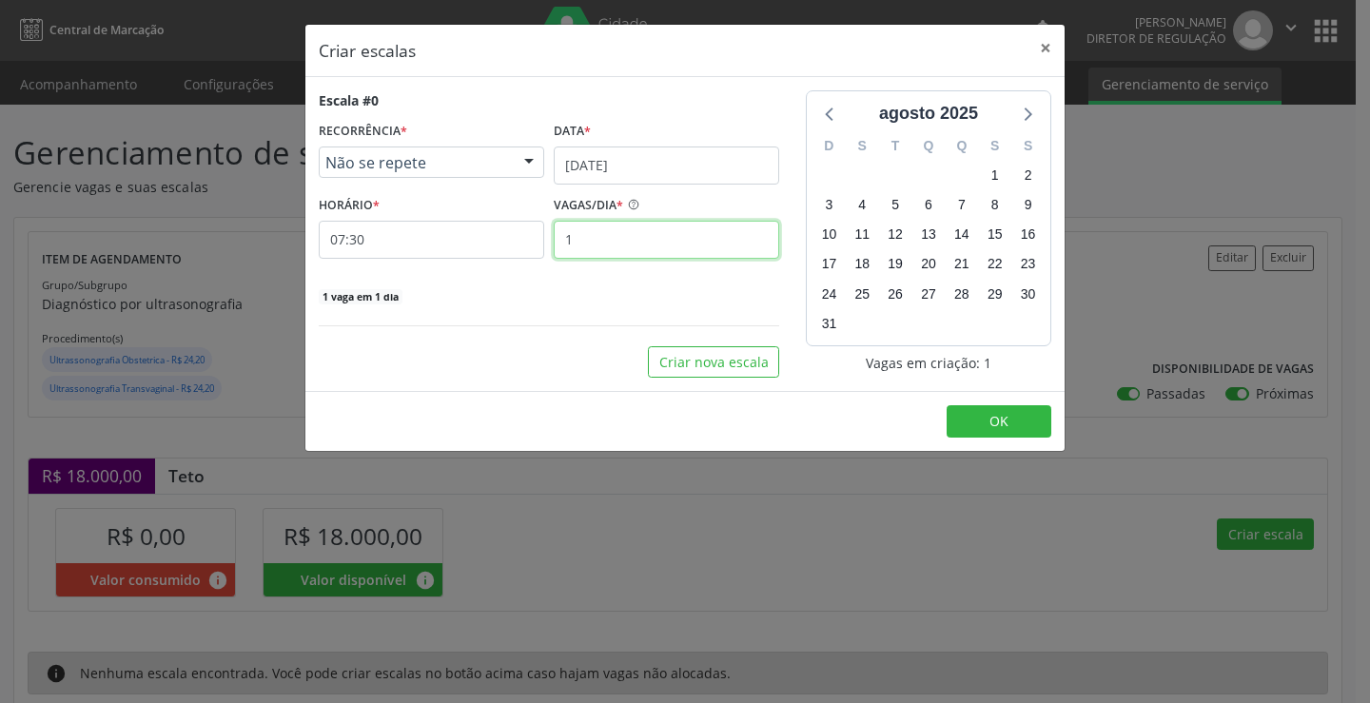
click at [663, 236] on input "1" at bounding box center [666, 240] width 225 height 38
type input "25"
click at [972, 422] on button "OK" at bounding box center [998, 421] width 105 height 32
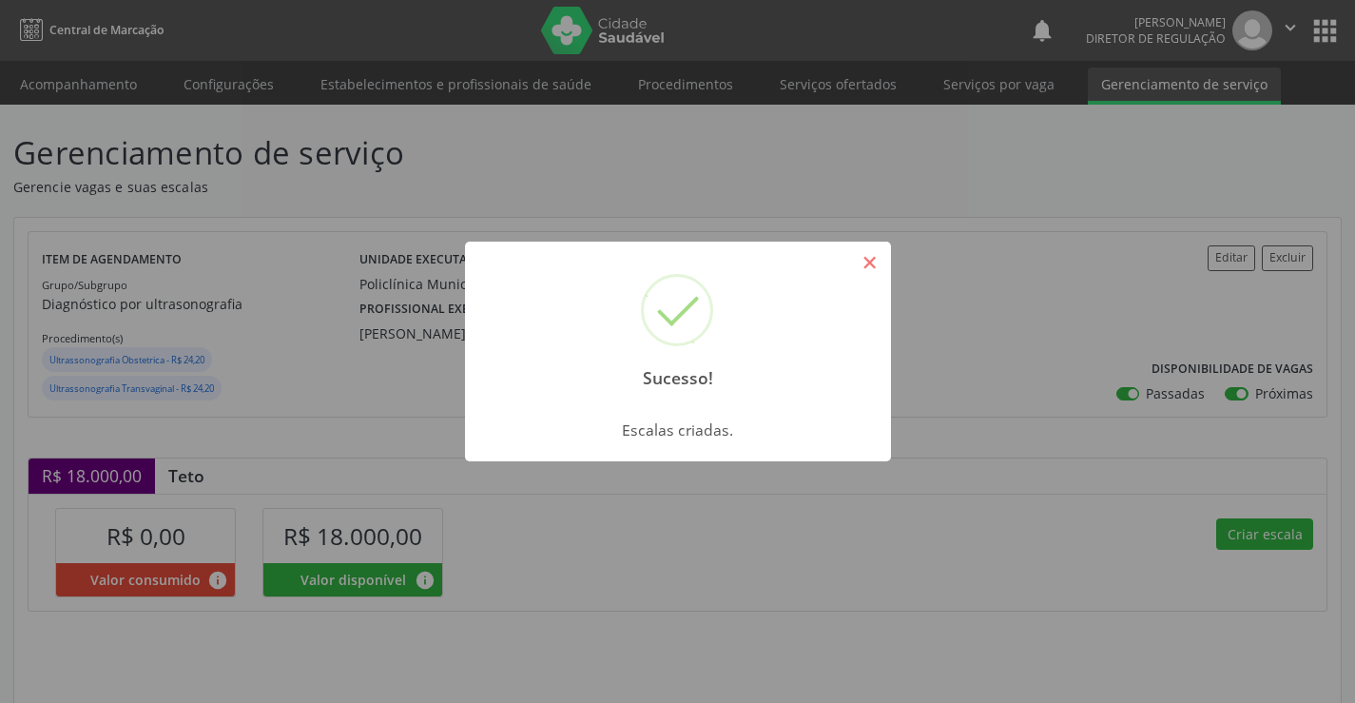
click at [879, 260] on button "×" at bounding box center [870, 262] width 32 height 32
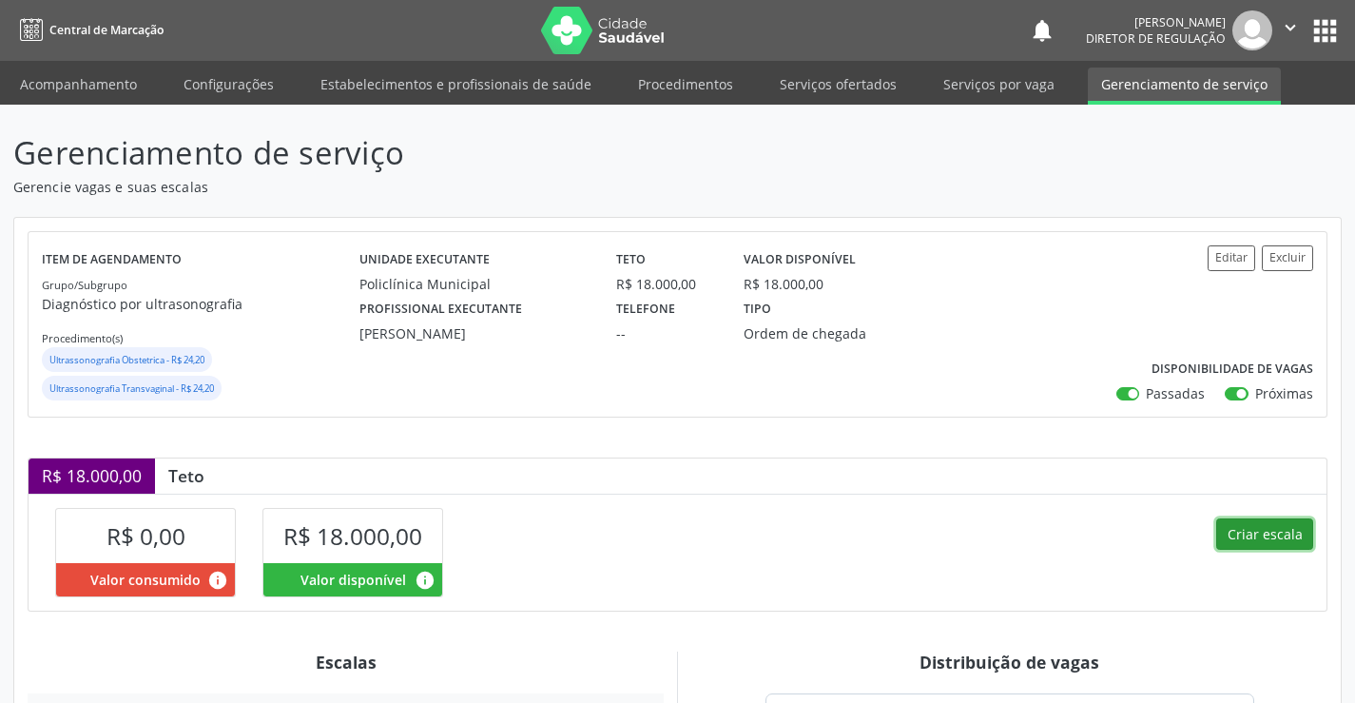
click at [1288, 530] on button "Criar escala" at bounding box center [1265, 534] width 97 height 32
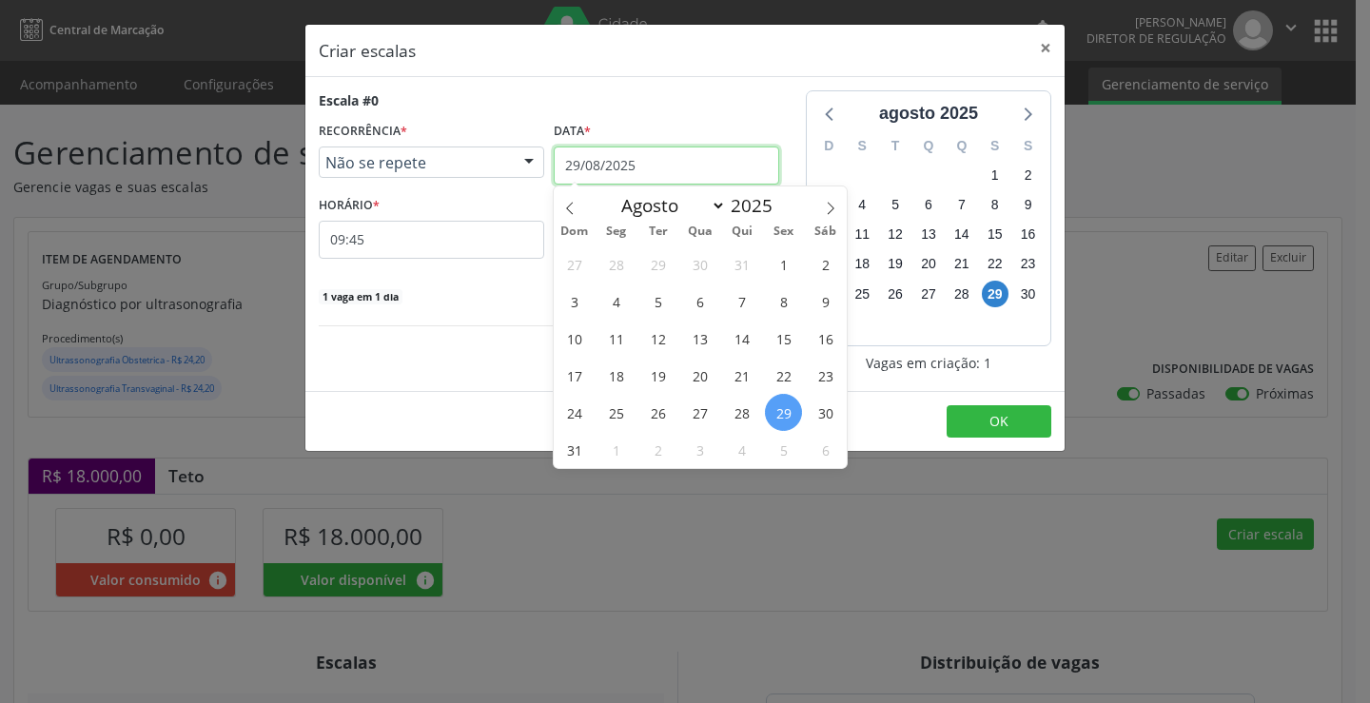
click at [610, 159] on input "29/08/2025" at bounding box center [666, 165] width 225 height 38
click at [836, 205] on icon at bounding box center [830, 208] width 13 height 13
select select "8"
click at [687, 263] on span "3" at bounding box center [699, 263] width 37 height 37
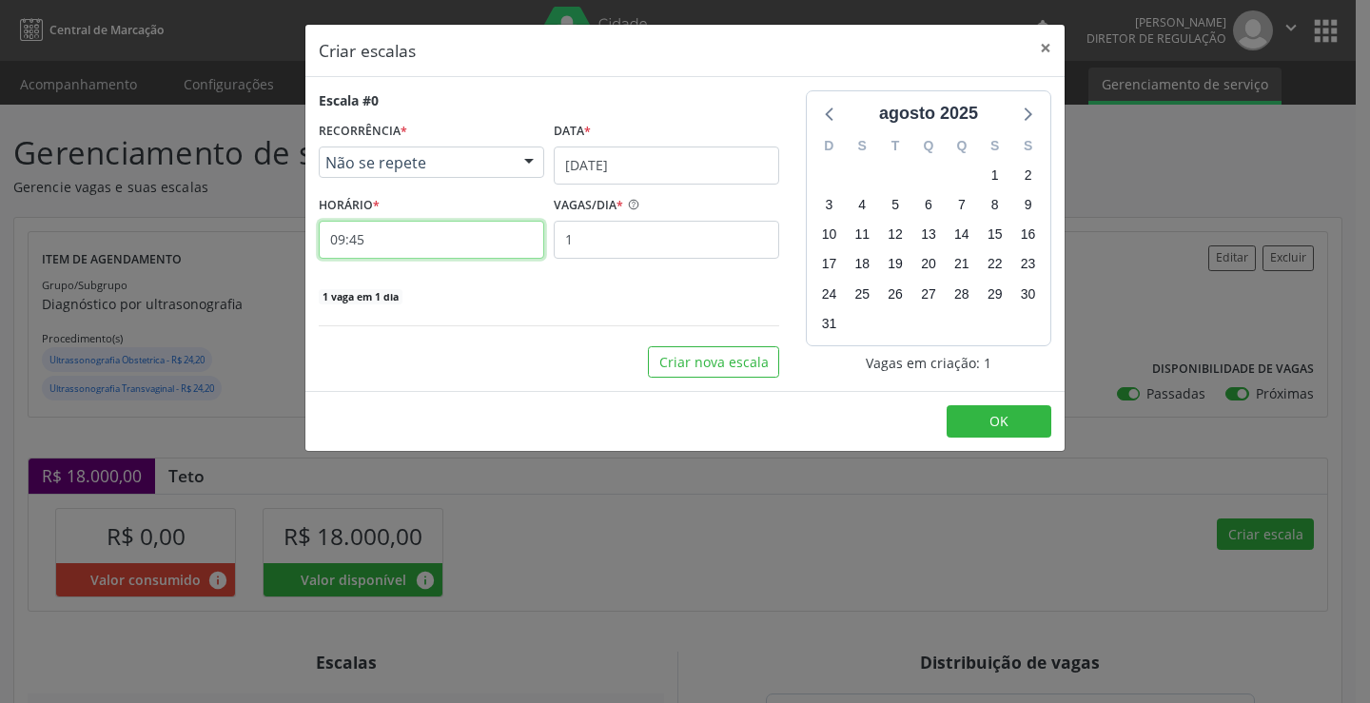
click at [444, 243] on input "09:45" at bounding box center [431, 240] width 225 height 38
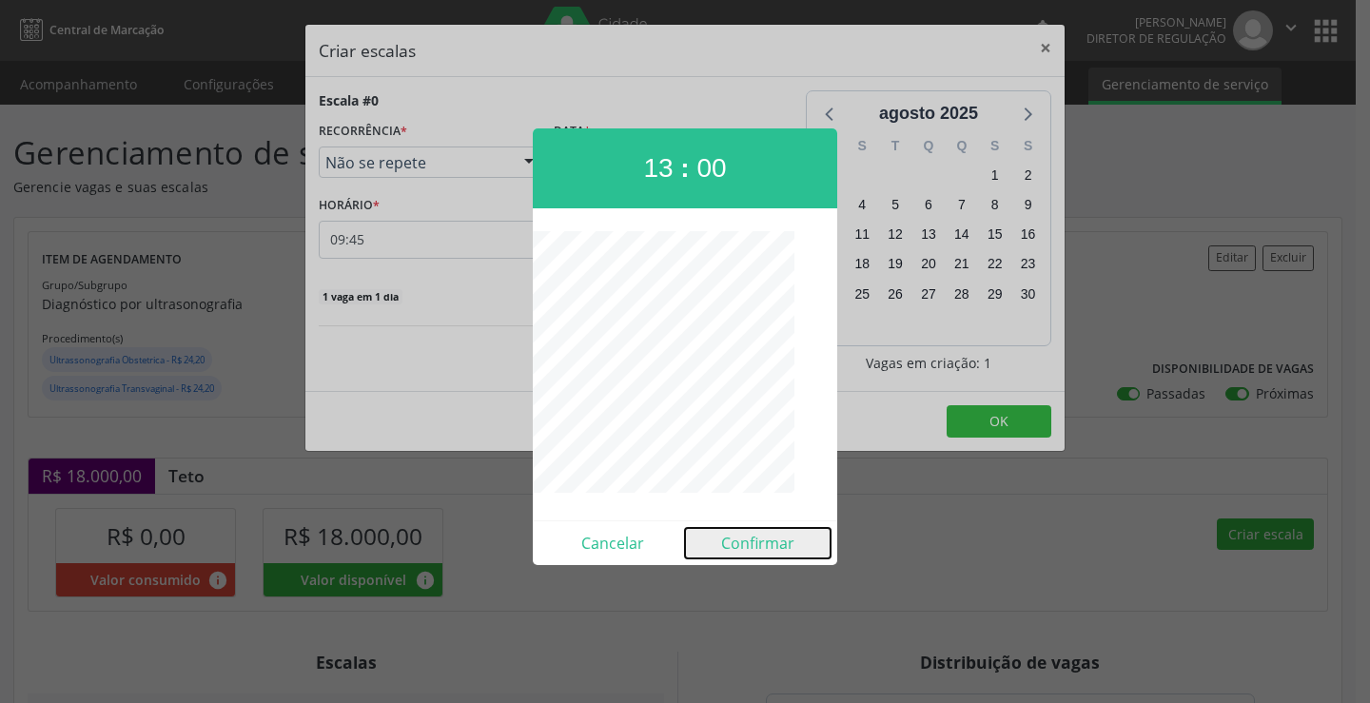
click at [762, 547] on button "Confirmar" at bounding box center [758, 543] width 146 height 30
type input "13:00"
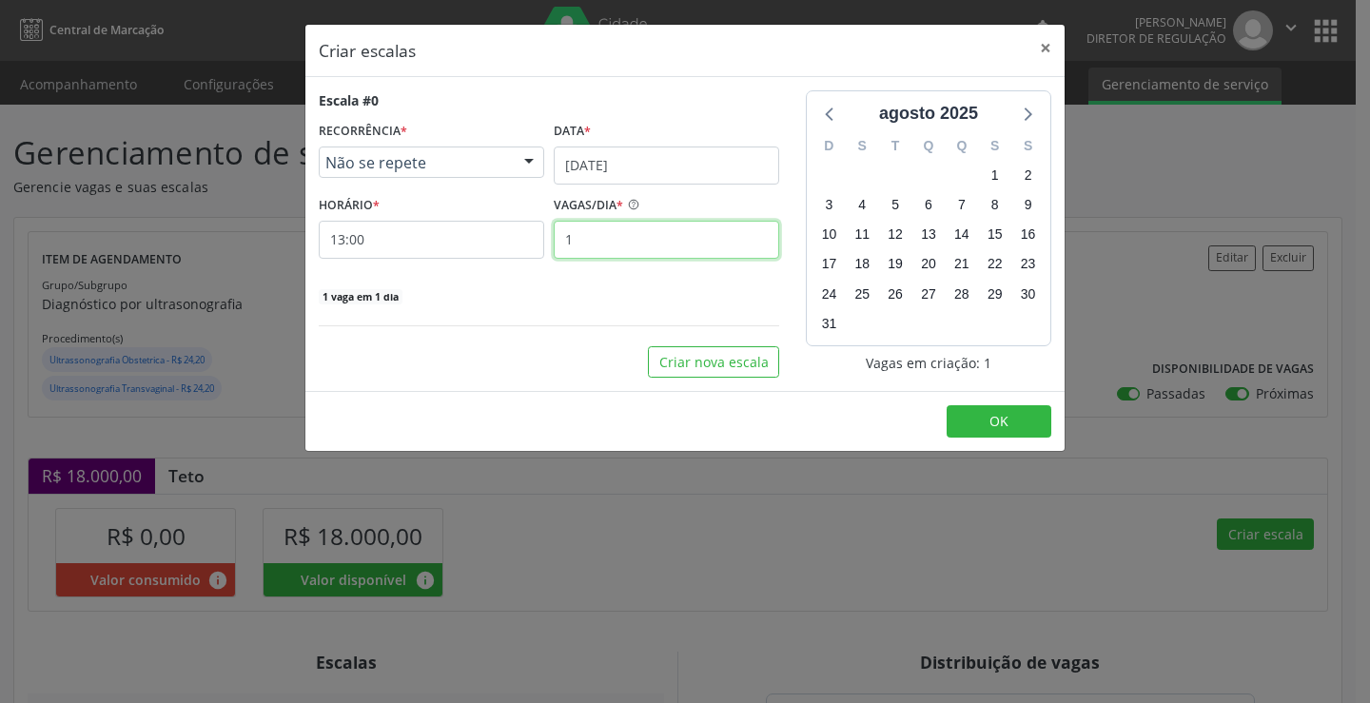
click at [636, 244] on input "1" at bounding box center [666, 240] width 225 height 38
type input "20"
click at [1002, 422] on span "OK" at bounding box center [998, 421] width 19 height 18
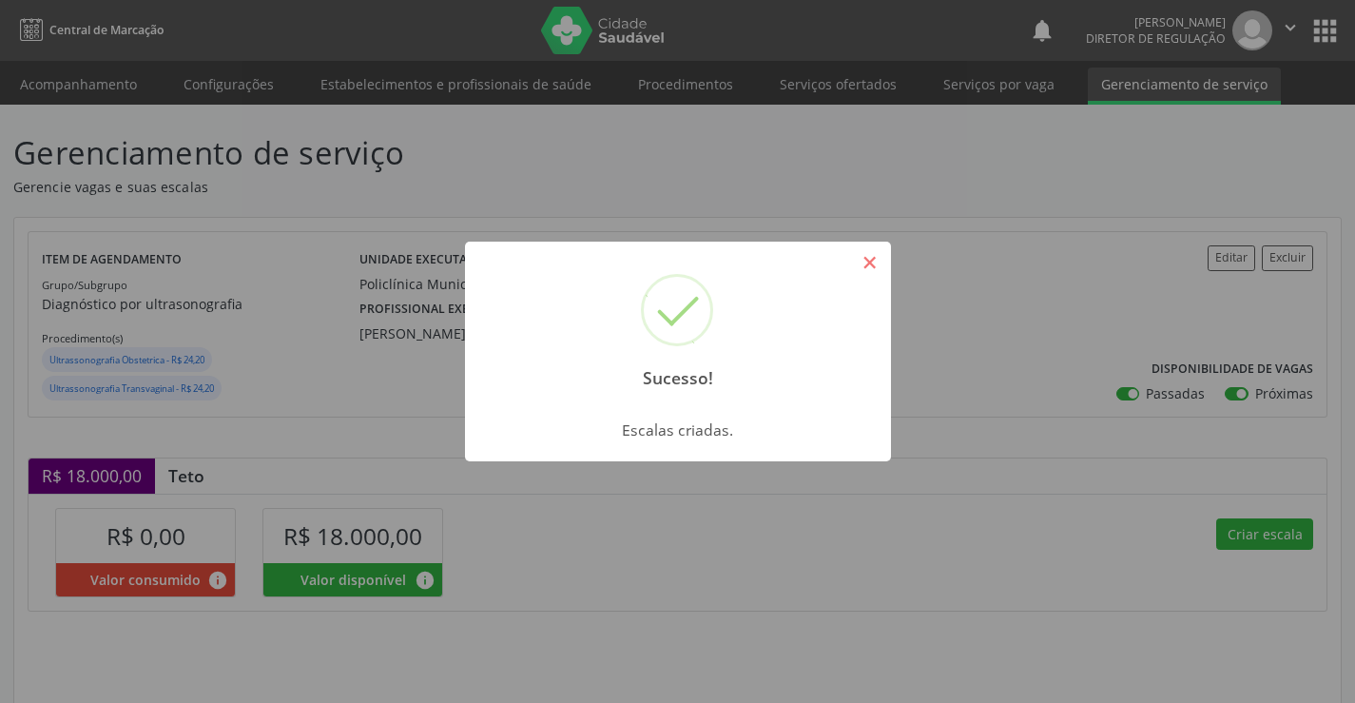
click at [877, 260] on button "×" at bounding box center [870, 262] width 32 height 32
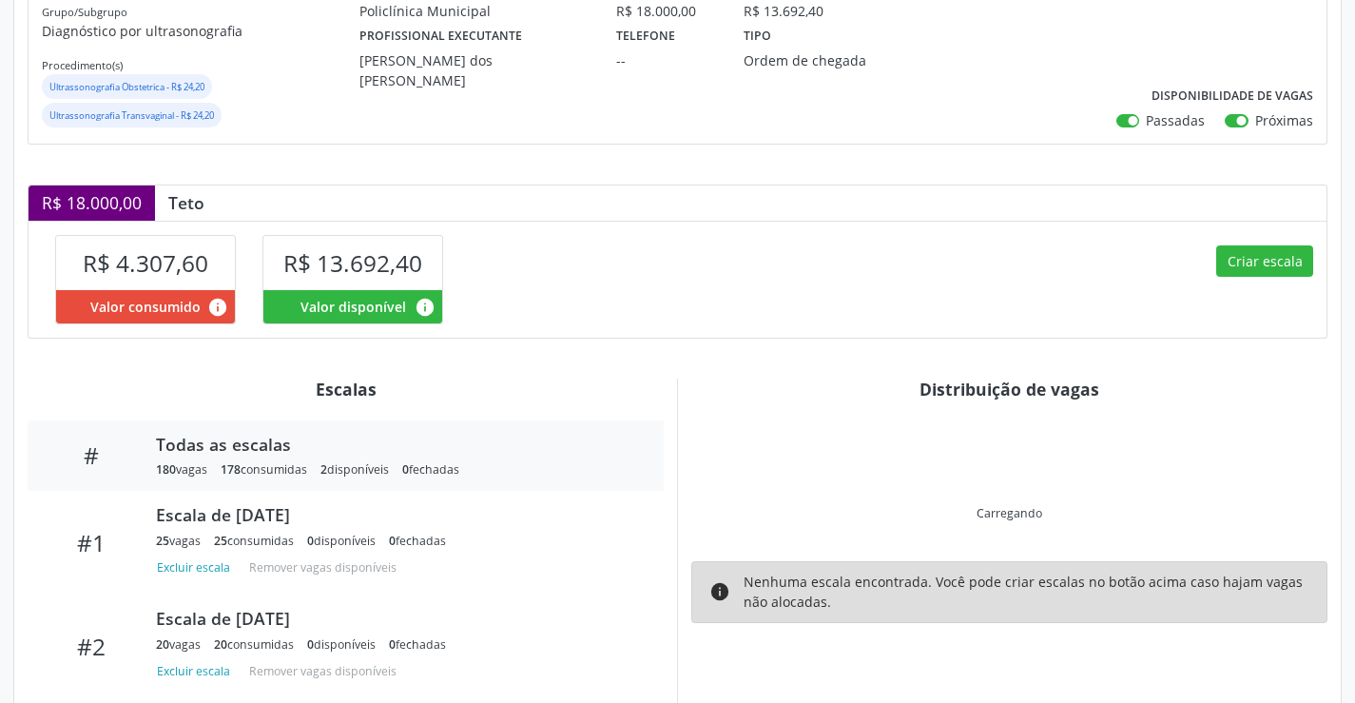
scroll to position [285, 0]
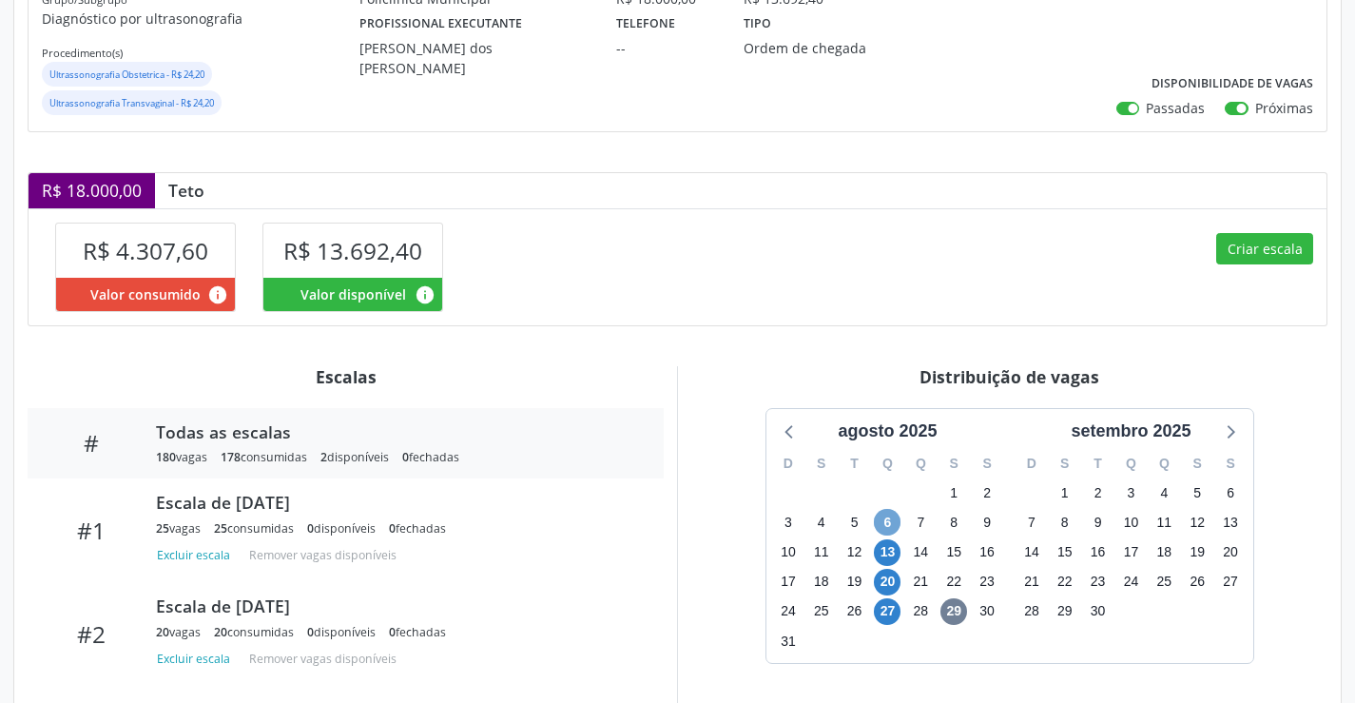
click at [892, 529] on span "6" at bounding box center [887, 522] width 27 height 27
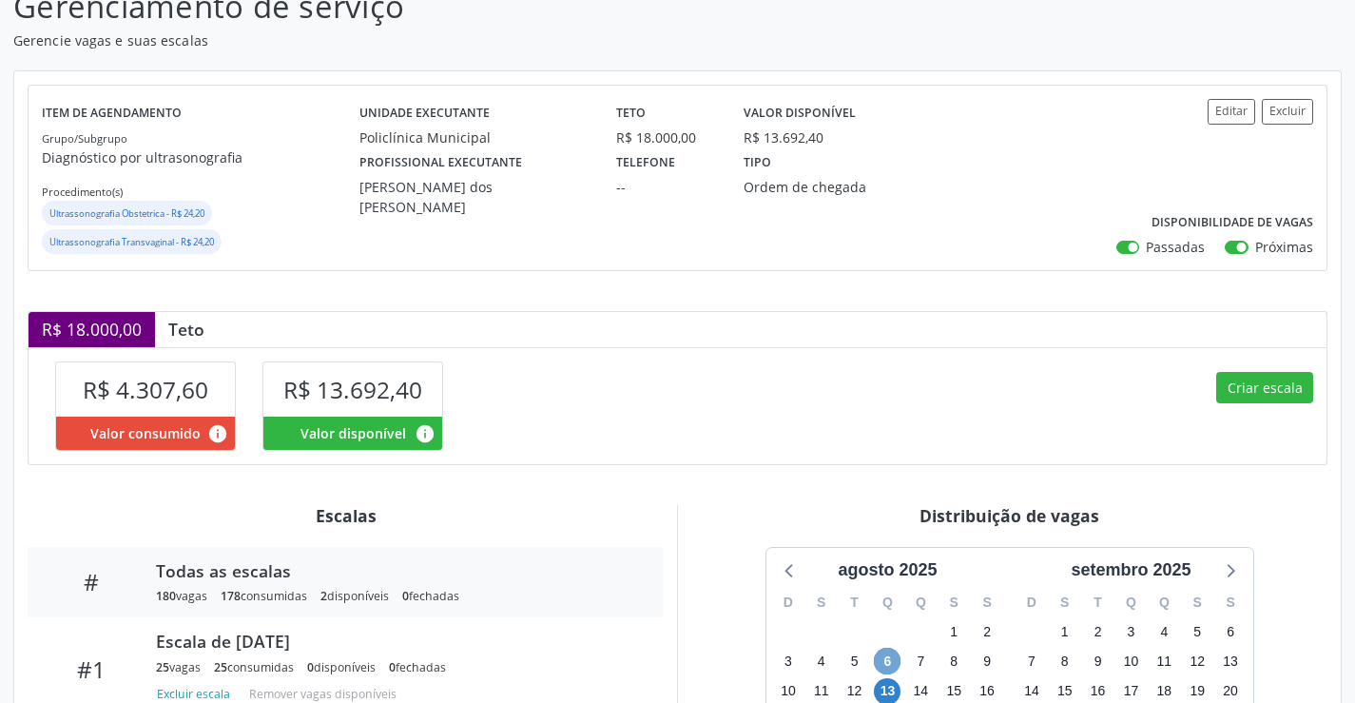
scroll to position [0, 0]
